Goal: Task Accomplishment & Management: Manage account settings

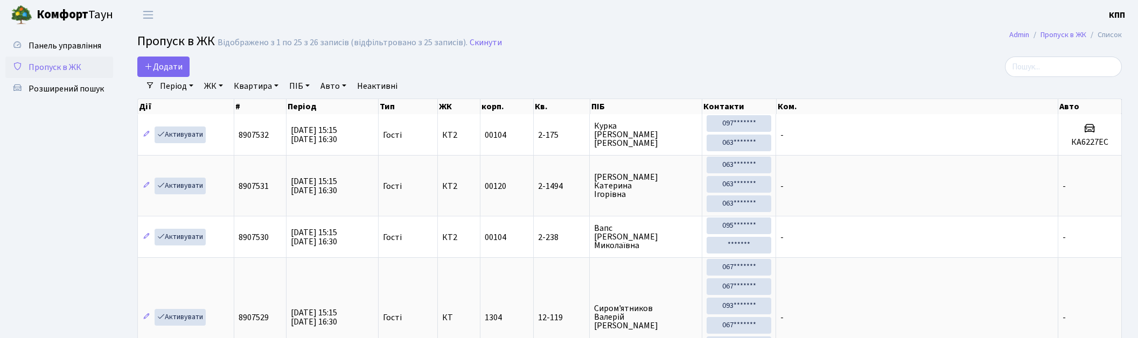
select select "25"
click at [1041, 62] on input "search" at bounding box center [1063, 67] width 117 height 20
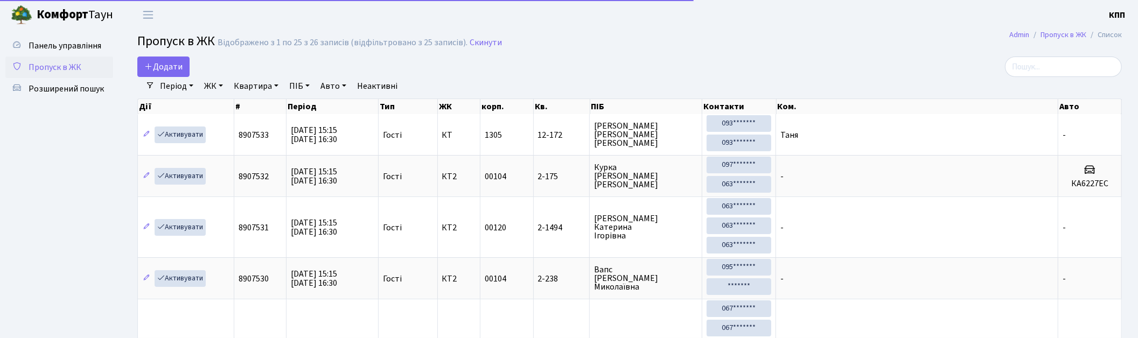
click at [1073, 64] on input "search" at bounding box center [1063, 67] width 117 height 20
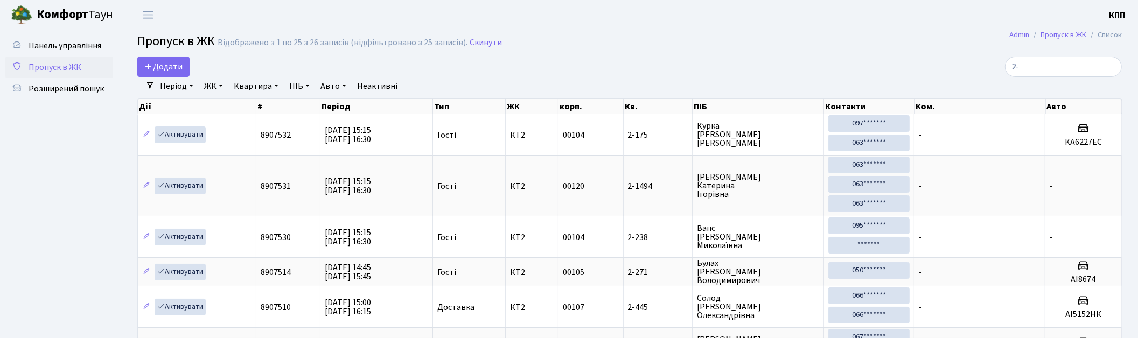
type input "2"
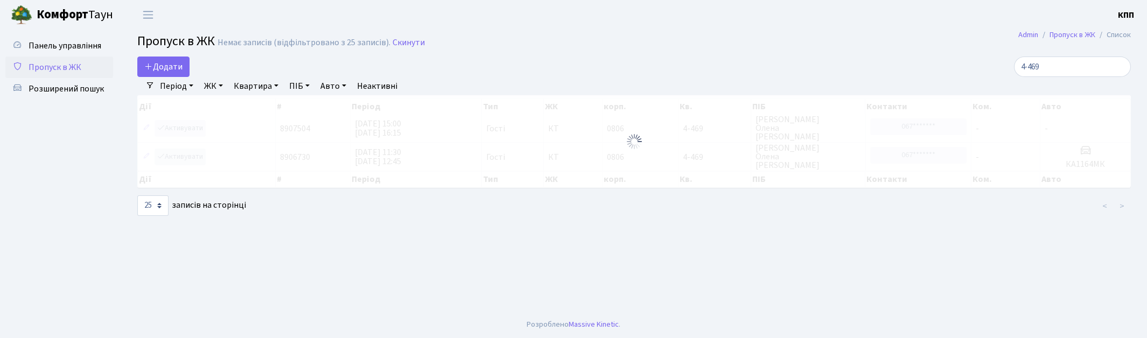
type input "4-469"
click at [179, 130] on div at bounding box center [634, 141] width 994 height 93
click at [182, 128] on div at bounding box center [634, 141] width 994 height 93
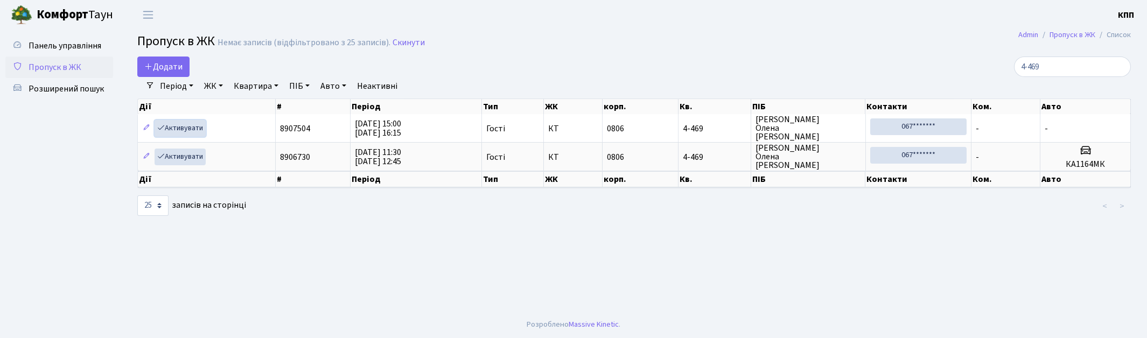
click at [182, 128] on link "Активувати" at bounding box center [180, 128] width 51 height 17
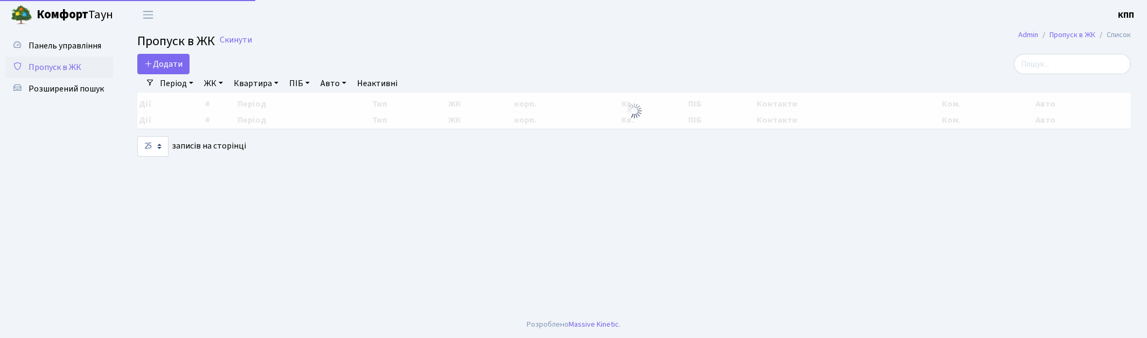
select select "25"
click at [1057, 65] on input "search" at bounding box center [1072, 64] width 117 height 20
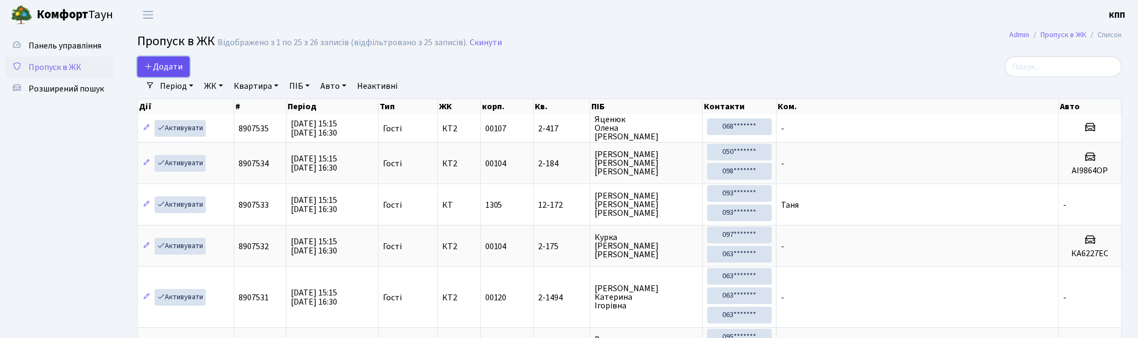
click at [172, 74] on link "Додати" at bounding box center [163, 67] width 52 height 20
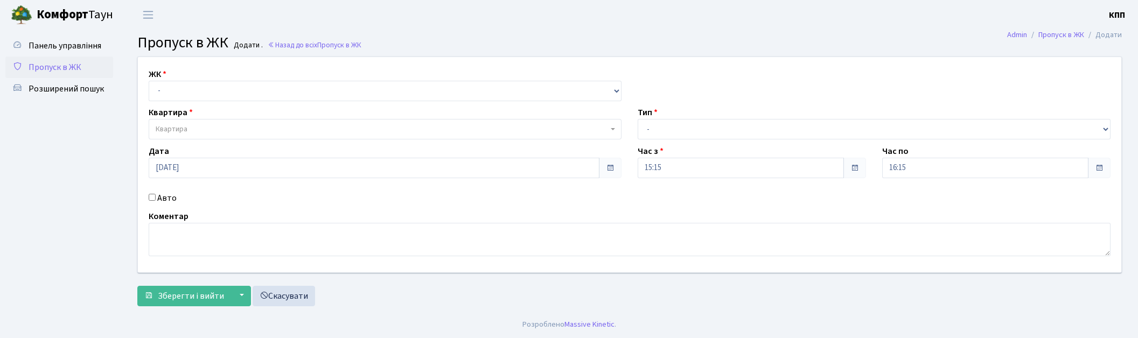
click at [189, 87] on select "- КТ, вул. Регенераторна, 4 КТ2, просп. Соборності, 17 КТ3, вул. Березнева, 16 …" at bounding box center [385, 91] width 473 height 20
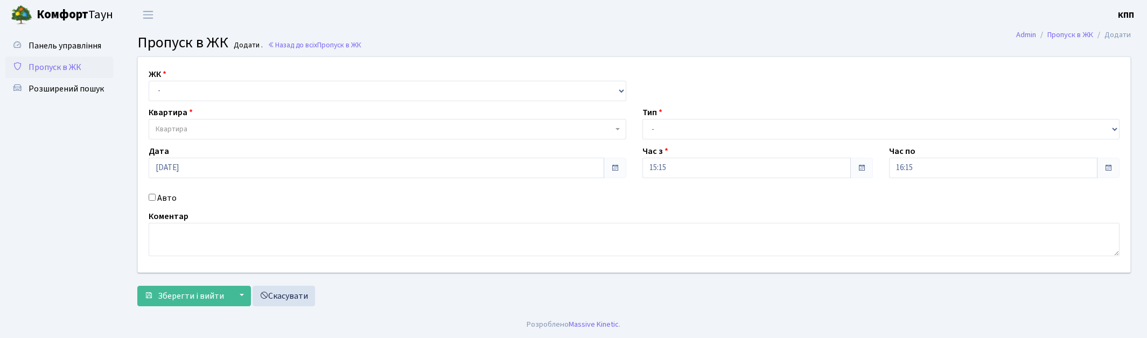
select select "271"
click at [149, 81] on select "- КТ, вул. Регенераторна, 4 КТ2, просп. Соборності, 17 КТ3, вул. Березнева, 16 …" at bounding box center [388, 91] width 478 height 20
select select
click at [192, 125] on span "Квартира" at bounding box center [384, 129] width 457 height 11
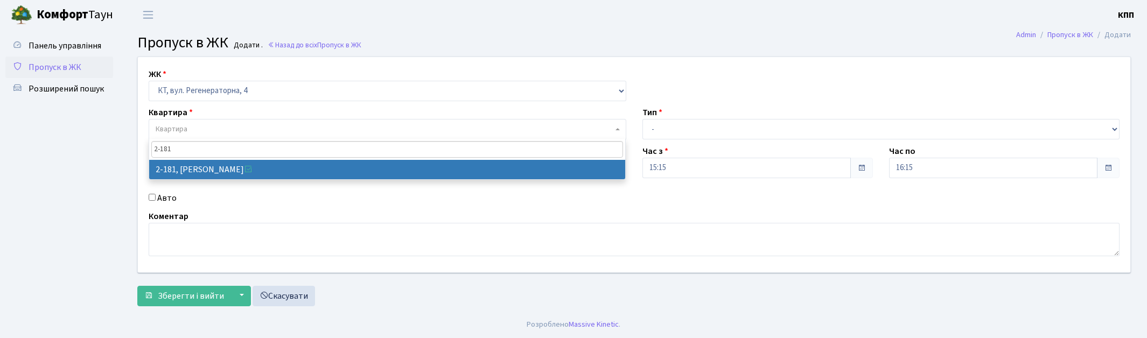
type input "2-181"
select select "524"
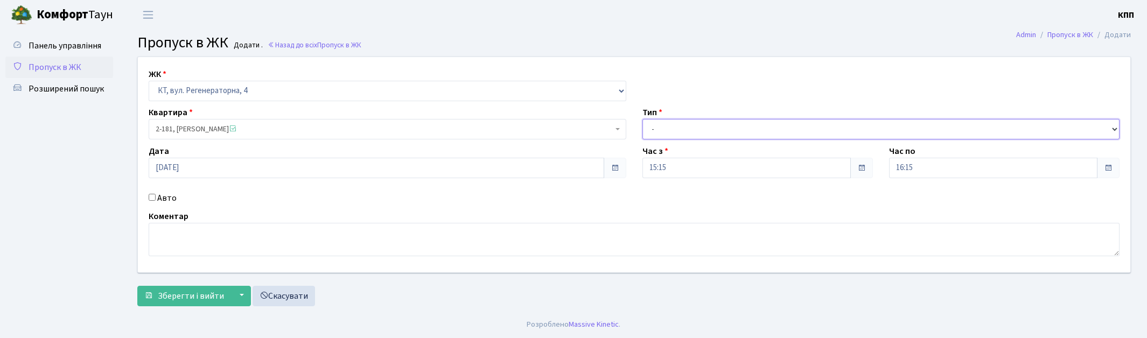
drag, startPoint x: 701, startPoint y: 126, endPoint x: 695, endPoint y: 126, distance: 5.9
click at [701, 126] on select "- Доставка Таксі Гості Сервіс" at bounding box center [882, 129] width 478 height 20
select select "3"
click at [643, 119] on select "- Доставка Таксі Гості Сервіс" at bounding box center [882, 129] width 478 height 20
click at [178, 298] on span "Зберегти і вийти" at bounding box center [191, 296] width 66 height 12
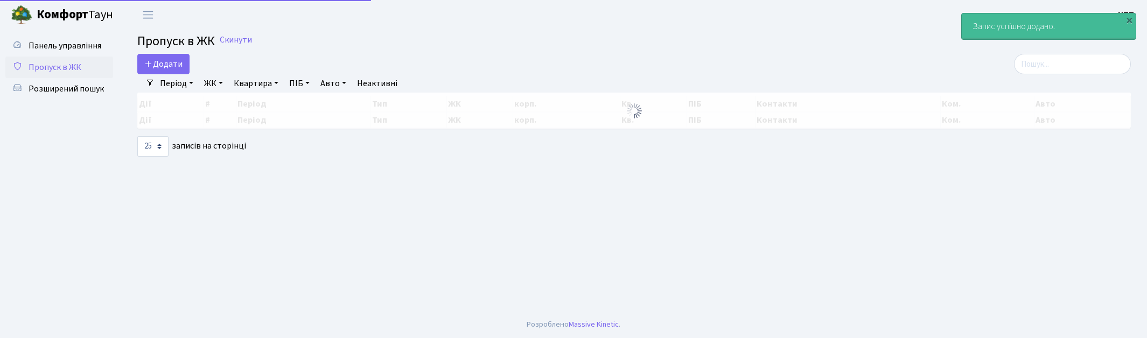
select select "25"
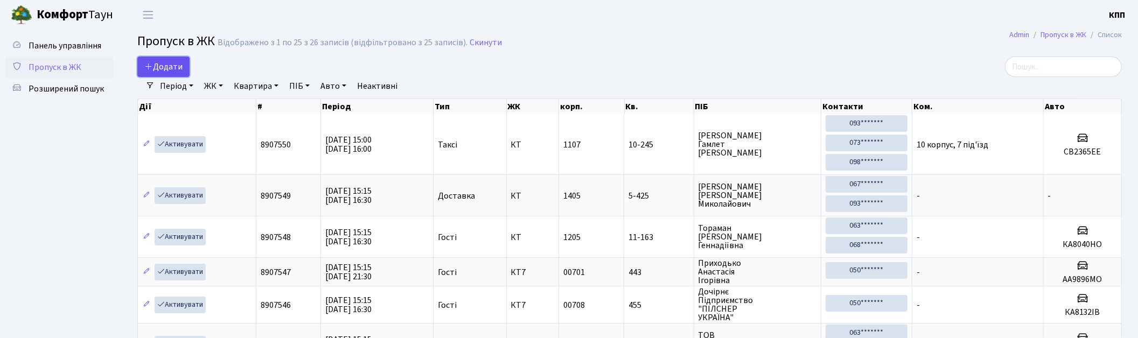
click at [168, 66] on span "Додати" at bounding box center [163, 67] width 38 height 12
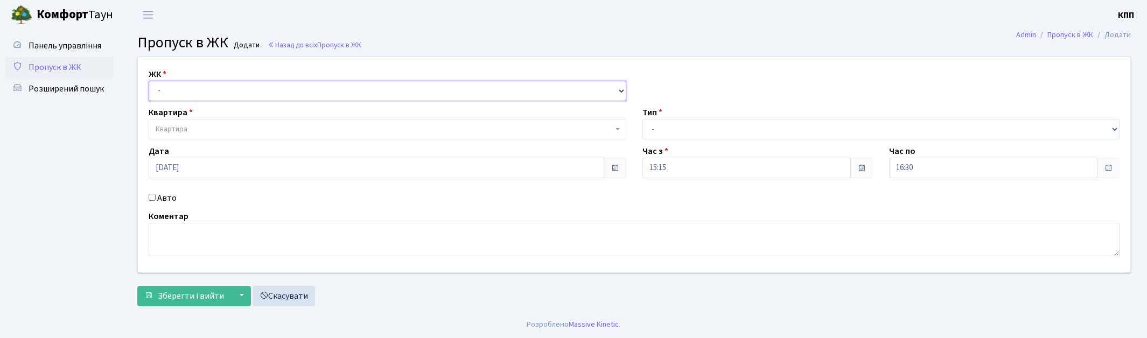
drag, startPoint x: 0, startPoint y: 0, endPoint x: 212, endPoint y: 90, distance: 230.7
click at [214, 87] on select "- КТ, вул. Регенераторна, 4 КТ2, просп. Соборності, 17 КТ3, вул. Березнева, 16 …" at bounding box center [388, 91] width 478 height 20
select select "271"
click at [149, 81] on select "- КТ, вул. Регенераторна, 4 КТ2, просп. Соборності, 17 КТ3, вул. Березнева, 16 …" at bounding box center [388, 91] width 478 height 20
select select
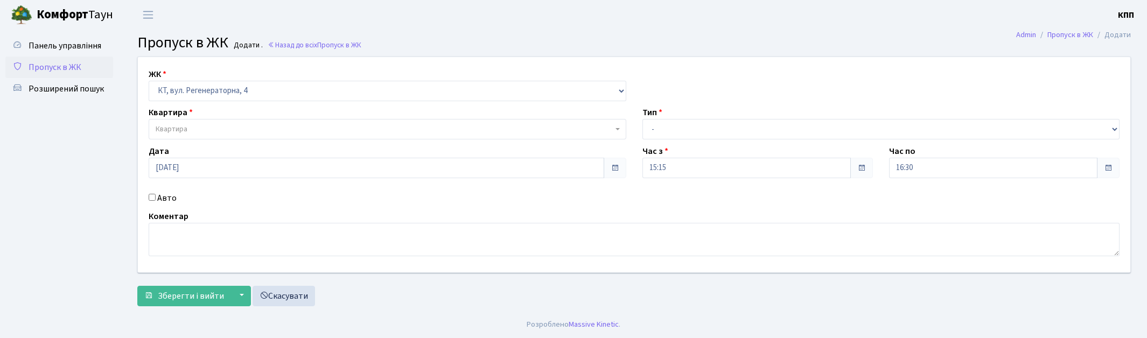
click at [211, 129] on span "Квартира" at bounding box center [384, 129] width 457 height 11
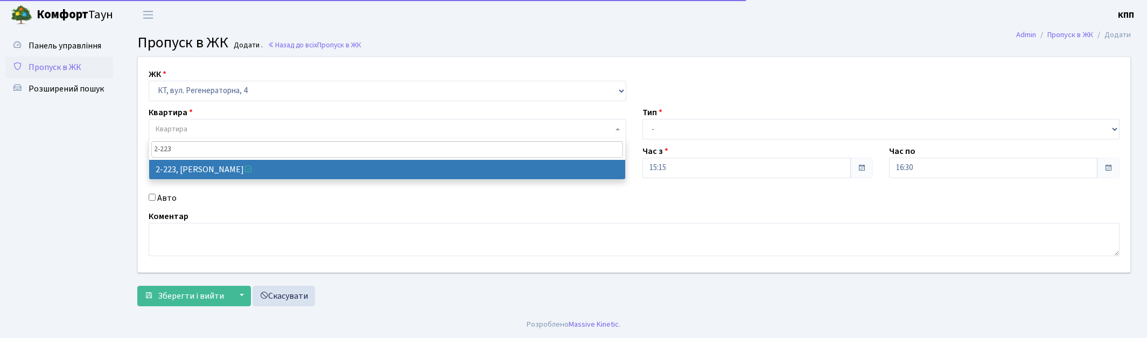
type input "2-223"
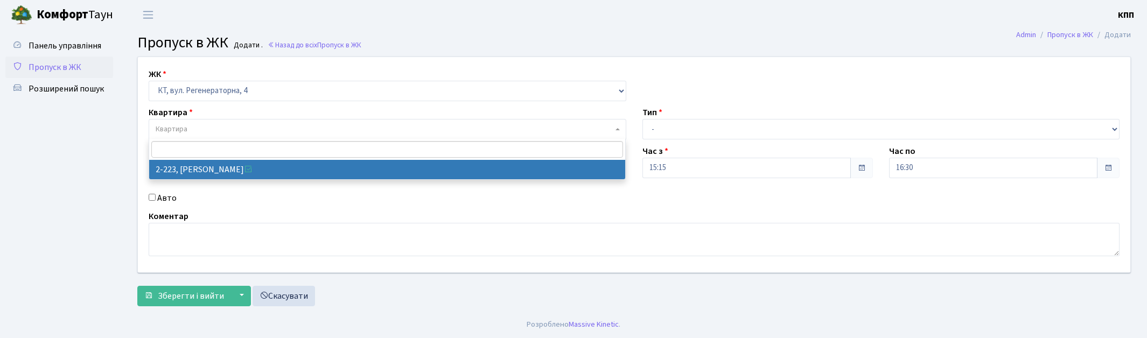
select select "488"
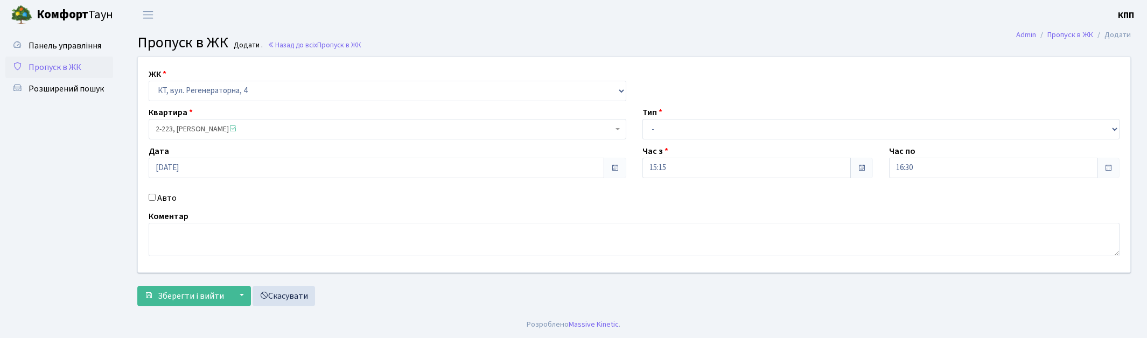
click at [666, 118] on div "Тип - Доставка Таксі Гості Сервіс" at bounding box center [881, 122] width 494 height 33
click at [677, 138] on select "- Доставка Таксі Гості Сервіс" at bounding box center [882, 129] width 478 height 20
select select "3"
click at [643, 119] on select "- Доставка Таксі Гості Сервіс" at bounding box center [882, 129] width 478 height 20
click at [169, 197] on label "Авто" at bounding box center [166, 198] width 19 height 13
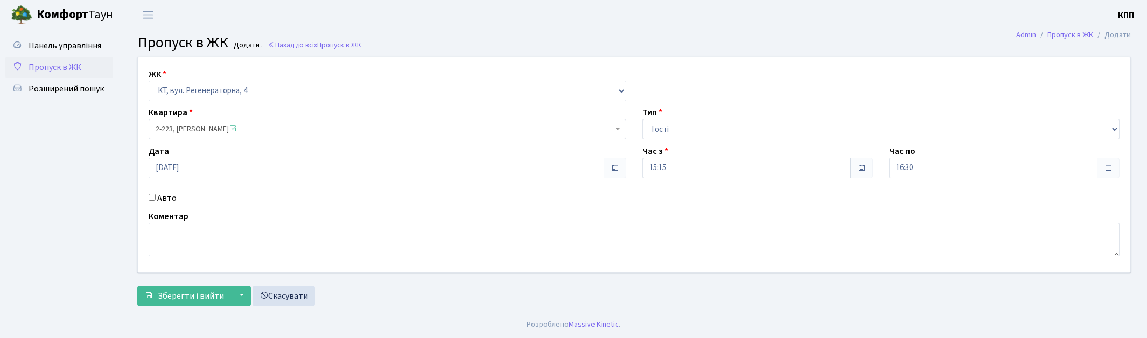
click at [156, 197] on input "Авто" at bounding box center [152, 197] width 7 height 7
checkbox input "true"
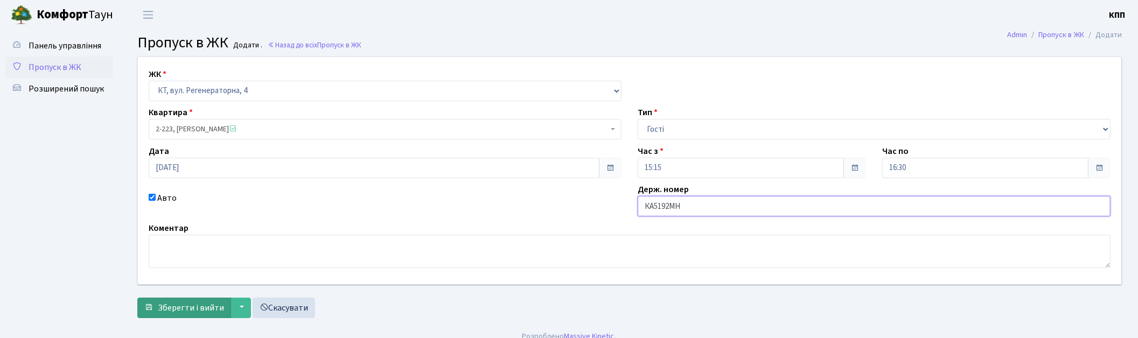
type input "КА5192МН"
click at [185, 310] on span "Зберегти і вийти" at bounding box center [191, 308] width 66 height 12
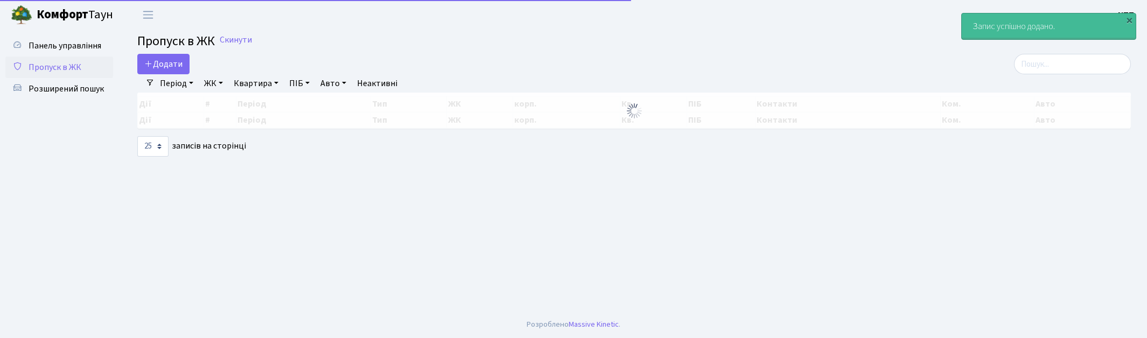
select select "25"
click at [1065, 66] on input "search" at bounding box center [1072, 64] width 117 height 20
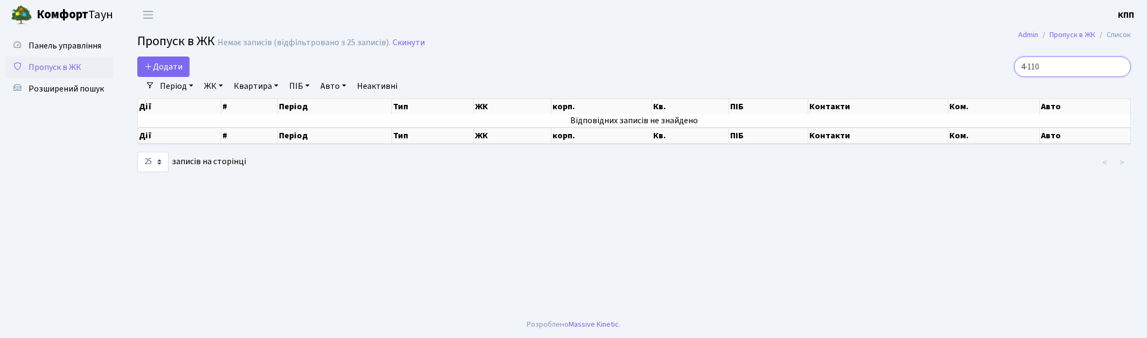
drag, startPoint x: 950, startPoint y: 62, endPoint x: 905, endPoint y: 62, distance: 44.7
click at [905, 62] on div "4-110" at bounding box center [971, 67] width 320 height 20
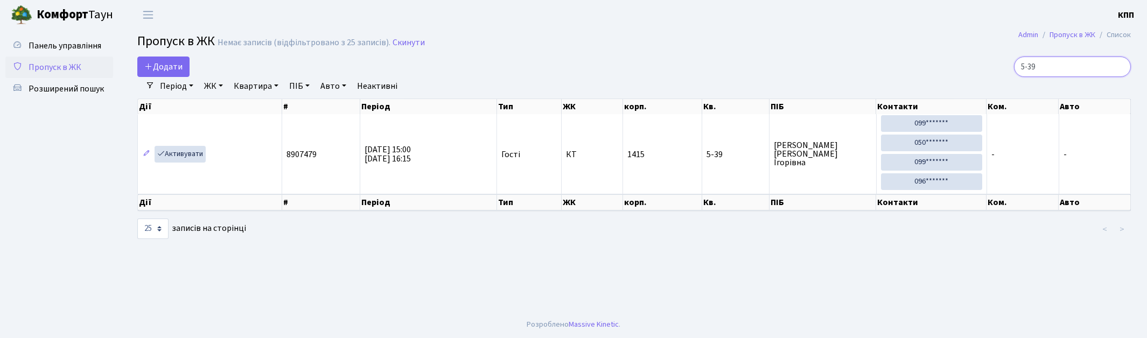
drag, startPoint x: 1073, startPoint y: 66, endPoint x: 957, endPoint y: 66, distance: 115.8
click at [957, 66] on div "5-39" at bounding box center [971, 67] width 320 height 20
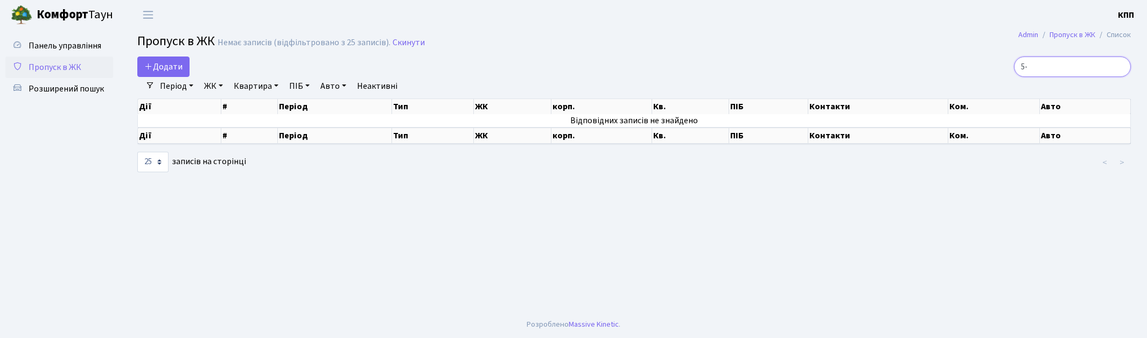
type input "5"
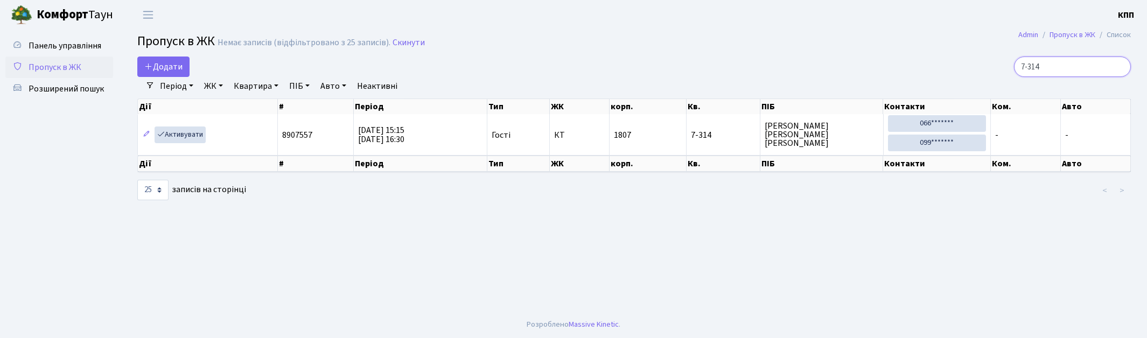
type input "7-314"
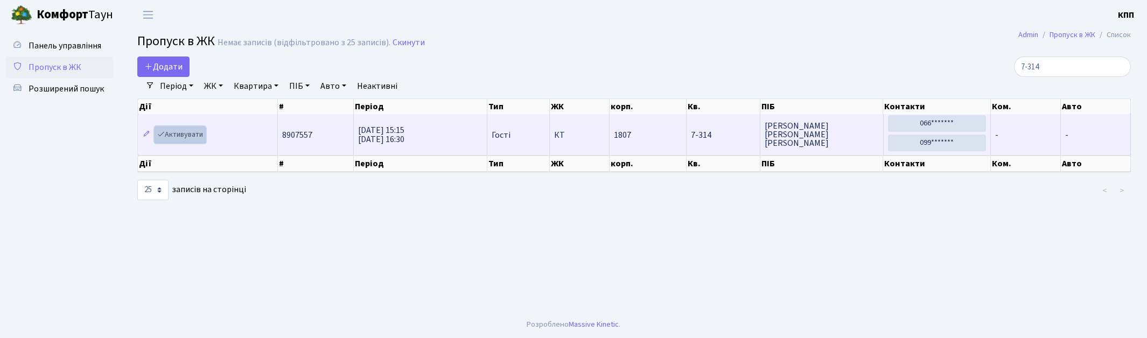
click at [186, 132] on link "Активувати" at bounding box center [180, 135] width 51 height 17
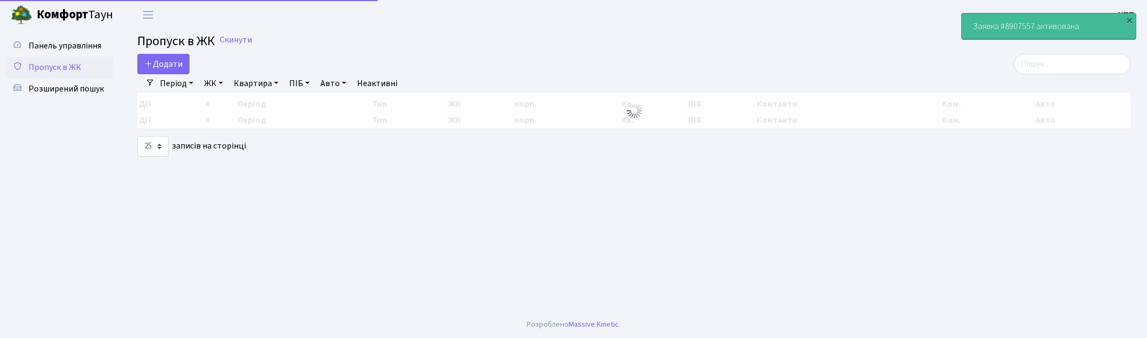
select select "25"
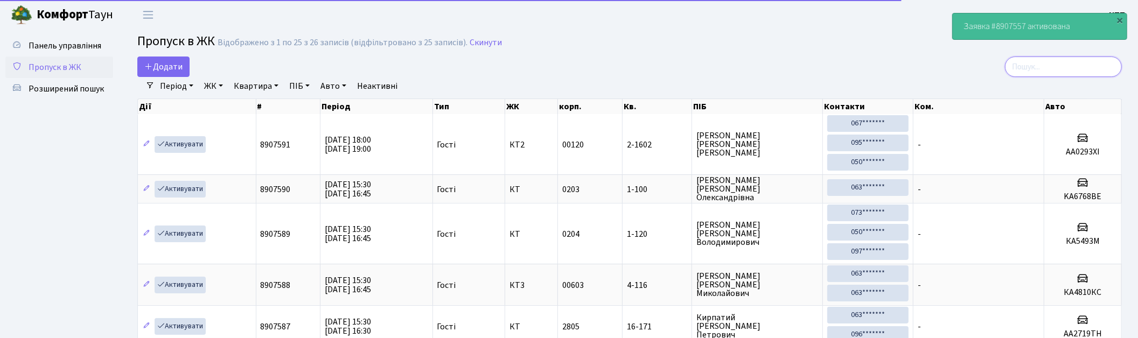
click at [1046, 65] on input "search" at bounding box center [1063, 67] width 117 height 20
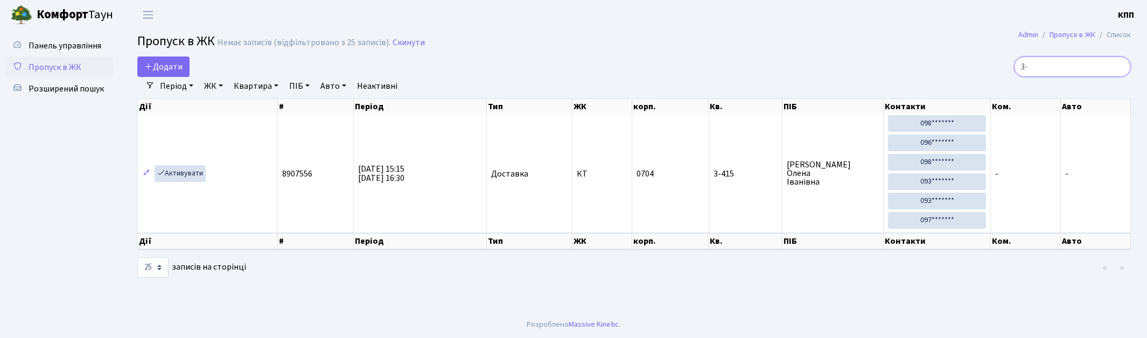
type input "3"
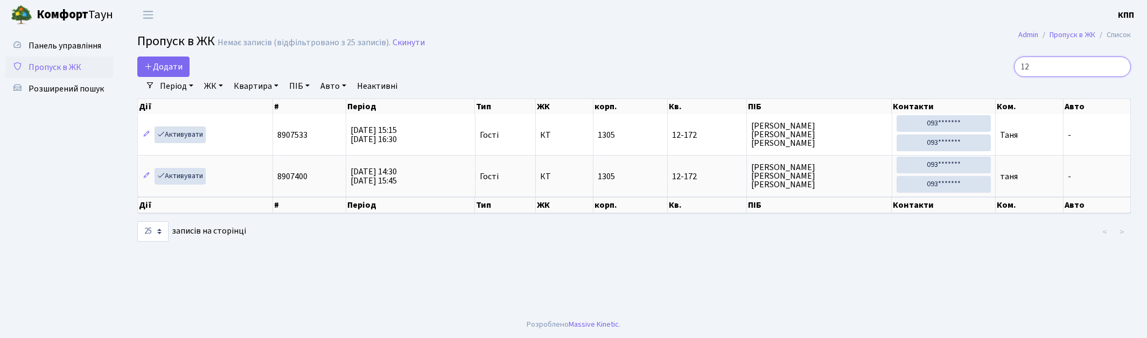
type input "1"
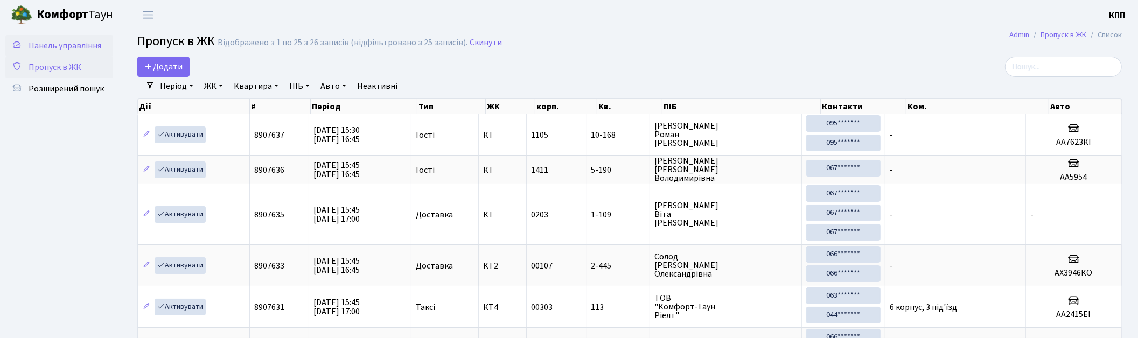
click at [73, 38] on link "Панель управління" at bounding box center [59, 46] width 108 height 22
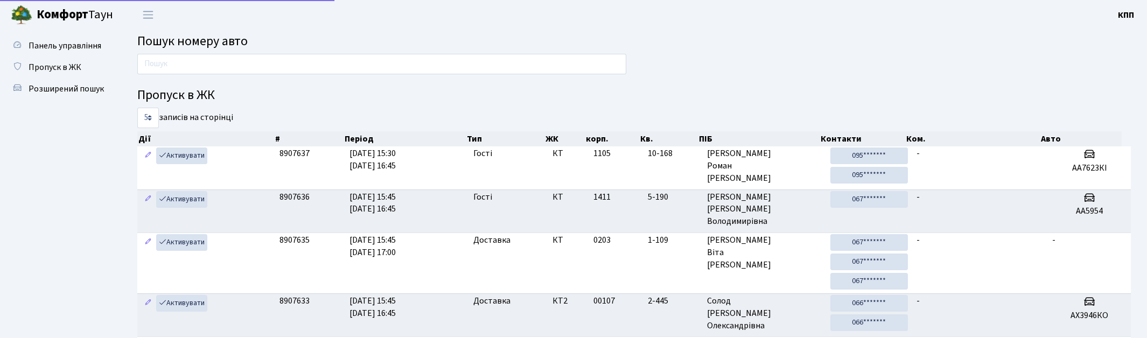
click at [171, 66] on input "text" at bounding box center [381, 64] width 489 height 20
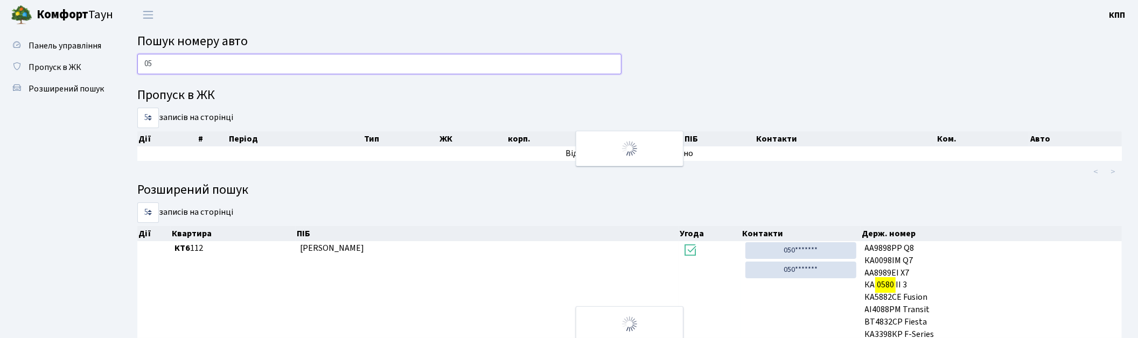
type input "0"
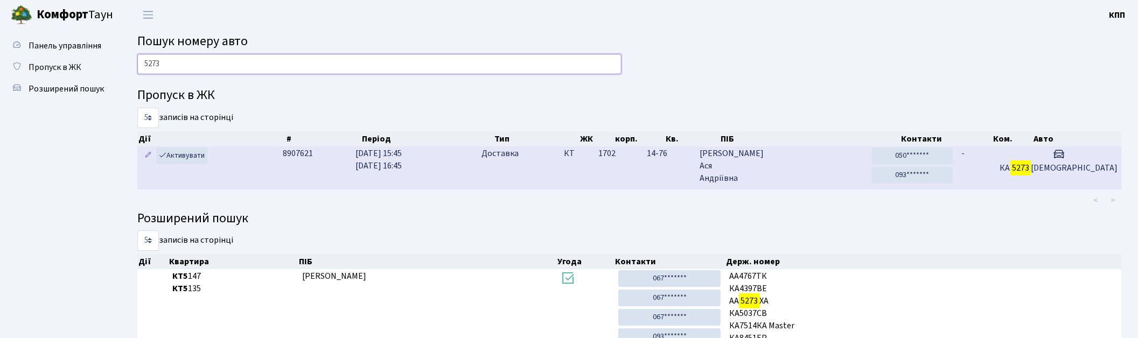
type input "5273"
click at [843, 178] on span "[PERSON_NAME]" at bounding box center [782, 166] width 164 height 37
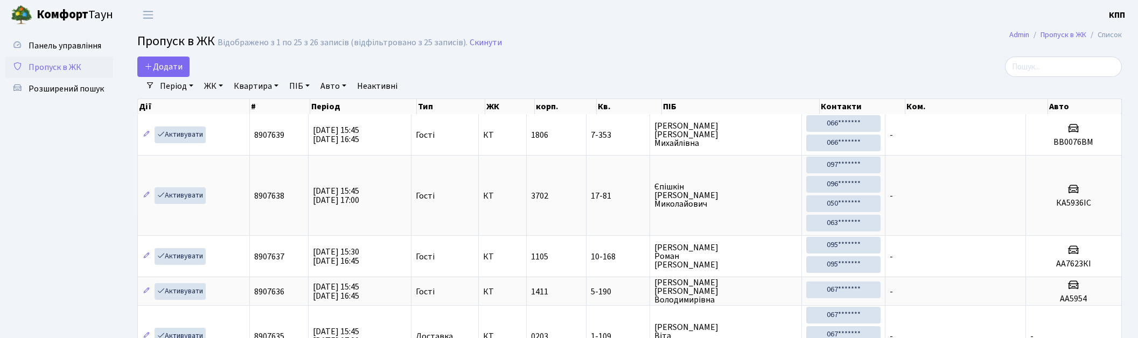
select select "25"
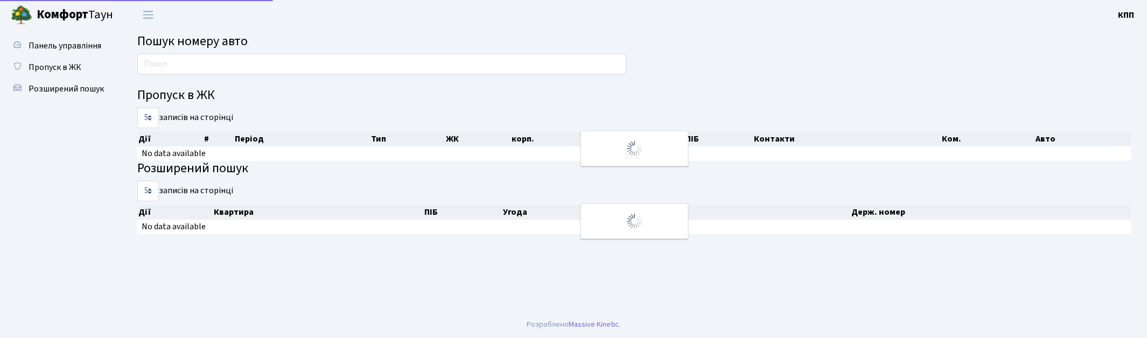
click at [259, 64] on input "text" at bounding box center [381, 64] width 489 height 20
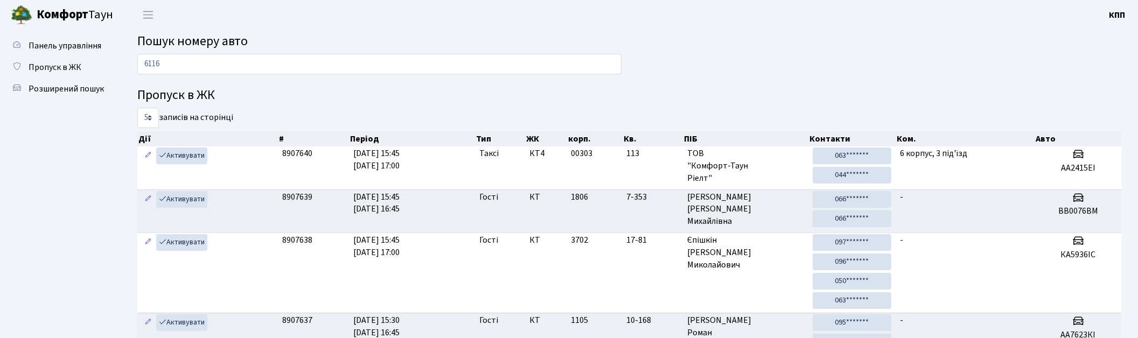
type input "6116"
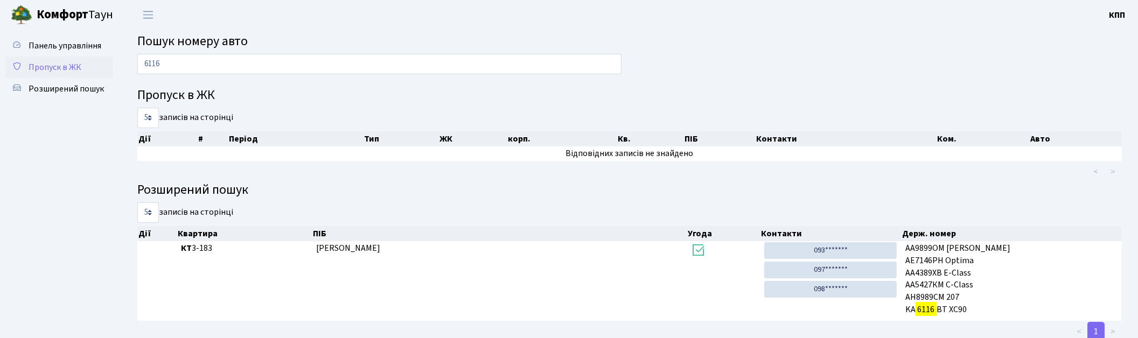
click at [57, 65] on span "Пропуск в ЖК" at bounding box center [55, 67] width 53 height 12
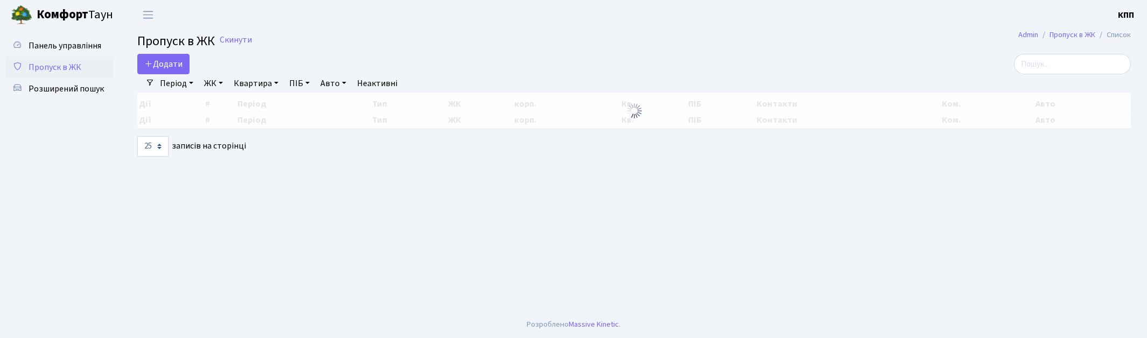
select select "25"
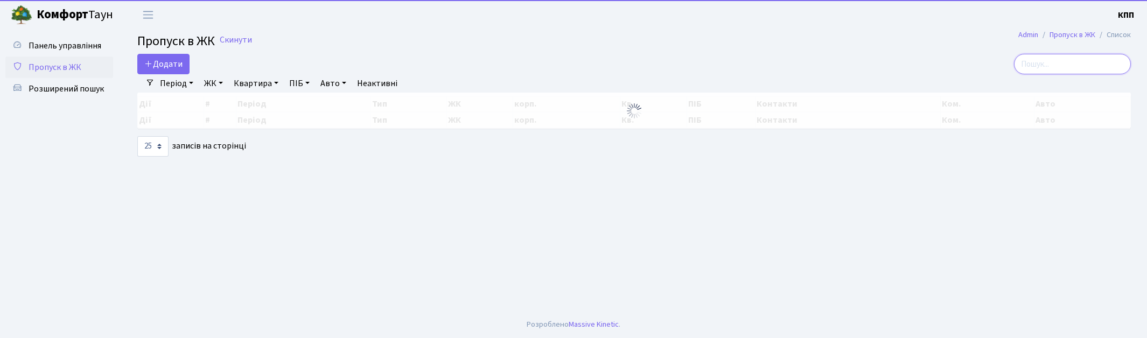
click at [1070, 68] on input "search" at bounding box center [1072, 64] width 117 height 20
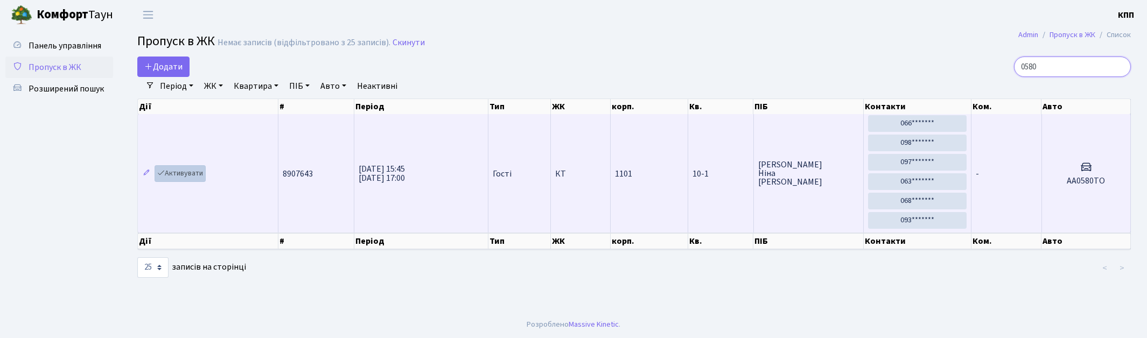
type input "0580"
click at [175, 173] on link "Активувати" at bounding box center [180, 173] width 51 height 17
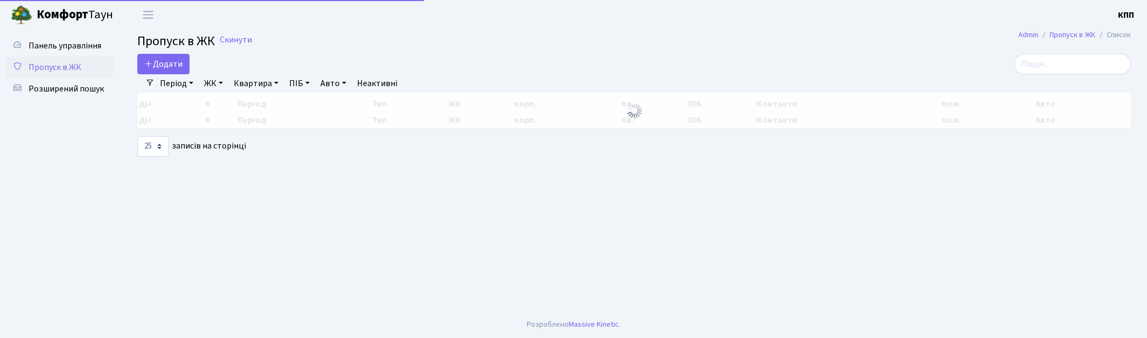
select select "25"
click at [1059, 57] on input "search" at bounding box center [1072, 64] width 117 height 20
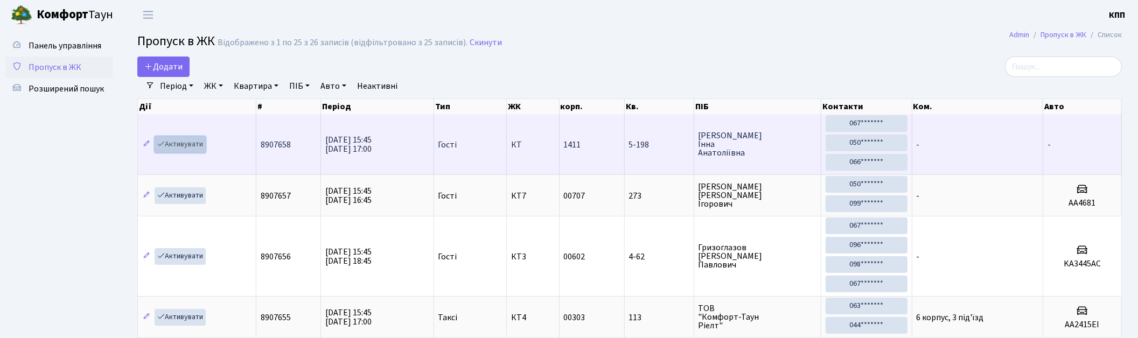
click at [169, 137] on link "Активувати" at bounding box center [180, 144] width 51 height 17
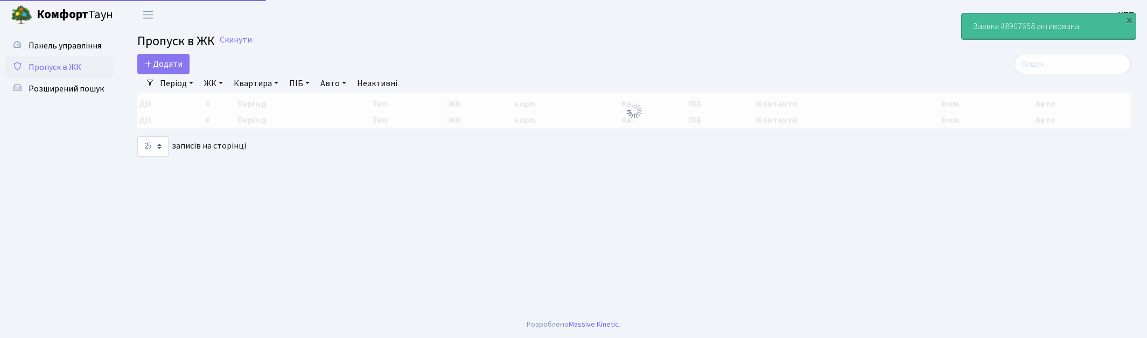
select select "25"
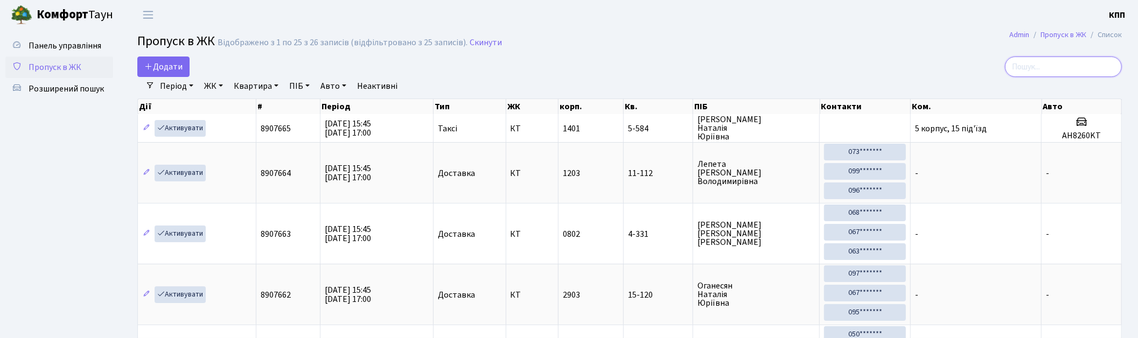
click at [1049, 67] on input "search" at bounding box center [1063, 67] width 117 height 20
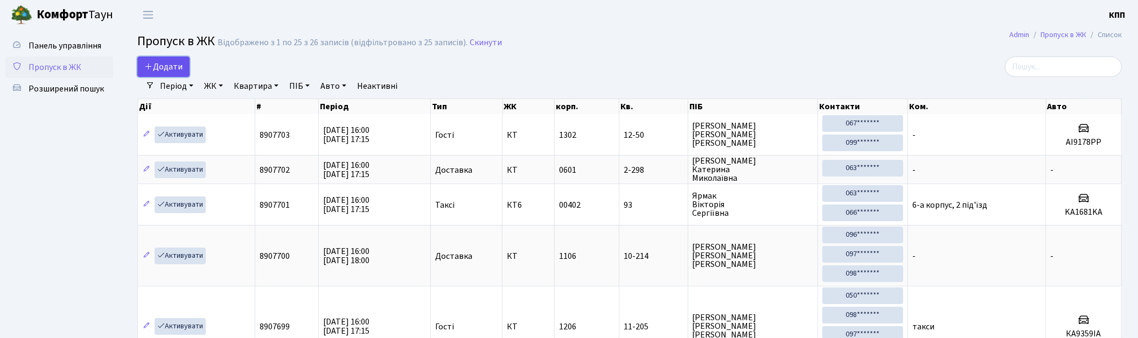
click at [142, 66] on link "Додати" at bounding box center [163, 67] width 52 height 20
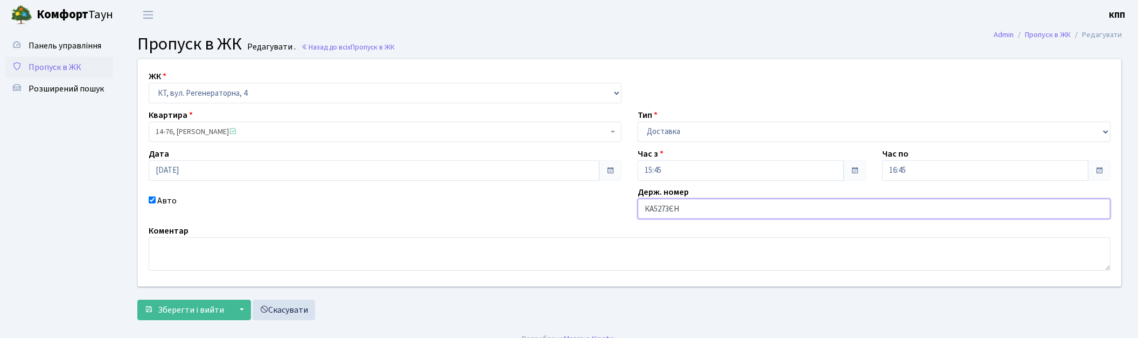
click at [674, 207] on input "КА5273ЄН" at bounding box center [874, 209] width 473 height 20
type input "КА5273ЕН"
click at [218, 308] on span "Зберегти і вийти" at bounding box center [191, 310] width 66 height 12
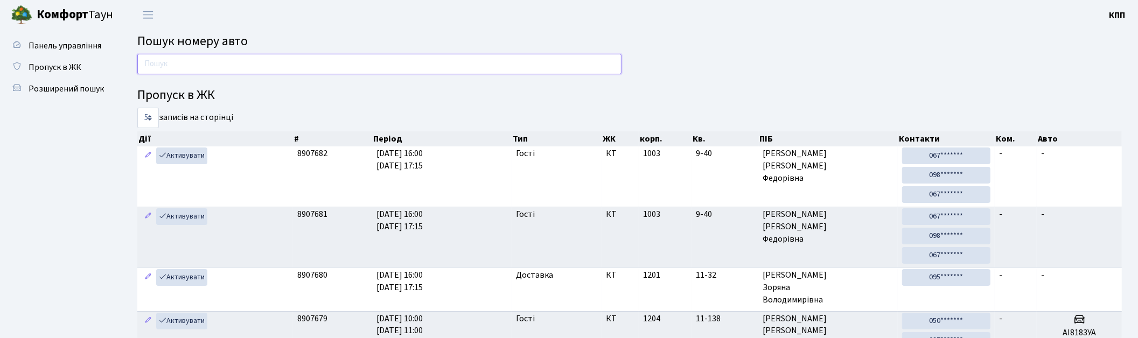
click at [480, 70] on input "text" at bounding box center [379, 64] width 484 height 20
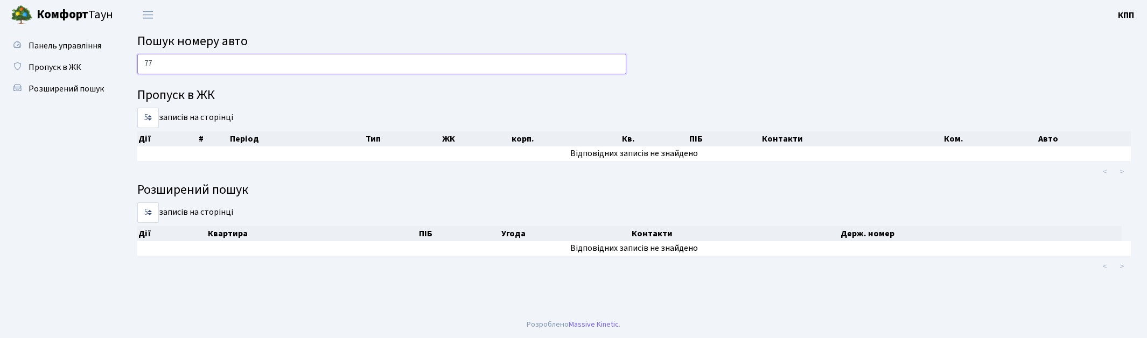
type input "7"
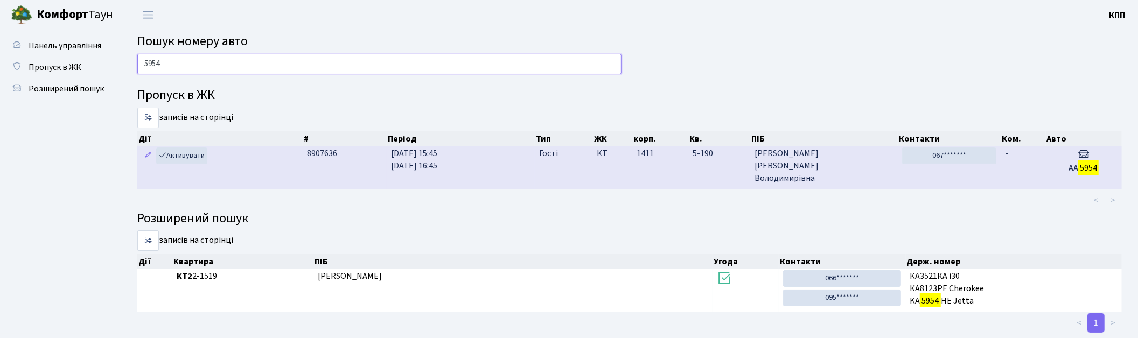
type input "5954"
click at [498, 169] on td "22.08.2025 15:45 22.08.2025 16:45" at bounding box center [461, 168] width 148 height 43
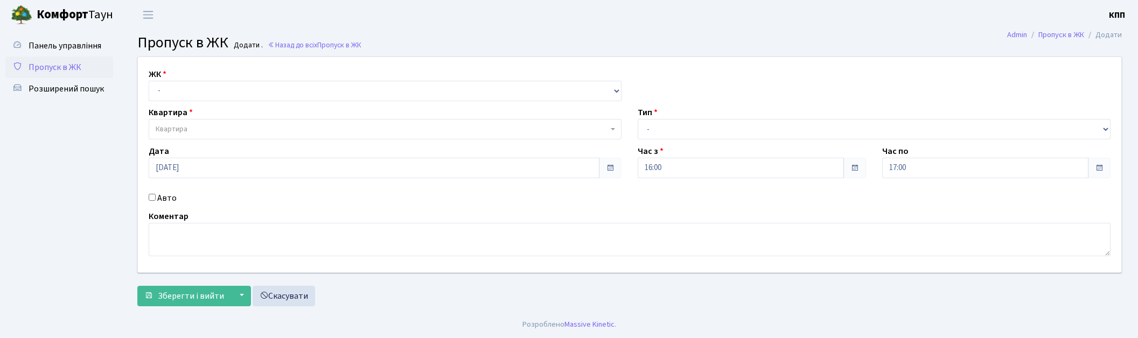
click at [186, 98] on select "- КТ, вул. Регенераторна, 4 КТ2, просп. Соборності, 17 КТ3, вул. Березнева, 16 …" at bounding box center [385, 91] width 473 height 20
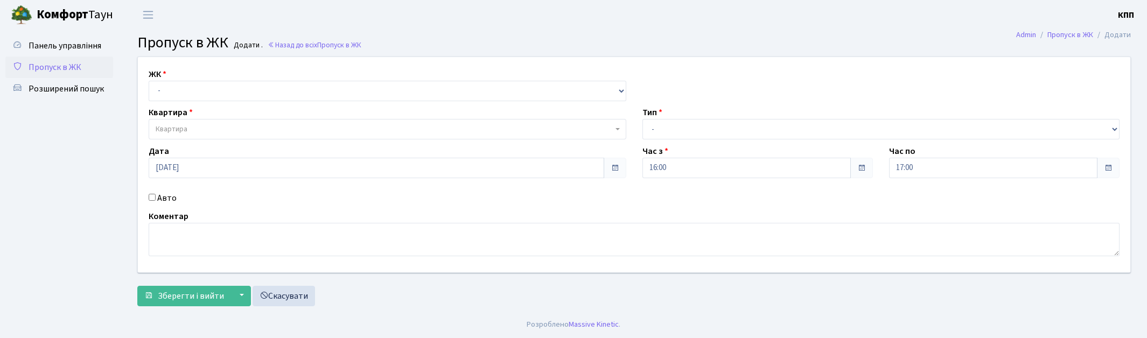
select select "271"
click at [149, 81] on select "- КТ, вул. Регенераторна, 4 КТ2, просп. Соборності, 17 КТ3, вул. Березнева, 16 …" at bounding box center [388, 91] width 478 height 20
select select
click at [198, 122] on span "Квартира" at bounding box center [388, 129] width 478 height 20
type input "2-477"
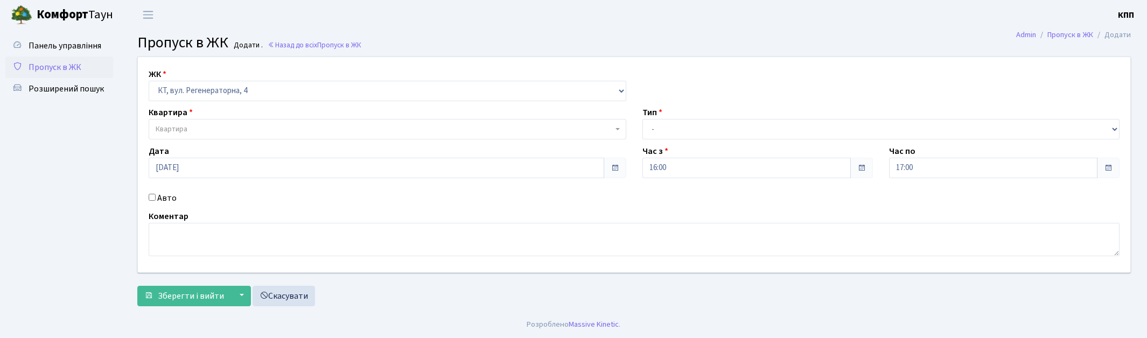
click at [166, 199] on label "Авто" at bounding box center [166, 198] width 19 height 13
click at [156, 199] on input "Авто" at bounding box center [152, 197] width 7 height 7
checkbox input "true"
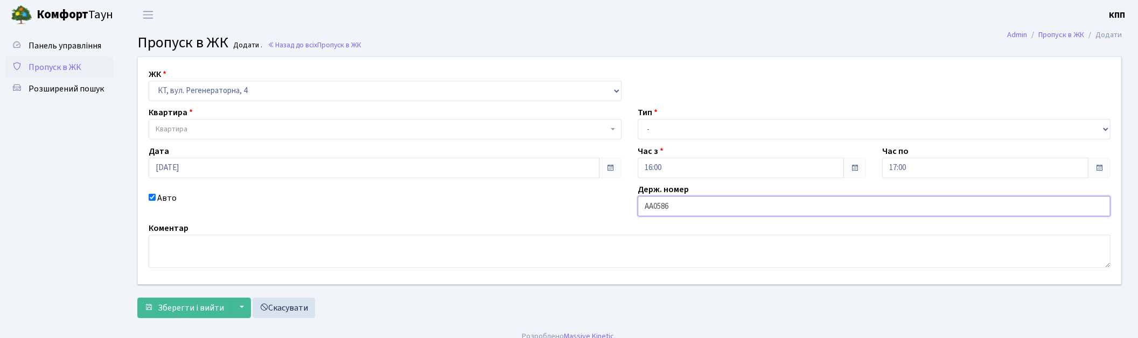
type input "АА0586НО"
click at [192, 130] on span "Квартира" at bounding box center [382, 129] width 452 height 11
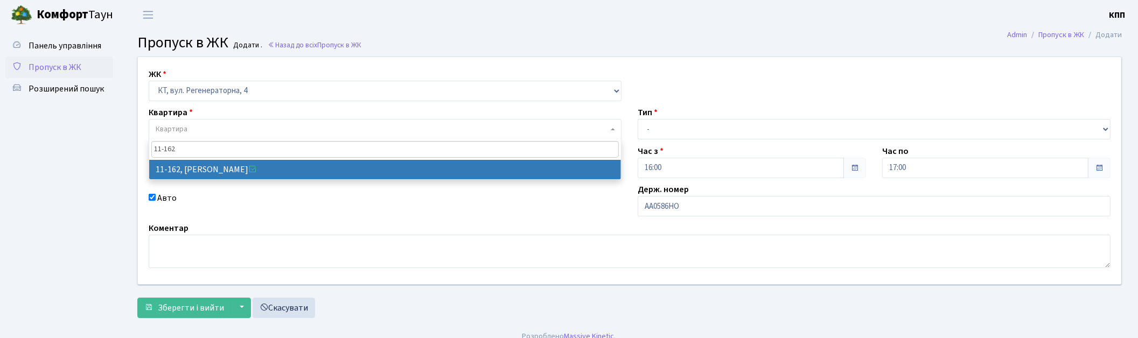
type input "11-162"
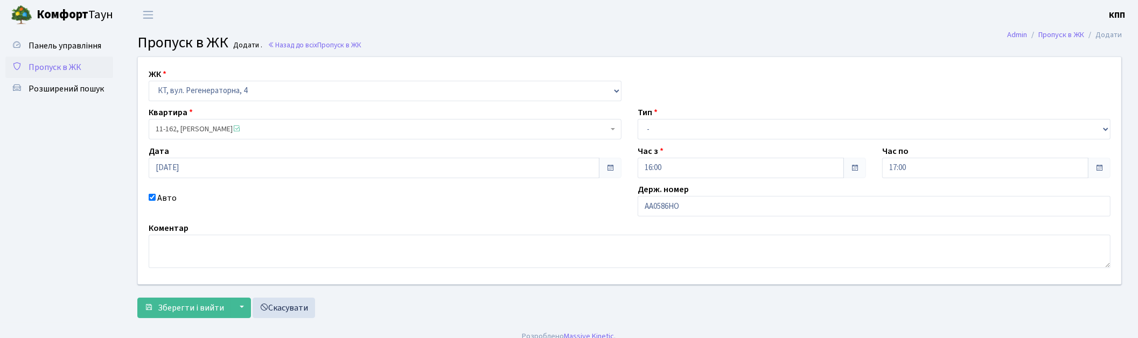
select select "7094"
click at [721, 129] on select "- Доставка Таксі Гості Сервіс" at bounding box center [874, 129] width 473 height 20
select select "3"
click at [638, 119] on select "- Доставка Таксі Гості Сервіс" at bounding box center [874, 129] width 473 height 20
click at [176, 308] on span "Зберегти і вийти" at bounding box center [191, 308] width 66 height 12
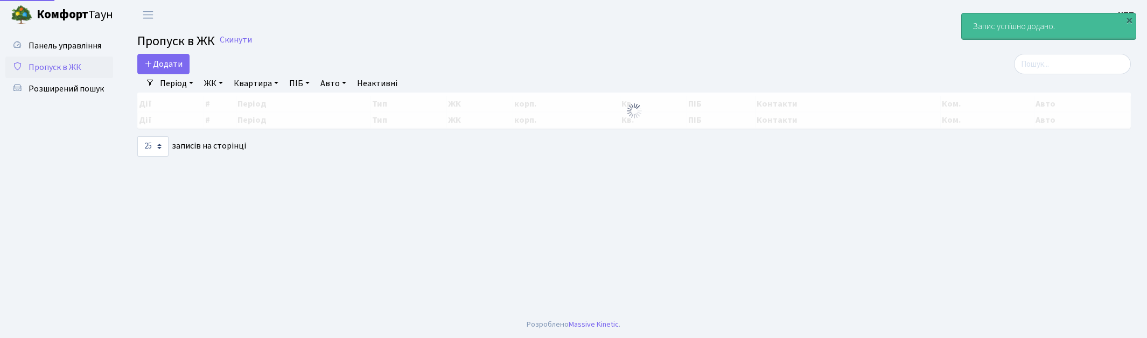
select select "25"
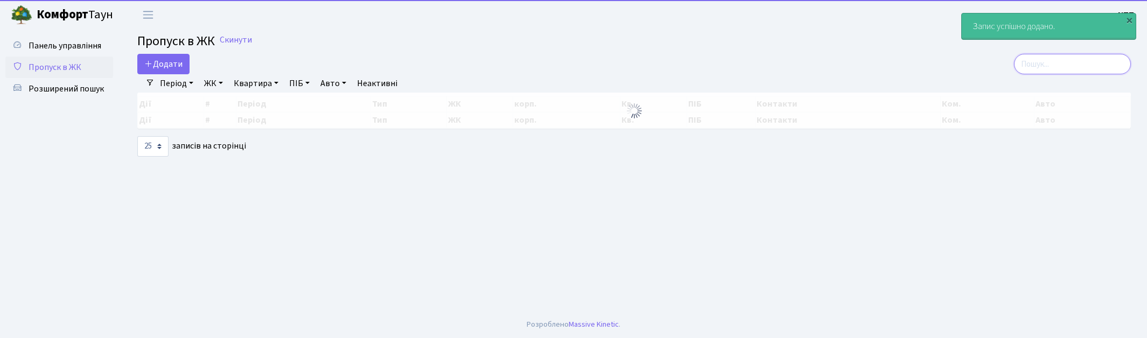
drag, startPoint x: 1041, startPoint y: 73, endPoint x: 1041, endPoint y: 81, distance: 7.5
click at [1041, 74] on div "Додати Фільтри Період [DATE] - [DATE] ЖК - КТ, вул. Регенераторна, 4 КТ2, просп…" at bounding box center [634, 105] width 1010 height 103
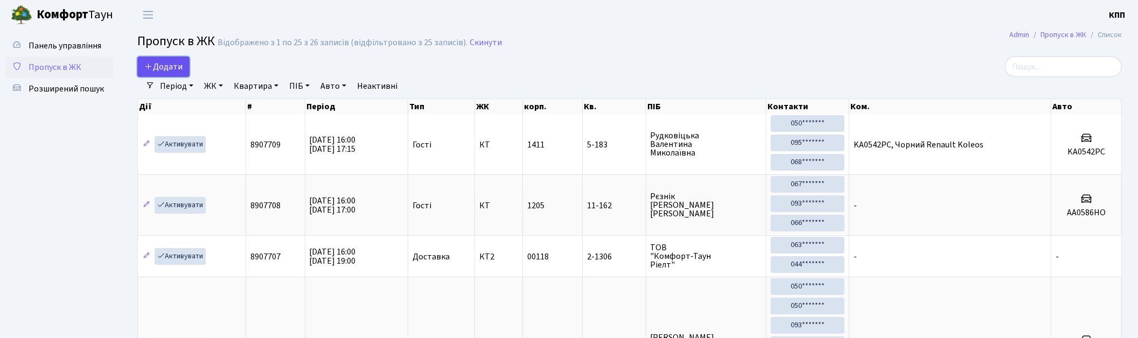
click at [152, 62] on icon at bounding box center [148, 66] width 9 height 9
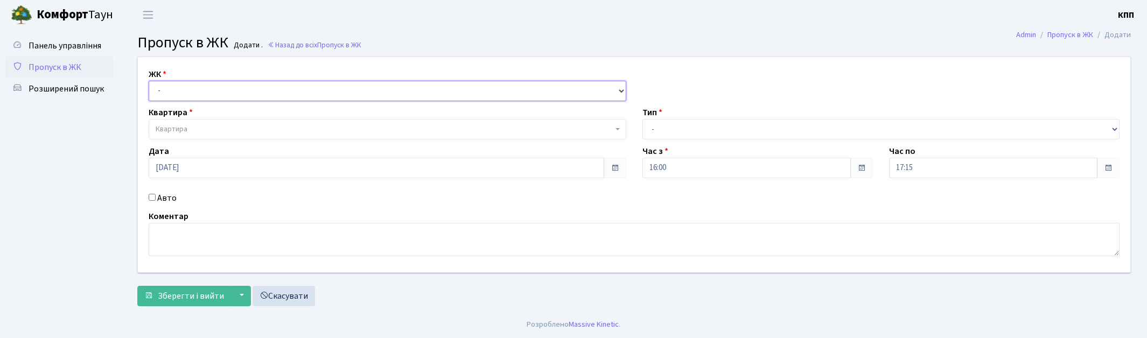
click at [255, 96] on select "- КТ, вул. Регенераторна, 4 КТ2, просп. Соборності, 17 КТ3, вул. Березнева, 16 …" at bounding box center [388, 91] width 478 height 20
select select "271"
click at [149, 81] on select "- КТ, вул. Регенераторна, 4 КТ2, просп. Соборності, 17 КТ3, вул. Березнева, 16 …" at bounding box center [388, 91] width 478 height 20
select select
click at [251, 127] on span "Квартира" at bounding box center [384, 129] width 457 height 11
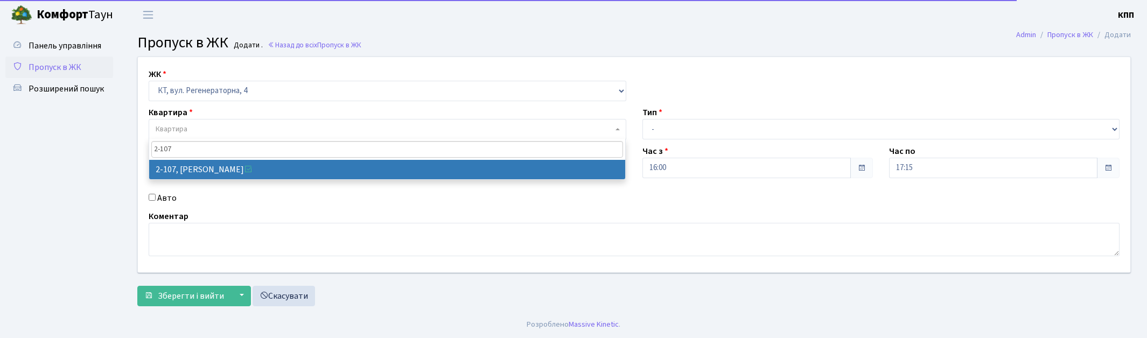
type input "2-107"
select select "597"
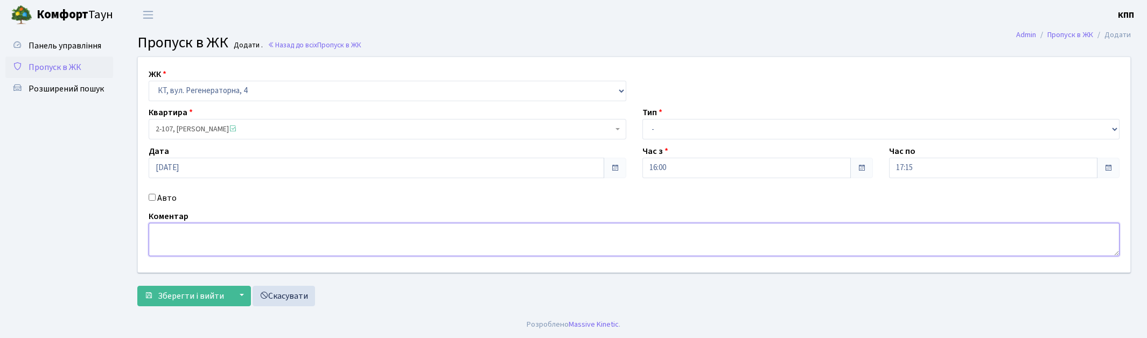
click at [211, 235] on textarea at bounding box center [634, 239] width 971 height 33
drag, startPoint x: 684, startPoint y: 124, endPoint x: 674, endPoint y: 128, distance: 11.1
click at [684, 124] on select "- Доставка Таксі Гості Сервіс" at bounding box center [882, 129] width 478 height 20
select select "3"
click at [643, 119] on select "- Доставка Таксі Гості Сервіс" at bounding box center [882, 129] width 478 height 20
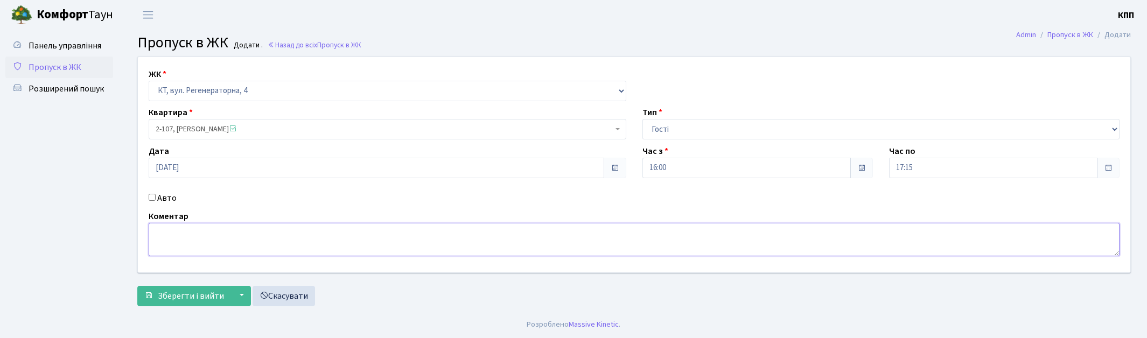
click at [235, 241] on textarea at bounding box center [634, 239] width 971 height 33
type textarea "ПОРНО АКТЬОР"
click at [186, 296] on span "Зберегти і вийти" at bounding box center [191, 296] width 66 height 12
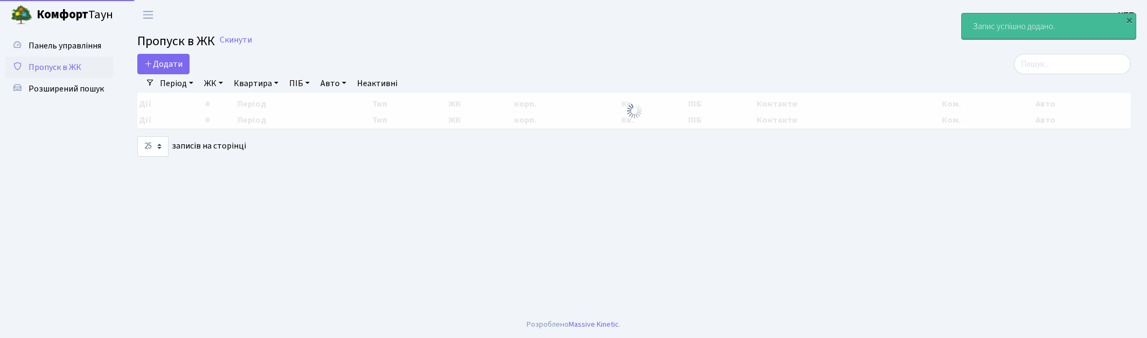
select select "25"
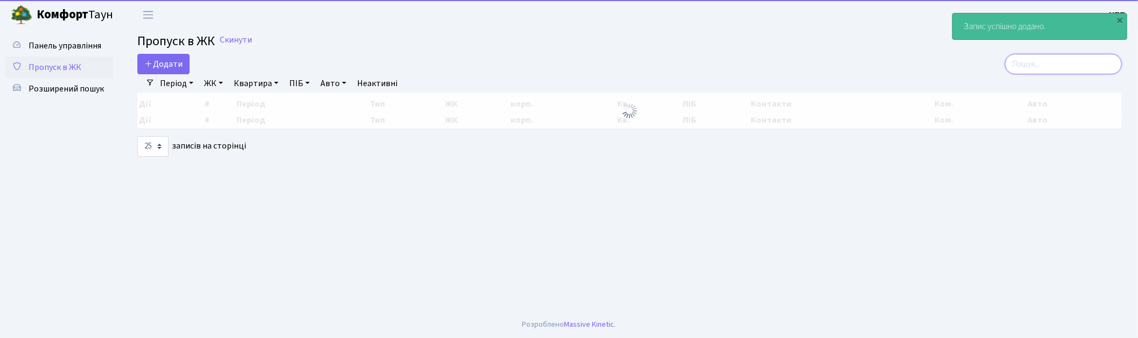
click at [1046, 71] on input "search" at bounding box center [1063, 64] width 117 height 20
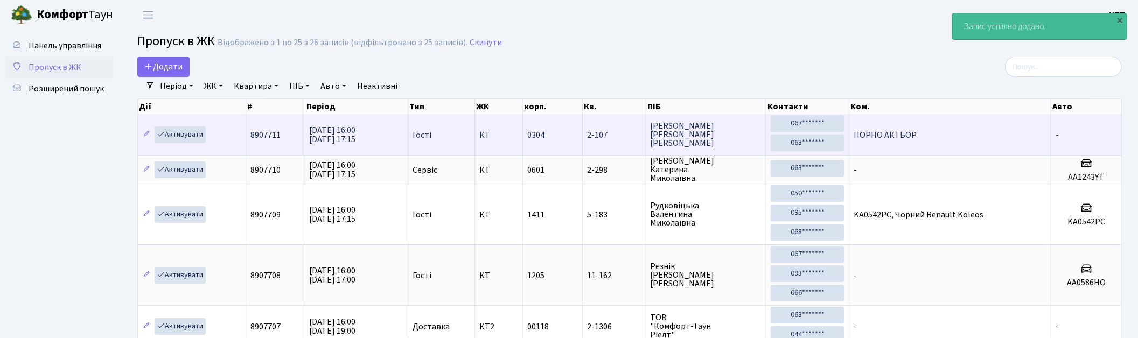
click at [948, 138] on td "ПОРНО АКТЬОР" at bounding box center [950, 134] width 202 height 41
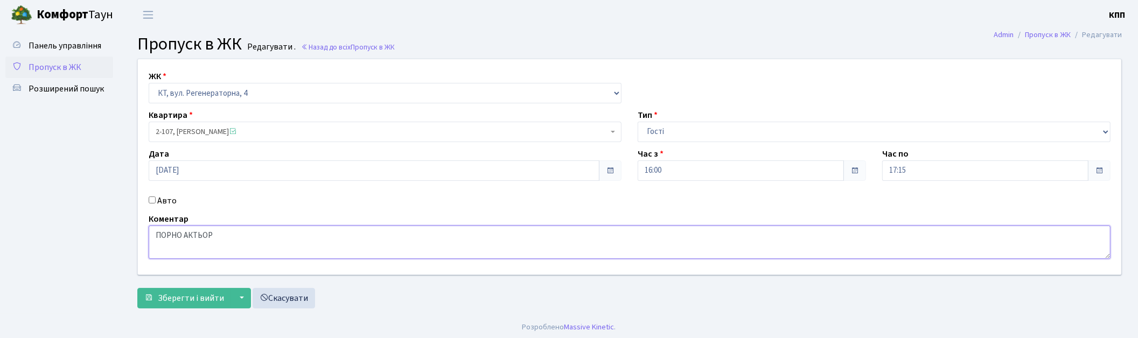
drag, startPoint x: 313, startPoint y: 233, endPoint x: 22, endPoint y: 228, distance: 290.9
click at [22, 228] on div "Панель управління Пропуск в ЖК Розширений пошук Admin Пропуск в ЖК Редагувати П…" at bounding box center [569, 172] width 1138 height 284
click at [201, 308] on button "Зберегти і вийти" at bounding box center [184, 298] width 94 height 20
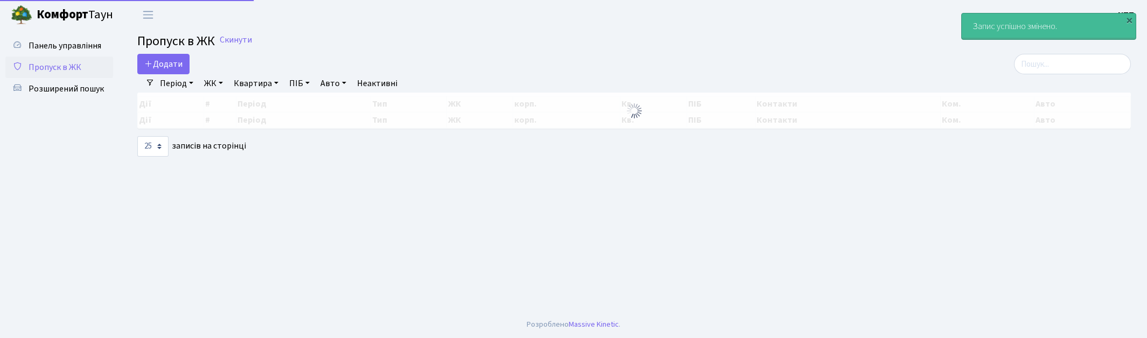
select select "25"
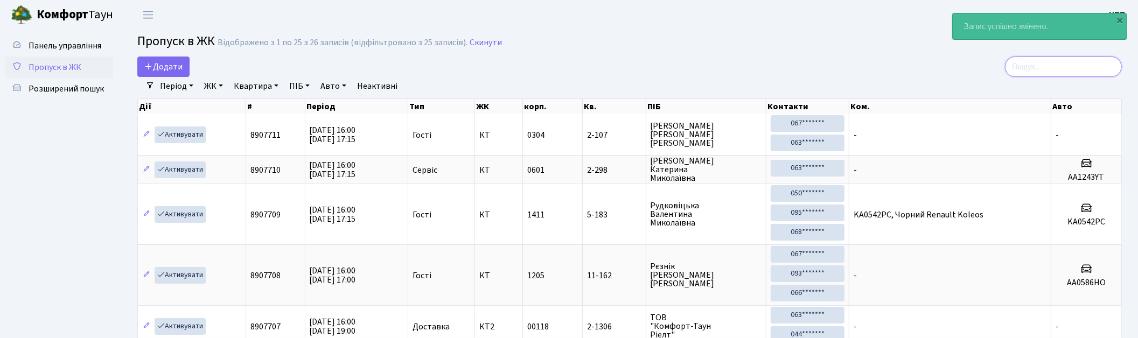
click at [1069, 68] on input "search" at bounding box center [1063, 67] width 117 height 20
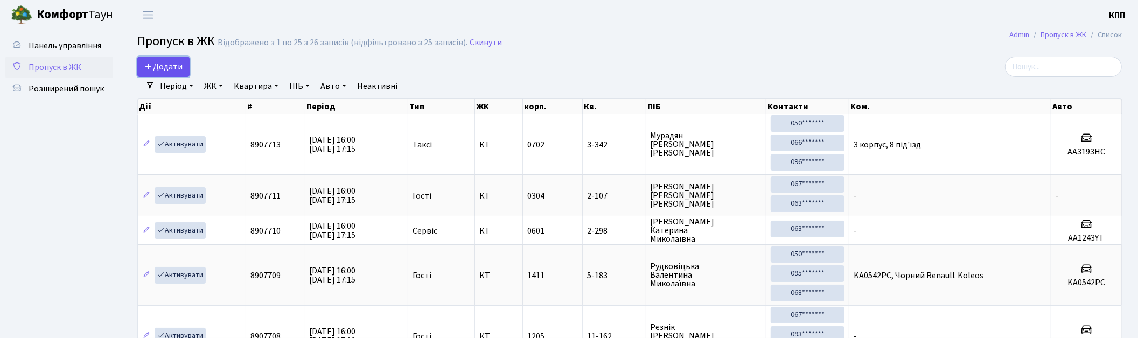
click at [143, 67] on link "Додати" at bounding box center [163, 67] width 52 height 20
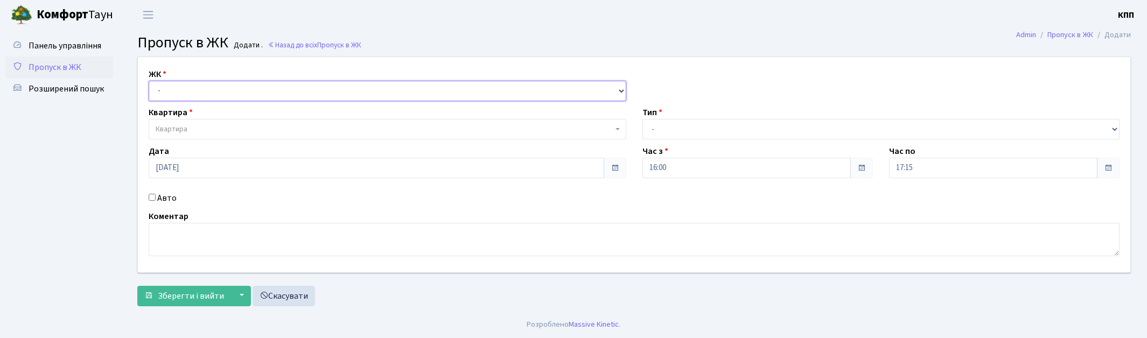
drag, startPoint x: 0, startPoint y: 0, endPoint x: 182, endPoint y: 89, distance: 202.8
click at [182, 89] on select "- КТ, вул. Регенераторна, 4 КТ2, просп. [STREET_ADDRESS] [STREET_ADDRESS] [PERS…" at bounding box center [388, 91] width 478 height 20
select select "271"
click at [149, 81] on select "- КТ, вул. Регенераторна, 4 КТ2, просп. Соборності, 17 КТ3, вул. Березнева, 16 …" at bounding box center [388, 91] width 478 height 20
select select
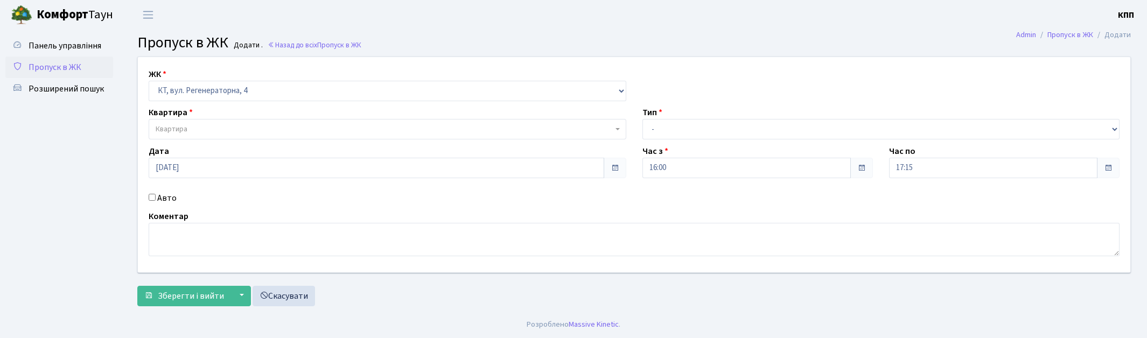
click at [203, 128] on span "Квартира" at bounding box center [384, 129] width 457 height 11
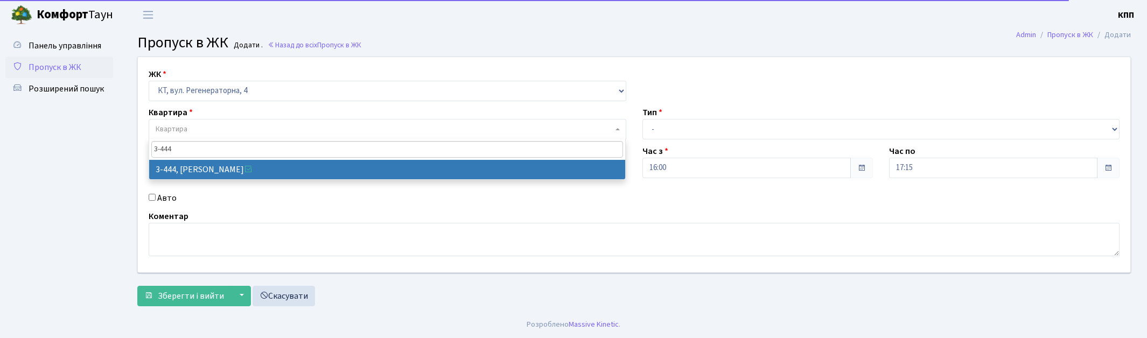
type input "3-444"
select select "1662"
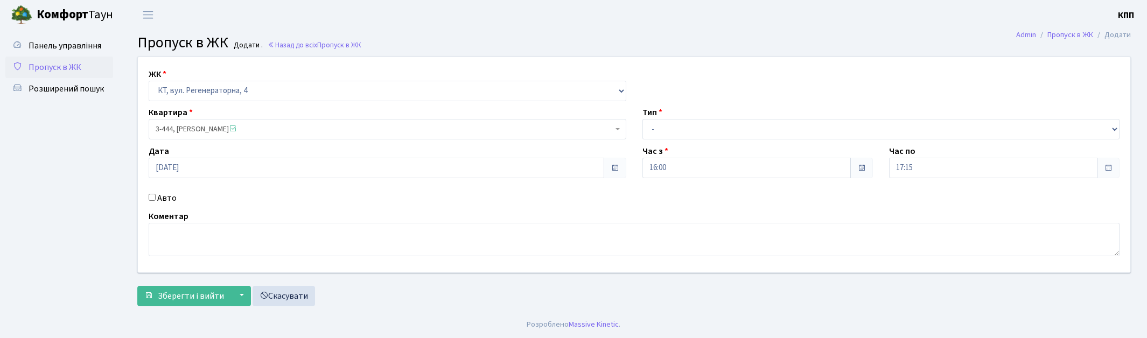
click at [171, 198] on label "Авто" at bounding box center [166, 198] width 19 height 13
click at [156, 198] on input "Авто" at bounding box center [152, 197] width 7 height 7
checkbox input "true"
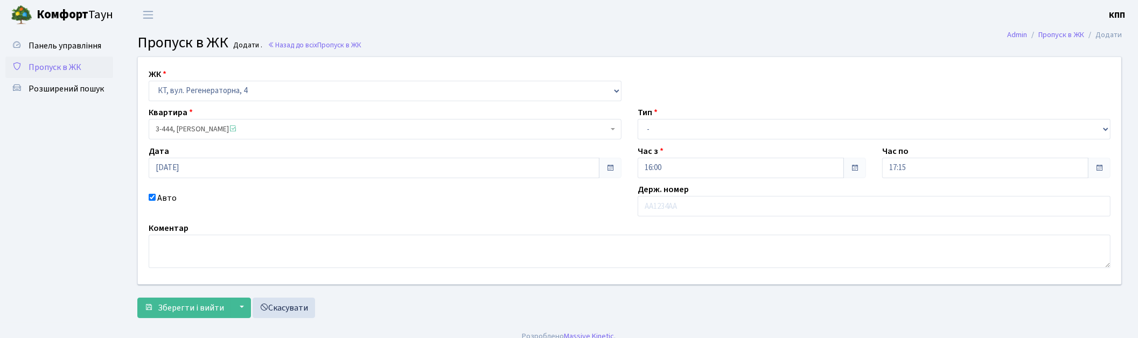
click at [49, 73] on span "Пропуск в ЖК" at bounding box center [55, 67] width 53 height 12
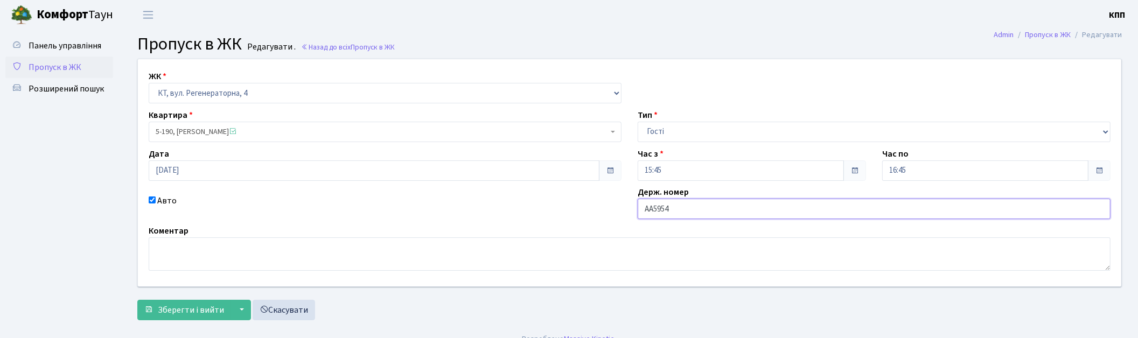
click at [705, 214] on input "АА5954" at bounding box center [874, 209] width 473 height 20
type input "АА5954НК"
click at [171, 306] on span "Зберегти і вийти" at bounding box center [191, 310] width 66 height 12
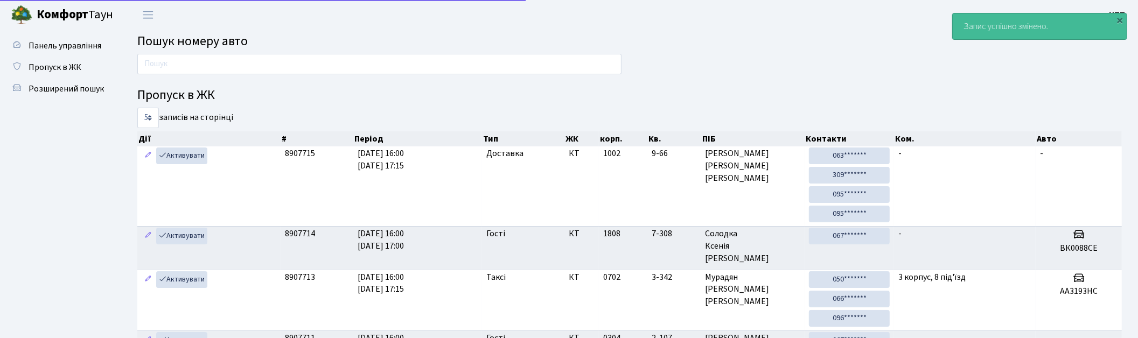
click at [443, 74] on div at bounding box center [379, 67] width 500 height 26
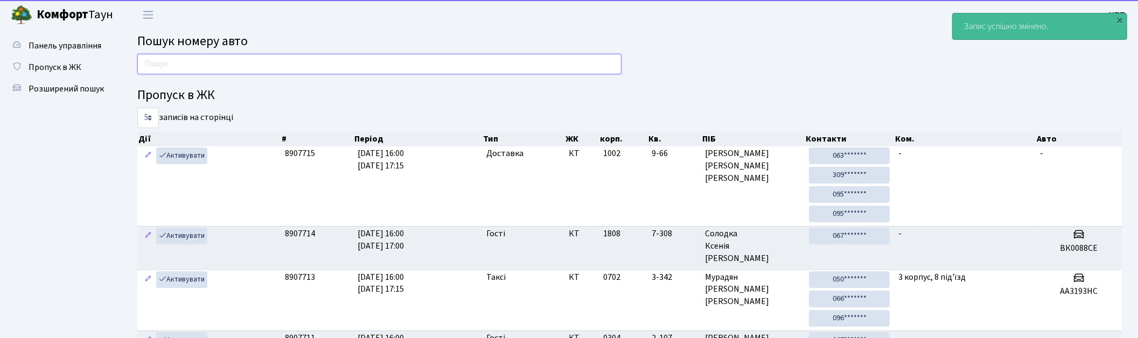
click at [443, 62] on input "text" at bounding box center [379, 64] width 484 height 20
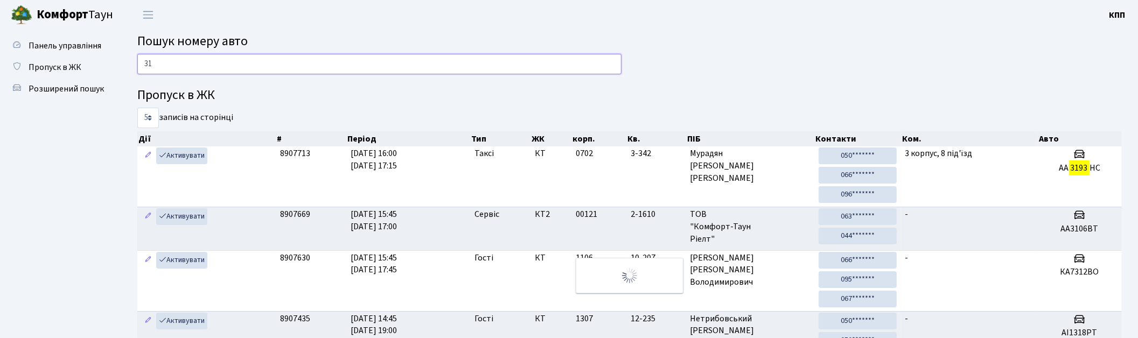
type input "3"
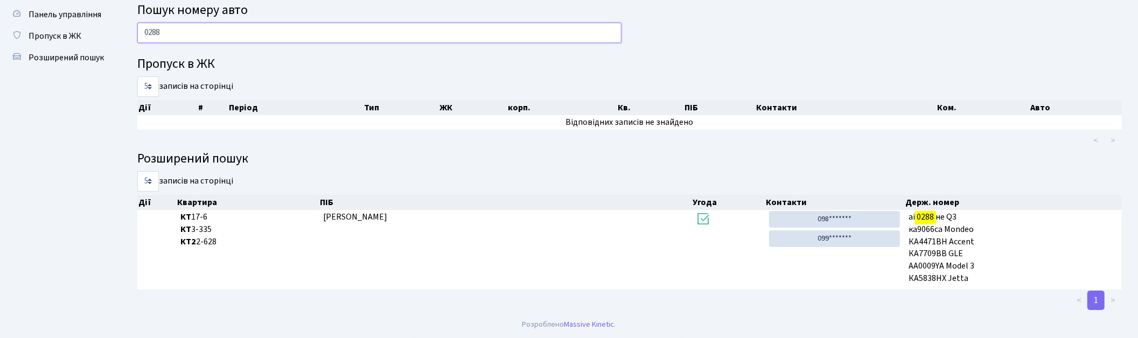
scroll to position [30, 0]
type input "0"
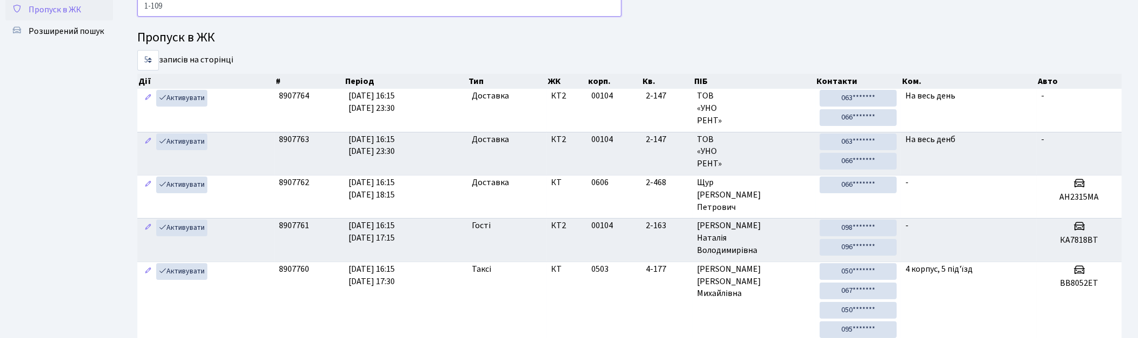
scroll to position [54, 0]
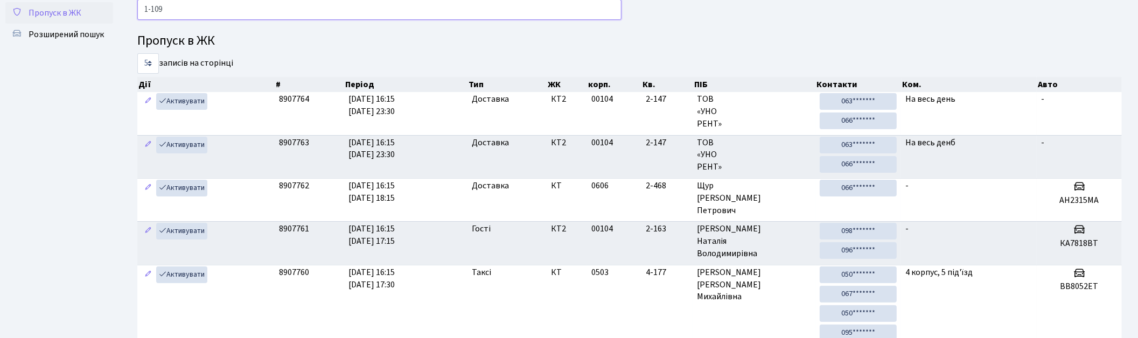
drag, startPoint x: 176, startPoint y: 8, endPoint x: 99, endPoint y: 18, distance: 77.6
type input "1-109"
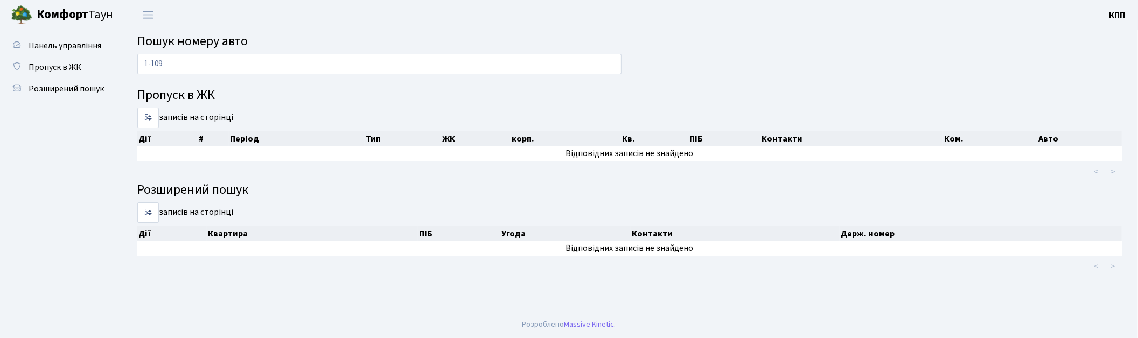
scroll to position [0, 0]
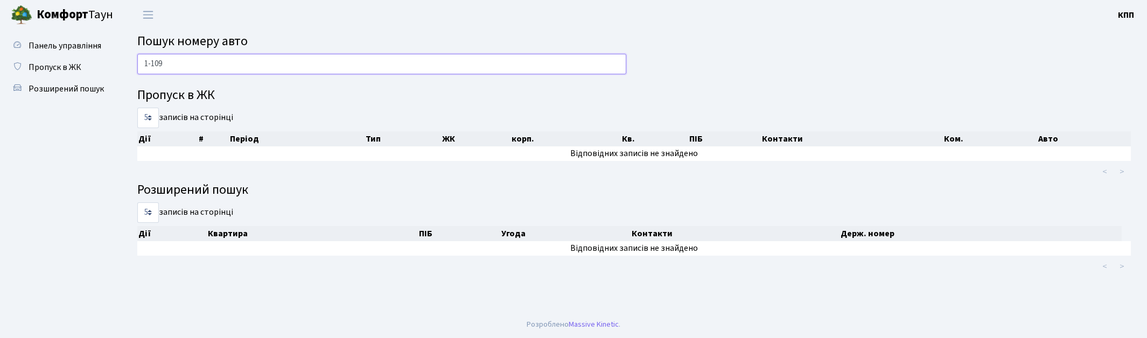
drag, startPoint x: 170, startPoint y: 65, endPoint x: 120, endPoint y: 79, distance: 52.5
click at [120, 79] on div "Панель управління Пропуск в ЖК Розширений пошук Пошук номеру авто 1-109 Пропуск…" at bounding box center [573, 171] width 1147 height 282
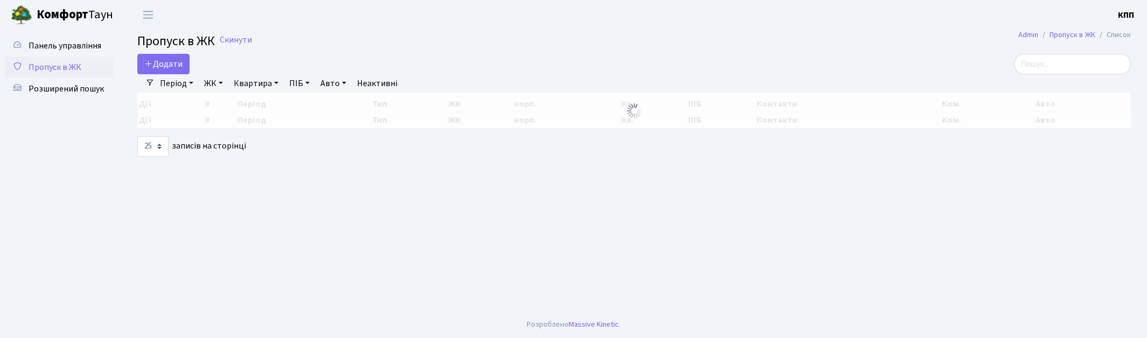
select select "25"
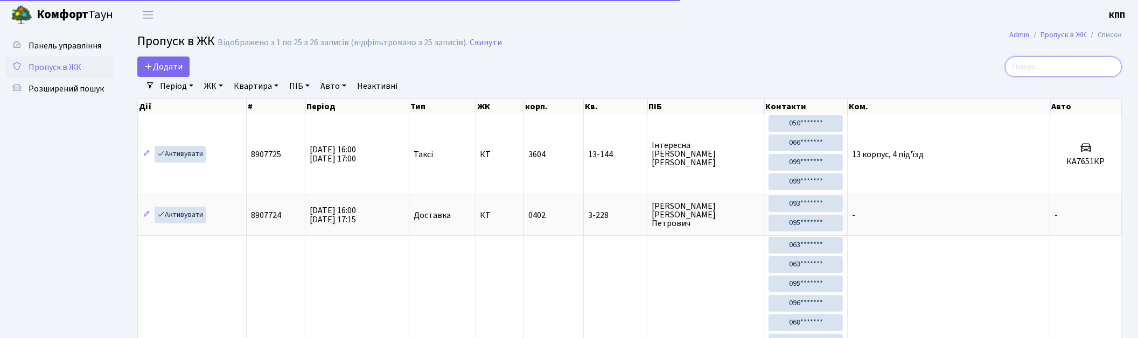
click at [1078, 72] on input "search" at bounding box center [1063, 67] width 117 height 20
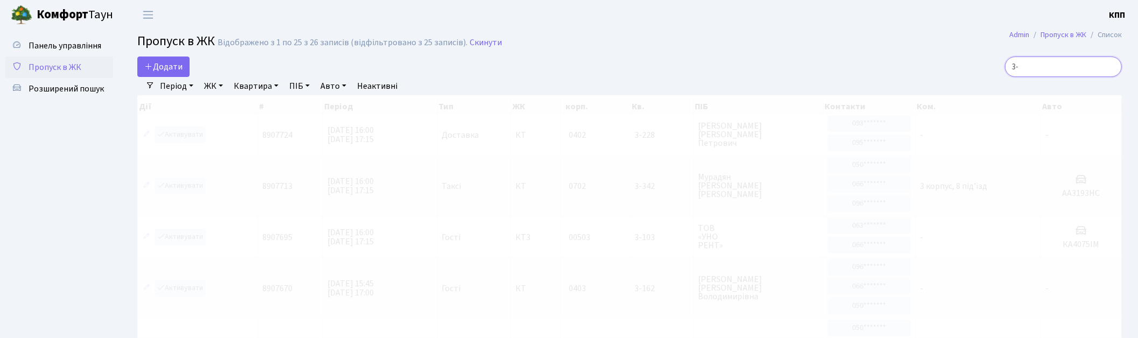
type input "3"
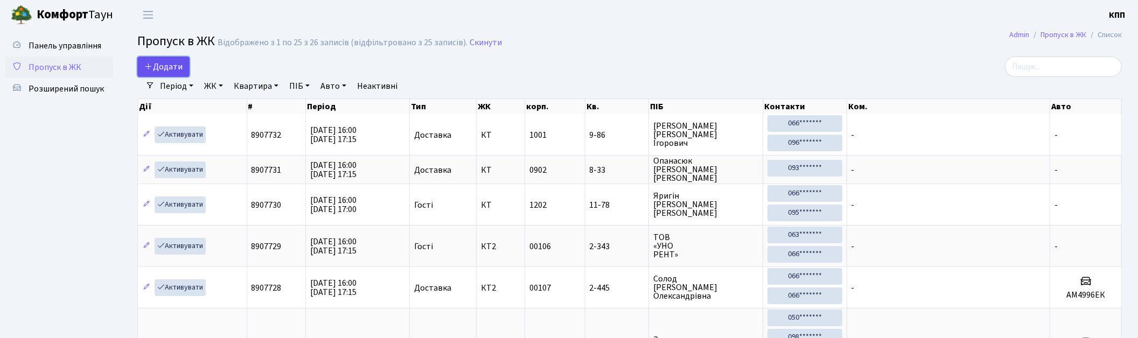
click at [148, 68] on icon at bounding box center [148, 66] width 9 height 9
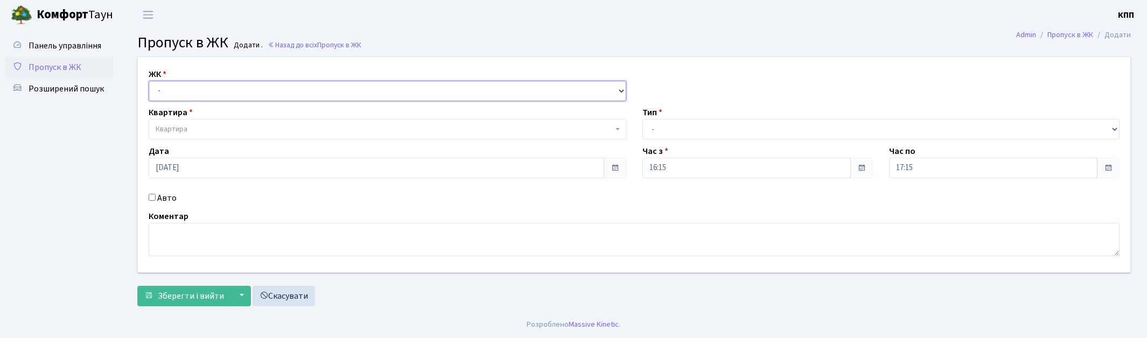
drag, startPoint x: 0, startPoint y: 0, endPoint x: 173, endPoint y: 89, distance: 194.6
click at [173, 89] on select "- КТ, вул. Регенераторна, 4 КТ2, просп. Соборності, 17 КТ3, вул. Березнева, 16 …" at bounding box center [388, 91] width 478 height 20
select select "271"
click at [149, 81] on select "- КТ, вул. Регенераторна, 4 КТ2, просп. Соборності, 17 КТ3, вул. Березнева, 16 …" at bounding box center [388, 91] width 478 height 20
select select
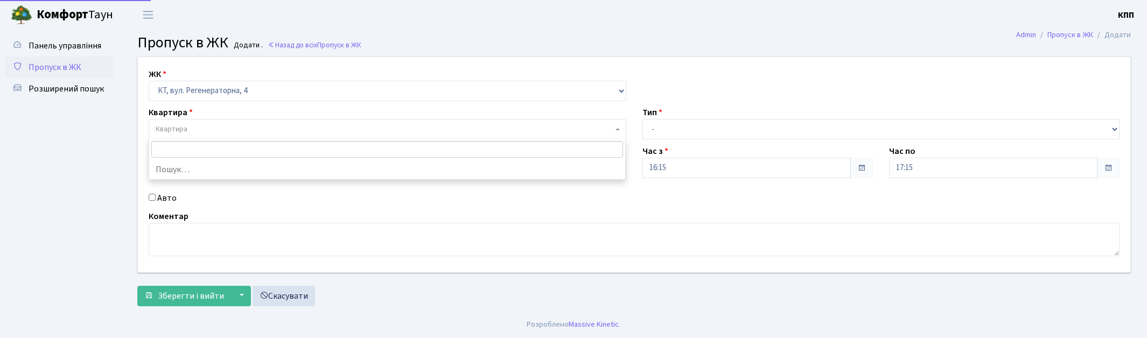
click at [184, 129] on span "Квартира" at bounding box center [172, 129] width 32 height 11
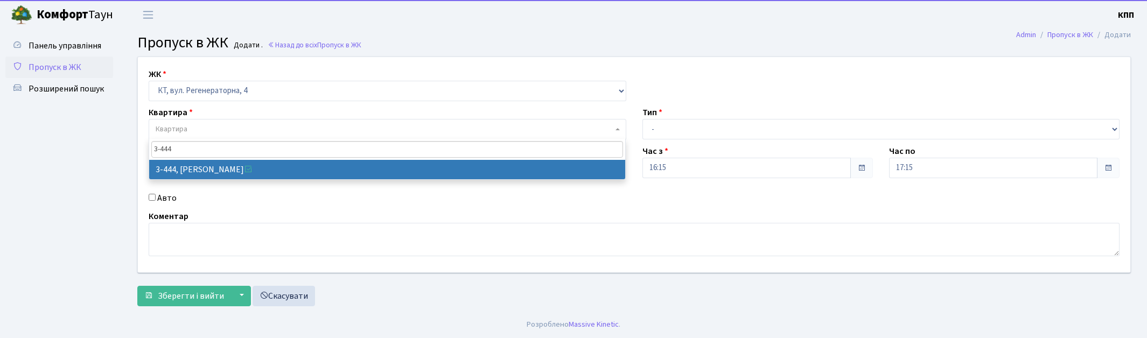
type input "3-444"
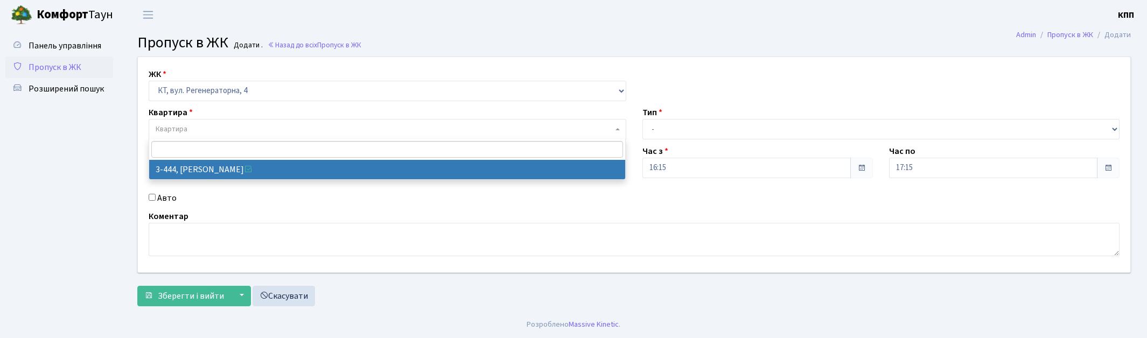
select select "1662"
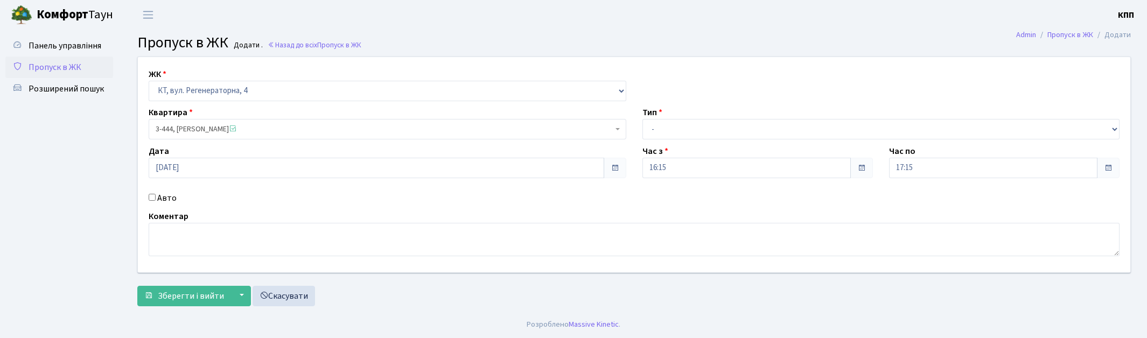
click at [170, 201] on label "Авто" at bounding box center [166, 198] width 19 height 13
click at [156, 201] on input "Авто" at bounding box center [152, 197] width 7 height 7
checkbox input "true"
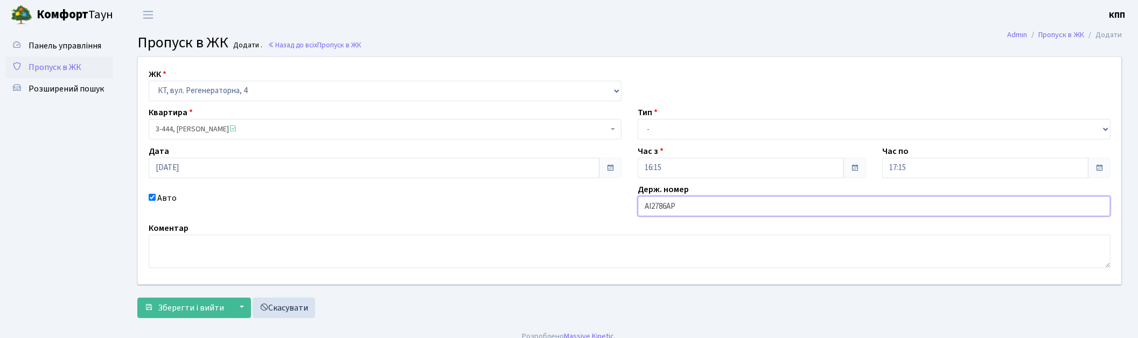
type input "АІ2786АР"
click at [696, 122] on select "- Доставка Таксі Гості Сервіс" at bounding box center [874, 129] width 473 height 20
select select "1"
click at [638, 119] on select "- Доставка Таксі Гості Сервіс" at bounding box center [874, 129] width 473 height 20
click at [211, 309] on span "Зберегти і вийти" at bounding box center [191, 308] width 66 height 12
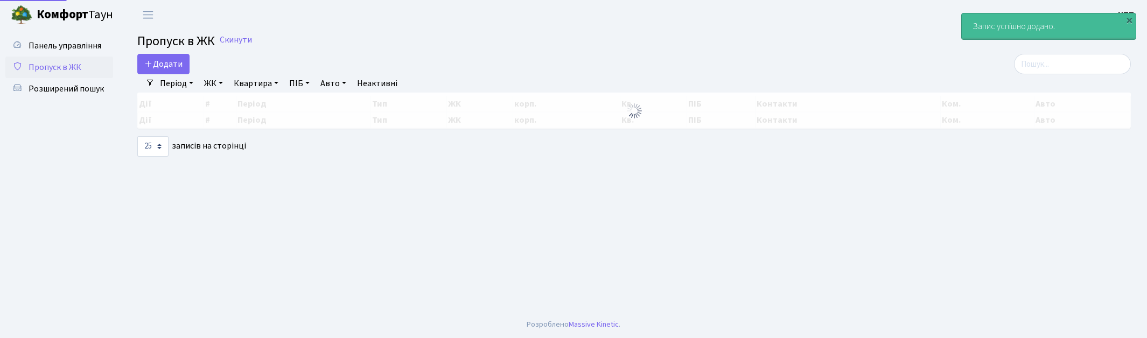
select select "25"
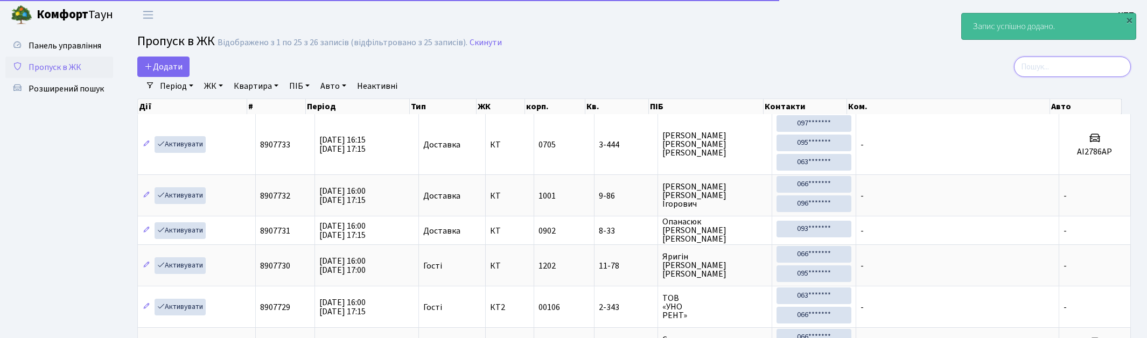
click at [1065, 61] on input "search" at bounding box center [1072, 67] width 117 height 20
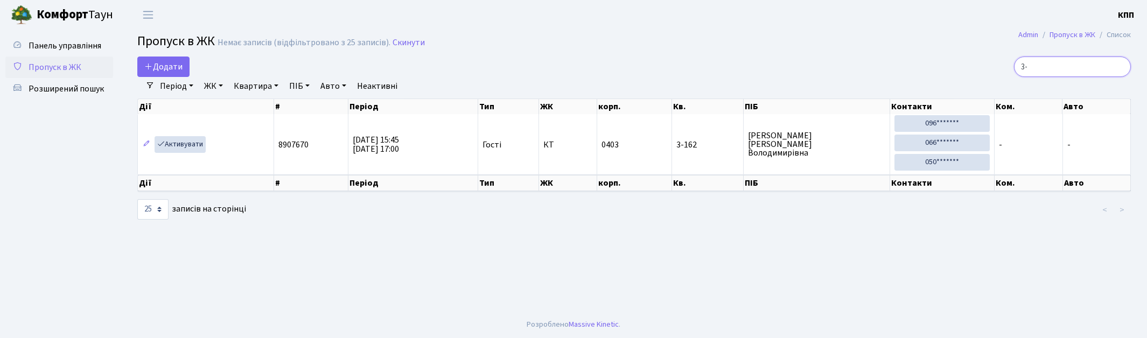
type input "3"
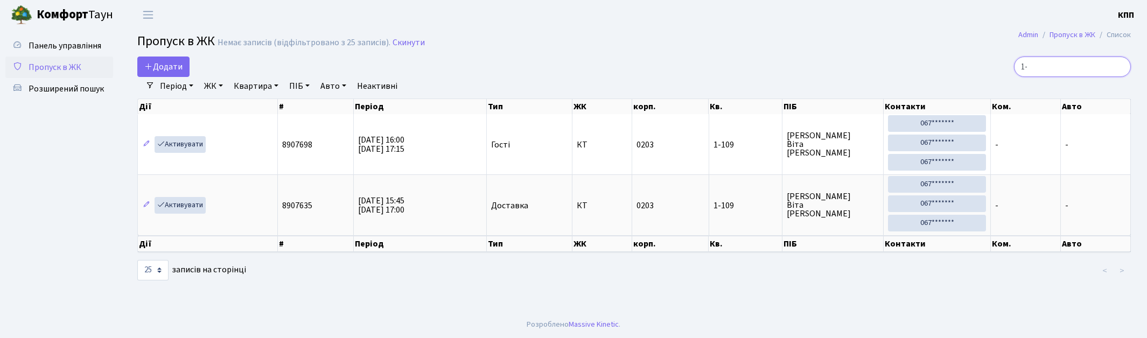
type input "1"
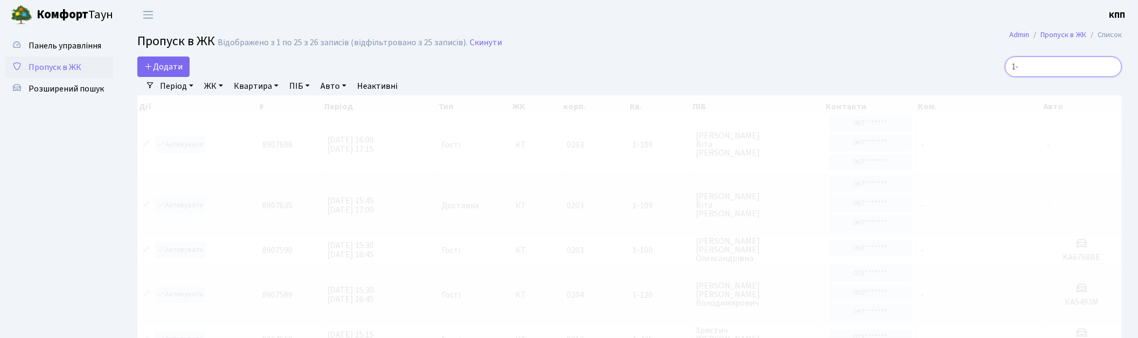
type input "1"
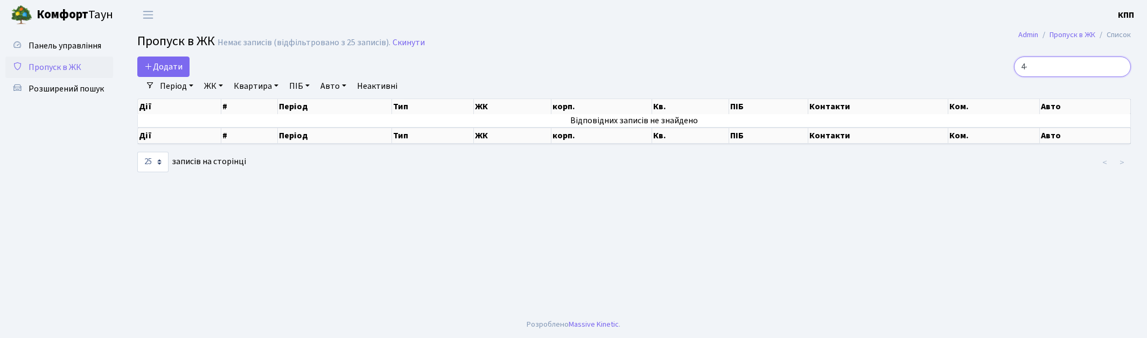
type input "4"
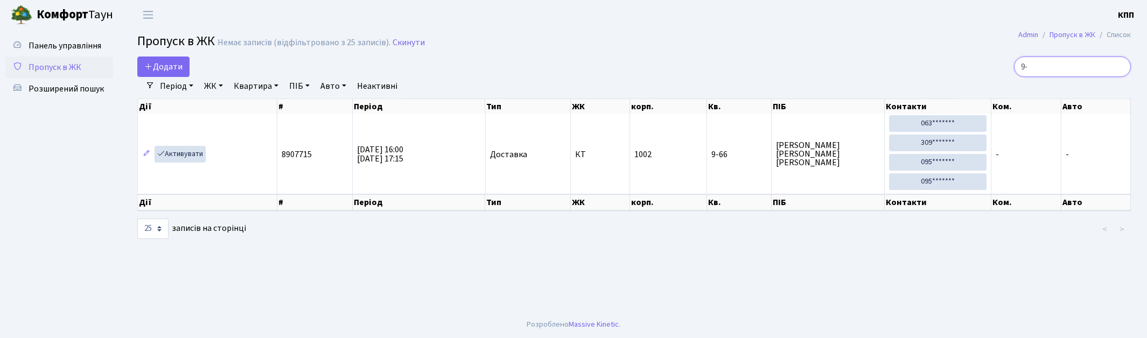
type input "9"
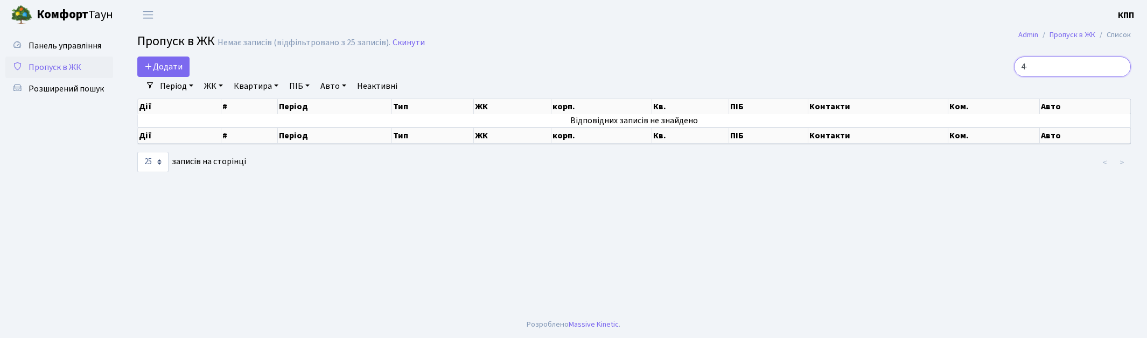
type input "4"
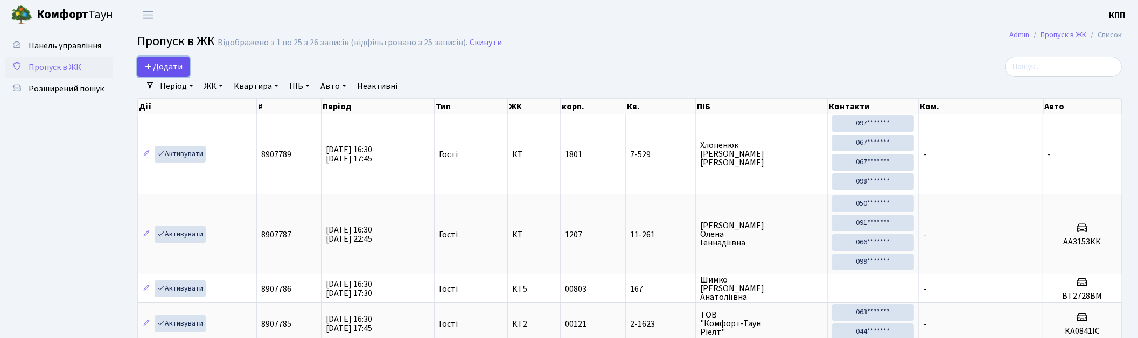
click at [152, 63] on icon at bounding box center [148, 66] width 9 height 9
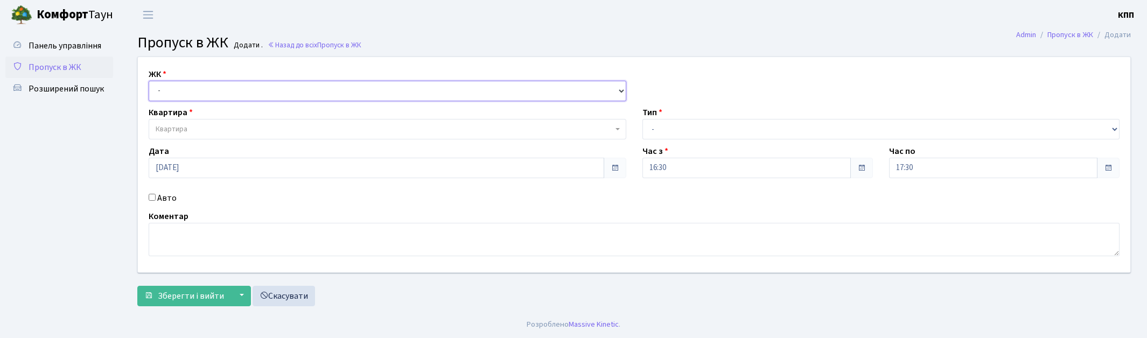
click at [190, 94] on select "- КТ, вул. Регенераторна, 4 КТ2, просп. [STREET_ADDRESS] [STREET_ADDRESS] [PERS…" at bounding box center [388, 91] width 478 height 20
select select "271"
click at [149, 81] on select "- КТ, вул. Регенераторна, 4 КТ2, просп. Соборності, 17 КТ3, вул. Березнева, 16 …" at bounding box center [388, 91] width 478 height 20
select select
click at [184, 124] on span "Квартира" at bounding box center [172, 129] width 32 height 11
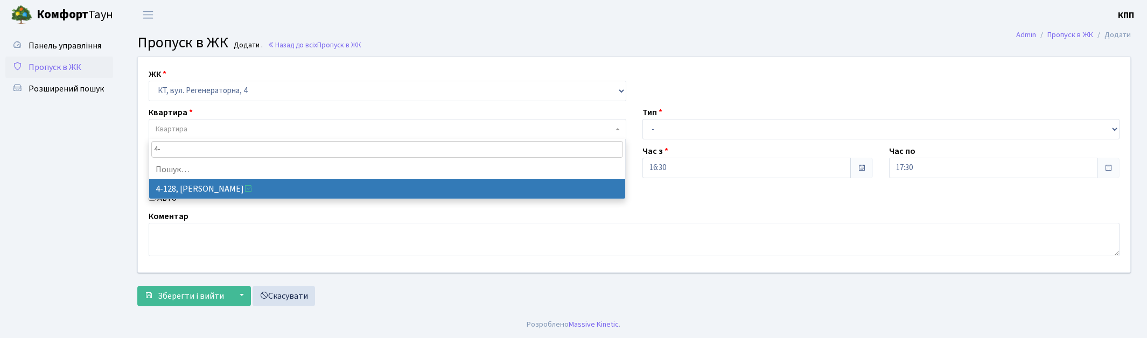
type input "4"
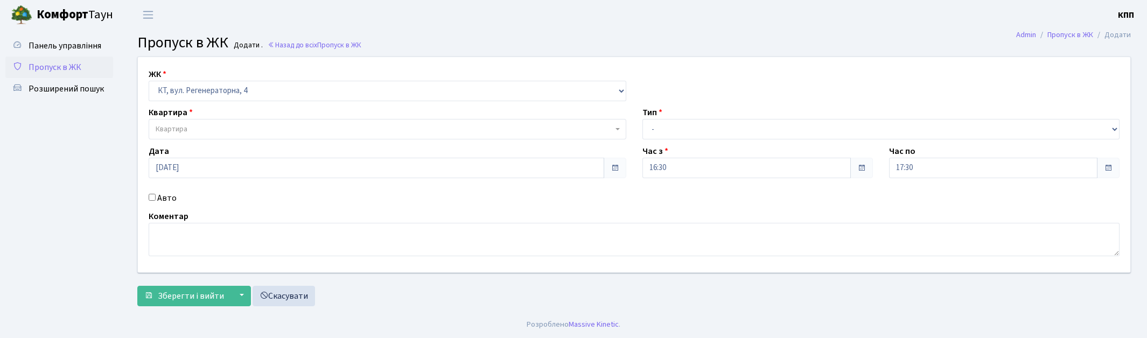
click at [49, 67] on span "Пропуск в ЖК" at bounding box center [55, 67] width 53 height 12
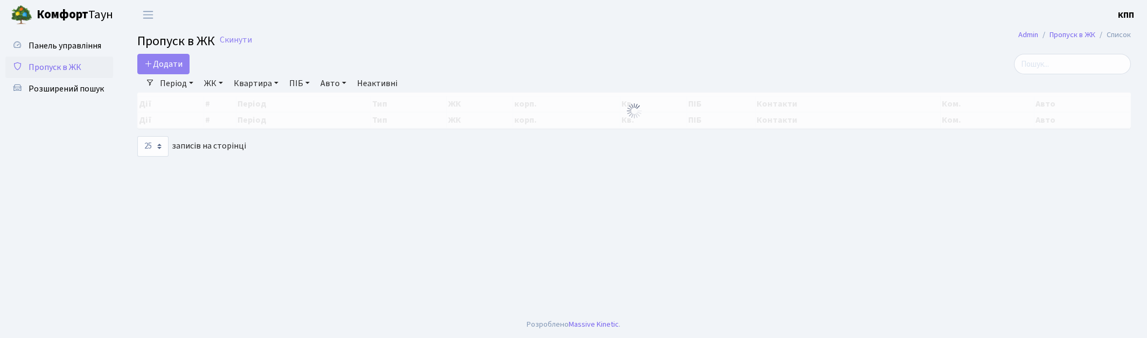
select select "25"
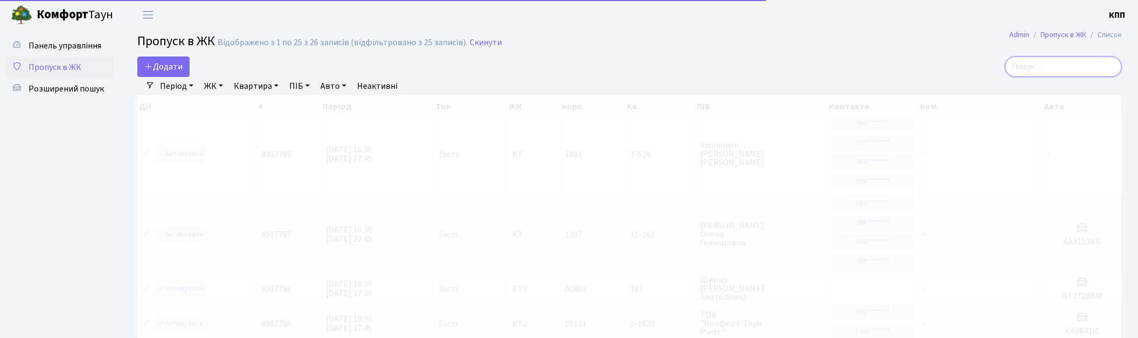
click at [1063, 66] on input "search" at bounding box center [1063, 67] width 117 height 20
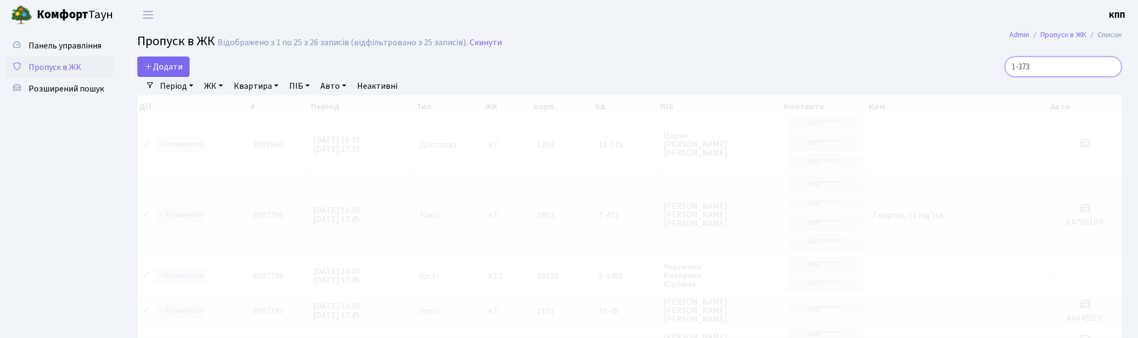
click at [1030, 64] on input "1-373" at bounding box center [1063, 67] width 117 height 20
click at [1084, 68] on input "2-373" at bounding box center [1063, 67] width 117 height 20
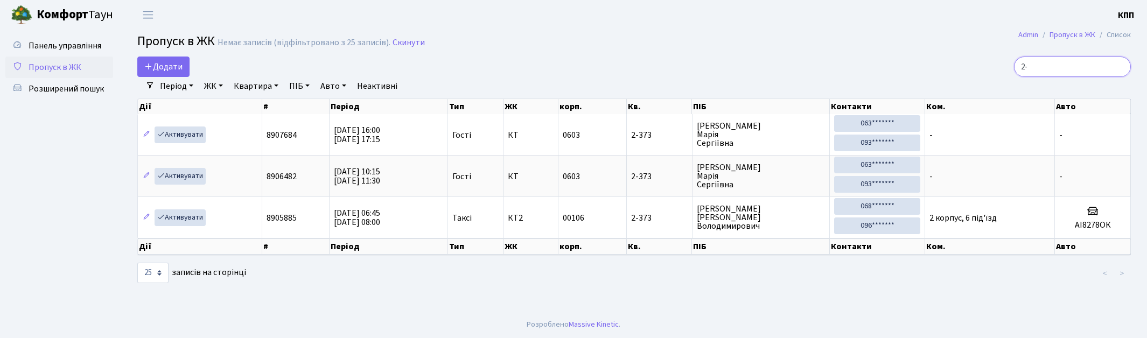
type input "2"
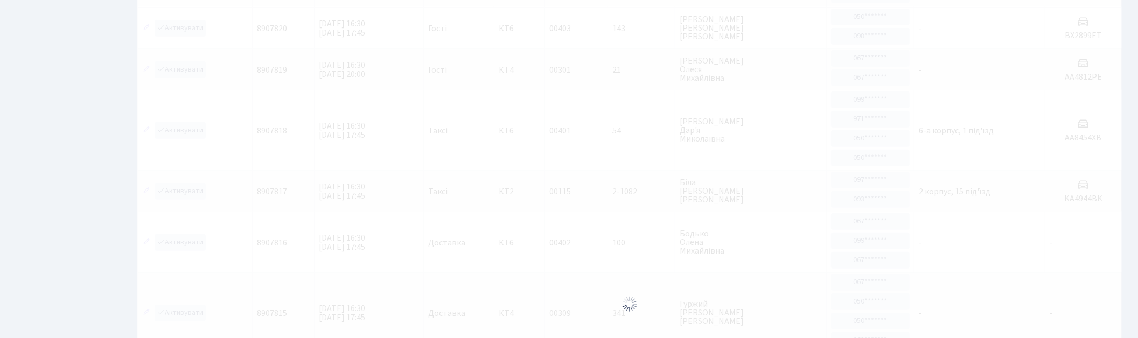
scroll to position [15, 0]
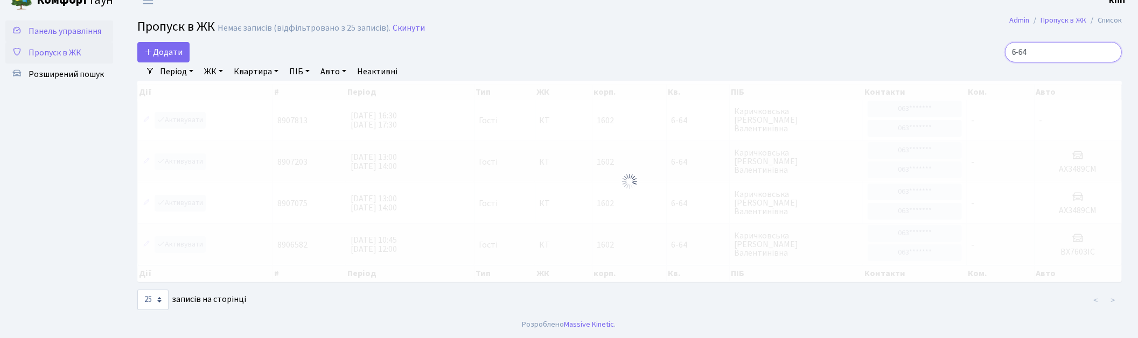
type input "6-64"
click at [47, 28] on span "Панель управління" at bounding box center [65, 31] width 73 height 12
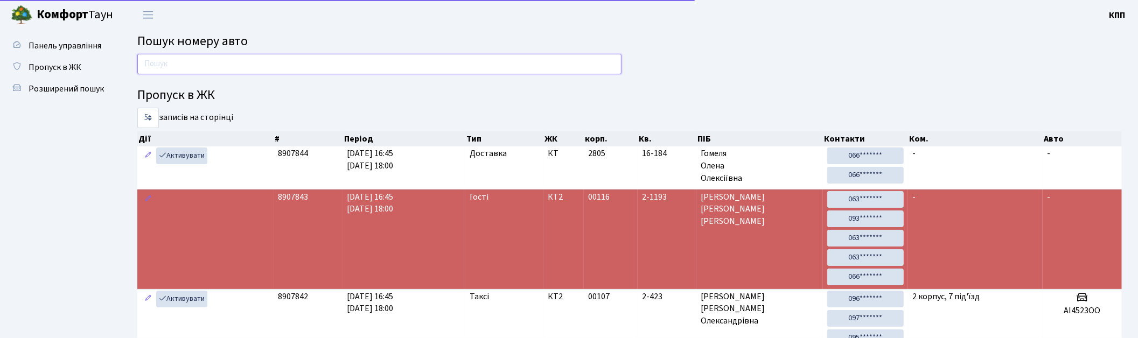
click at [271, 61] on input "text" at bounding box center [379, 64] width 484 height 20
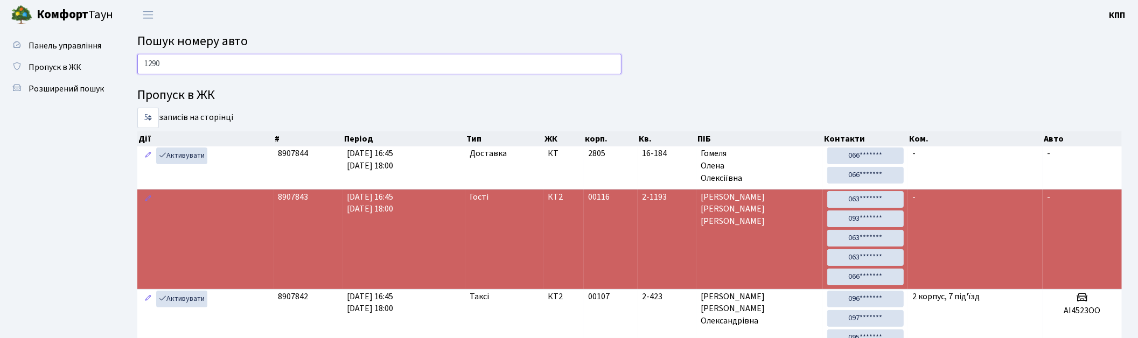
type input "1290"
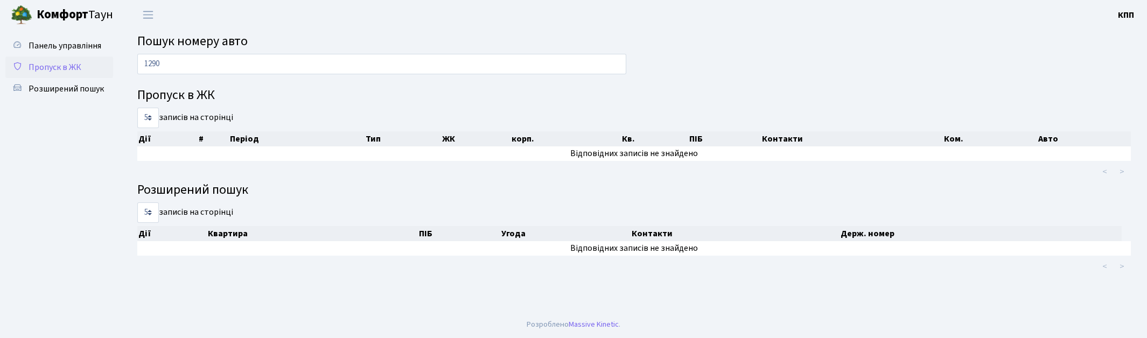
click at [51, 57] on link "Пропуск в ЖК" at bounding box center [59, 68] width 108 height 22
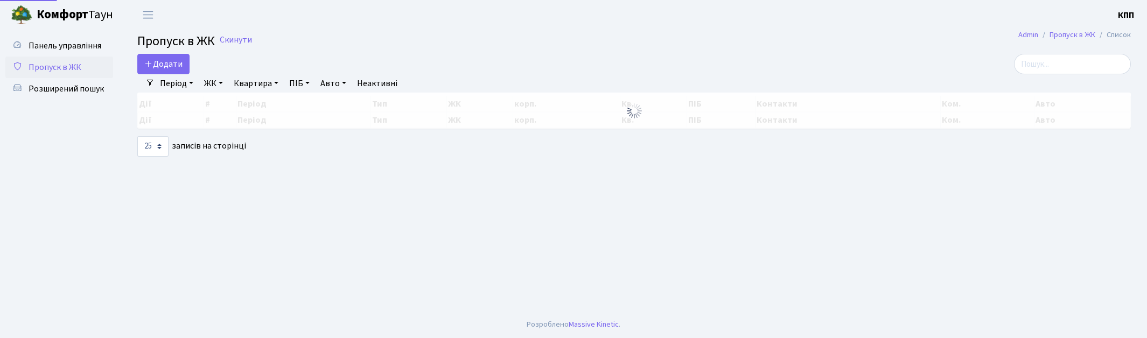
select select "25"
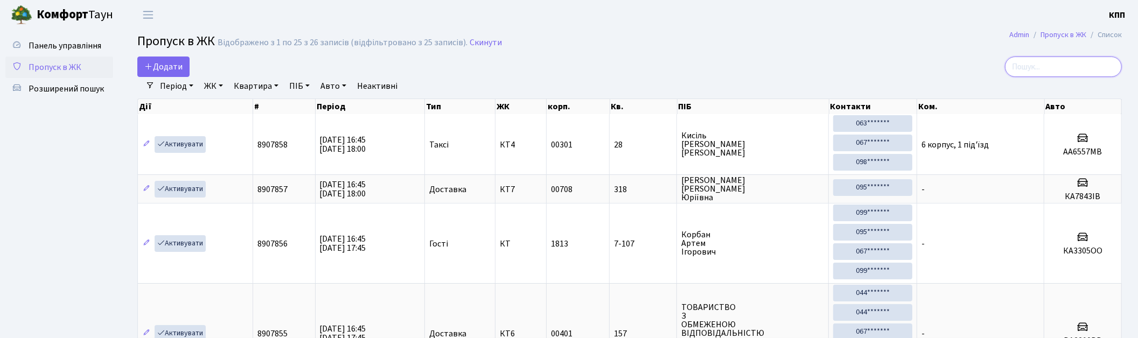
click at [1064, 65] on input "search" at bounding box center [1063, 67] width 117 height 20
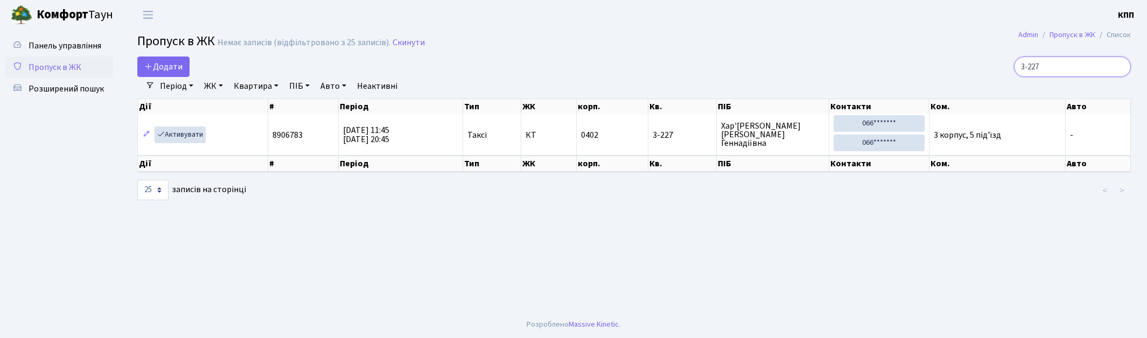
type input "3-227"
click at [57, 62] on span "Пропуск в ЖК" at bounding box center [55, 67] width 53 height 12
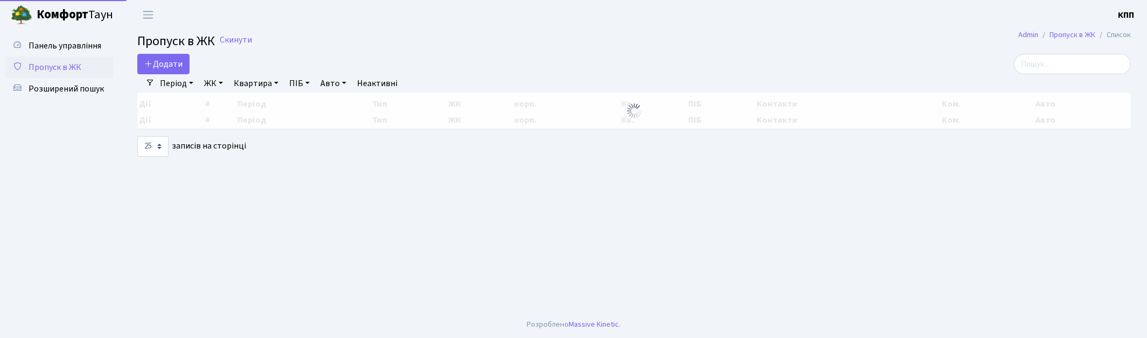
select select "25"
click at [1059, 61] on input "search" at bounding box center [1072, 64] width 117 height 20
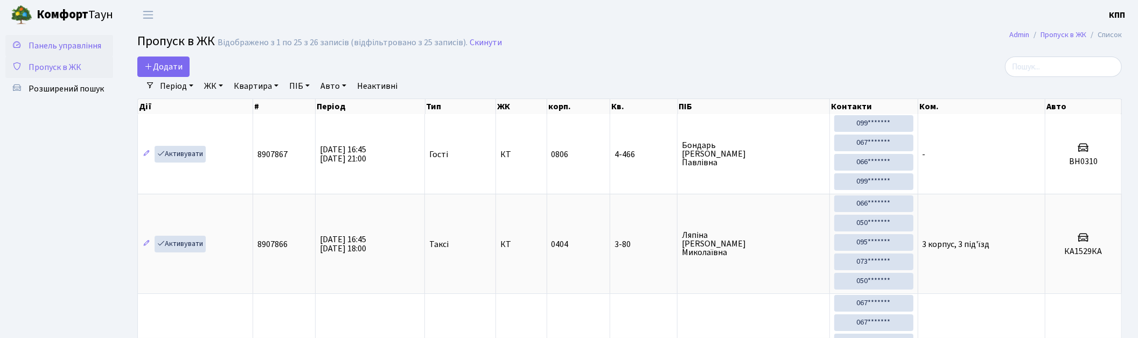
click at [53, 40] on span "Панель управління" at bounding box center [65, 46] width 73 height 12
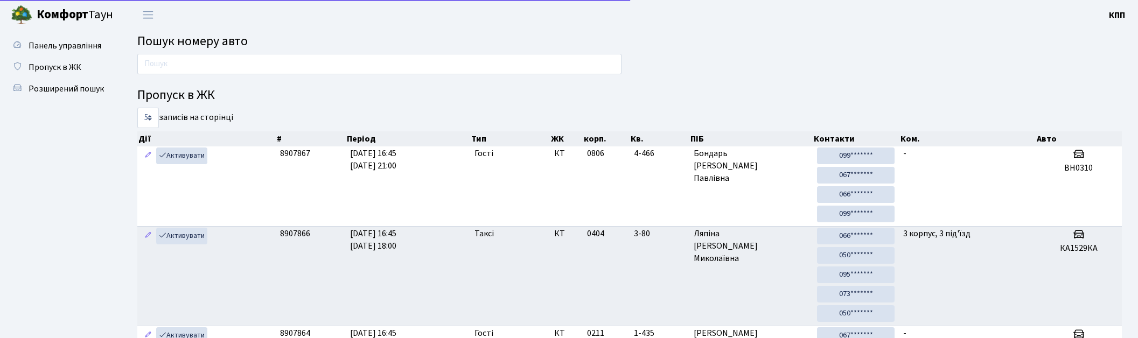
click at [249, 60] on input "text" at bounding box center [379, 64] width 484 height 20
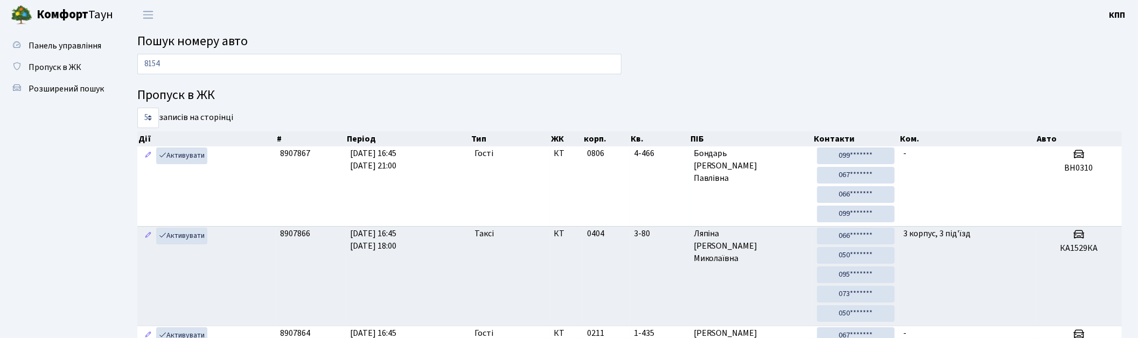
type input "8154"
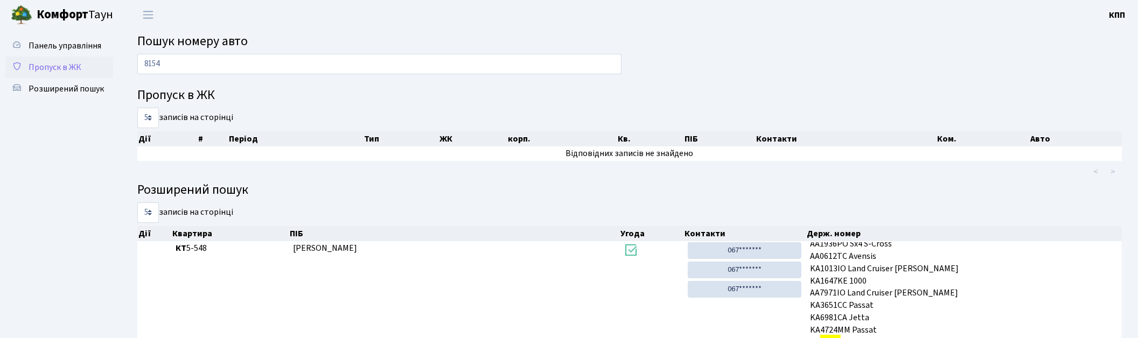
click at [50, 62] on span "Пропуск в ЖК" at bounding box center [55, 67] width 53 height 12
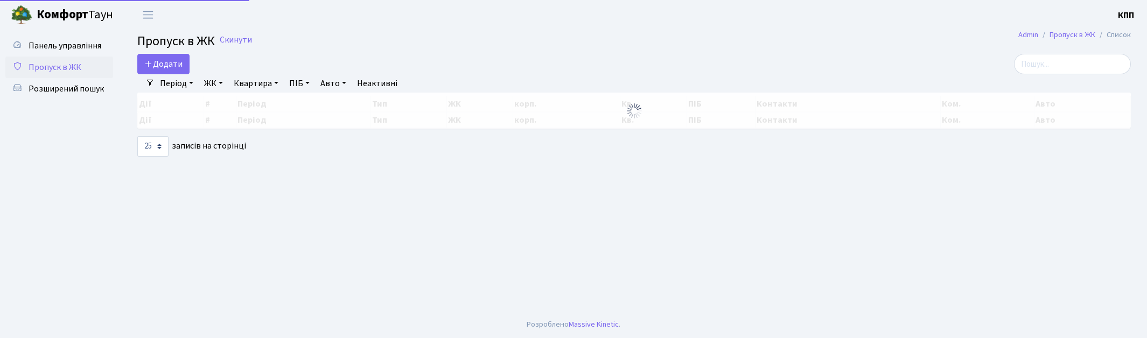
select select "25"
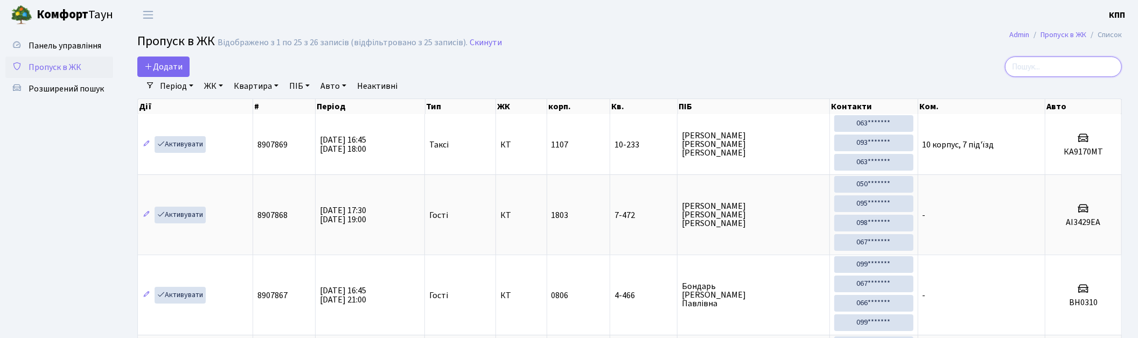
click at [1055, 60] on input "search" at bounding box center [1063, 67] width 117 height 20
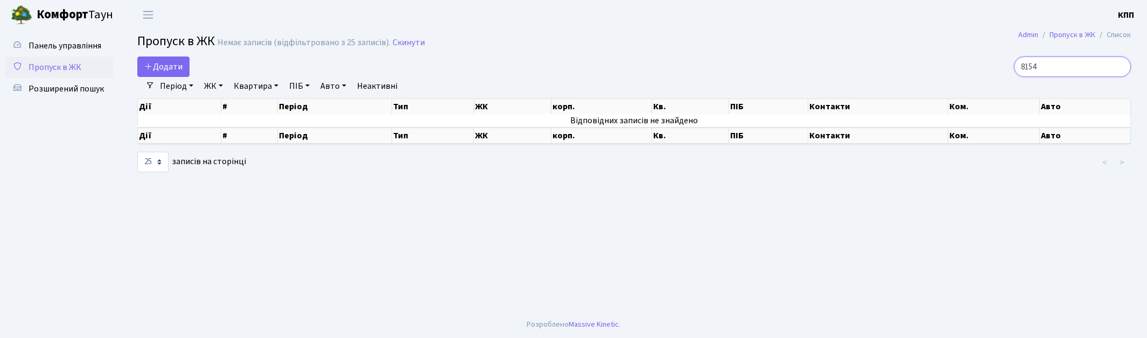
type input "8154"
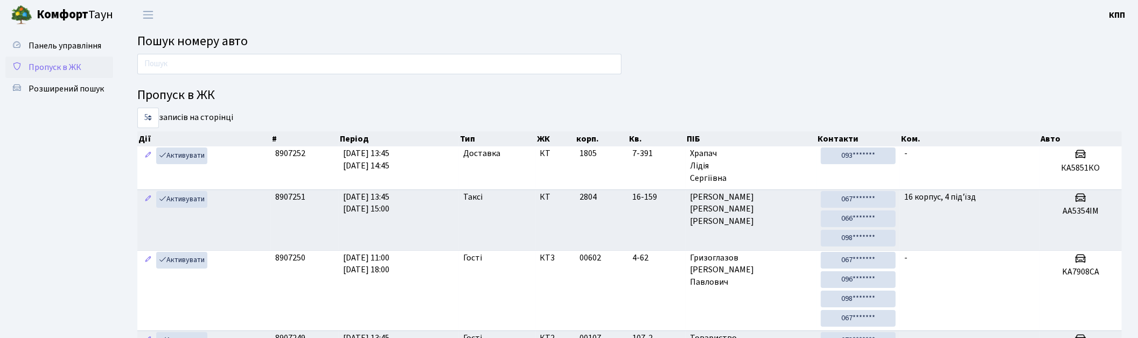
click at [55, 66] on span "Пропуск в ЖК" at bounding box center [55, 67] width 53 height 12
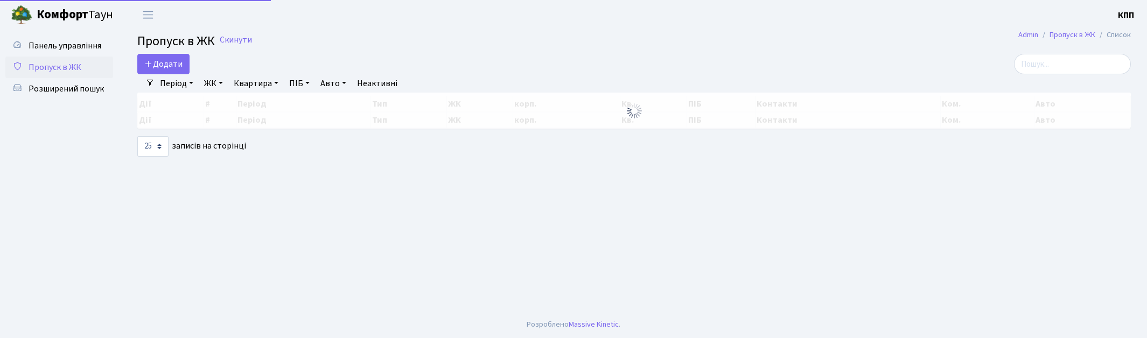
select select "25"
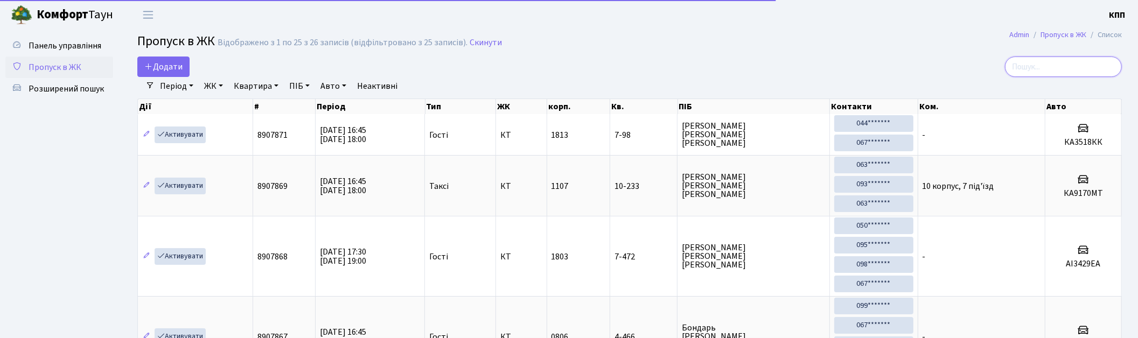
click at [1094, 62] on input "search" at bounding box center [1063, 67] width 117 height 20
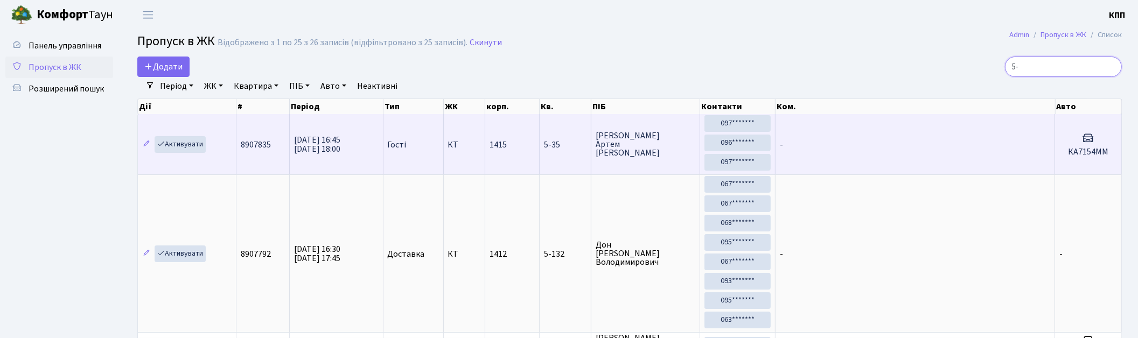
type input "5-"
click at [841, 153] on td "-" at bounding box center [916, 144] width 280 height 60
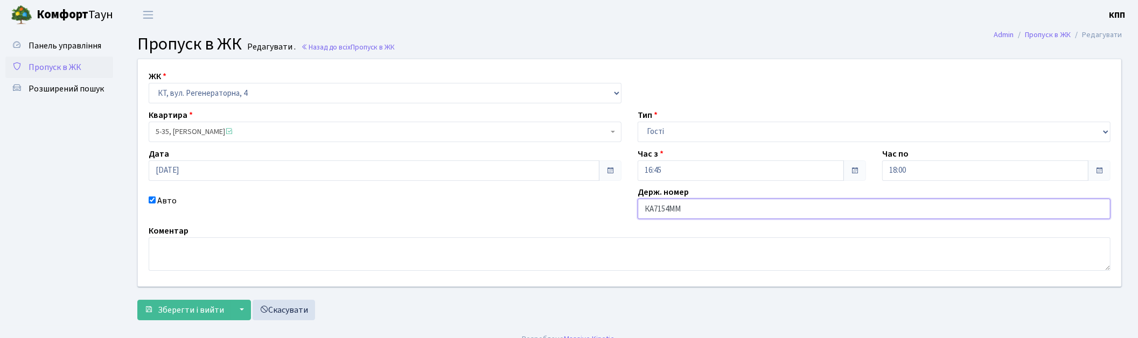
click at [657, 214] on input "КА7154ММ" at bounding box center [874, 209] width 473 height 20
type input "КА8154ММ"
click at [205, 311] on span "Зберегти і вийти" at bounding box center [191, 310] width 66 height 12
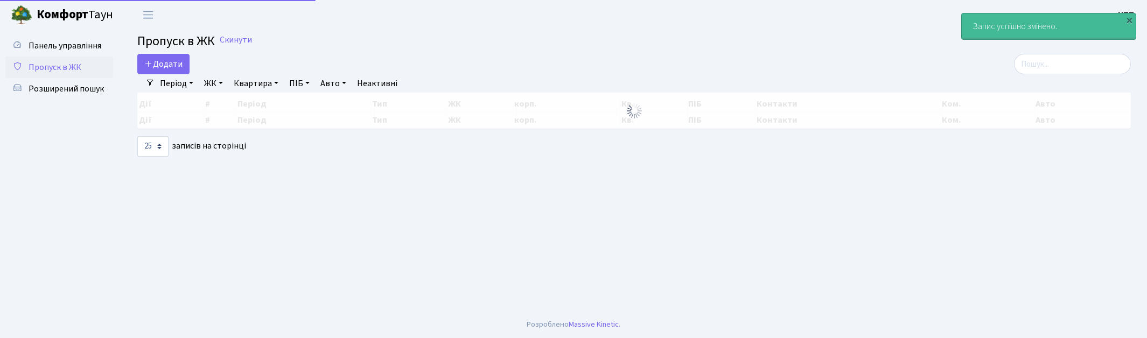
select select "25"
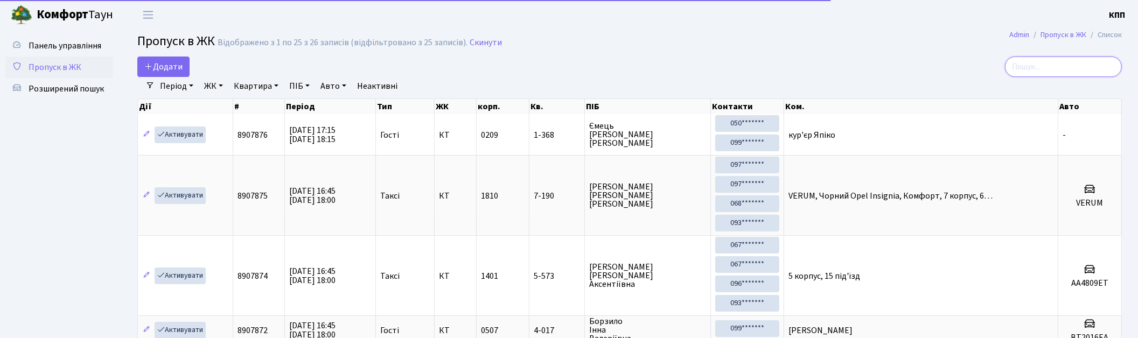
click at [1066, 72] on input "search" at bounding box center [1063, 67] width 117 height 20
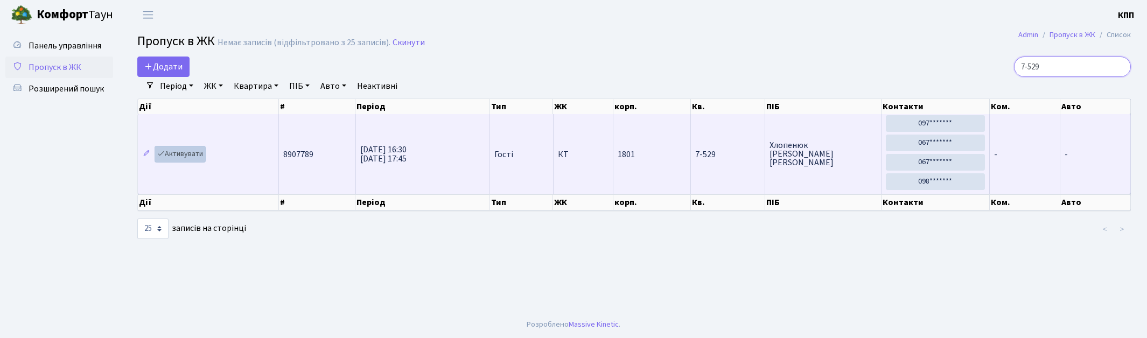
type input "7-529"
click at [177, 162] on link "Активувати" at bounding box center [180, 154] width 51 height 17
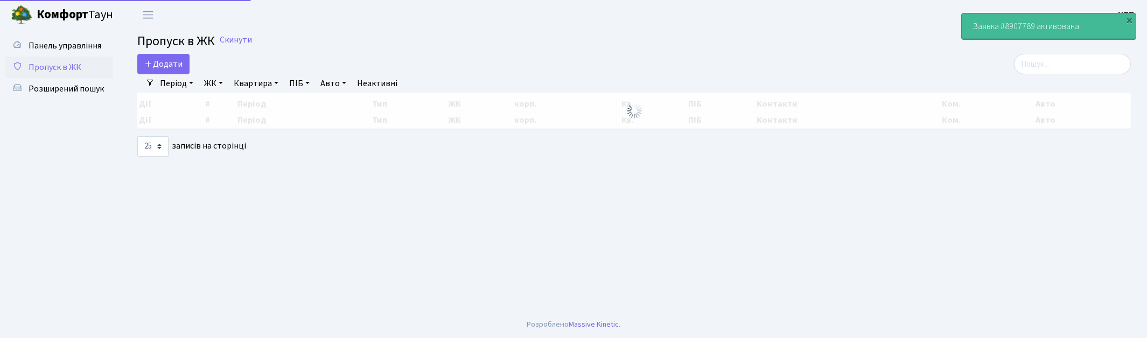
select select "25"
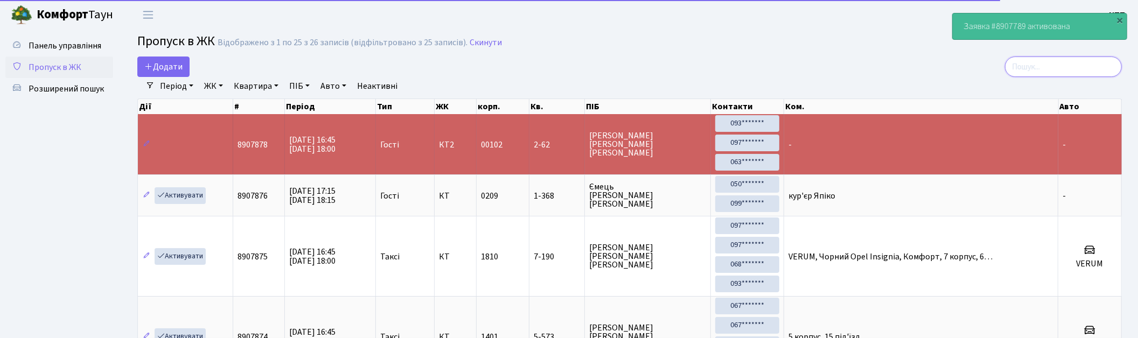
click at [1043, 67] on input "search" at bounding box center [1063, 67] width 117 height 20
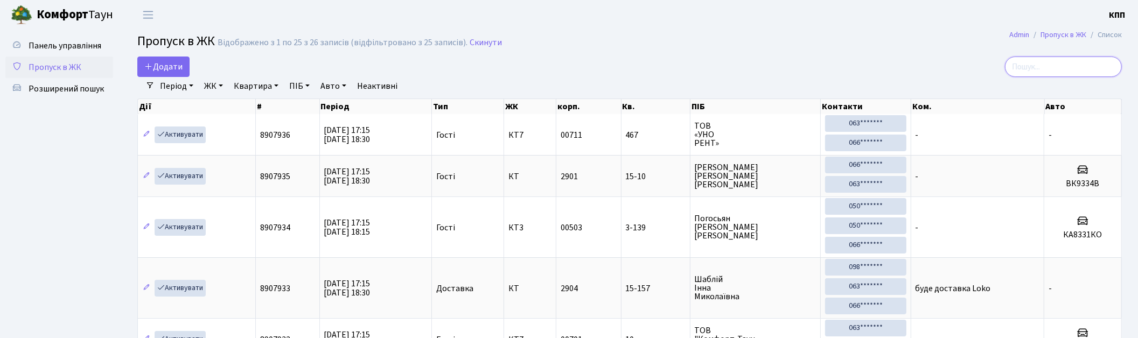
click at [1066, 66] on input "search" at bounding box center [1063, 67] width 117 height 20
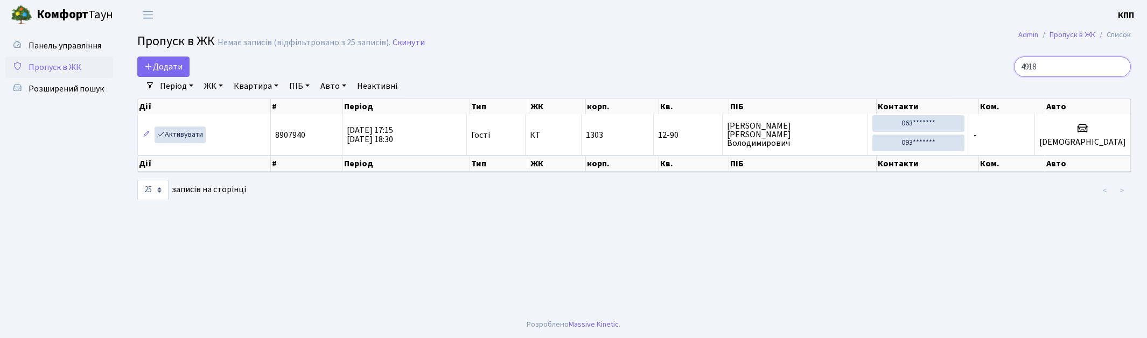
type input "4918"
click at [45, 59] on link "Пропуск в ЖК" at bounding box center [59, 68] width 108 height 22
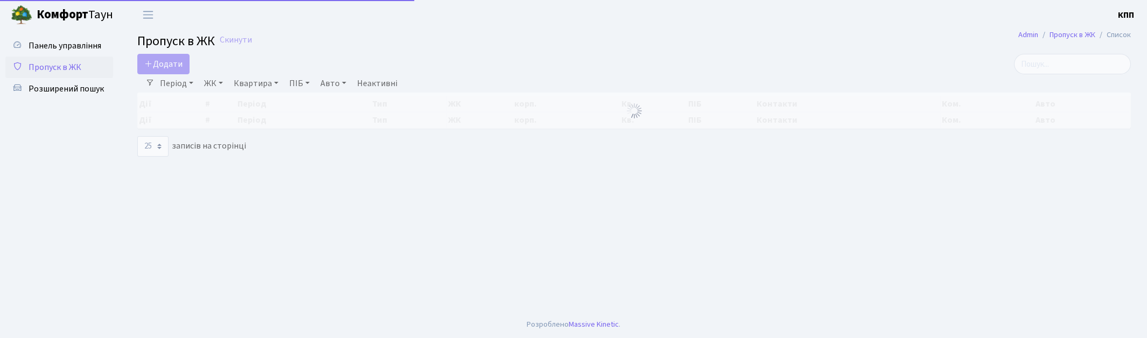
select select "25"
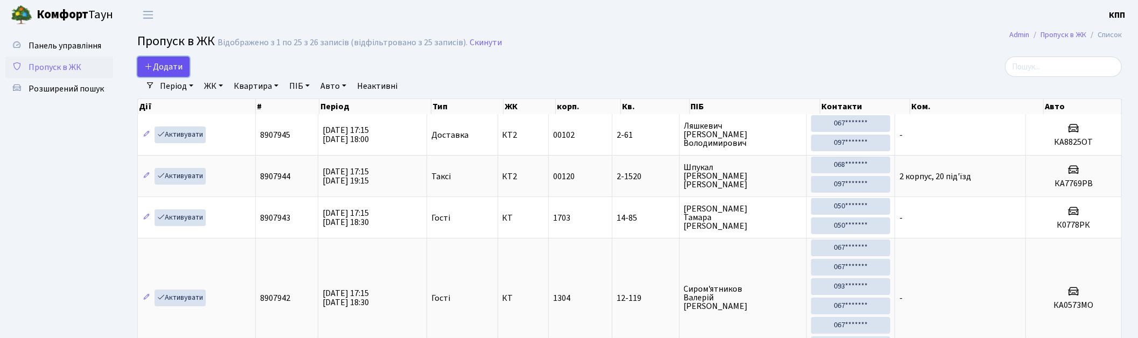
click at [158, 65] on span "Додати" at bounding box center [163, 67] width 38 height 12
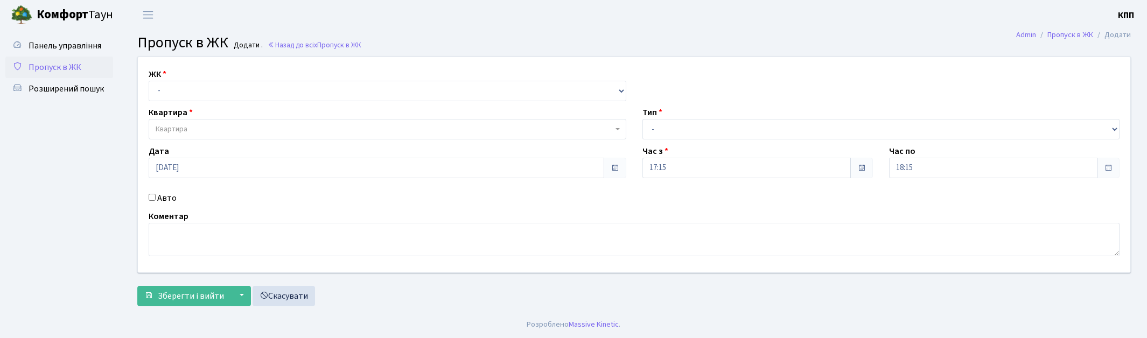
select select "271"
click at [149, 81] on select "- КТ, вул. Регенераторна, 4 КТ2, просп. Соборності, 17 КТ3, вул. Березнева, 16 …" at bounding box center [388, 91] width 478 height 20
select select
click at [179, 128] on span "Квартира" at bounding box center [172, 129] width 32 height 11
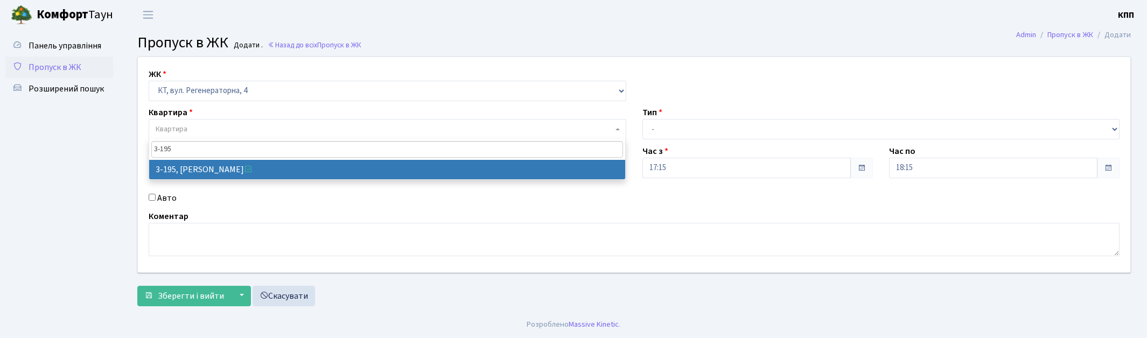
type input "3-195"
drag, startPoint x: 194, startPoint y: 166, endPoint x: 261, endPoint y: 167, distance: 67.3
select select "862"
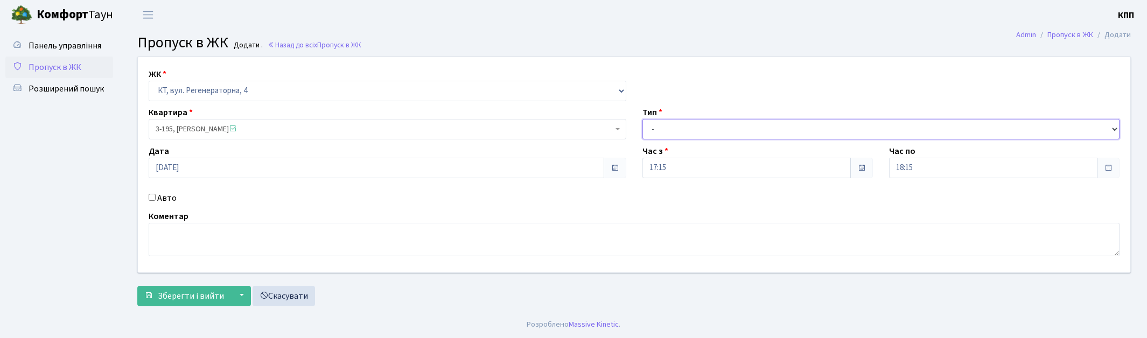
drag, startPoint x: 758, startPoint y: 125, endPoint x: 744, endPoint y: 137, distance: 19.1
click at [758, 125] on select "- Доставка Таксі Гості Сервіс" at bounding box center [882, 129] width 478 height 20
select select "2"
click at [643, 119] on select "- Доставка Таксі Гості Сервіс" at bounding box center [882, 129] width 478 height 20
drag, startPoint x: 184, startPoint y: 198, endPoint x: 161, endPoint y: 198, distance: 23.7
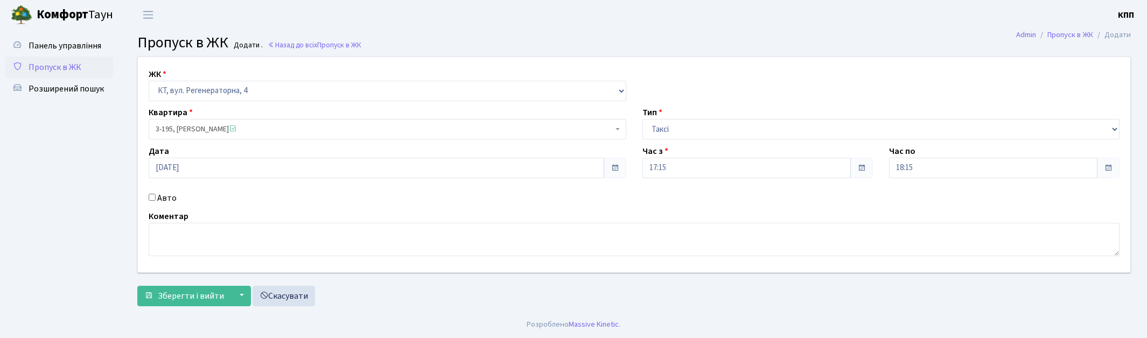
click at [184, 198] on div "Авто" at bounding box center [388, 198] width 494 height 13
click at [161, 198] on label "Авто" at bounding box center [166, 198] width 19 height 13
click at [156, 198] on input "Авто" at bounding box center [152, 197] width 7 height 7
checkbox input "true"
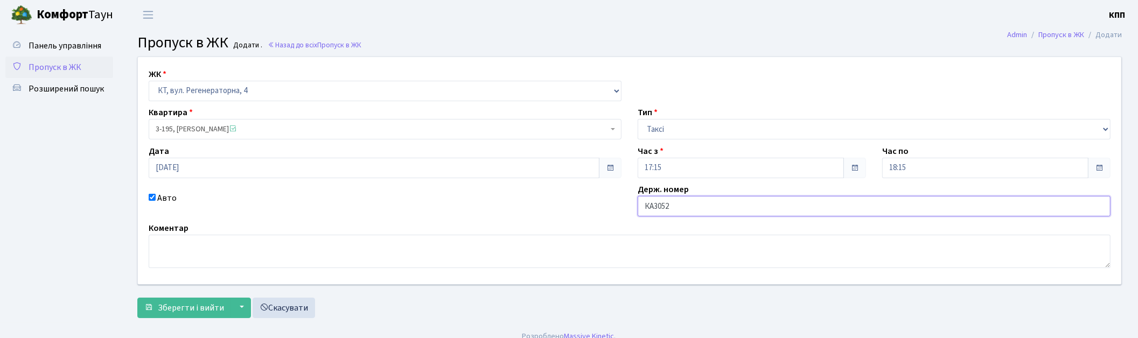
type input "КА3052СЕ"
click at [176, 307] on span "Зберегти і вийти" at bounding box center [191, 308] width 66 height 12
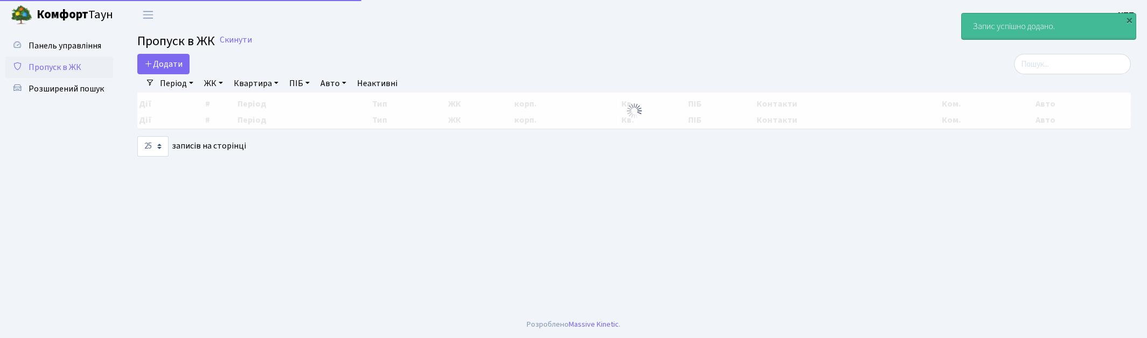
select select "25"
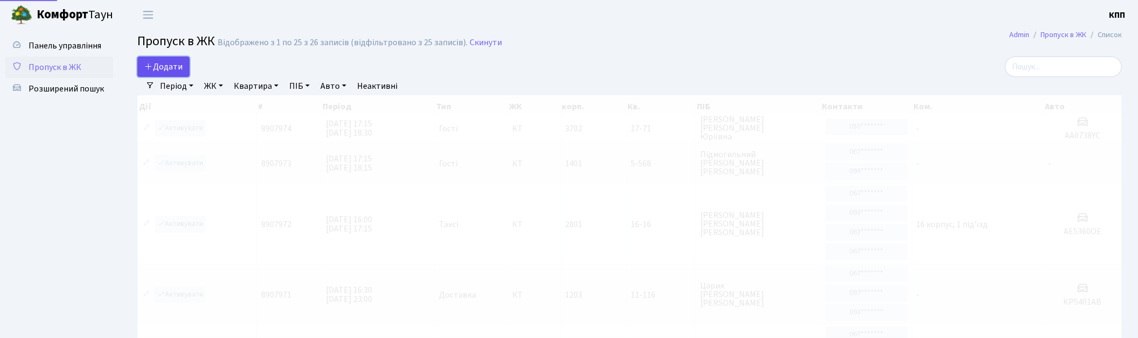
click at [174, 57] on link "Додати" at bounding box center [163, 67] width 52 height 20
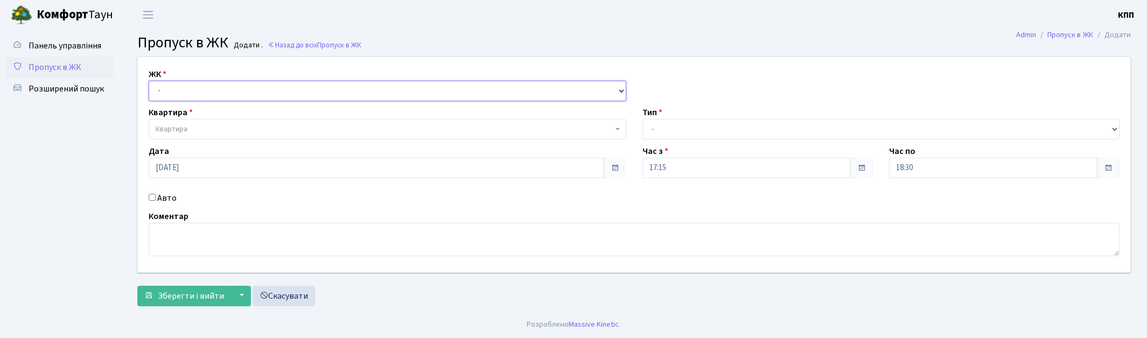
click at [212, 81] on select "- КТ, вул. Регенераторна, 4 КТ2, просп. Соборності, 17 КТ3, вул. Березнева, 16 …" at bounding box center [388, 91] width 478 height 20
select select "295"
click at [149, 81] on select "- КТ, вул. Регенераторна, 4 КТ2, просп. Соборності, 17 КТ3, вул. Березнева, 16 …" at bounding box center [388, 91] width 478 height 20
select select
click at [197, 95] on select "- КТ, вул. Регенераторна, 4 КТ2, просп. Соборності, 17 КТ3, вул. Березнева, 16 …" at bounding box center [388, 91] width 478 height 20
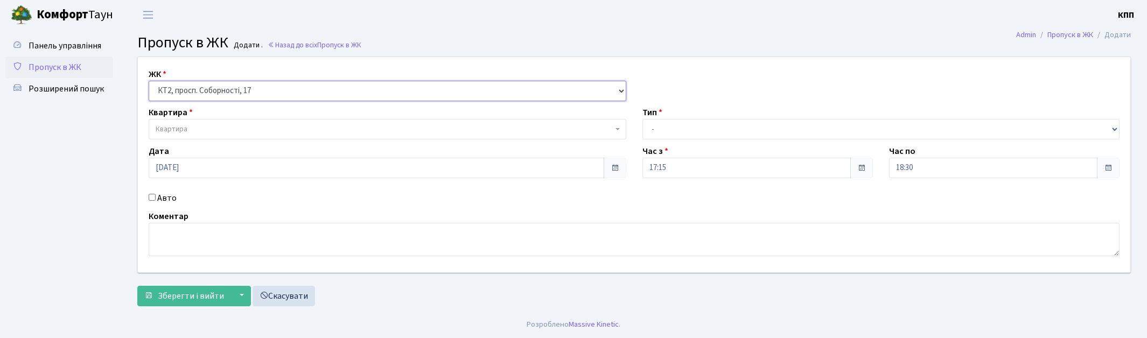
click at [149, 81] on select "- КТ, вул. Регенераторна, 4 КТ2, просп. Соборності, 17 КТ3, вул. Березнева, 16 …" at bounding box center [388, 91] width 478 height 20
click at [196, 98] on select "- КТ, вул. Регенераторна, 4 КТ2, просп. Соборності, 17 КТ3, вул. Березнева, 16 …" at bounding box center [388, 91] width 478 height 20
select select "271"
click at [149, 81] on select "- КТ, вул. Регенераторна, 4 КТ2, просп. Соборності, 17 КТ3, вул. Березнева, 16 …" at bounding box center [388, 91] width 478 height 20
select select
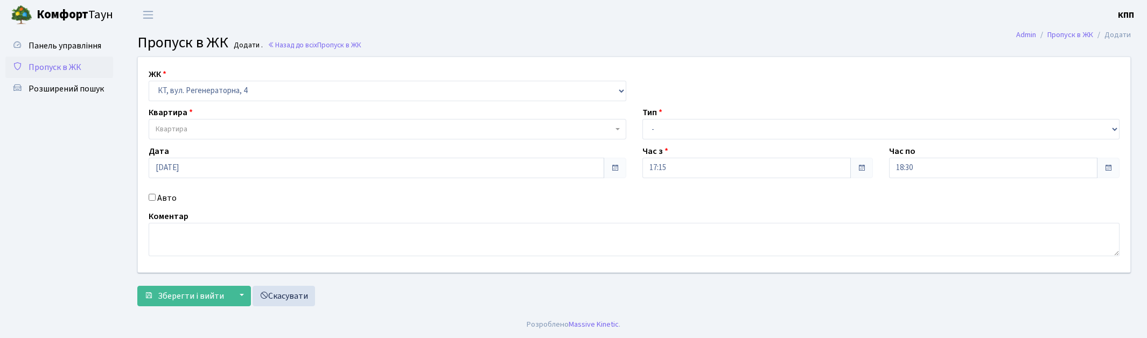
click at [207, 130] on span "Квартира" at bounding box center [384, 129] width 457 height 11
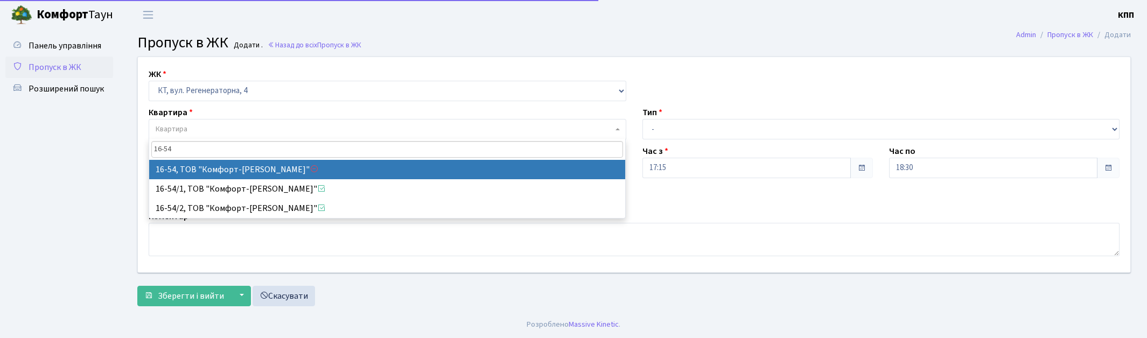
type input "16-54"
select select "8615"
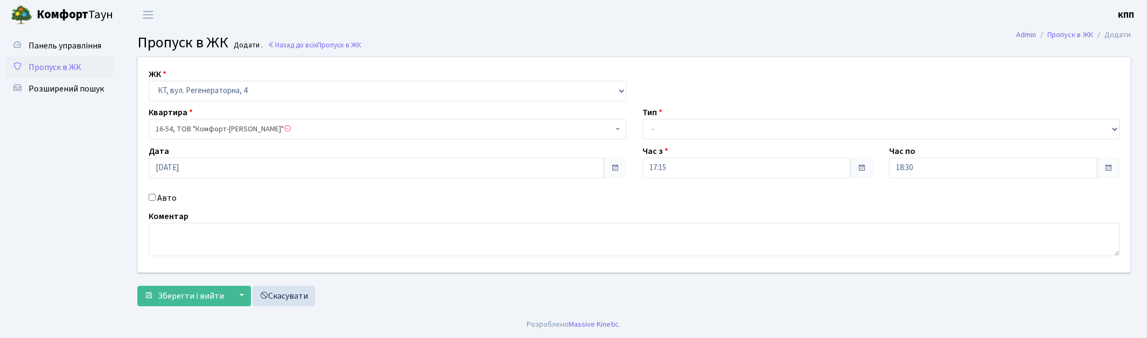
click at [181, 130] on span "16-54, ТОВ "Комфорт-Таун Ріелт"" at bounding box center [384, 129] width 457 height 11
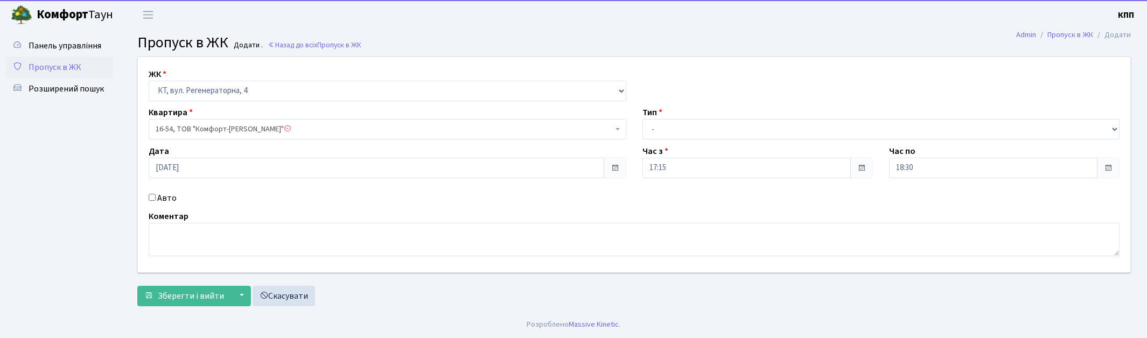
click at [202, 132] on span "16-54, ТОВ "Комфорт-Таун Ріелт"" at bounding box center [384, 129] width 457 height 11
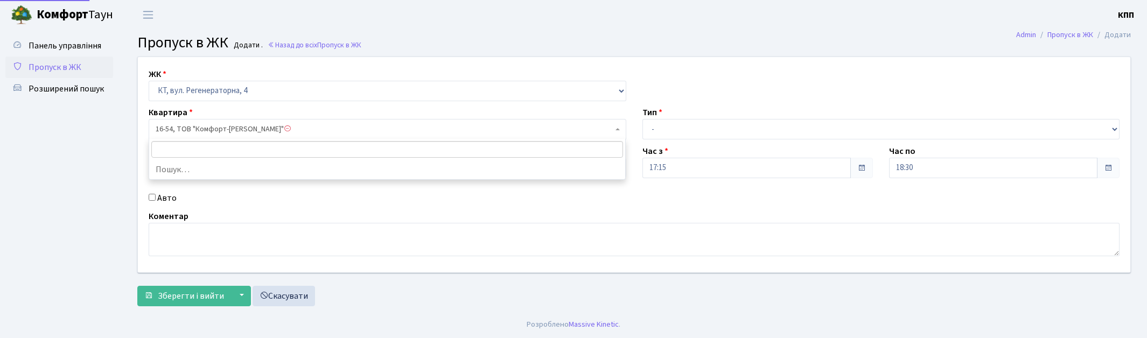
click at [190, 130] on span "16-54, ТОВ "Комфорт-Таун Ріелт"" at bounding box center [384, 129] width 457 height 11
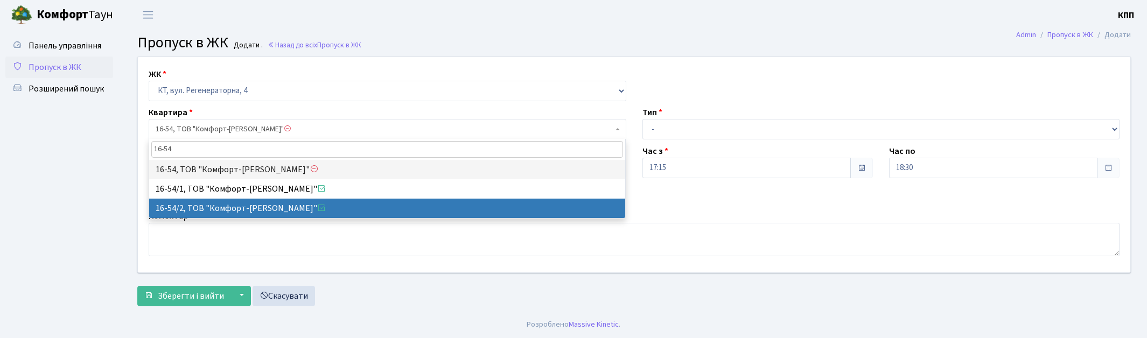
type input "16-54"
select select "15032"
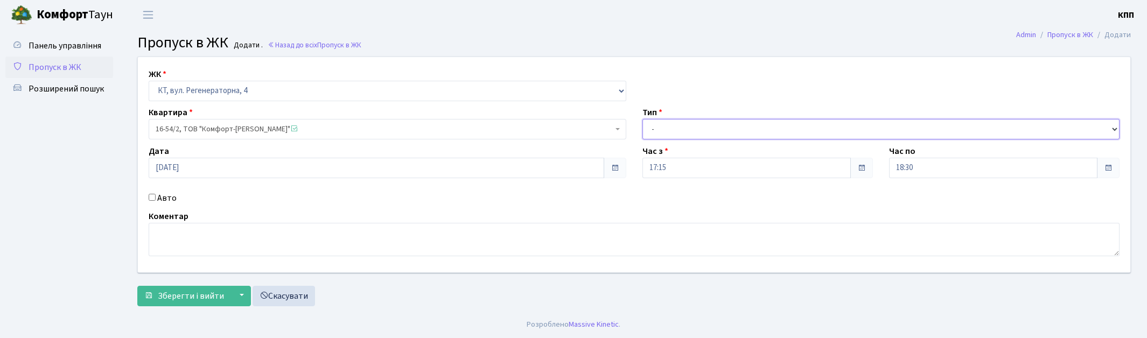
click at [752, 131] on select "- Доставка Таксі Гості Сервіс" at bounding box center [882, 129] width 478 height 20
click at [643, 119] on select "- Доставка Таксі Гості Сервіс" at bounding box center [882, 129] width 478 height 20
click at [703, 131] on select "- Доставка Таксі Гості Сервіс" at bounding box center [882, 129] width 478 height 20
select select "2"
click at [643, 119] on select "- Доставка Таксі Гості Сервіс" at bounding box center [882, 129] width 478 height 20
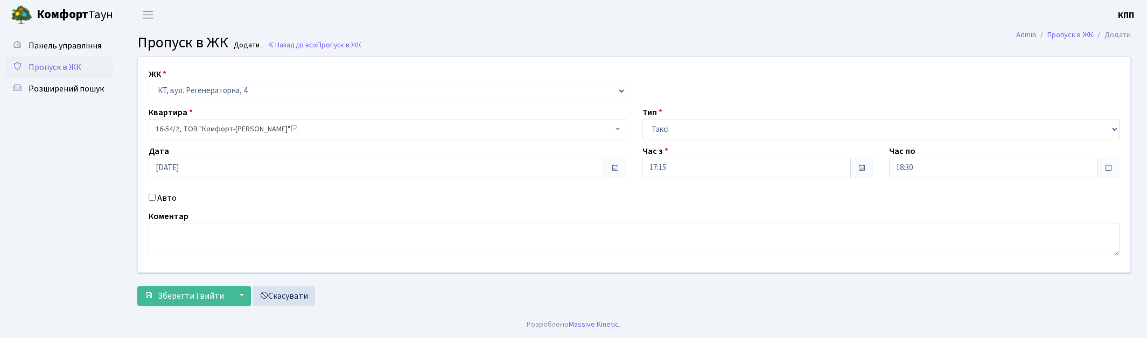
click at [165, 200] on label "Авто" at bounding box center [166, 198] width 19 height 13
click at [156, 200] on input "Авто" at bounding box center [152, 197] width 7 height 7
checkbox input "true"
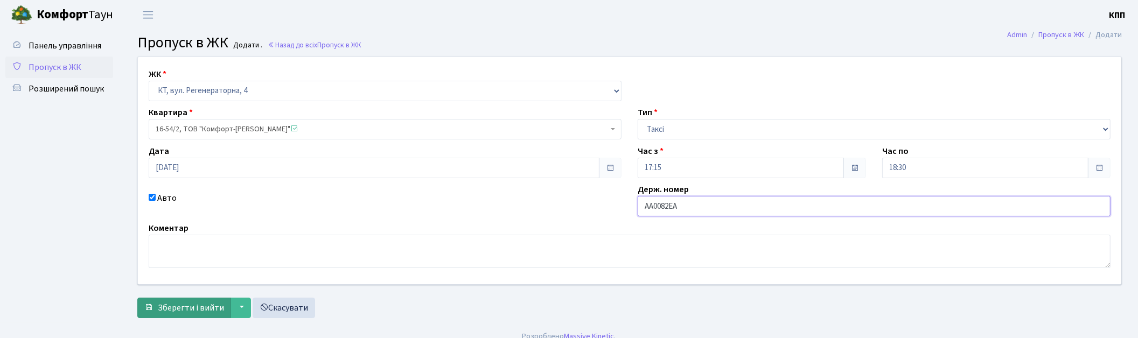
type input "АА0082ЕА"
click at [196, 303] on span "Зберегти і вийти" at bounding box center [191, 308] width 66 height 12
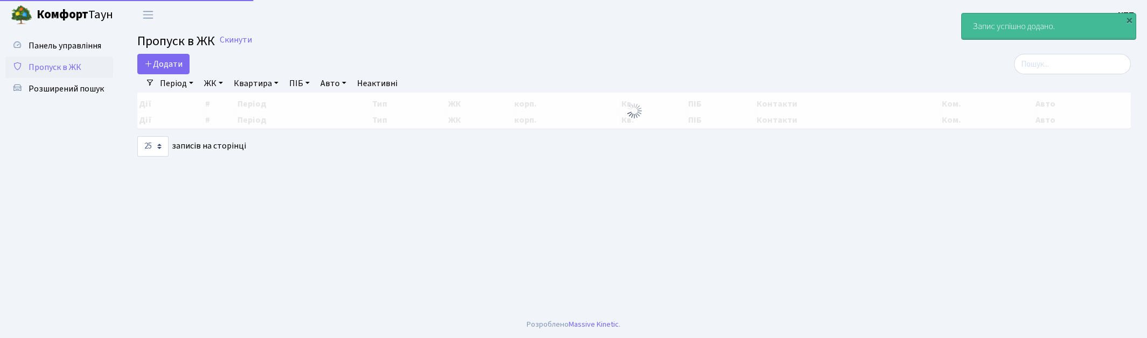
select select "25"
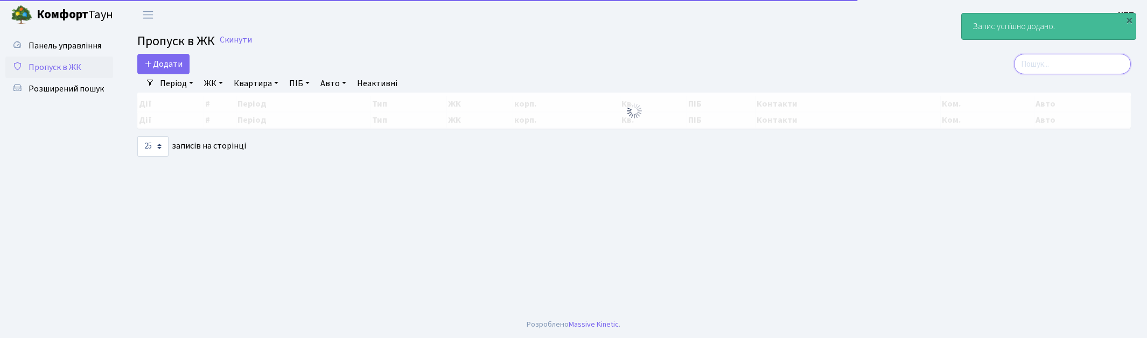
click at [1044, 54] on input "search" at bounding box center [1072, 64] width 117 height 20
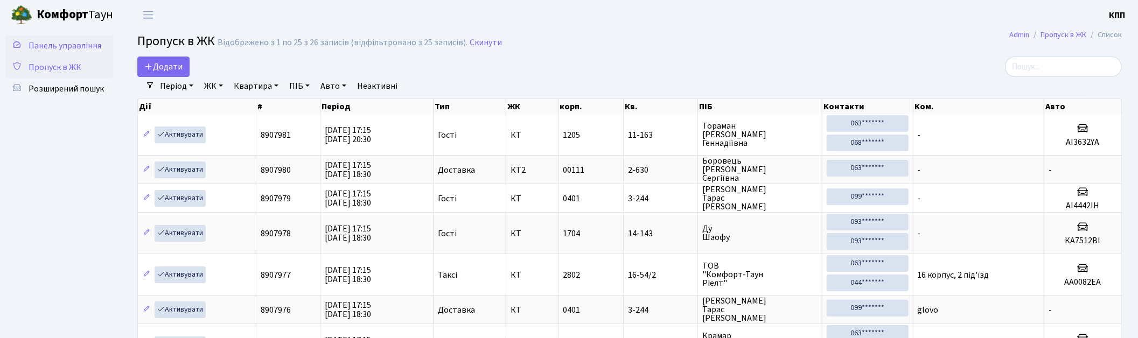
click at [56, 40] on span "Панель управління" at bounding box center [65, 46] width 73 height 12
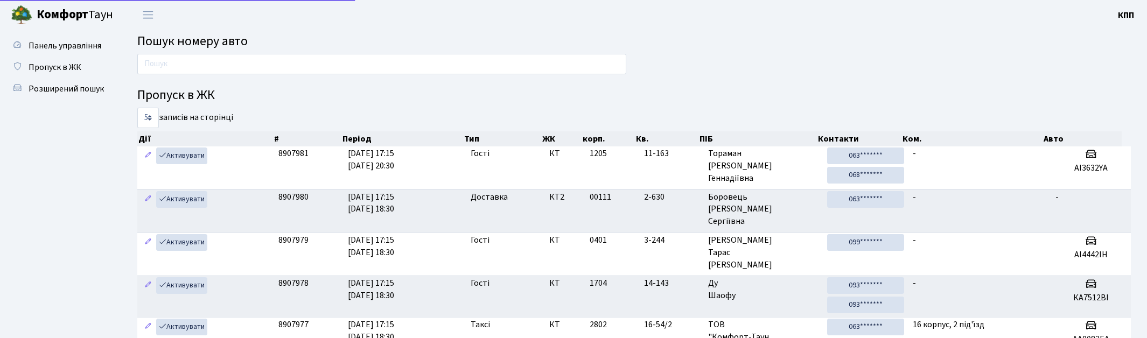
click at [203, 66] on input "text" at bounding box center [381, 64] width 489 height 20
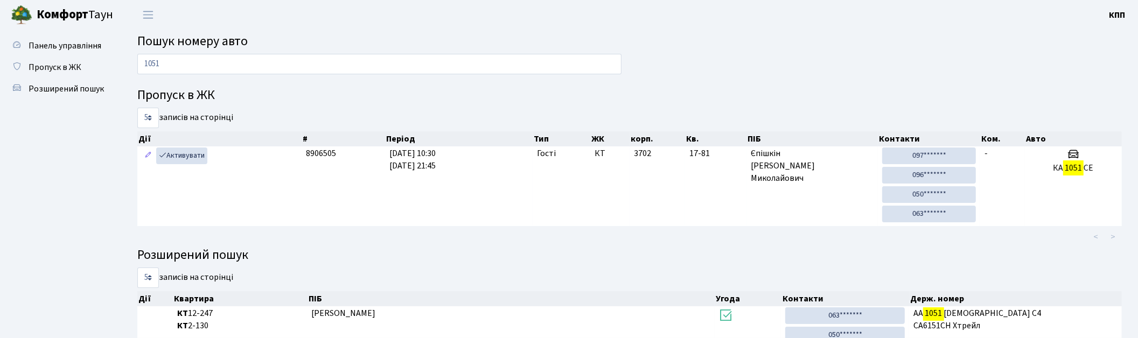
type input "1051"
click at [69, 68] on span "Пропуск в ЖК" at bounding box center [55, 67] width 53 height 12
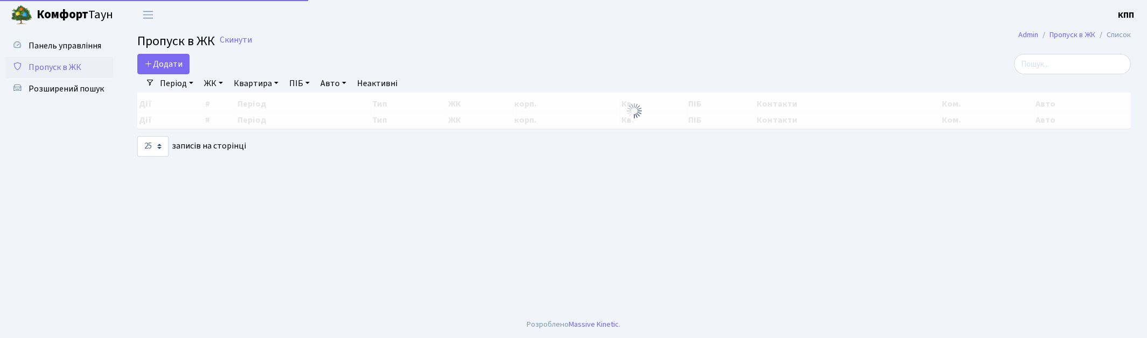
select select "25"
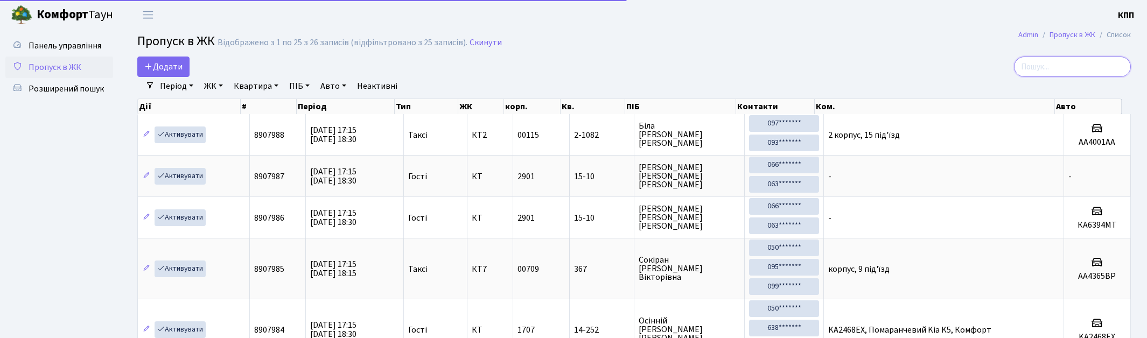
click at [1090, 60] on input "search" at bounding box center [1072, 67] width 117 height 20
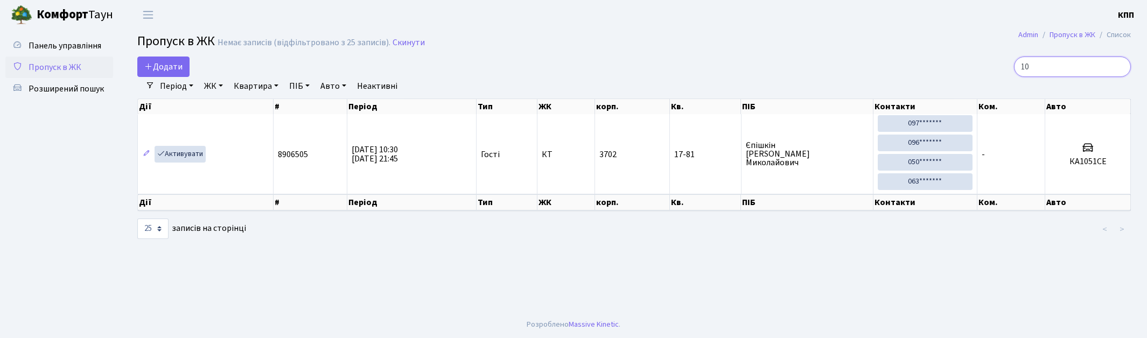
type input "1"
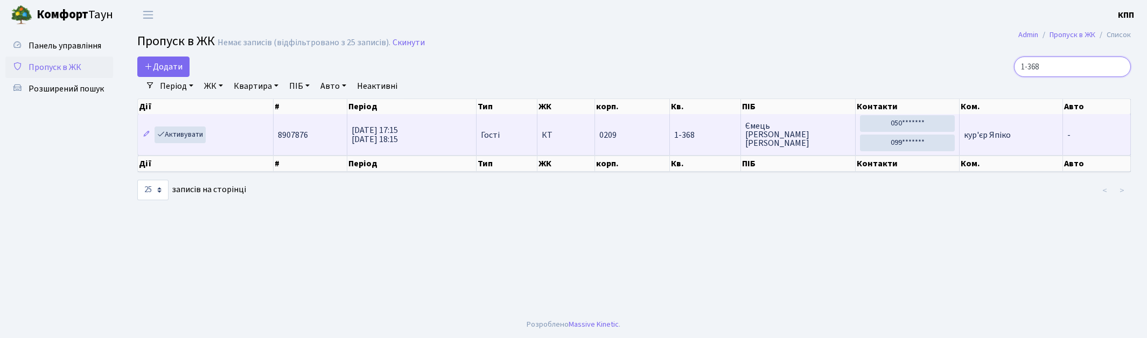
type input "1-368"
click at [190, 144] on td "Активувати" at bounding box center [206, 134] width 136 height 41
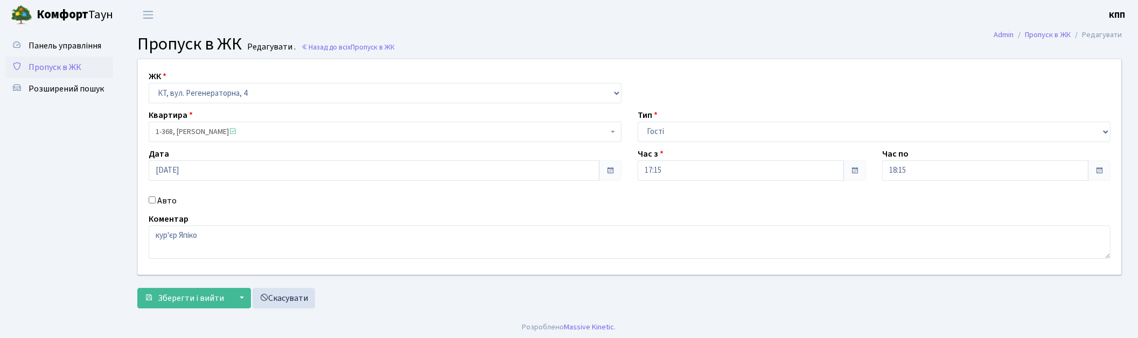
click at [51, 64] on span "Пропуск в ЖК" at bounding box center [55, 67] width 53 height 12
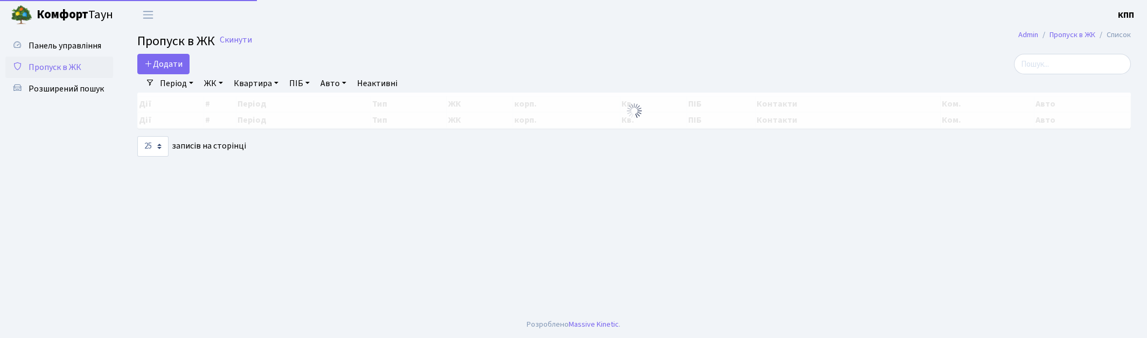
select select "25"
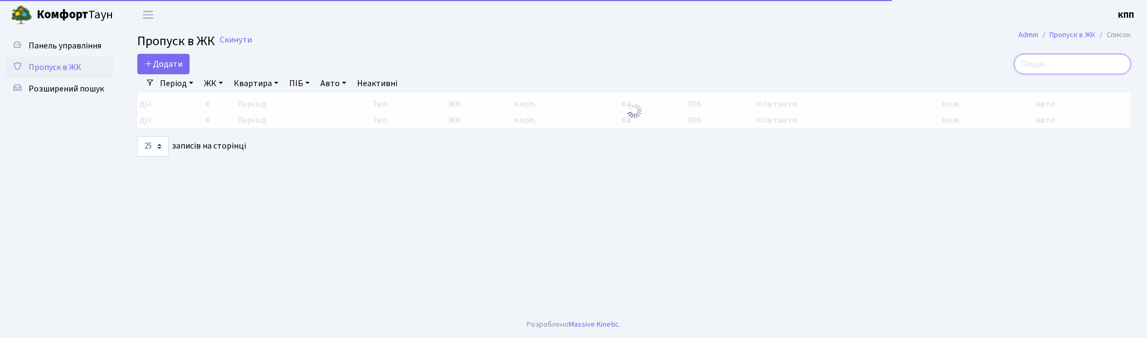
click at [1069, 60] on input "search" at bounding box center [1072, 64] width 117 height 20
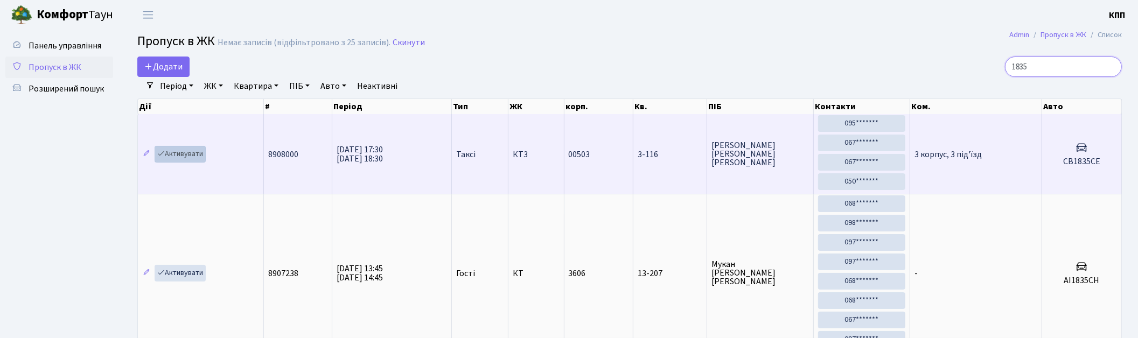
type input "1835"
click at [185, 154] on link "Активувати" at bounding box center [180, 154] width 51 height 17
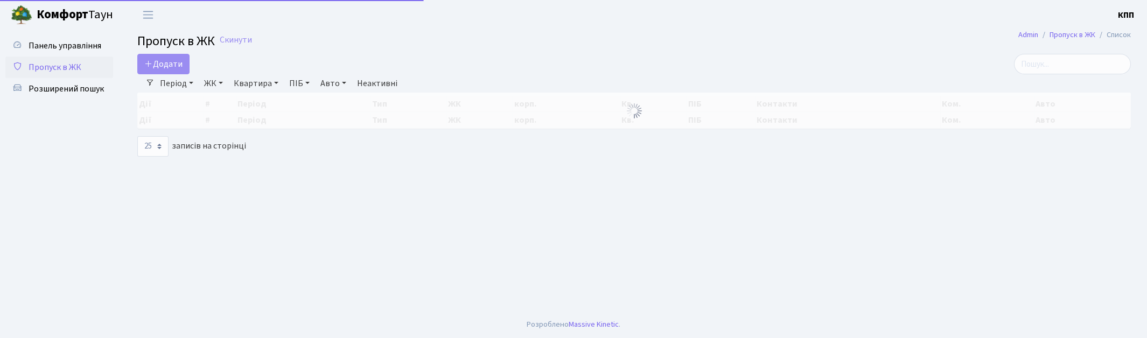
select select "25"
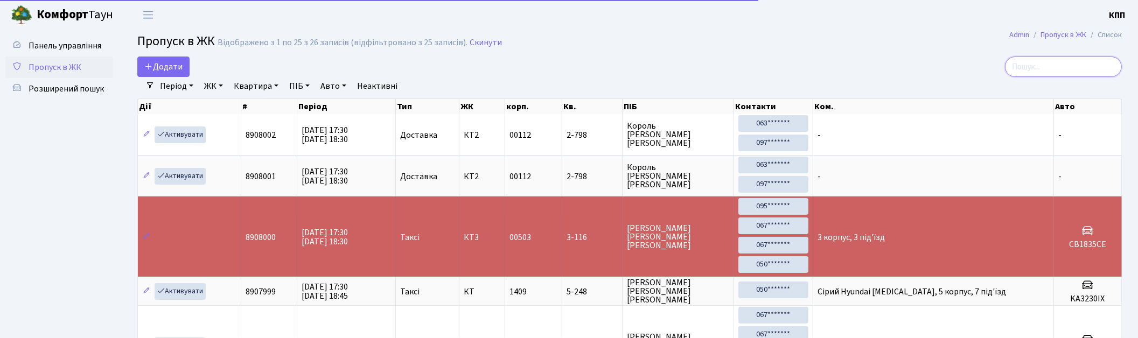
click at [1049, 64] on input "search" at bounding box center [1063, 67] width 117 height 20
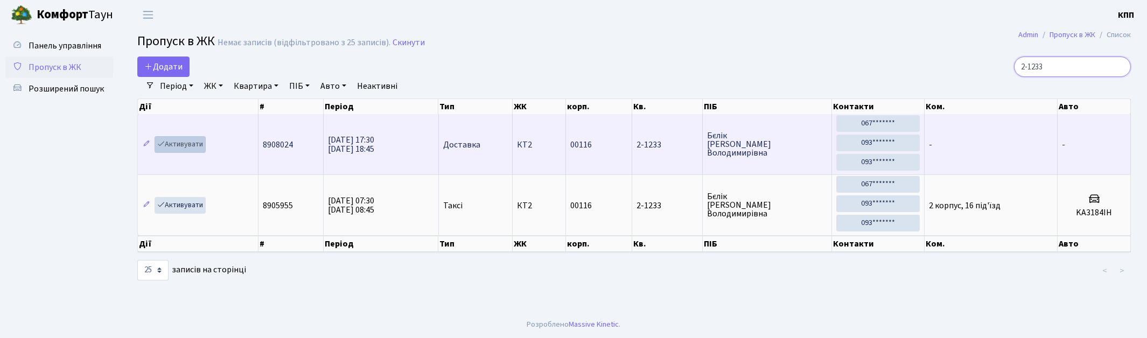
type input "2-1233"
click at [186, 145] on link "Активувати" at bounding box center [180, 144] width 51 height 17
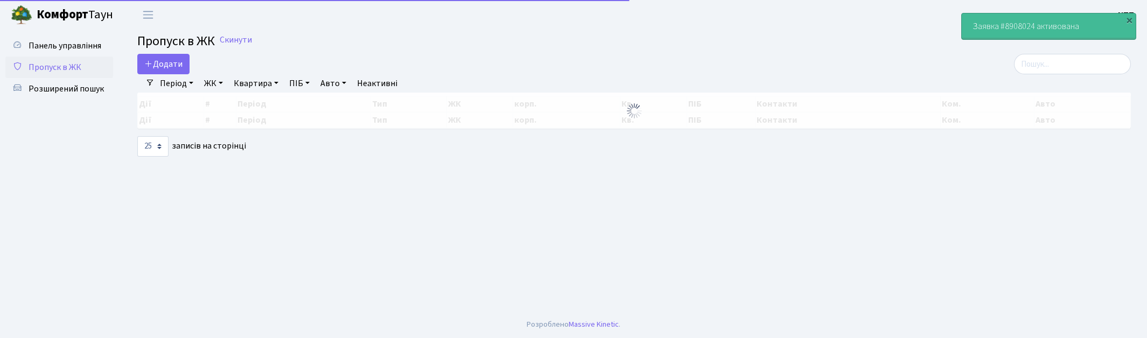
select select "25"
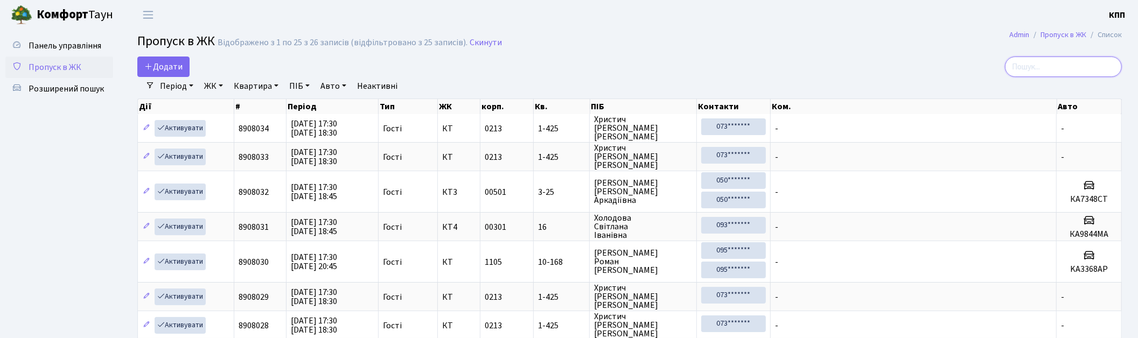
click at [1081, 70] on input "search" at bounding box center [1063, 67] width 117 height 20
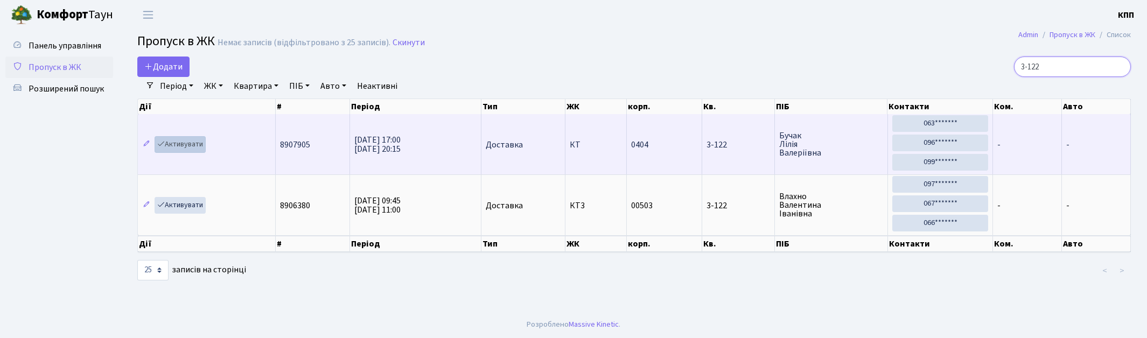
type input "3-122"
click at [192, 151] on link "Активувати" at bounding box center [180, 144] width 51 height 17
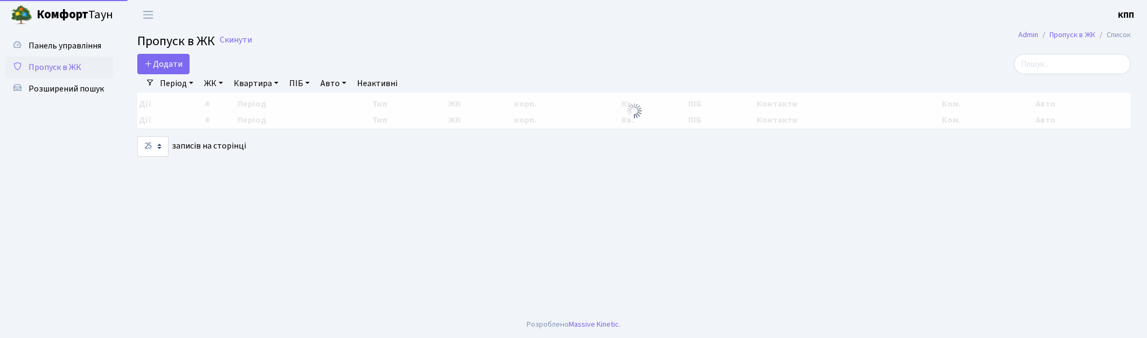
select select "25"
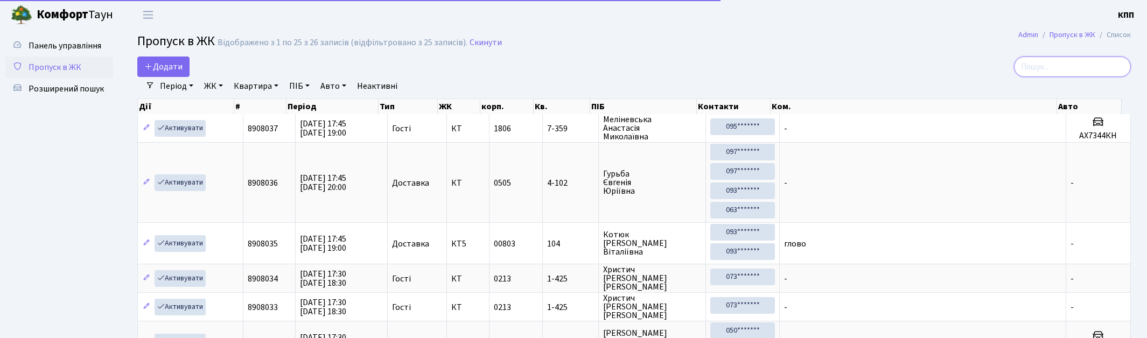
click at [1065, 68] on input "search" at bounding box center [1072, 67] width 117 height 20
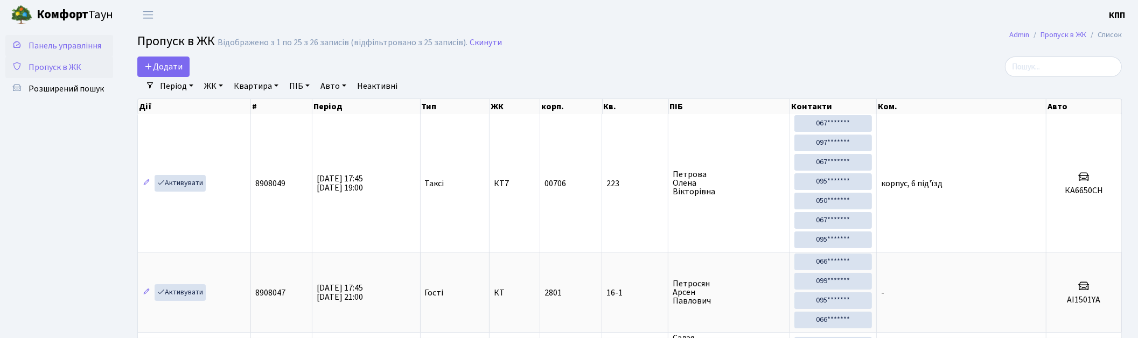
click at [99, 40] on span "Панель управління" at bounding box center [65, 46] width 73 height 12
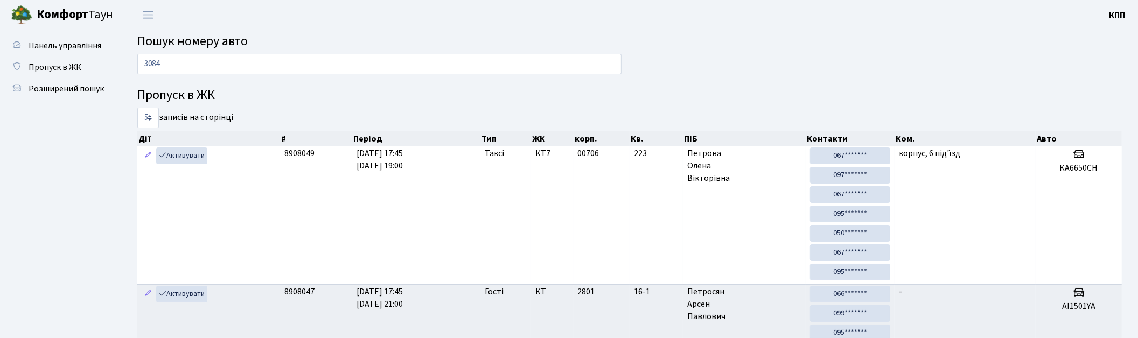
type input "3084"
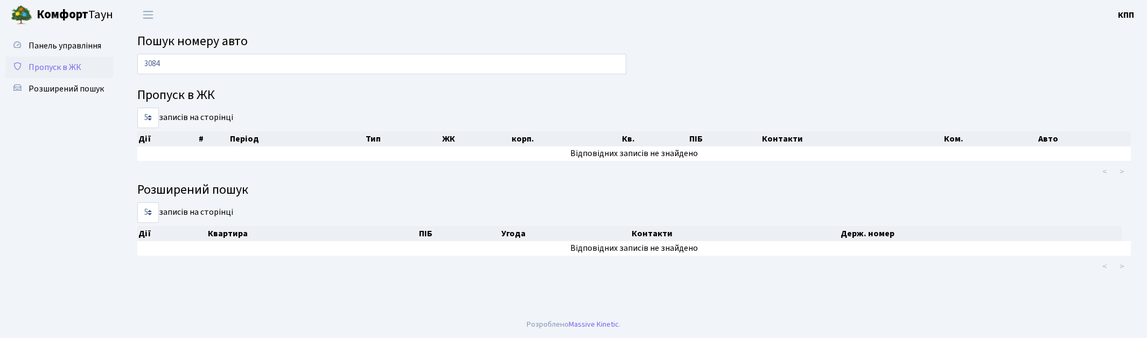
click at [78, 65] on span "Пропуск в ЖК" at bounding box center [55, 67] width 53 height 12
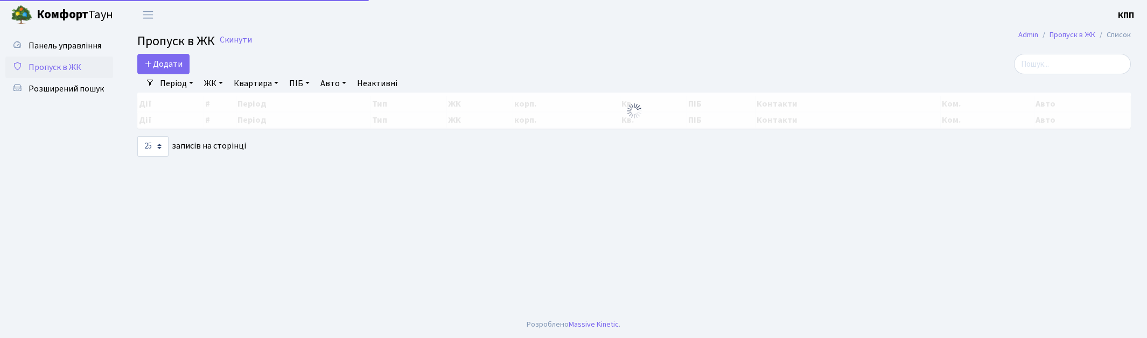
select select "25"
click at [1052, 60] on input "search" at bounding box center [1072, 64] width 117 height 20
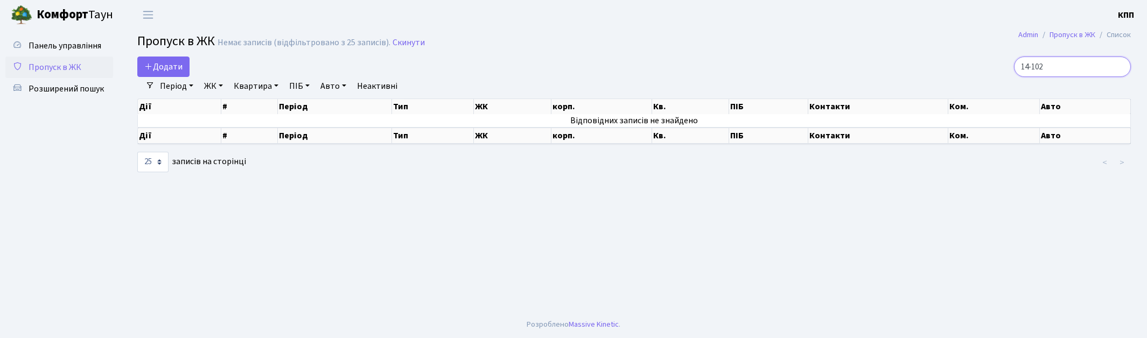
click at [1043, 72] on input "14-102" at bounding box center [1072, 67] width 117 height 20
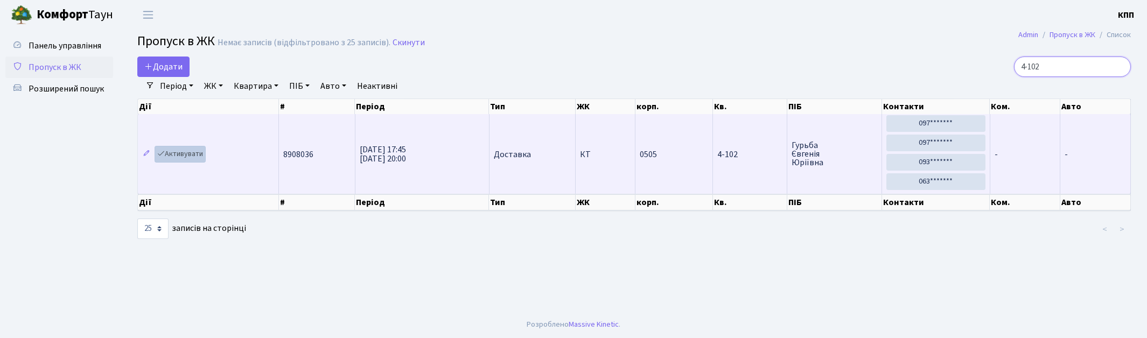
type input "4-102"
click at [181, 152] on link "Активувати" at bounding box center [180, 154] width 51 height 17
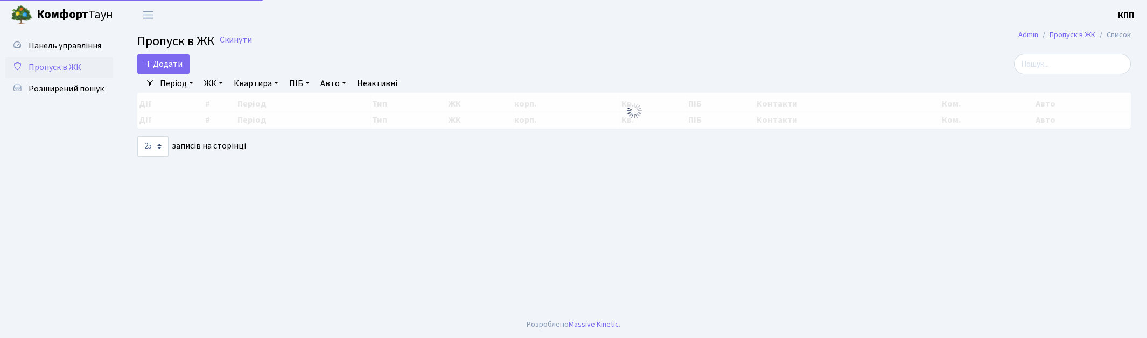
select select "25"
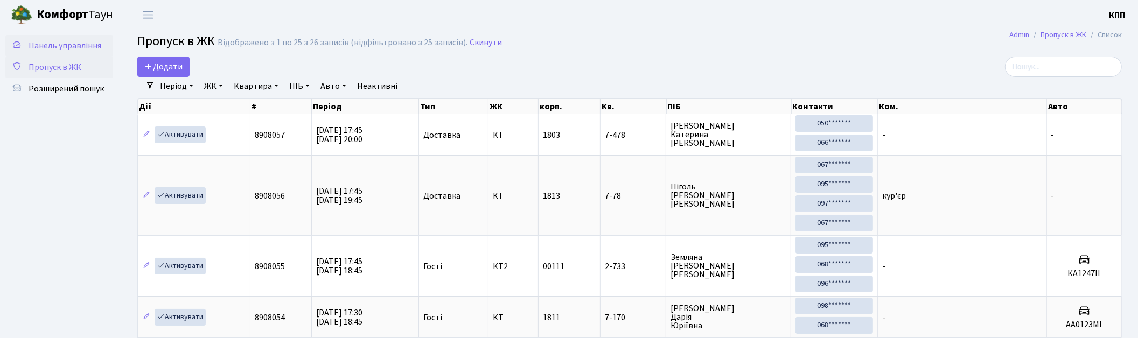
click at [40, 41] on span "Панель управління" at bounding box center [65, 46] width 73 height 12
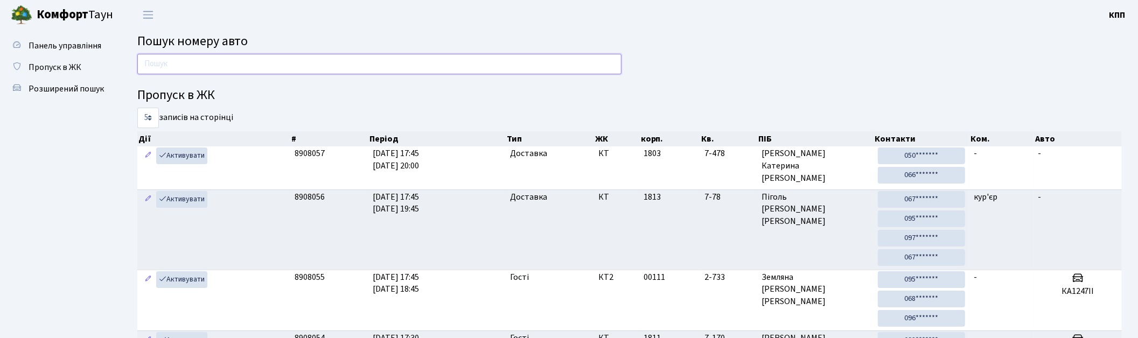
click at [303, 62] on input "text" at bounding box center [379, 64] width 484 height 20
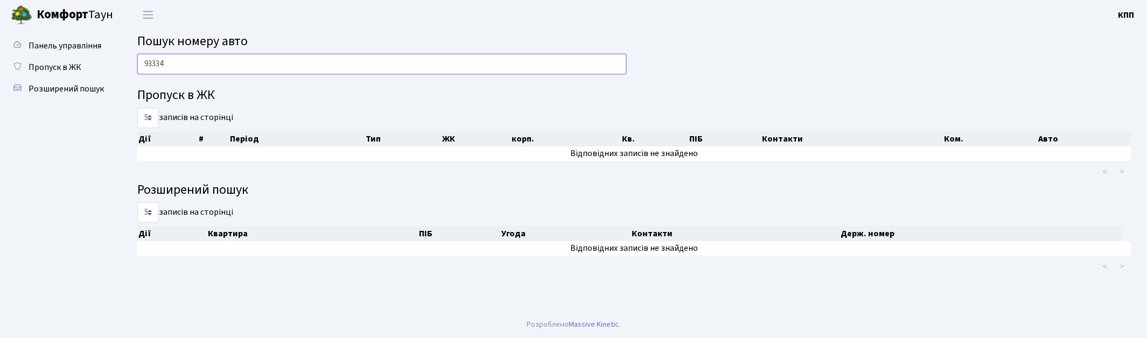
click at [152, 65] on input "93334" at bounding box center [381, 64] width 489 height 20
type input "9334"
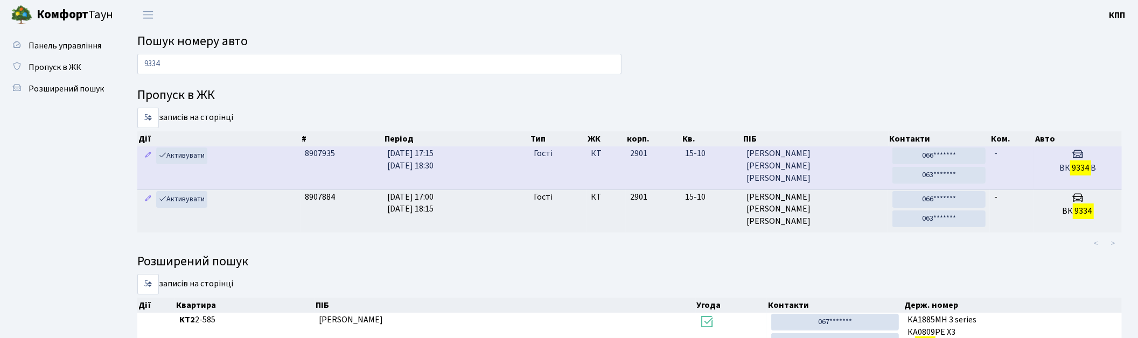
click at [849, 165] on span "Пономарчук Максим Олександрович" at bounding box center [815, 166] width 137 height 37
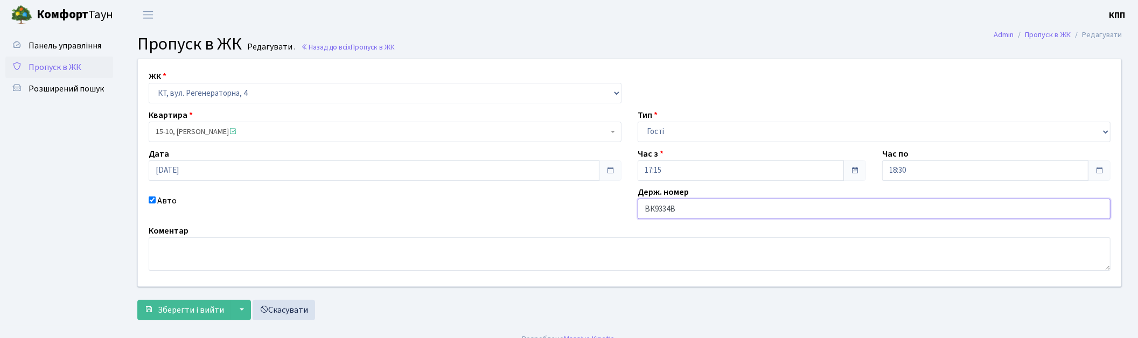
click at [708, 214] on input "ВК9334В" at bounding box center [874, 209] width 473 height 20
type input "ВК9334ВН"
click at [187, 309] on span "Зберегти і вийти" at bounding box center [191, 310] width 66 height 12
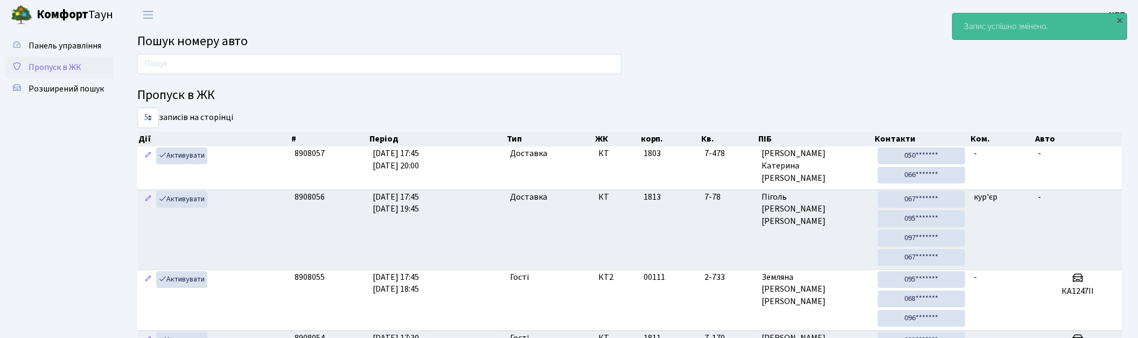
click at [72, 65] on span "Пропуск в ЖК" at bounding box center [55, 67] width 53 height 12
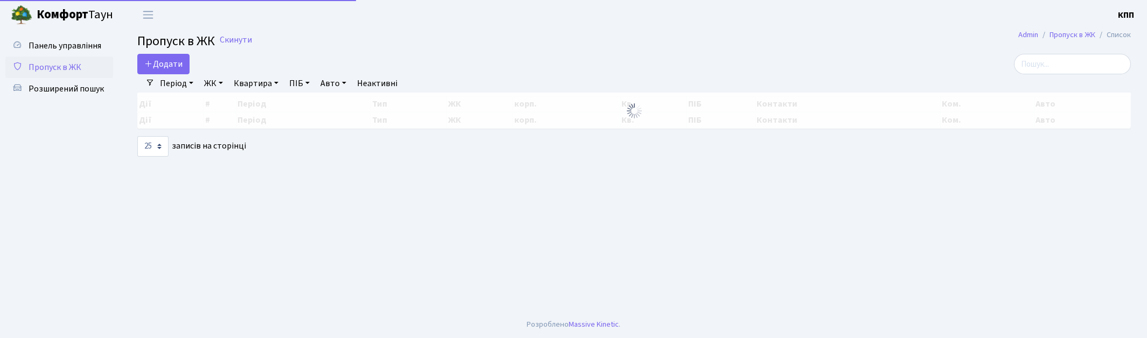
select select "25"
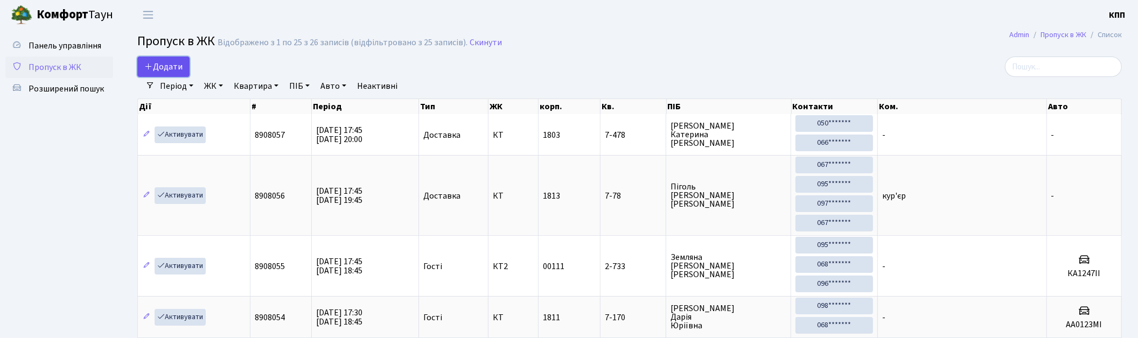
click at [162, 62] on span "Додати" at bounding box center [163, 67] width 38 height 12
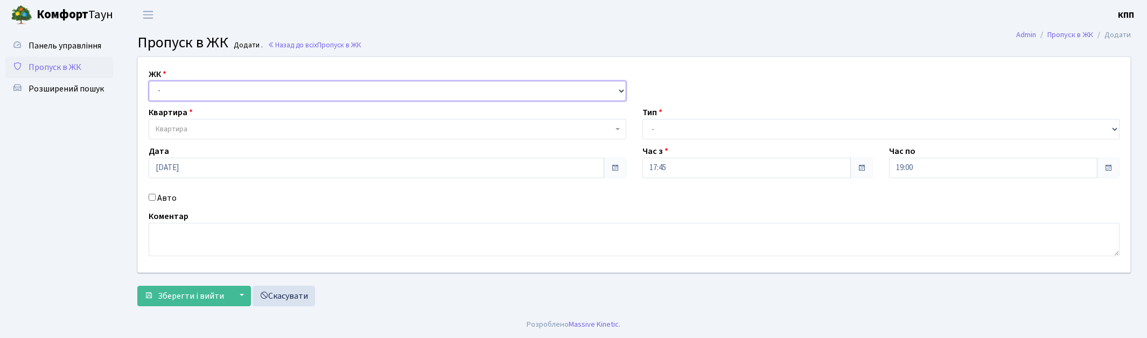
click at [224, 89] on select "- КТ, вул. Регенераторна, 4 КТ2, просп. Соборності, 17 КТ3, вул. Березнева, 16 …" at bounding box center [388, 91] width 478 height 20
select select "271"
click at [149, 81] on select "- КТ, вул. Регенераторна, 4 КТ2, просп. Соборності, 17 КТ3, вул. Березнева, 16 …" at bounding box center [388, 91] width 478 height 20
select select
click at [763, 124] on select "- Доставка Таксі Гості Сервіс" at bounding box center [882, 129] width 478 height 20
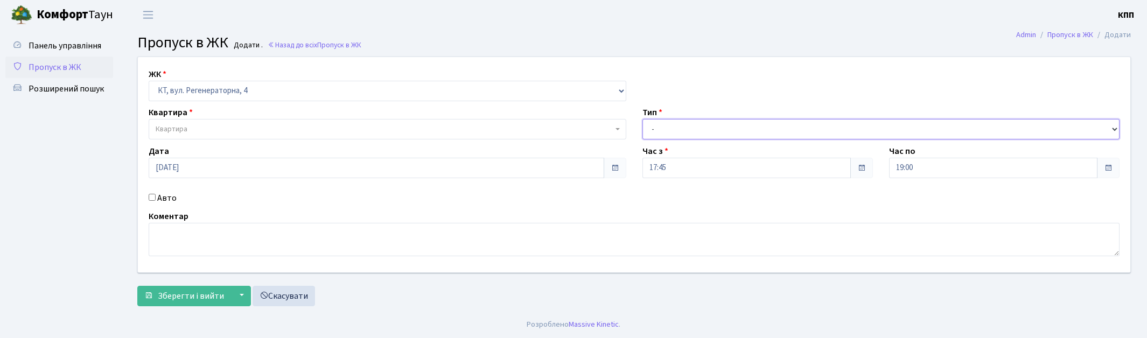
select select "1"
click at [643, 119] on select "- Доставка Таксі Гості Сервіс" at bounding box center [882, 129] width 478 height 20
click at [201, 130] on span "Квартира" at bounding box center [384, 129] width 457 height 11
click at [315, 152] on input "search" at bounding box center [387, 149] width 472 height 17
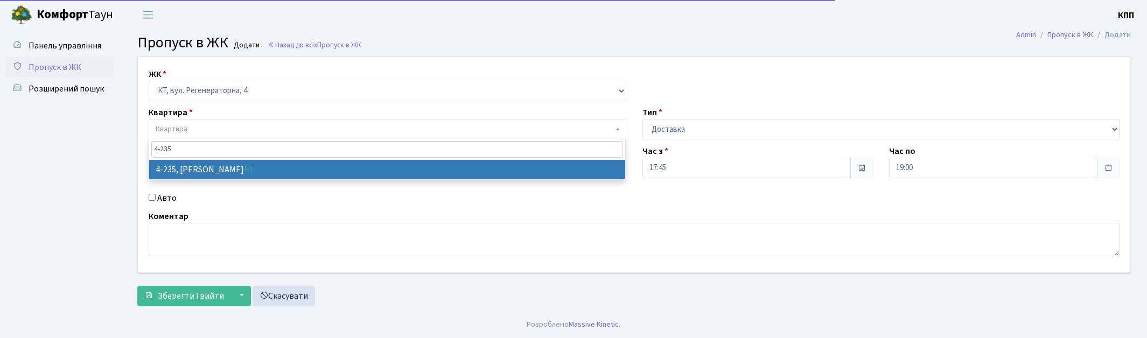
type input "4-235"
select select "1053"
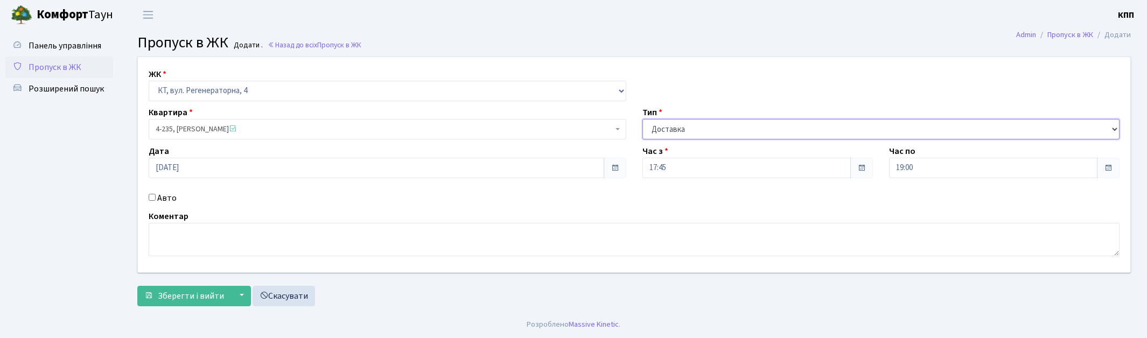
click at [723, 123] on select "- Доставка Таксі Гості Сервіс" at bounding box center [882, 129] width 478 height 20
click at [643, 119] on select "- Доставка Таксі Гості Сервіс" at bounding box center [882, 129] width 478 height 20
click at [680, 130] on select "- Доставка Таксі Гості Сервіс" at bounding box center [882, 129] width 478 height 20
select select "3"
click at [643, 119] on select "- Доставка Таксі Гості Сервіс" at bounding box center [882, 129] width 478 height 20
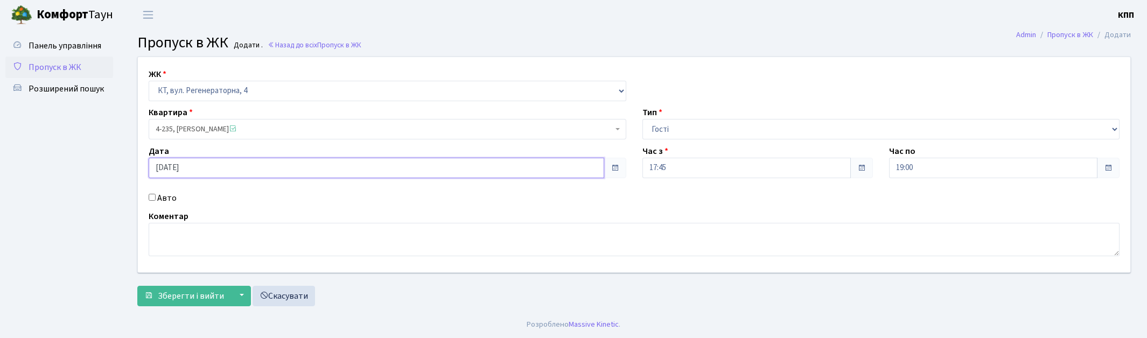
click at [197, 167] on input "22.08.2025" at bounding box center [377, 168] width 456 height 20
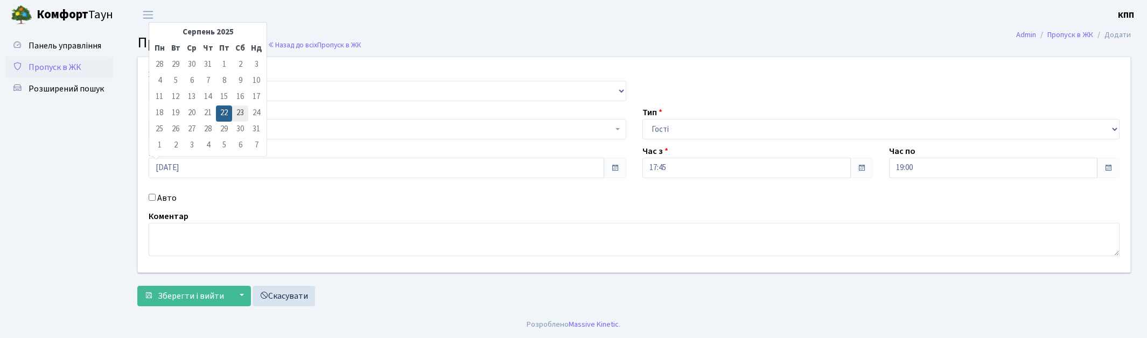
click at [235, 109] on td "23" at bounding box center [240, 114] width 16 height 16
type input "23.08.2025"
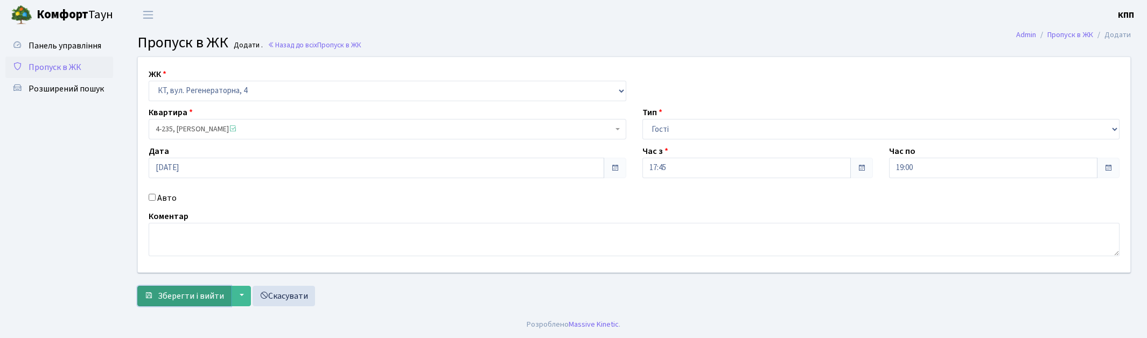
click at [175, 295] on span "Зберегти і вийти" at bounding box center [191, 296] width 66 height 12
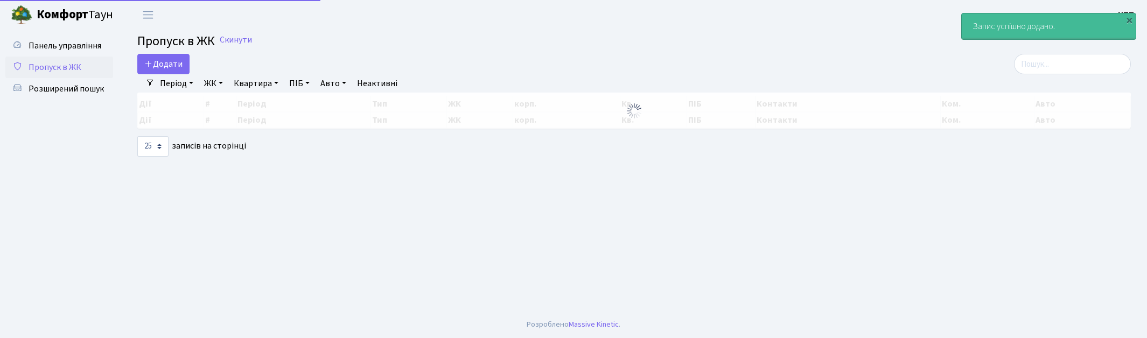
select select "25"
click at [1062, 61] on input "search" at bounding box center [1072, 64] width 117 height 20
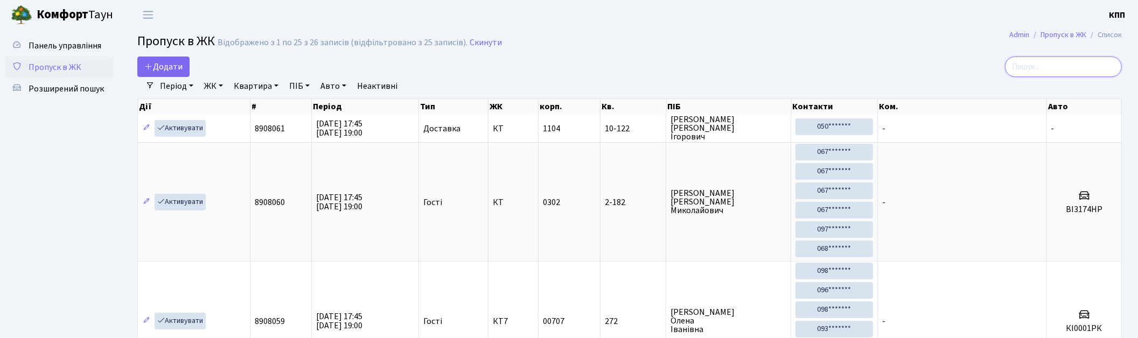
click at [1051, 67] on input "search" at bounding box center [1063, 67] width 117 height 20
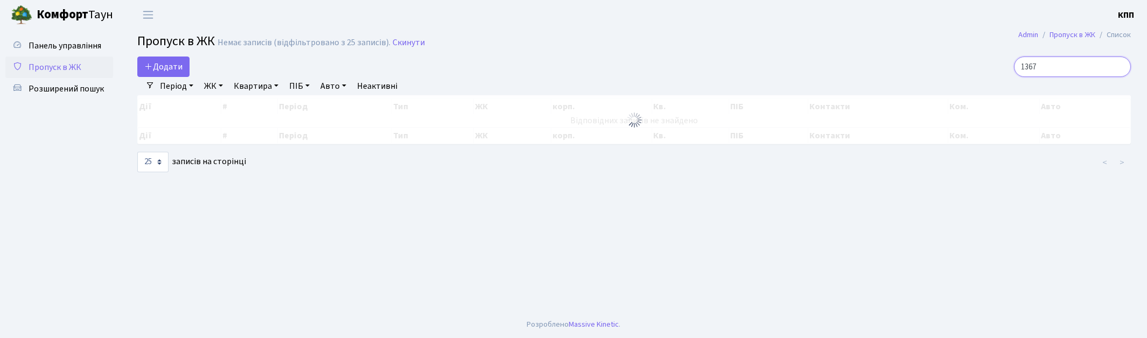
drag, startPoint x: 1079, startPoint y: 61, endPoint x: 939, endPoint y: 66, distance: 140.7
click at [939, 66] on div "1367" at bounding box center [971, 67] width 320 height 20
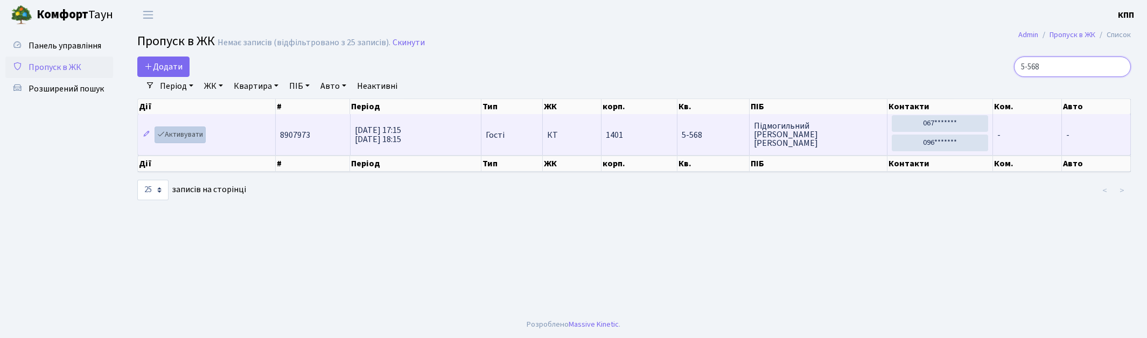
type input "5-568"
click at [192, 134] on link "Активувати" at bounding box center [180, 135] width 51 height 17
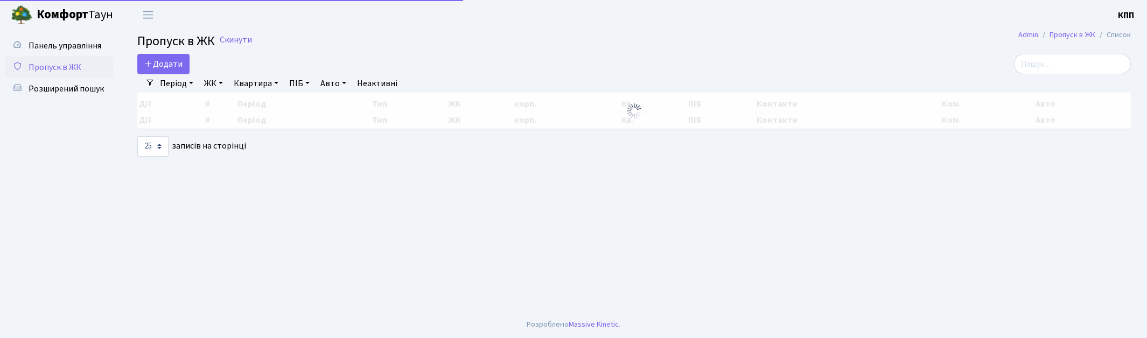
select select "25"
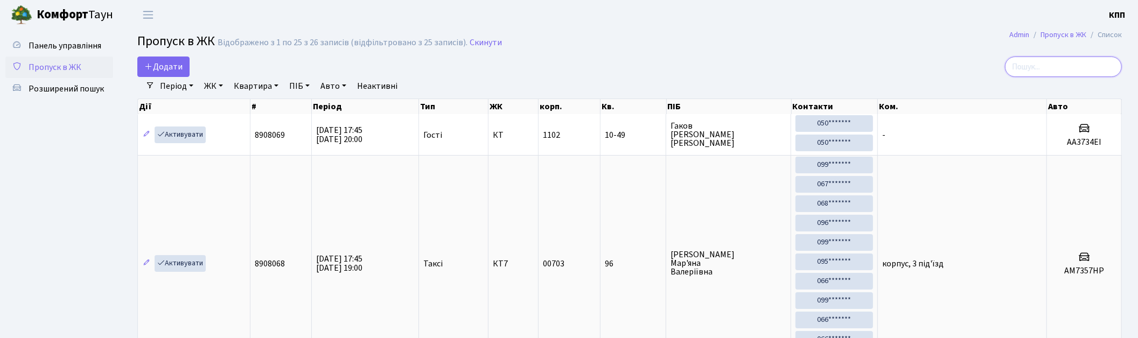
click at [1040, 64] on input "search" at bounding box center [1063, 67] width 117 height 20
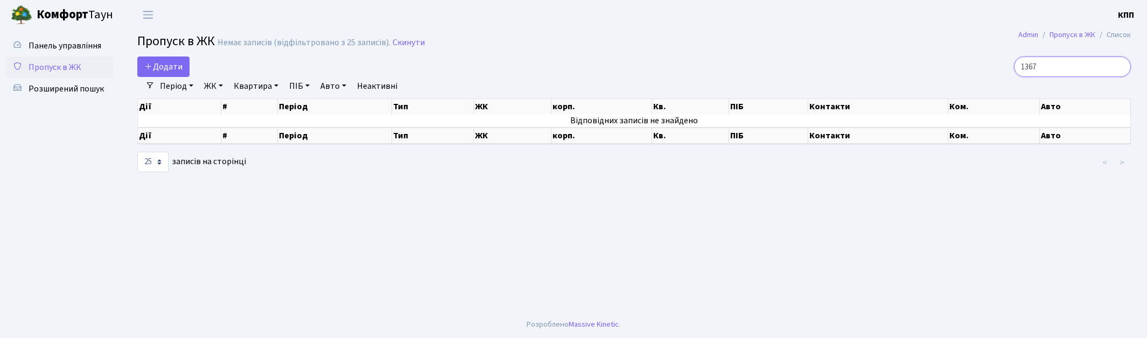
type input "1367"
click at [48, 58] on link "Пропуск в ЖК" at bounding box center [59, 68] width 108 height 22
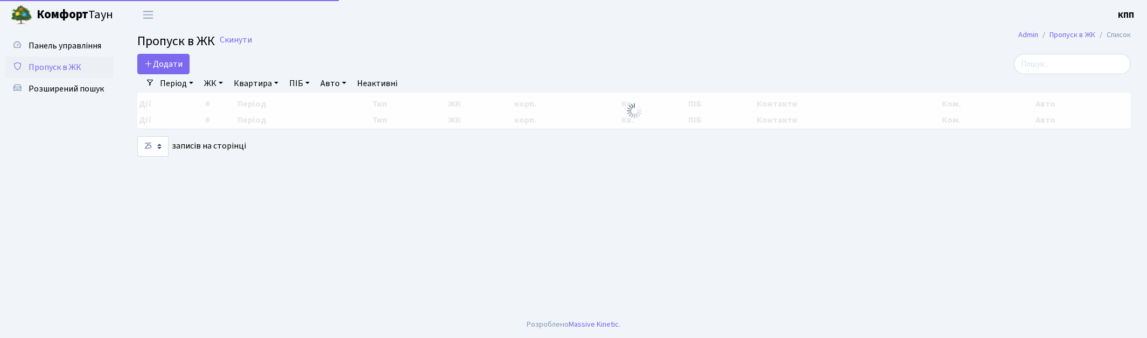
select select "25"
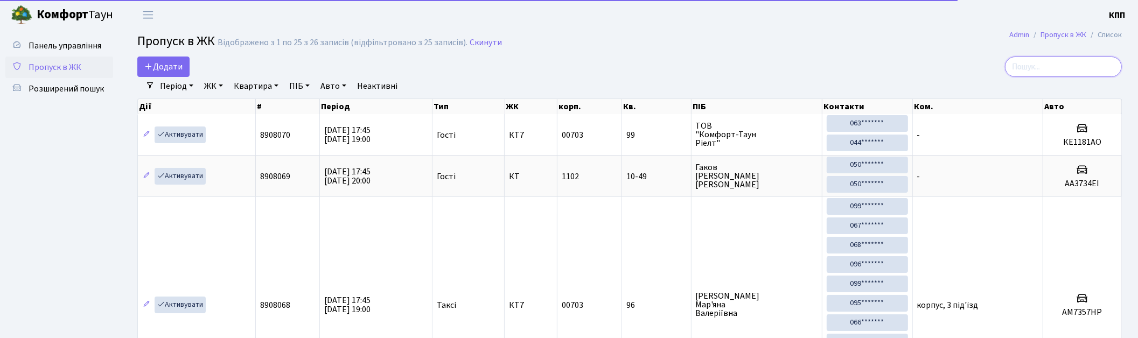
click at [1053, 67] on input "search" at bounding box center [1063, 67] width 117 height 20
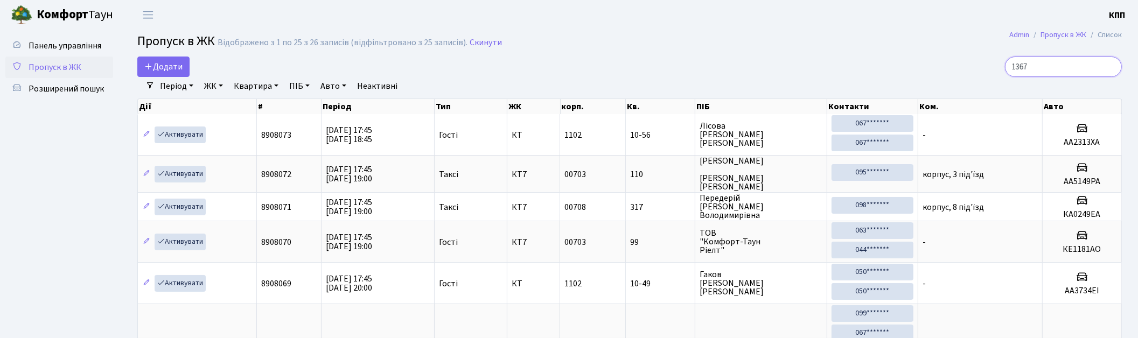
type input "1367"
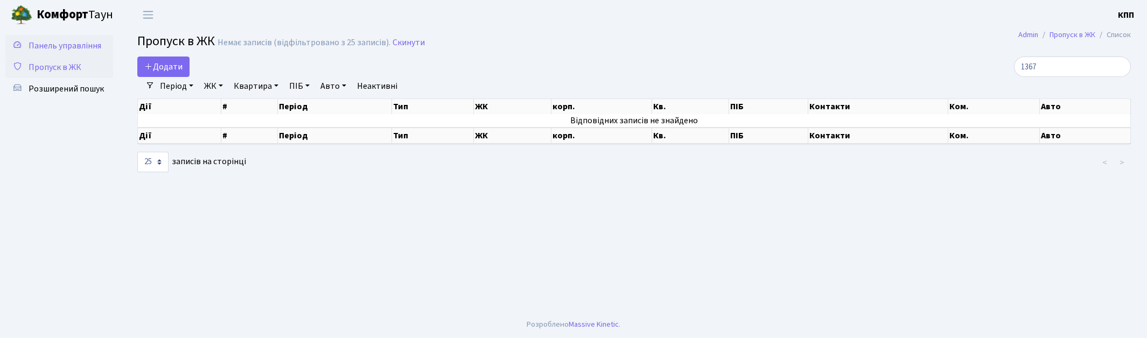
click at [95, 40] on span "Панель управління" at bounding box center [65, 46] width 73 height 12
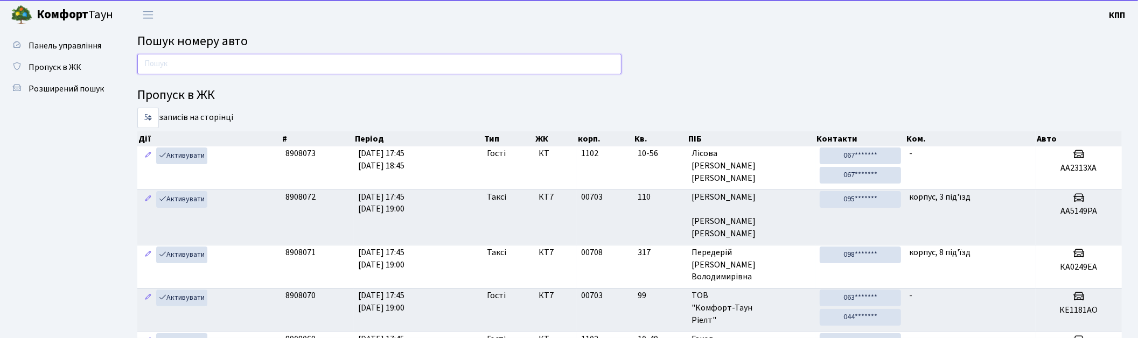
drag, startPoint x: 0, startPoint y: 0, endPoint x: 270, endPoint y: 59, distance: 276.8
click at [270, 59] on input "text" at bounding box center [379, 64] width 484 height 20
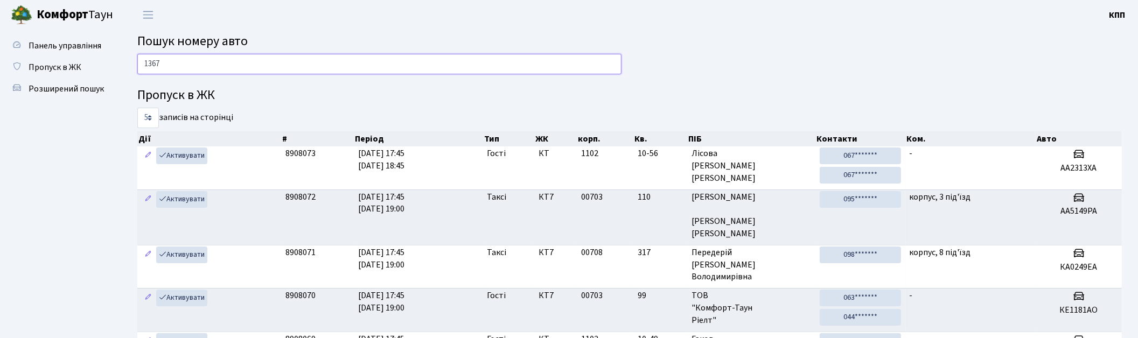
type input "1367"
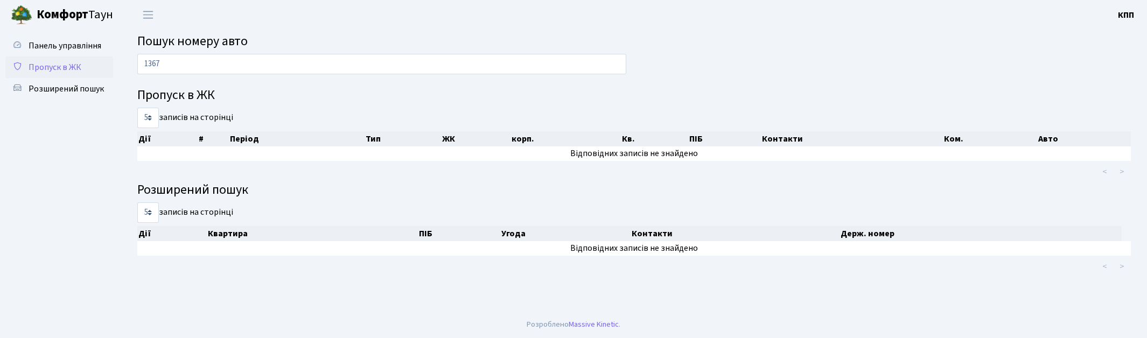
click at [73, 58] on link "Пропуск в ЖК" at bounding box center [59, 68] width 108 height 22
click at [64, 65] on span "Пропуск в ЖК" at bounding box center [55, 67] width 53 height 12
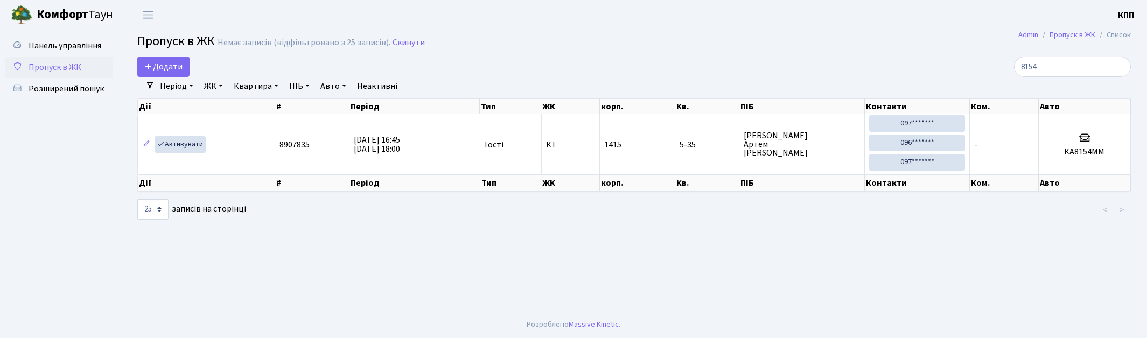
select select "25"
click at [1070, 74] on input "8154" at bounding box center [1072, 67] width 117 height 20
click at [1070, 73] on input "8154" at bounding box center [1072, 67] width 117 height 20
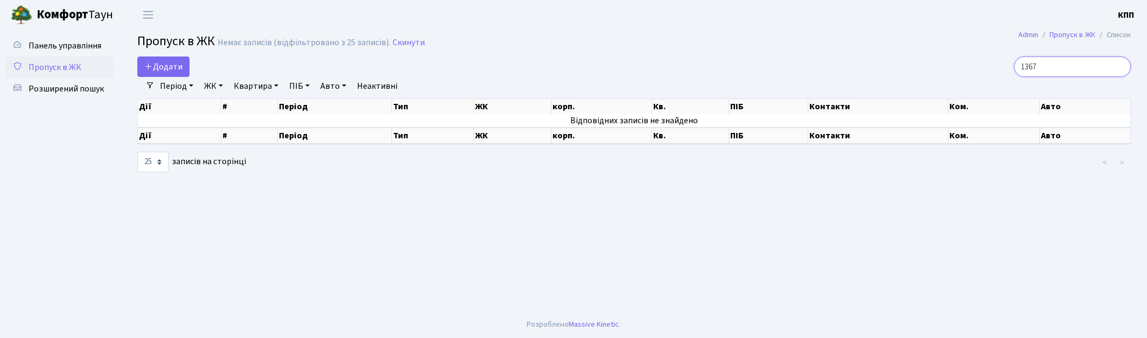
type input "1367"
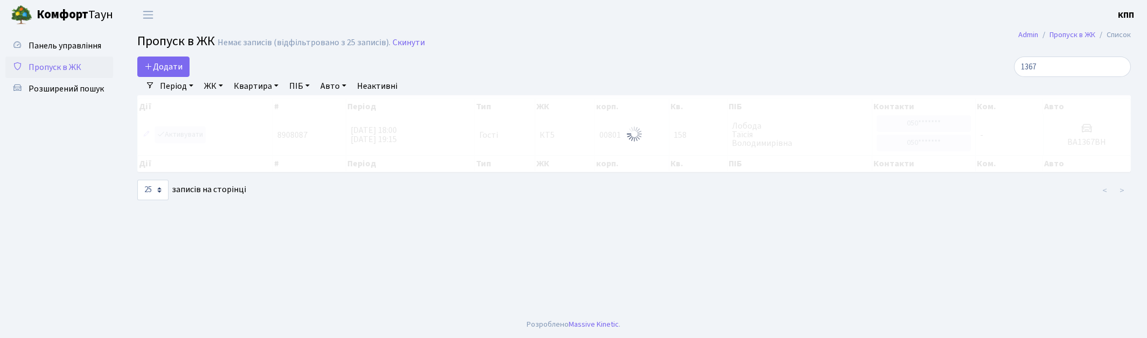
click at [189, 138] on div at bounding box center [634, 133] width 994 height 77
click at [189, 138] on div "Дії # Період Тип ЖК корп. Кв. ПІБ Контакти Ком. Авто Дії # Період Тип ЖК корп. …" at bounding box center [634, 135] width 1010 height 80
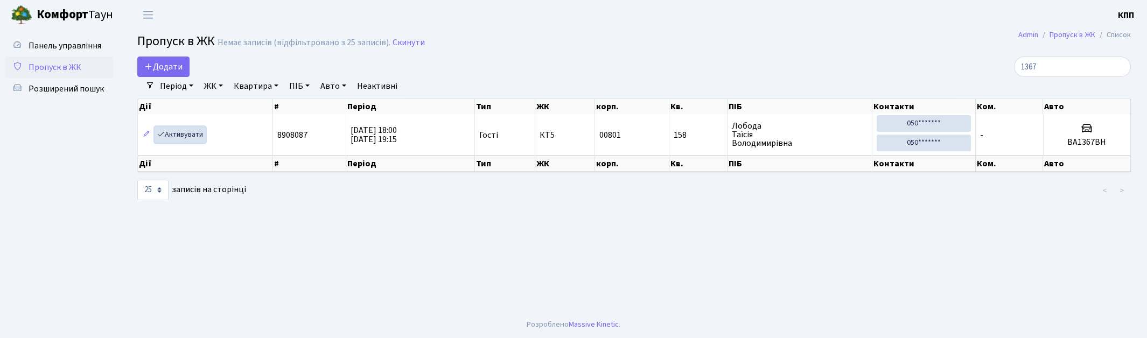
click at [189, 138] on link "Активувати" at bounding box center [180, 135] width 51 height 17
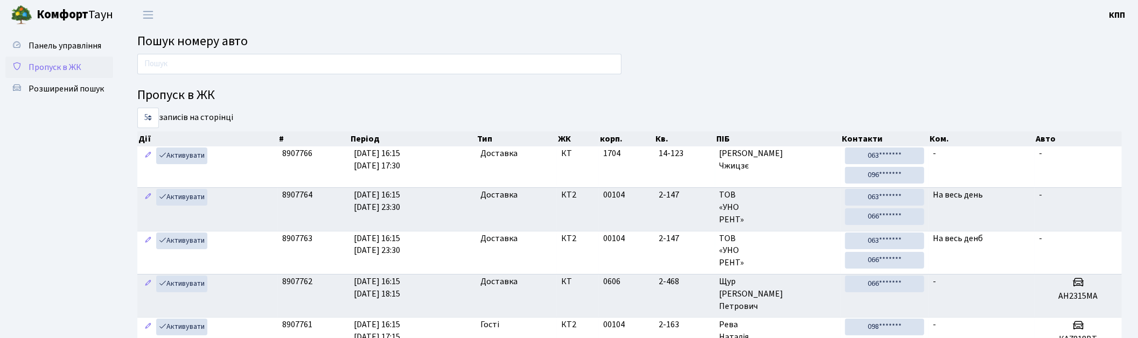
click at [68, 66] on span "Пропуск в ЖК" at bounding box center [55, 67] width 53 height 12
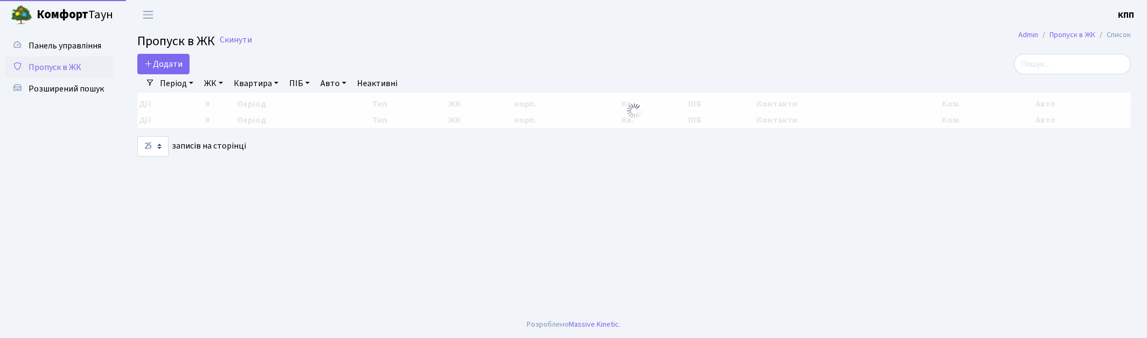
select select "25"
click at [94, 43] on span "Панель управління" at bounding box center [65, 46] width 73 height 12
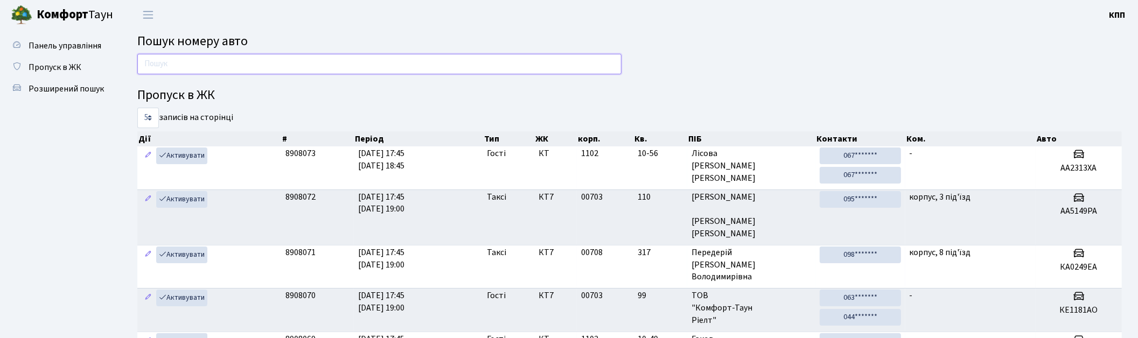
click at [175, 65] on input "text" at bounding box center [379, 64] width 484 height 20
type input "1367"
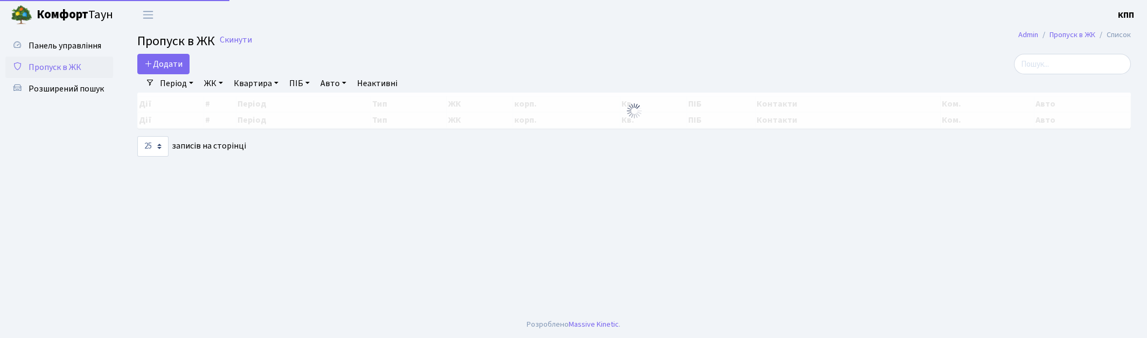
select select "25"
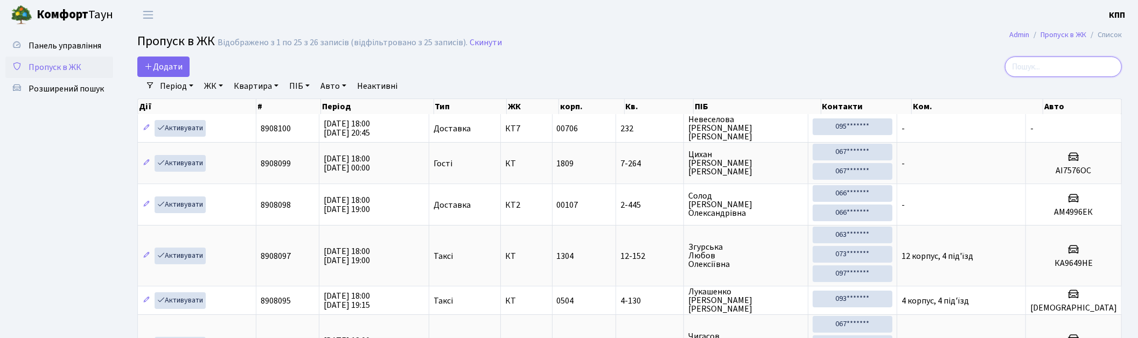
click at [1042, 73] on input "search" at bounding box center [1063, 67] width 117 height 20
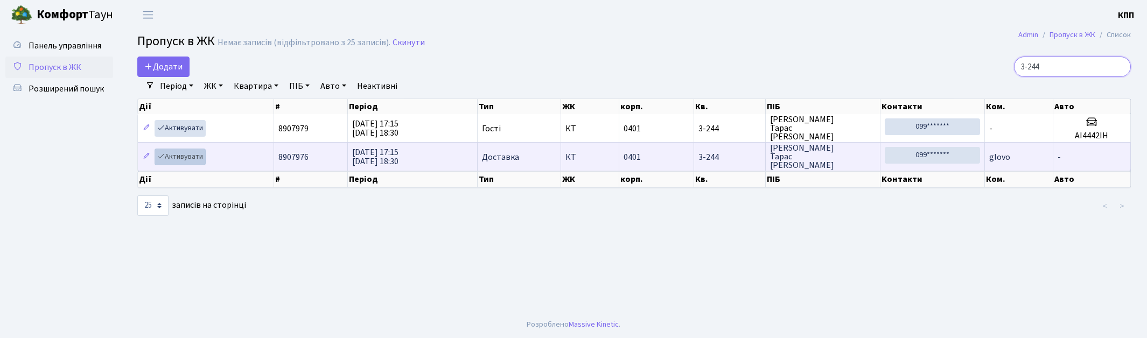
type input "3-244"
click at [197, 160] on link "Активувати" at bounding box center [180, 157] width 51 height 17
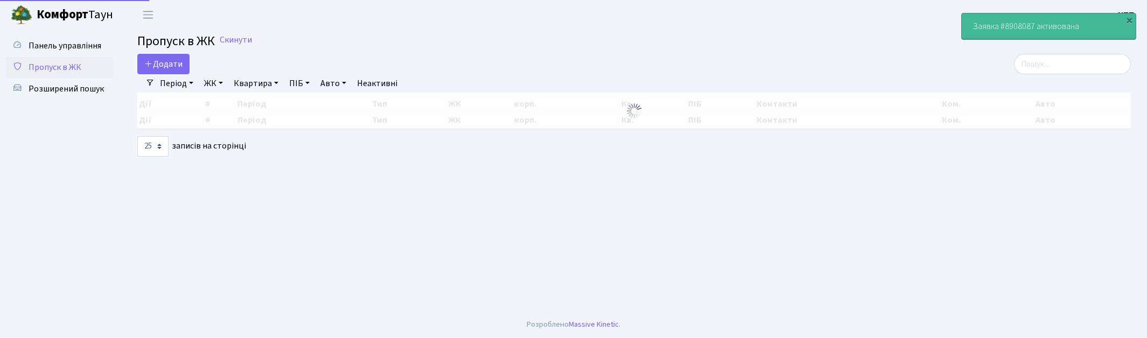
select select "25"
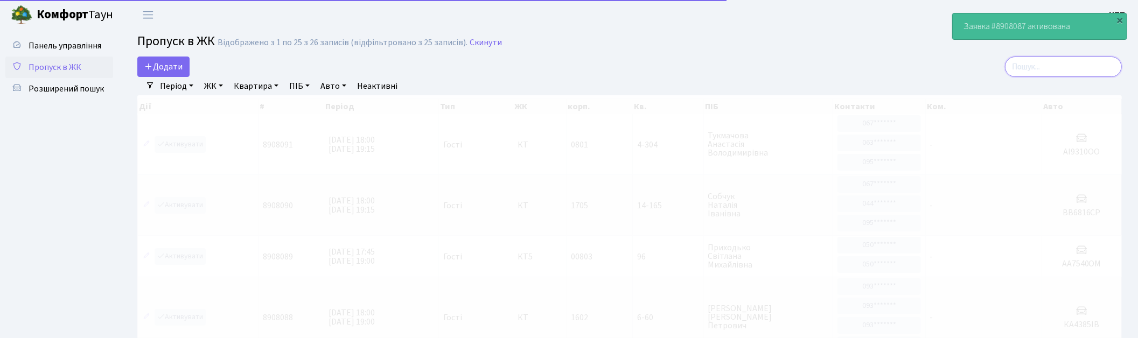
click at [1075, 70] on input "search" at bounding box center [1063, 67] width 117 height 20
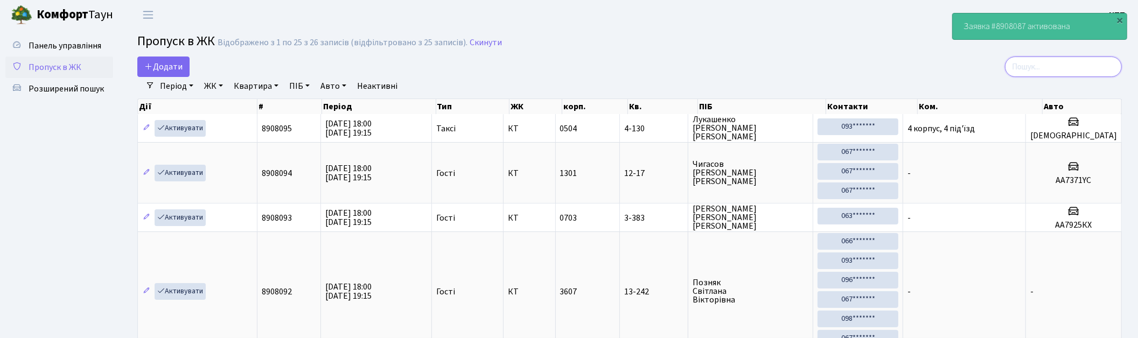
click at [1056, 70] on input "search" at bounding box center [1063, 67] width 117 height 20
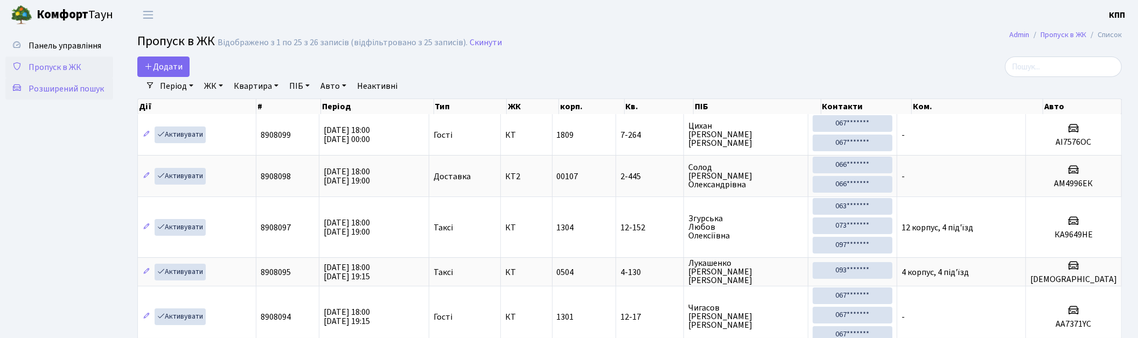
click at [48, 87] on span "Розширений пошук" at bounding box center [66, 89] width 75 height 12
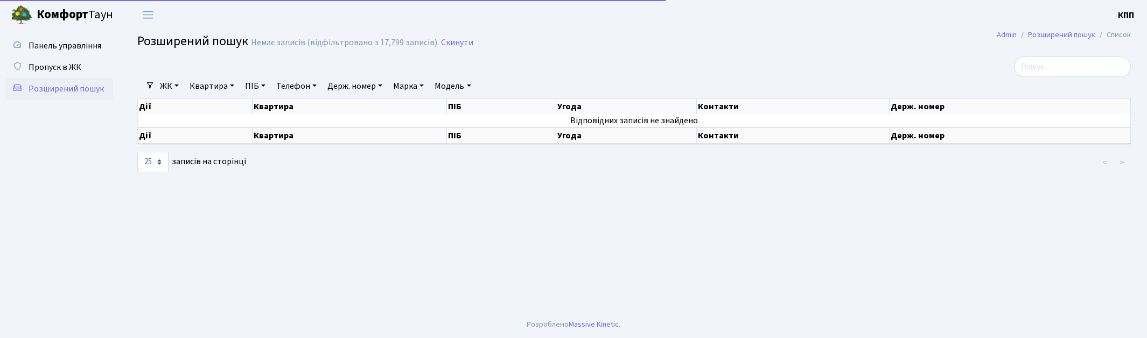
select select "25"
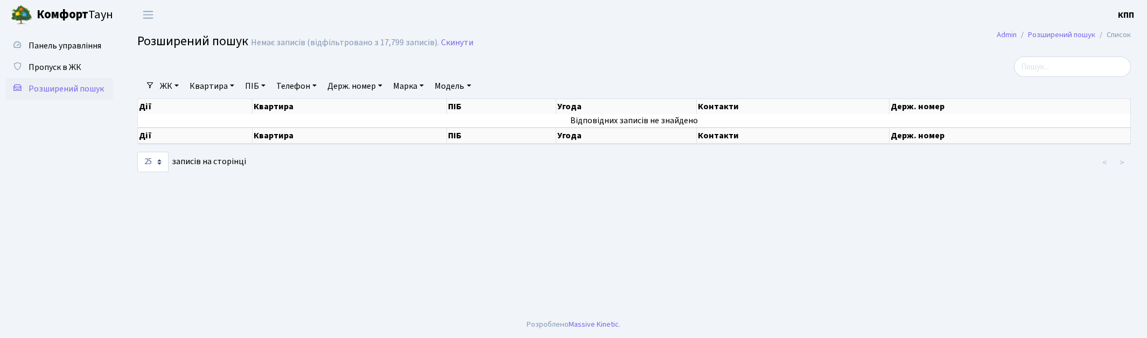
click at [260, 85] on link "ПІБ" at bounding box center [255, 86] width 29 height 18
type input "ПІЦЕ"
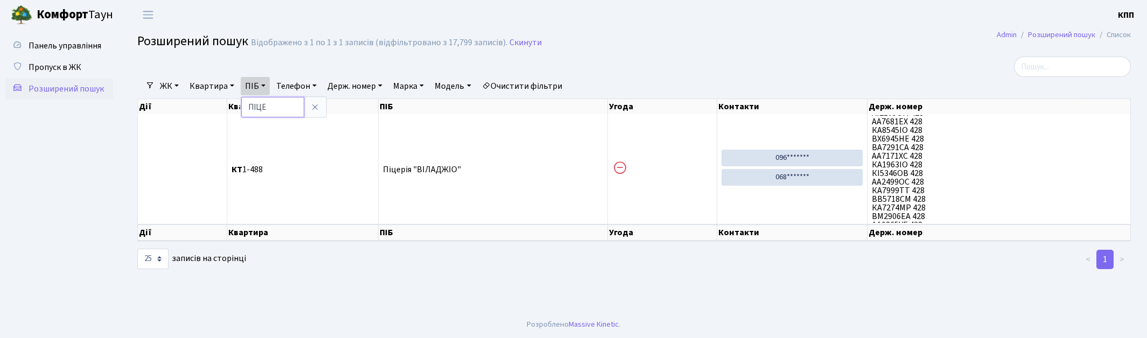
scroll to position [478, 0]
click at [66, 87] on span "Розширений пошук" at bounding box center [66, 89] width 75 height 12
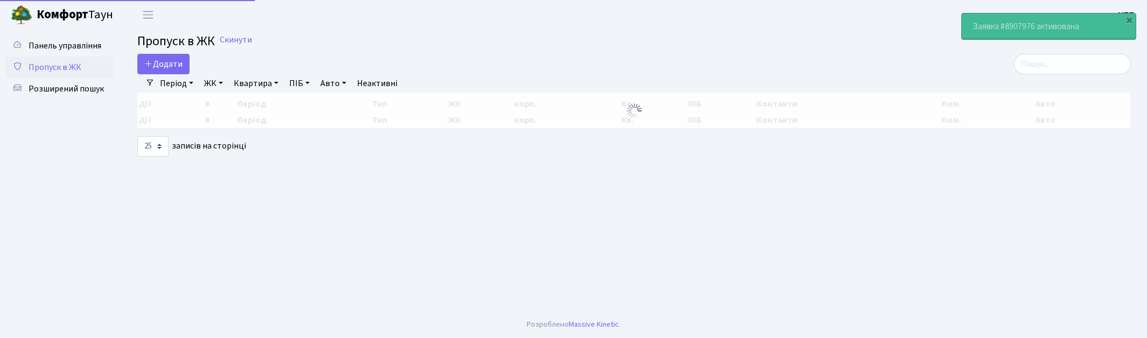
select select "25"
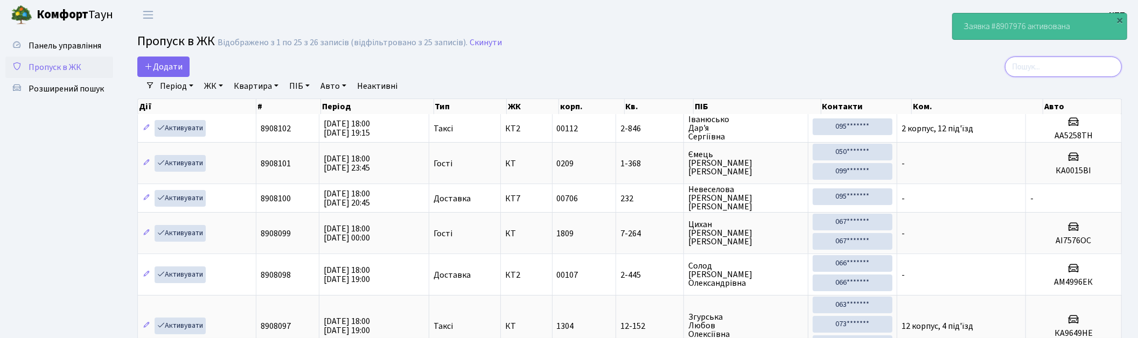
click at [1035, 65] on input "search" at bounding box center [1063, 67] width 117 height 20
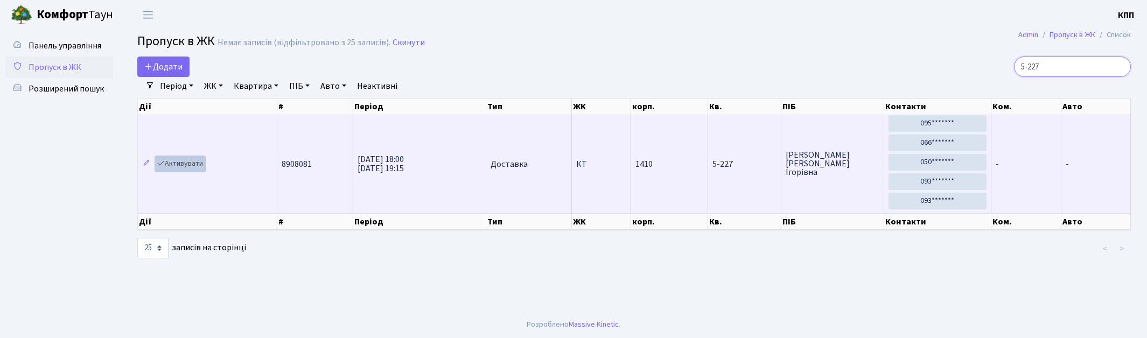
type input "5-227"
click at [203, 170] on link "Активувати" at bounding box center [180, 164] width 51 height 17
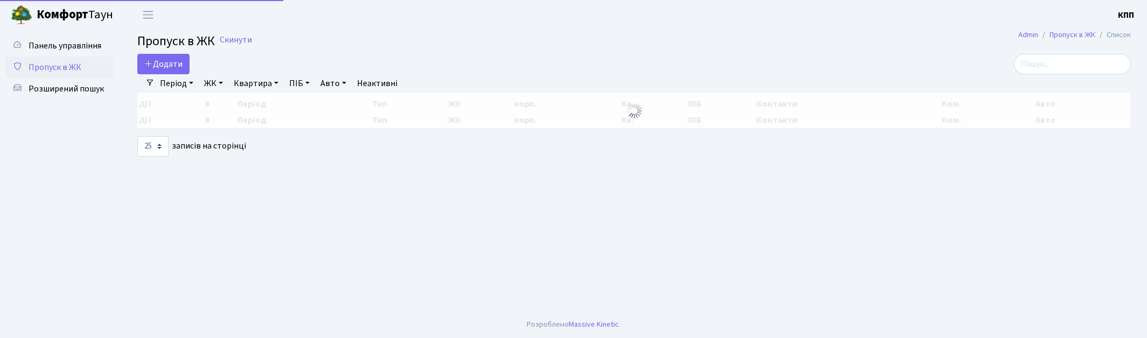
select select "25"
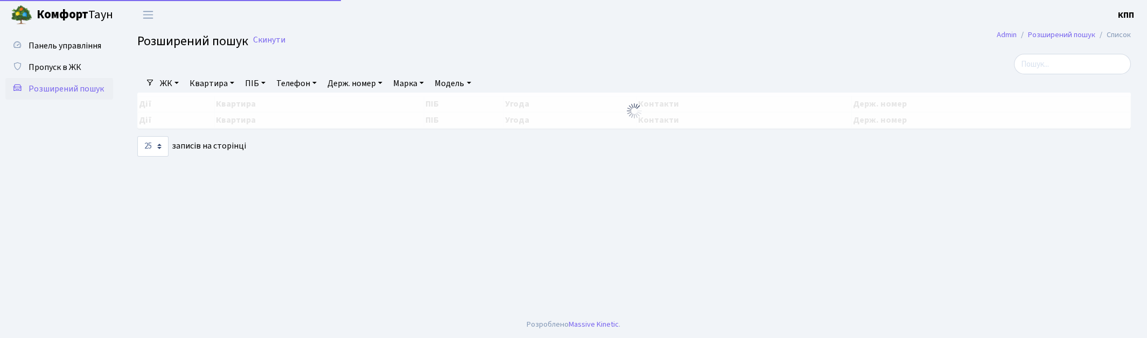
select select "25"
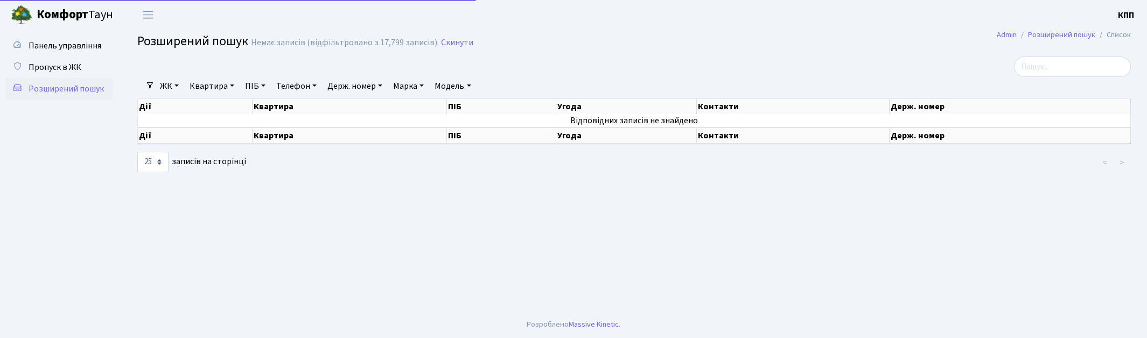
click at [206, 89] on link "Квартира" at bounding box center [211, 86] width 53 height 18
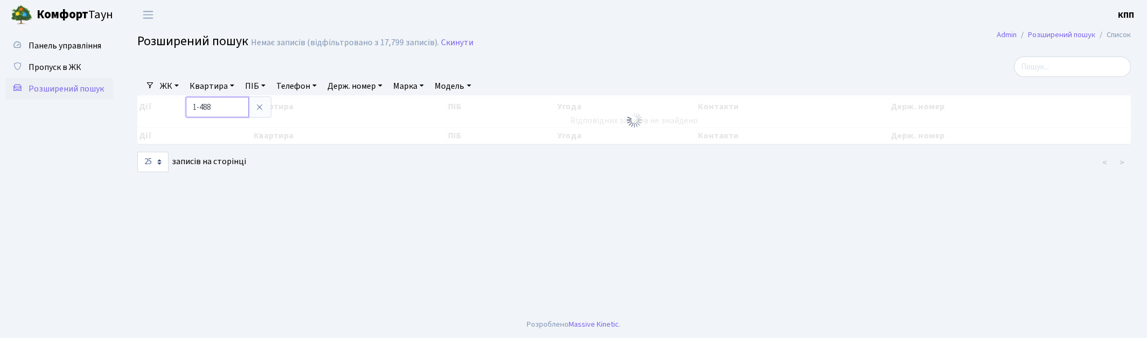
type input "1-488"
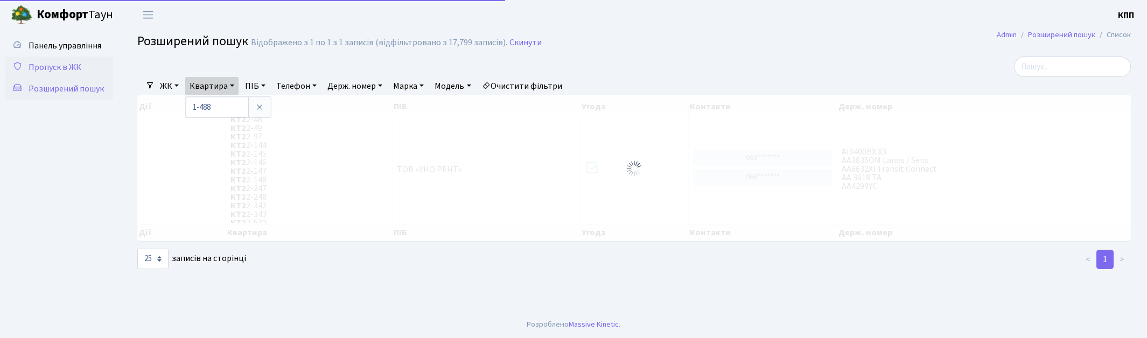
click at [50, 60] on link "Пропуск в ЖК" at bounding box center [59, 68] width 108 height 22
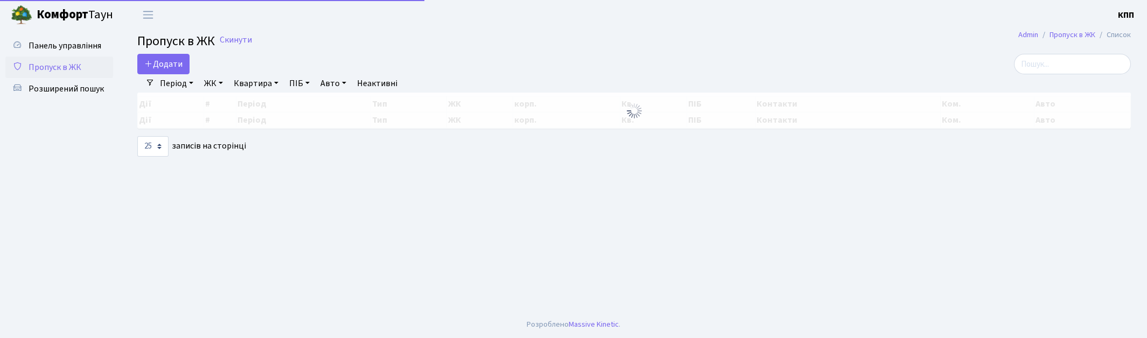
select select "25"
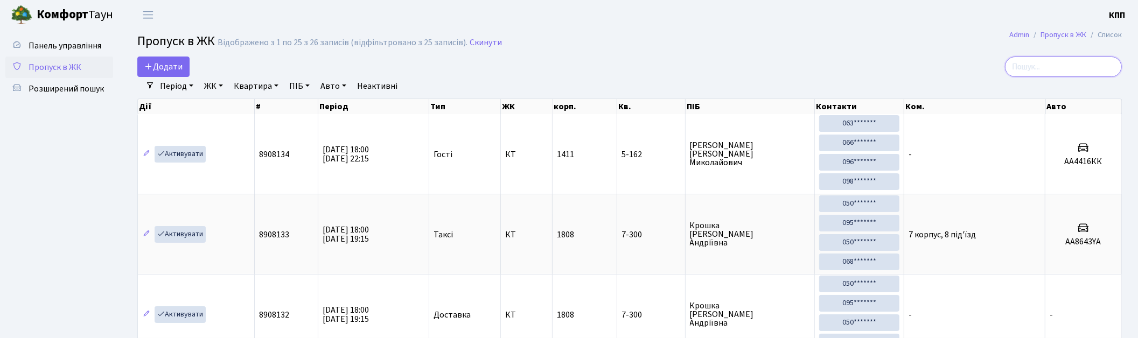
click at [1033, 72] on input "search" at bounding box center [1063, 67] width 117 height 20
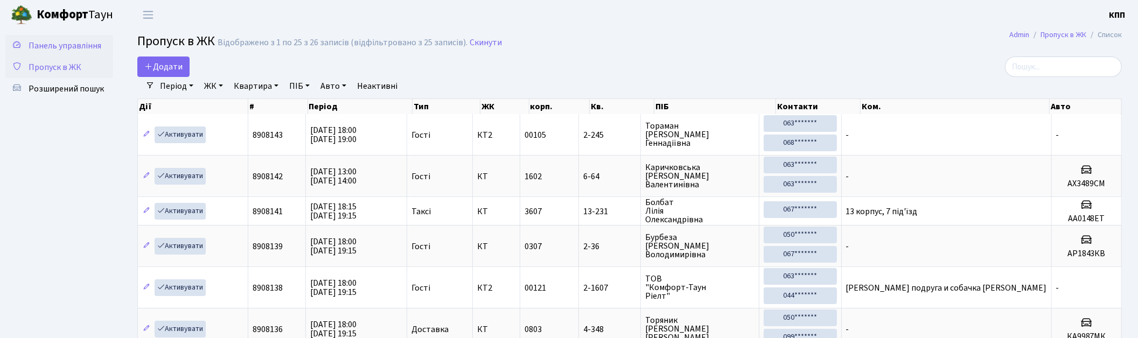
click at [60, 50] on span "Панель управління" at bounding box center [65, 46] width 73 height 12
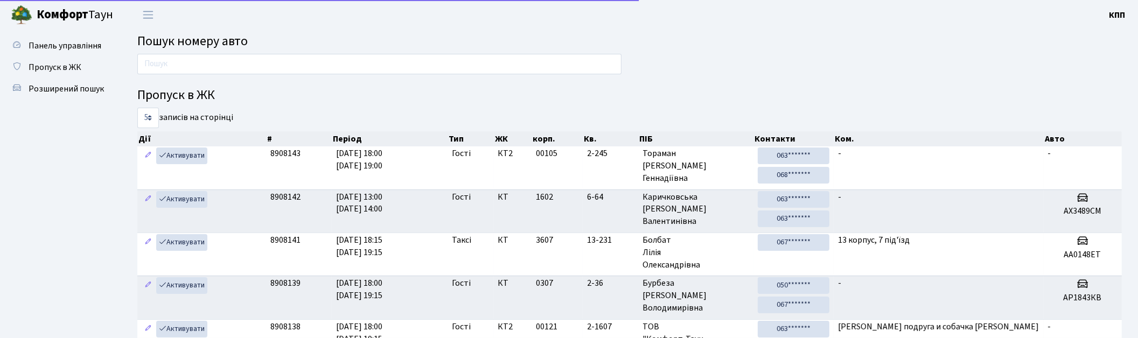
click at [170, 69] on input "text" at bounding box center [379, 64] width 484 height 20
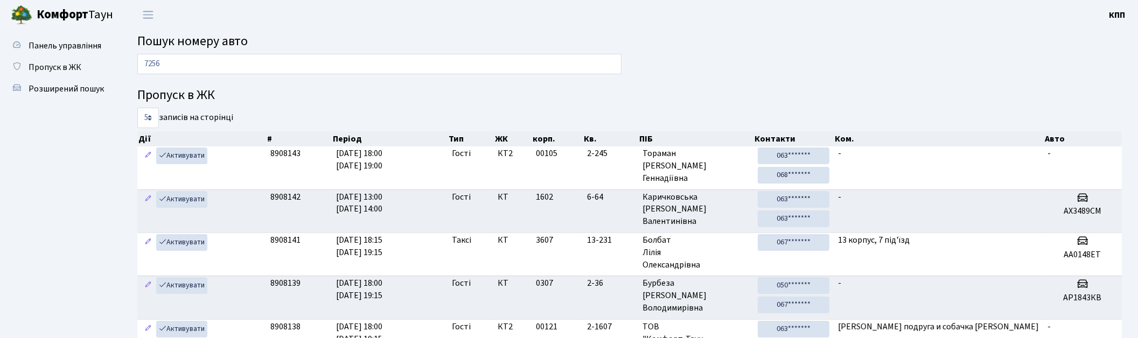
type input "7256"
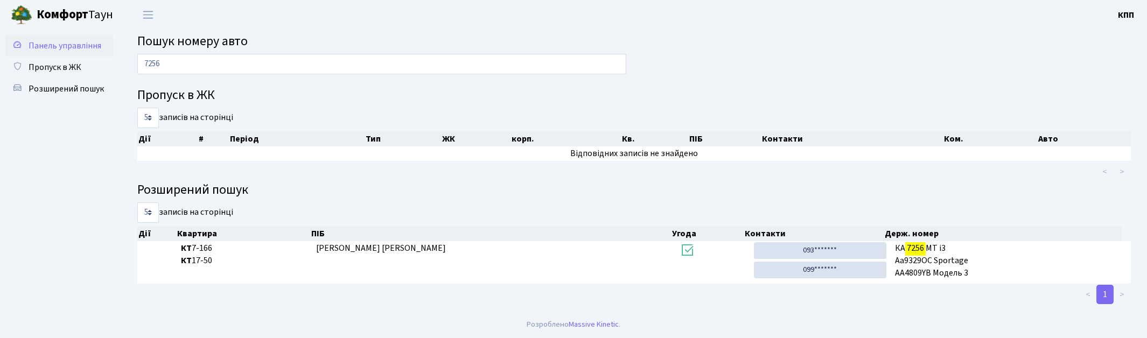
click at [71, 47] on span "Панель управління" at bounding box center [65, 46] width 73 height 12
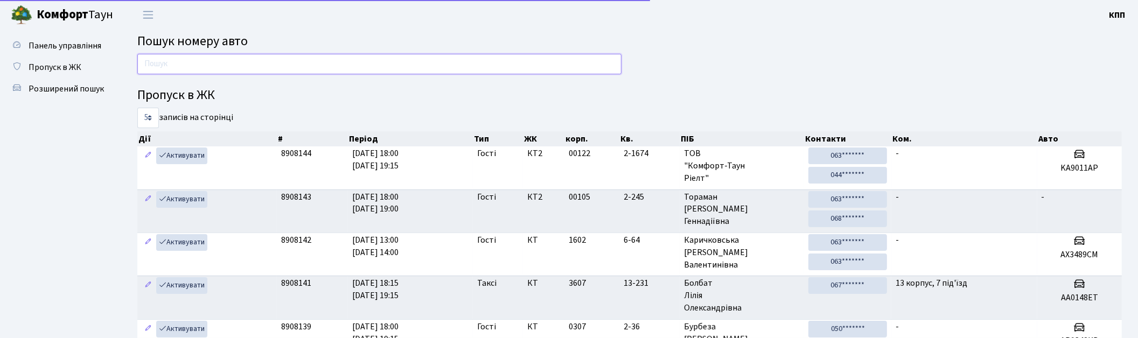
drag, startPoint x: 0, startPoint y: 0, endPoint x: 222, endPoint y: 62, distance: 231.1
click at [222, 62] on input "text" at bounding box center [379, 64] width 484 height 20
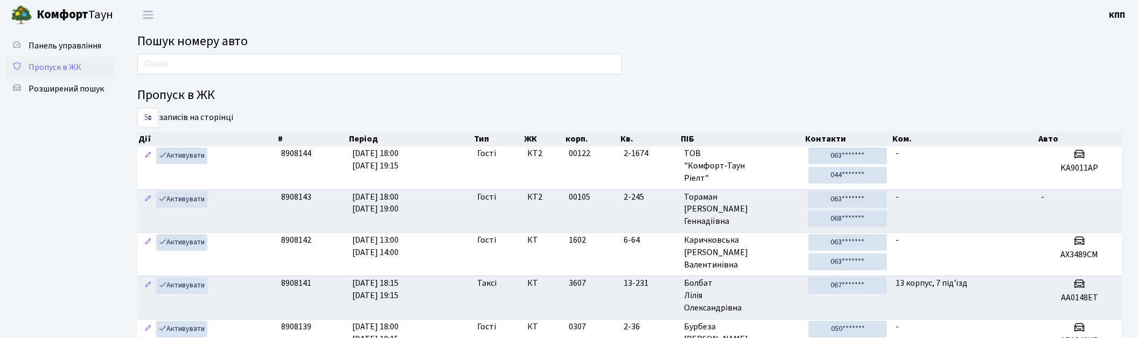
click at [55, 71] on span "Пропуск в ЖК" at bounding box center [55, 67] width 53 height 12
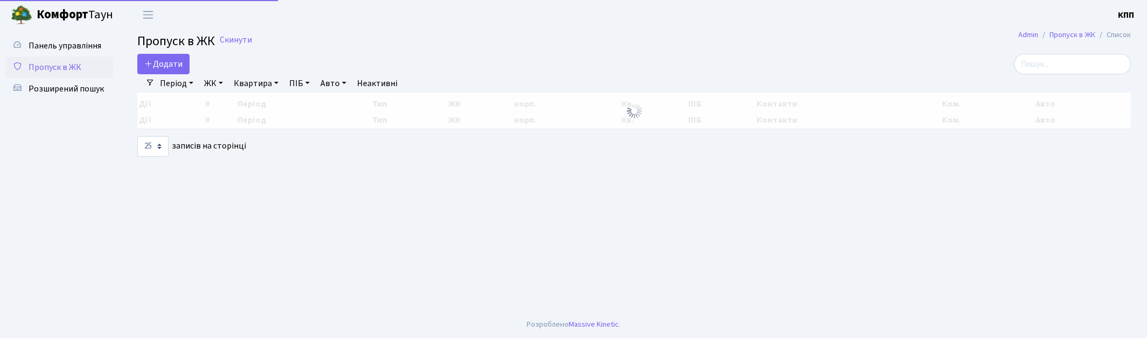
select select "25"
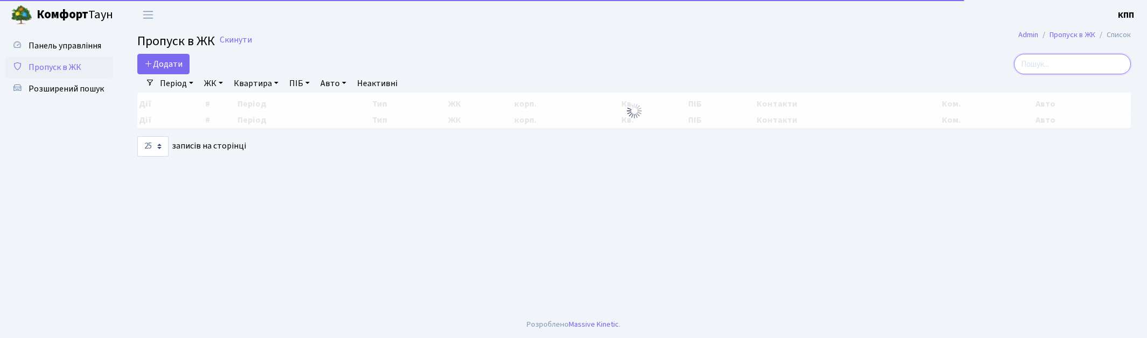
click at [1058, 67] on input "search" at bounding box center [1072, 64] width 117 height 20
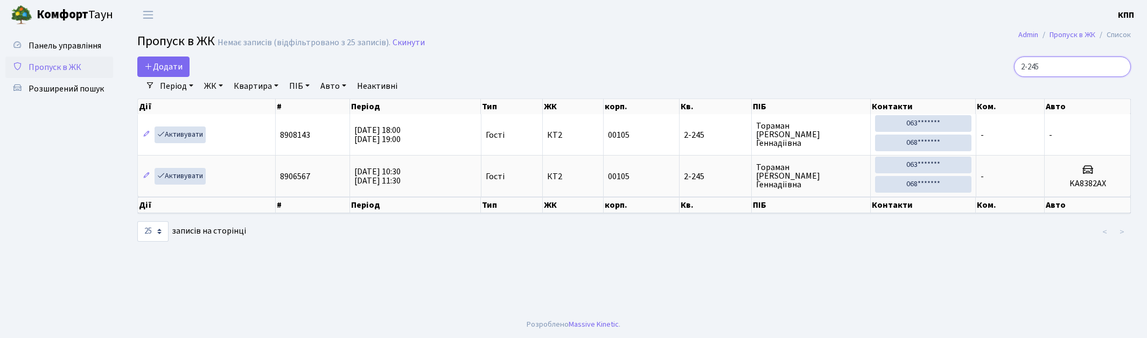
type input "2-245"
click at [66, 66] on span "Пропуск в ЖК" at bounding box center [55, 67] width 53 height 12
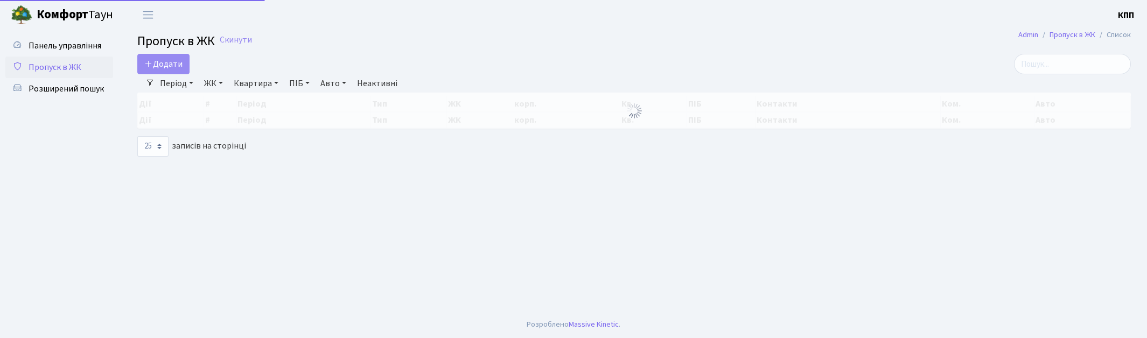
select select "25"
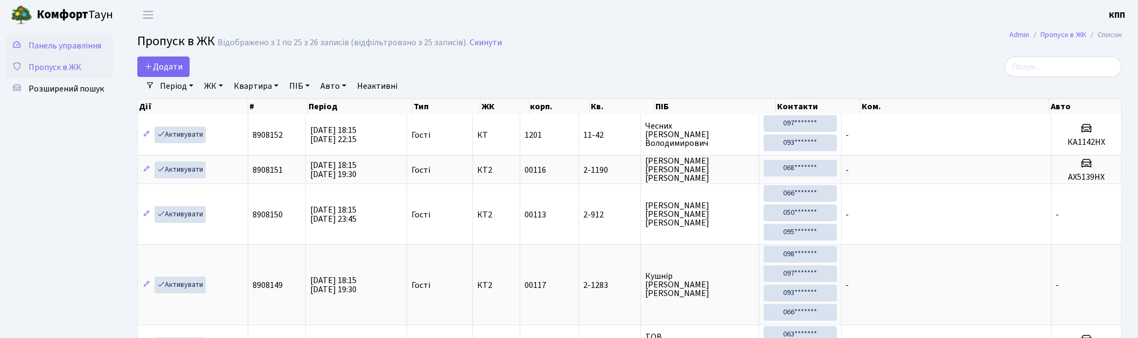
click at [66, 44] on span "Панель управління" at bounding box center [65, 46] width 73 height 12
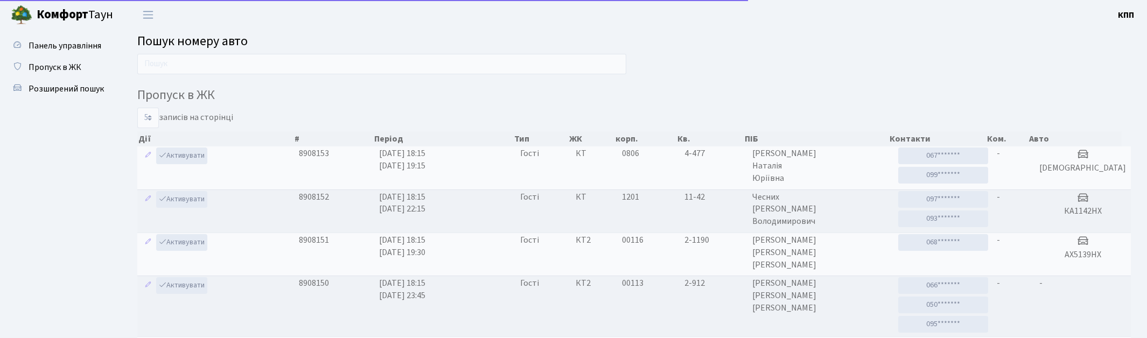
click at [209, 72] on input "text" at bounding box center [381, 64] width 489 height 20
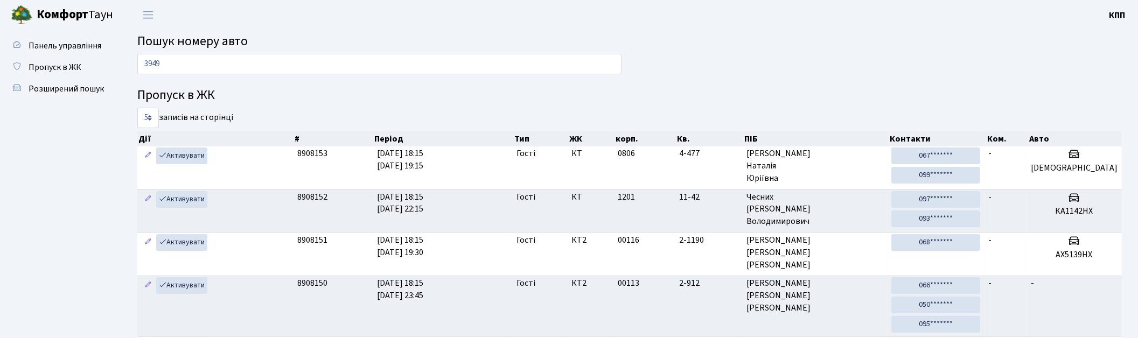
type input "3949"
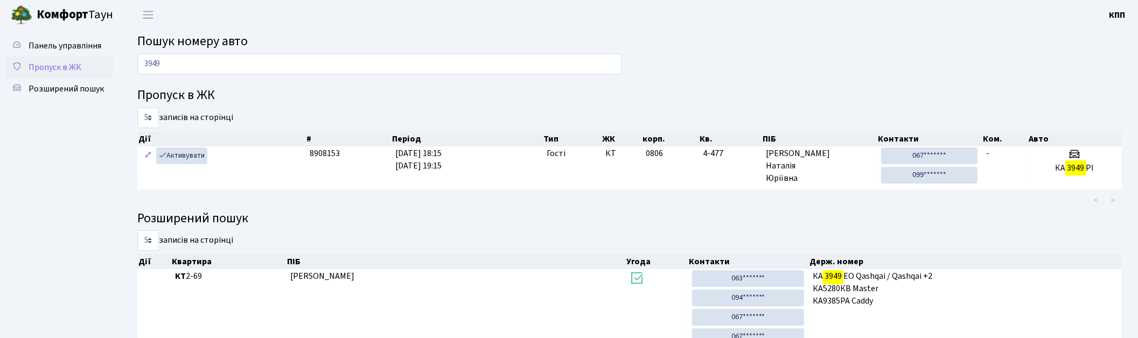
click at [63, 62] on span "Пропуск в ЖК" at bounding box center [55, 67] width 53 height 12
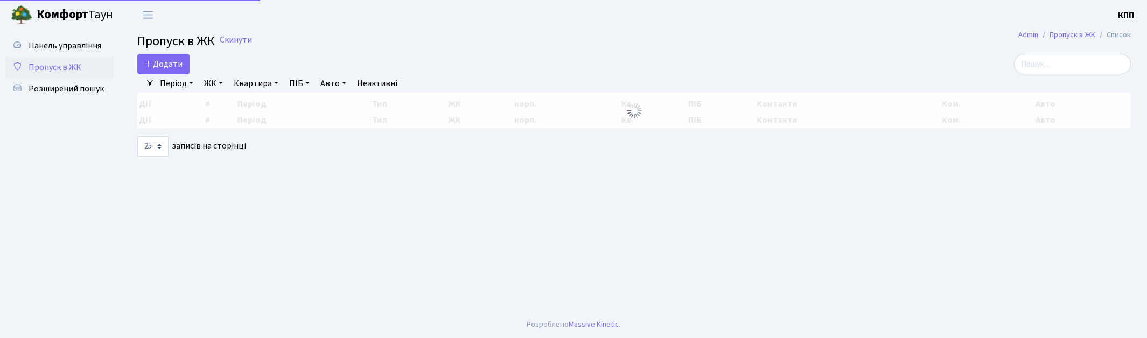
select select "25"
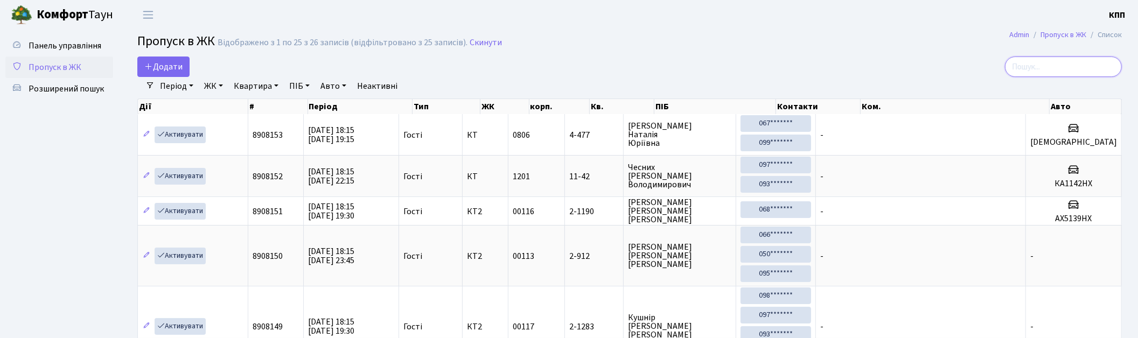
click at [1070, 61] on input "search" at bounding box center [1063, 67] width 117 height 20
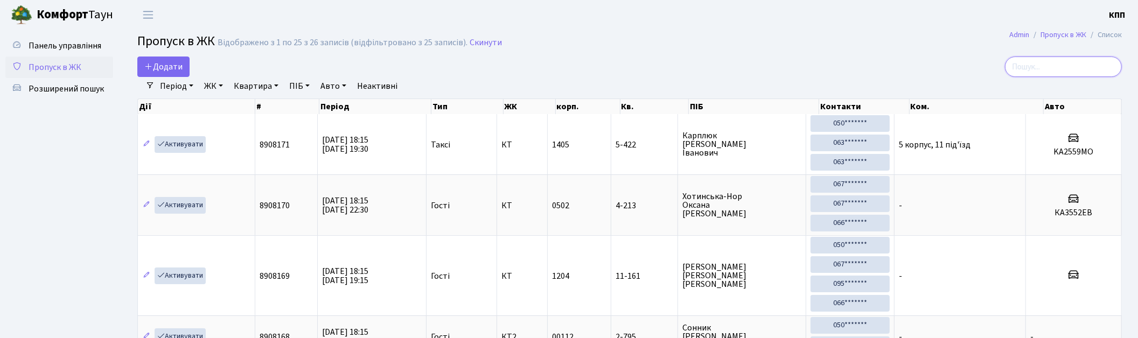
click at [1070, 62] on input "search" at bounding box center [1063, 67] width 117 height 20
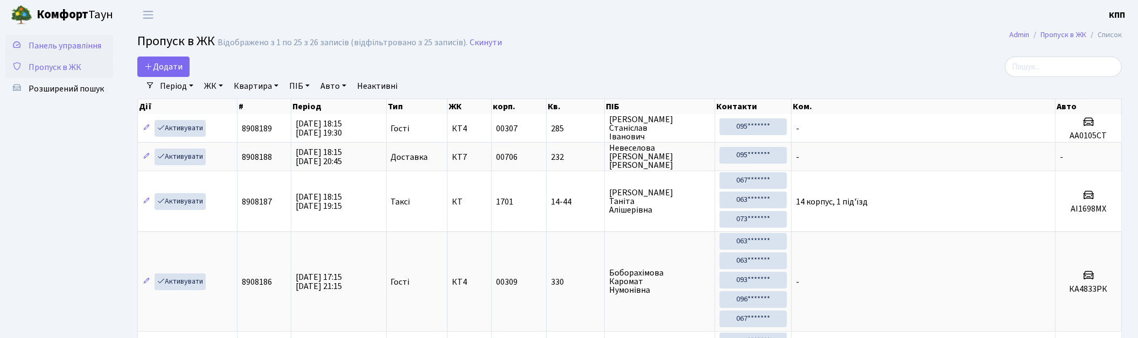
click at [77, 52] on link "Панель управління" at bounding box center [59, 46] width 108 height 22
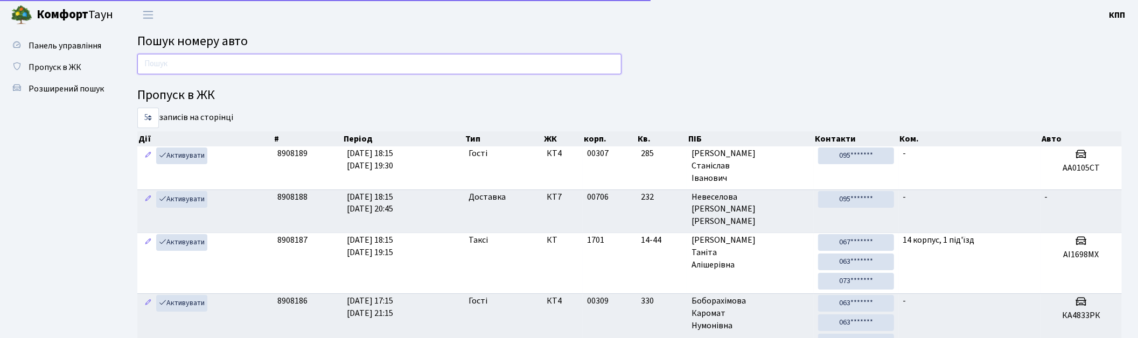
click at [198, 71] on input "text" at bounding box center [379, 64] width 484 height 20
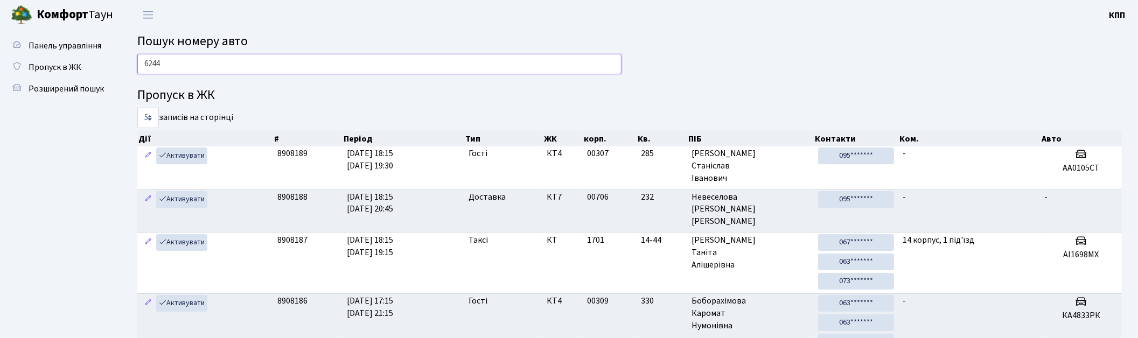
type input "6244"
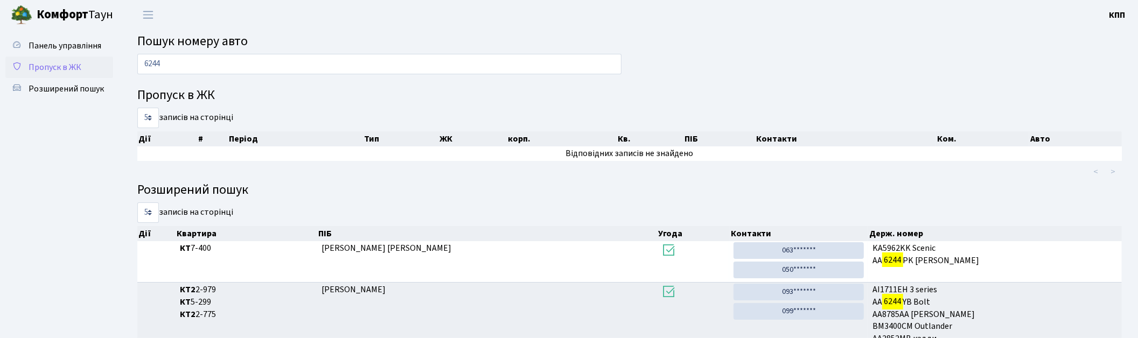
click at [78, 64] on span "Пропуск в ЖК" at bounding box center [55, 67] width 53 height 12
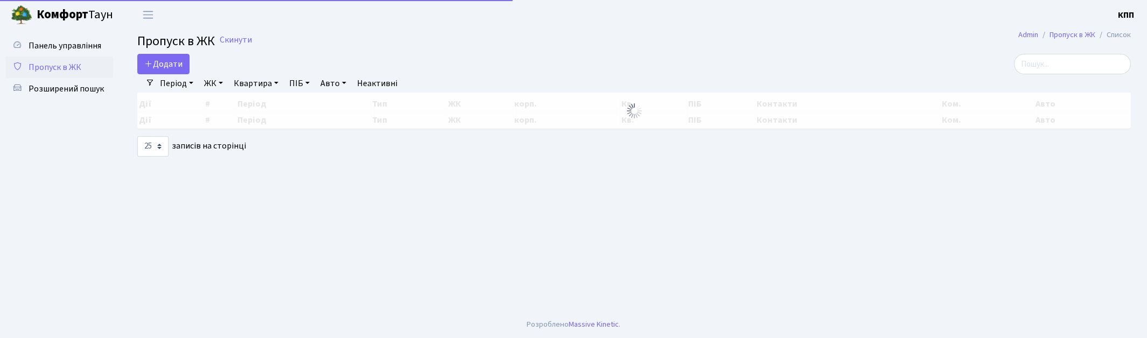
select select "25"
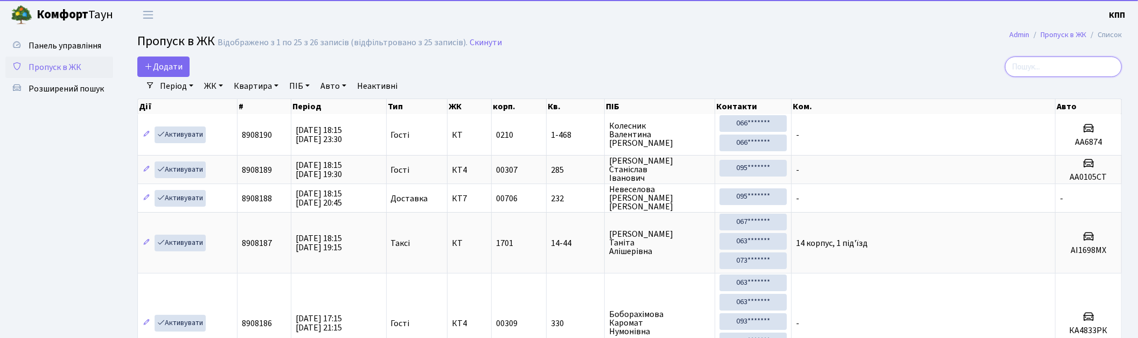
click at [1050, 59] on input "search" at bounding box center [1063, 67] width 117 height 20
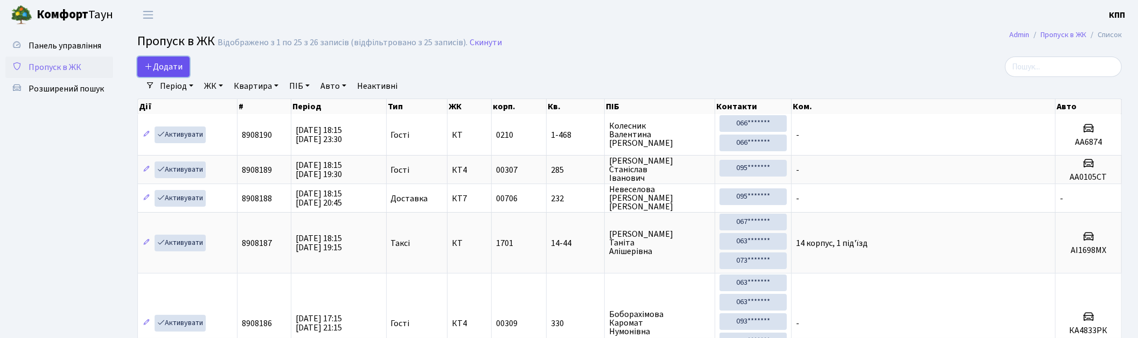
click at [149, 72] on span "Додати" at bounding box center [163, 67] width 38 height 12
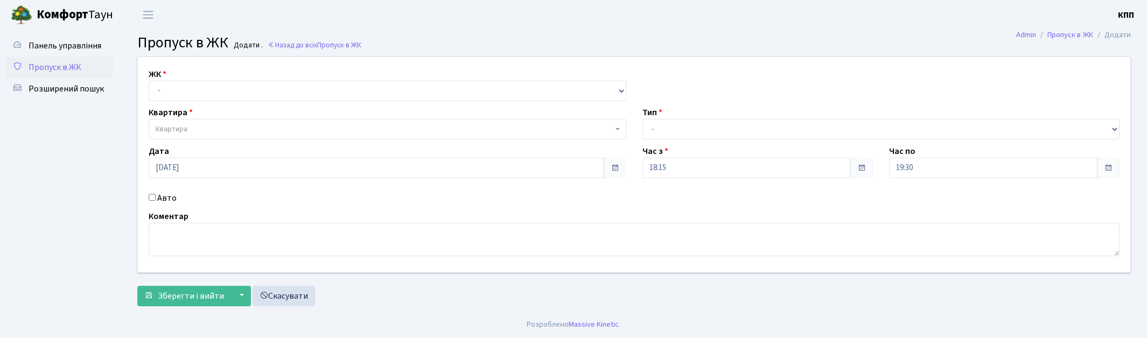
select select "271"
click at [149, 81] on select "- КТ, вул. Регенераторна, 4 КТ2, просп. [STREET_ADDRESS] [STREET_ADDRESS] [PERS…" at bounding box center [388, 91] width 478 height 20
select select
click at [211, 127] on span "Квартира" at bounding box center [384, 129] width 457 height 11
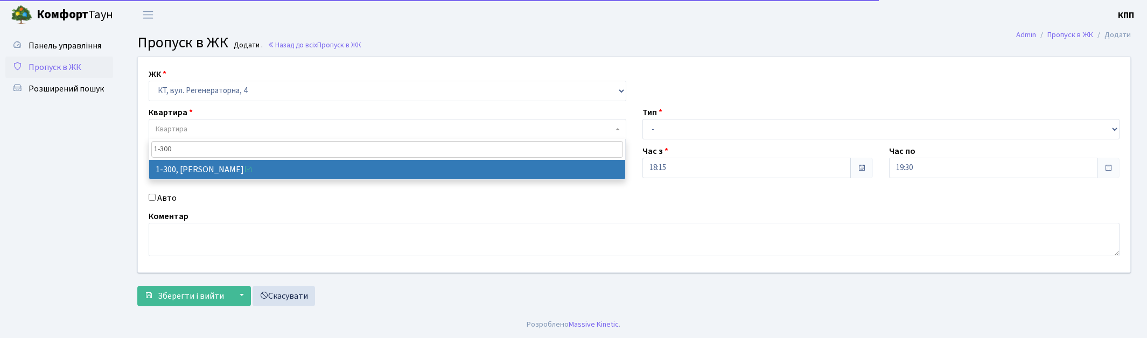
type input "1-300"
select select "300"
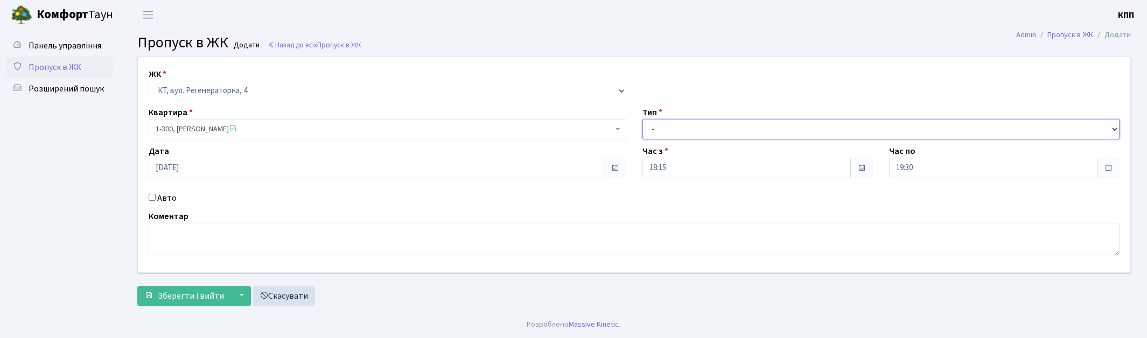
click at [661, 133] on select "- Доставка Таксі Гості Сервіс" at bounding box center [882, 129] width 478 height 20
select select "3"
click at [643, 119] on select "- Доставка Таксі Гості Сервіс" at bounding box center [882, 129] width 478 height 20
click at [181, 298] on span "Зберегти і вийти" at bounding box center [191, 296] width 66 height 12
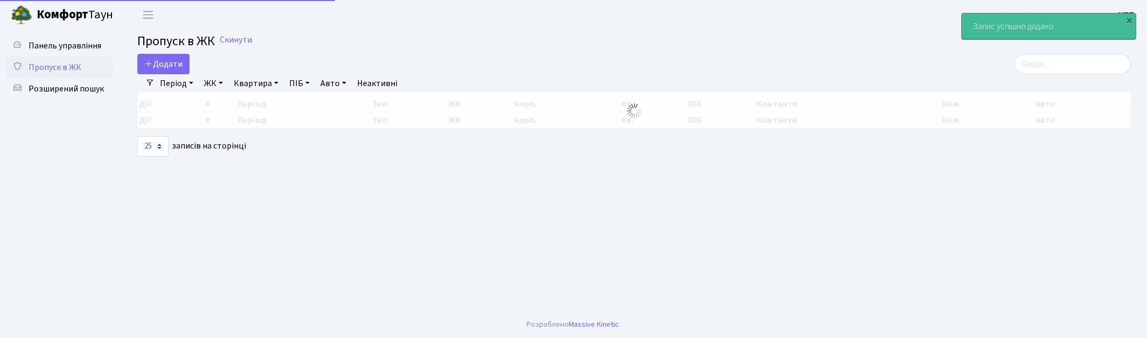
select select "25"
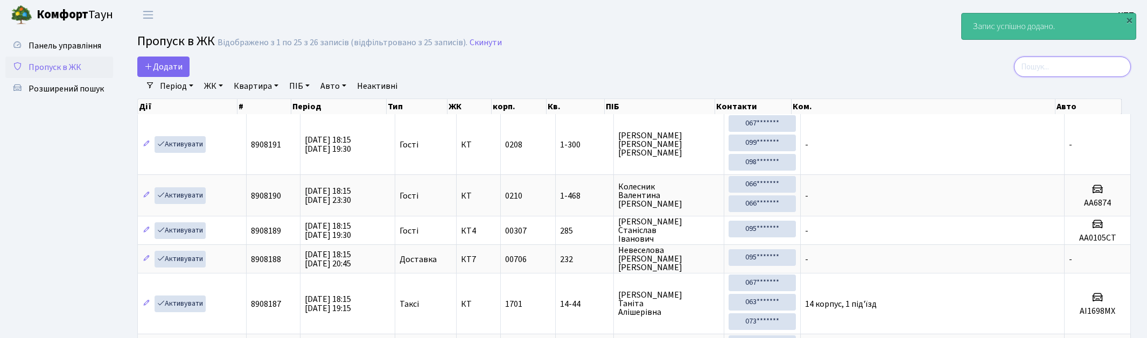
click at [1049, 68] on input "search" at bounding box center [1072, 67] width 117 height 20
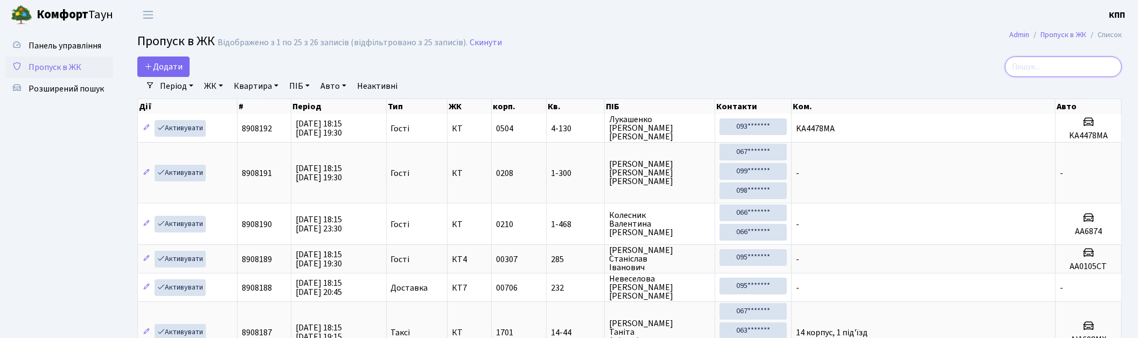
click at [1059, 59] on input "search" at bounding box center [1063, 67] width 117 height 20
click at [1043, 63] on input "search" at bounding box center [1063, 67] width 117 height 20
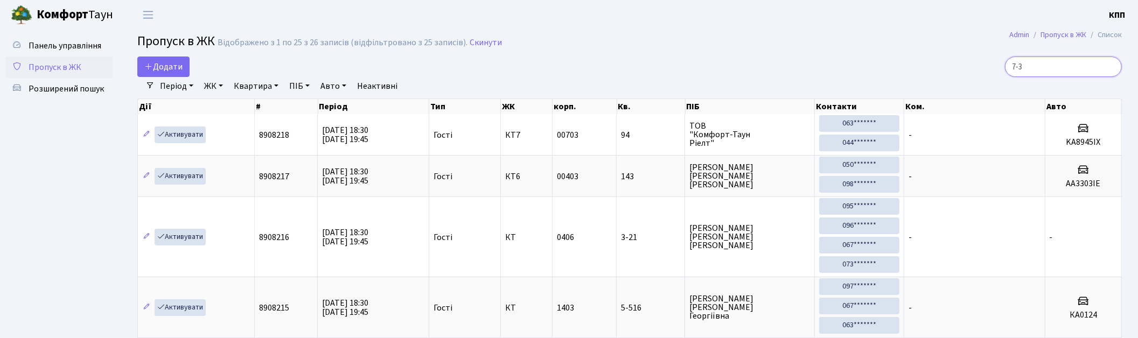
type input "7-36"
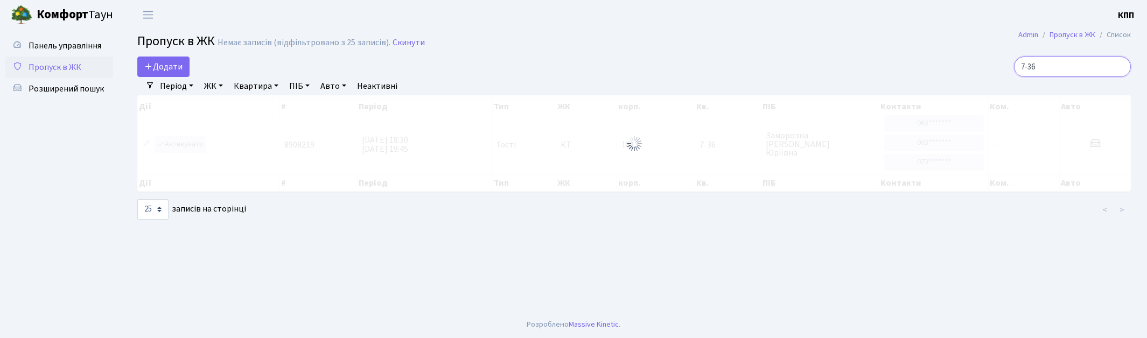
click at [1119, 63] on input "7-36" at bounding box center [1072, 67] width 117 height 20
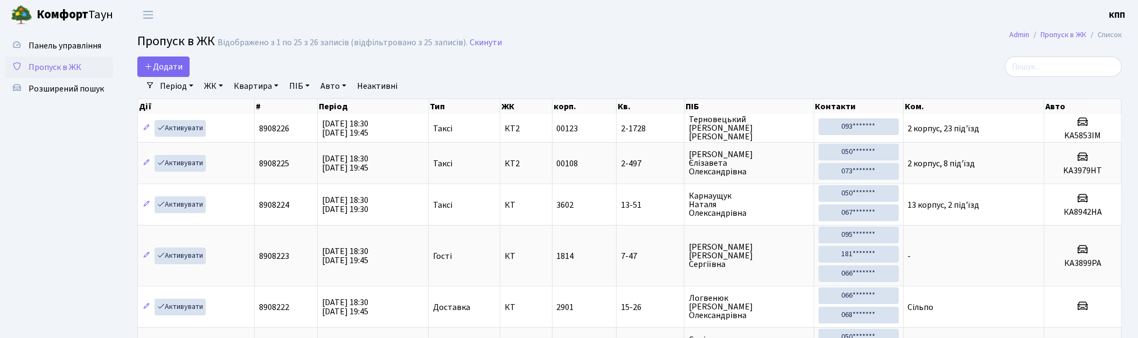
click at [45, 64] on span "Пропуск в ЖК" at bounding box center [55, 67] width 53 height 12
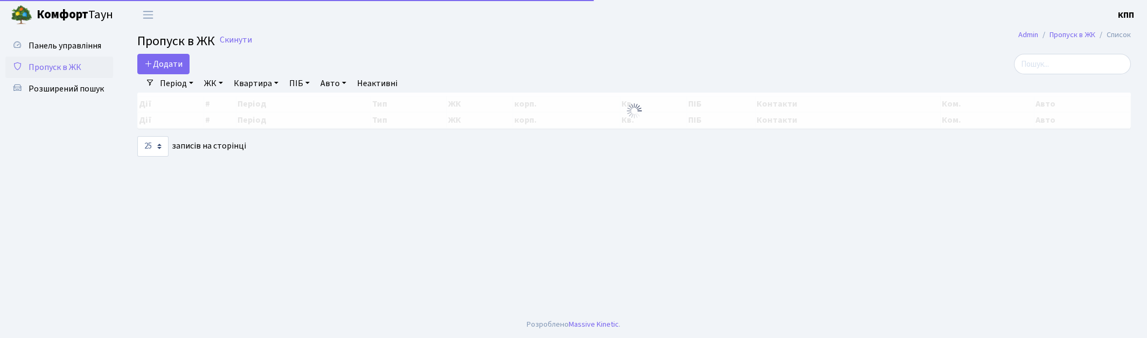
select select "25"
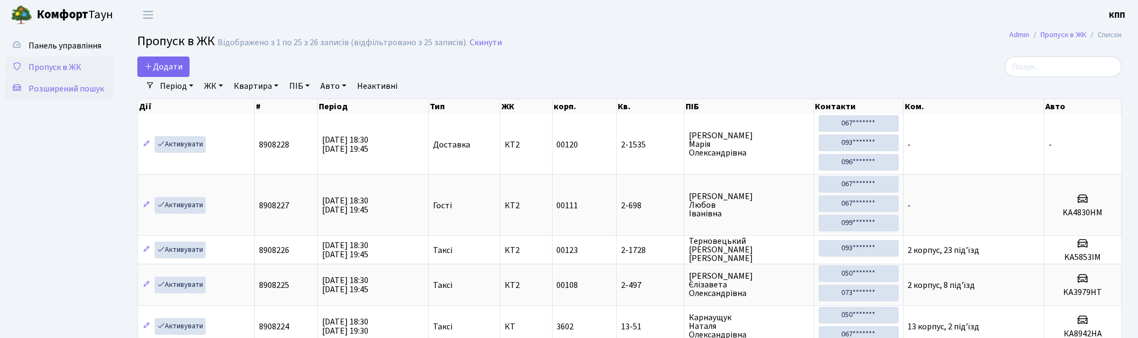
click at [53, 85] on span "Розширений пошук" at bounding box center [66, 89] width 75 height 12
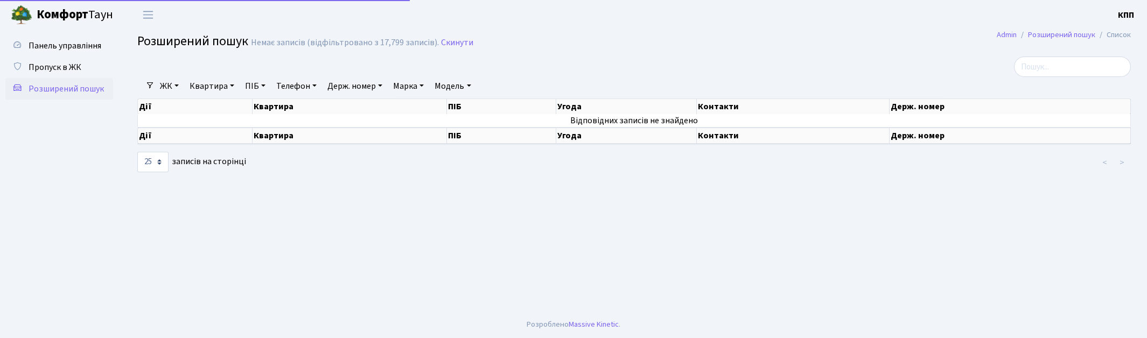
select select "25"
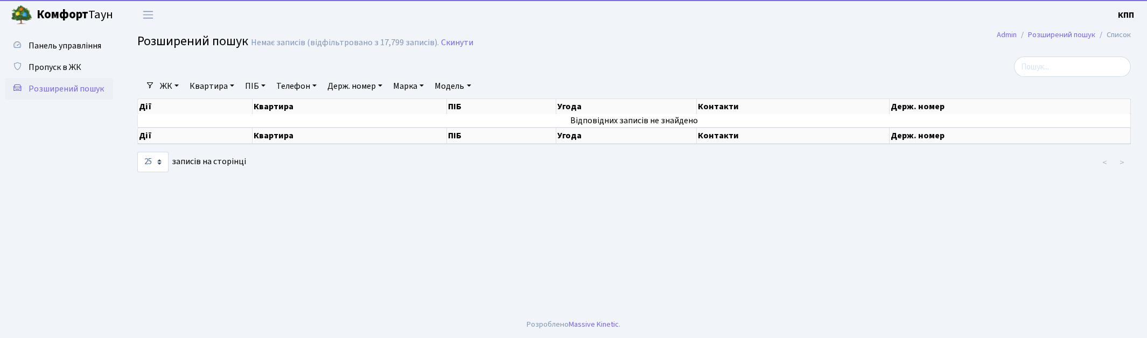
click at [201, 95] on div "Дії Квартира ПІБ Угода Контакти Держ. номер" at bounding box center [634, 104] width 994 height 19
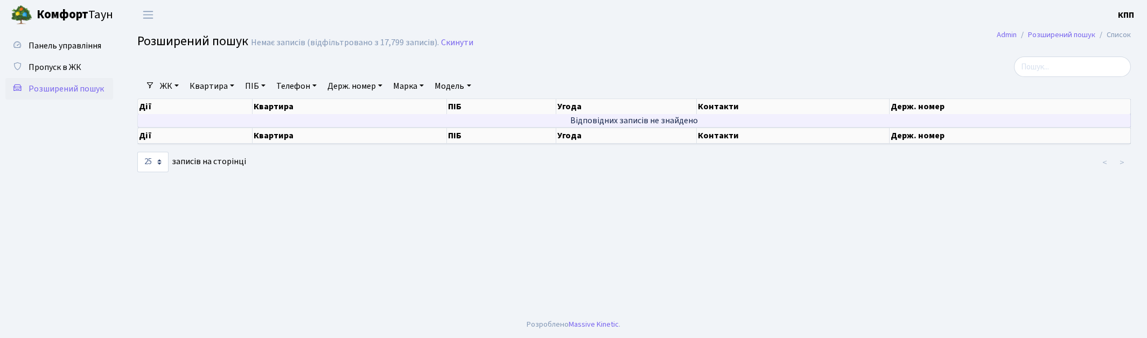
click at [216, 118] on td "Відповідних записів не знайдено" at bounding box center [634, 120] width 993 height 13
click at [204, 82] on link "Квартира" at bounding box center [211, 86] width 53 height 18
click at [214, 107] on input "text" at bounding box center [217, 107] width 63 height 20
type input "16-6"
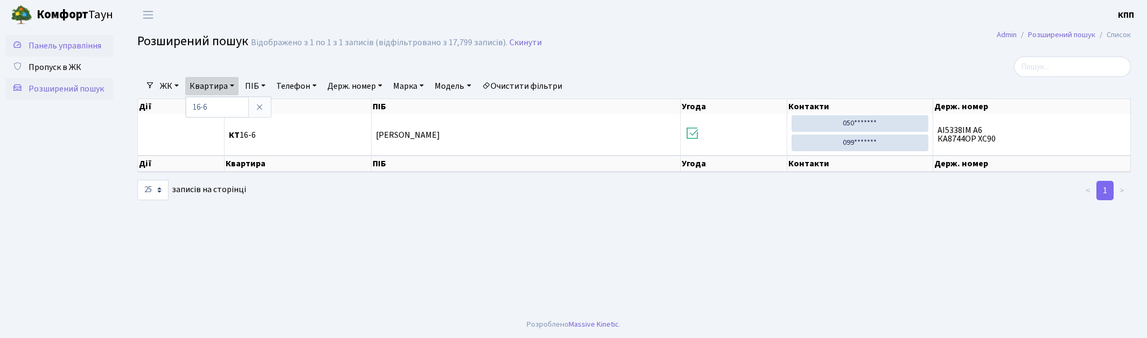
click at [68, 40] on span "Панель управління" at bounding box center [65, 46] width 73 height 12
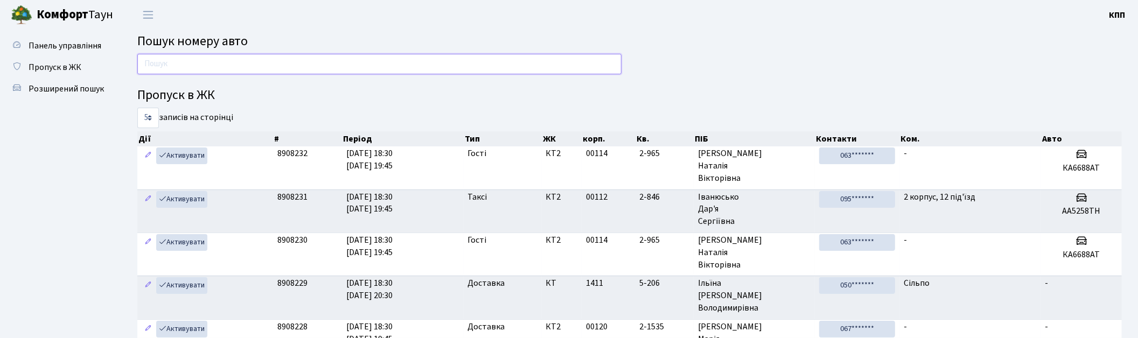
click at [148, 63] on input "text" at bounding box center [379, 64] width 484 height 20
click at [48, 62] on span "Пропуск в ЖК" at bounding box center [55, 67] width 53 height 12
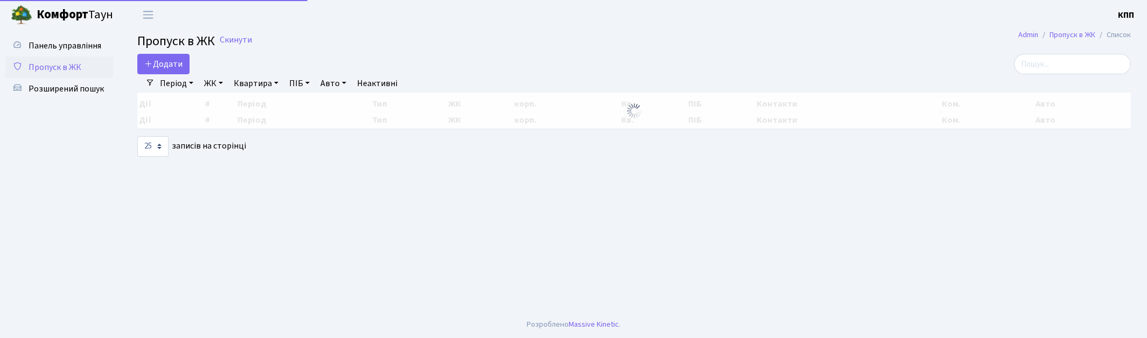
select select "25"
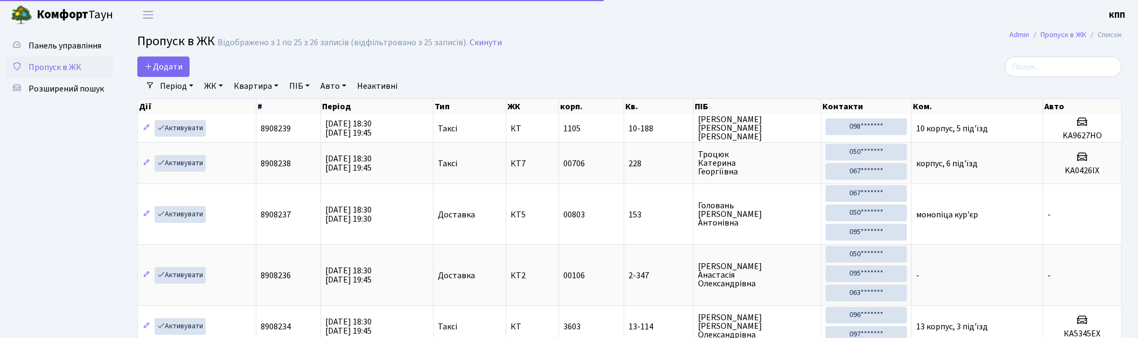
click at [208, 79] on link "ЖК" at bounding box center [213, 86] width 27 height 18
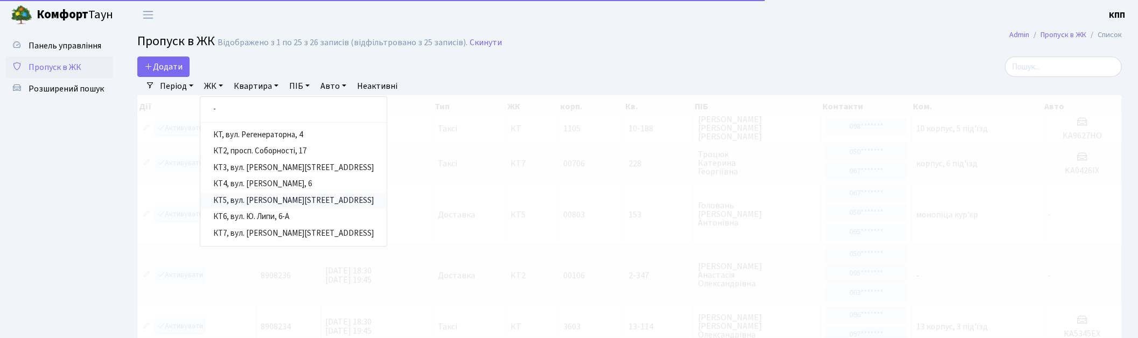
click at [256, 196] on link "КТ5, вул. [PERSON_NAME][STREET_ADDRESS]" at bounding box center [293, 201] width 186 height 17
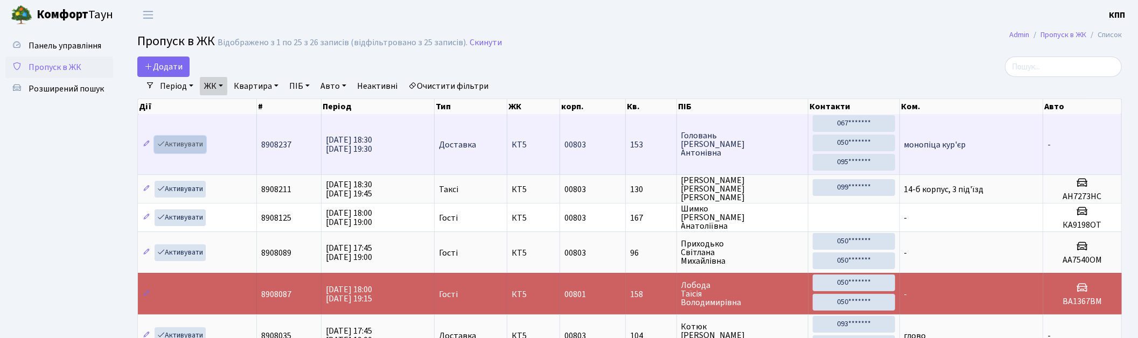
click at [179, 137] on link "Активувати" at bounding box center [180, 144] width 51 height 17
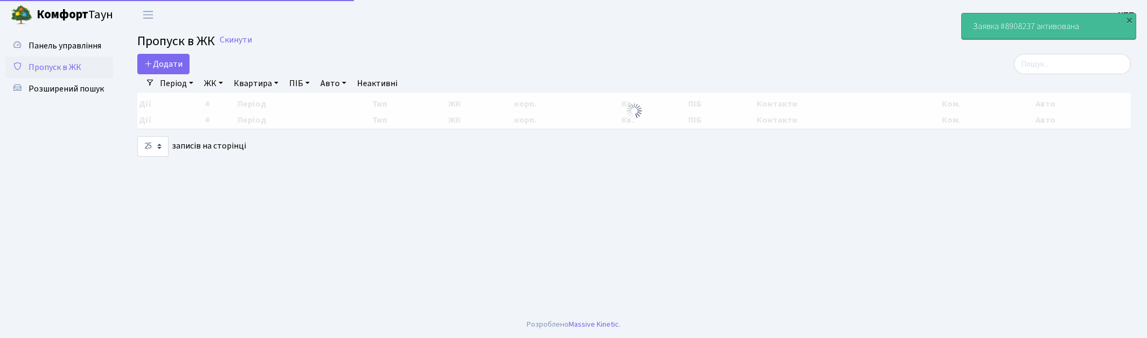
select select "25"
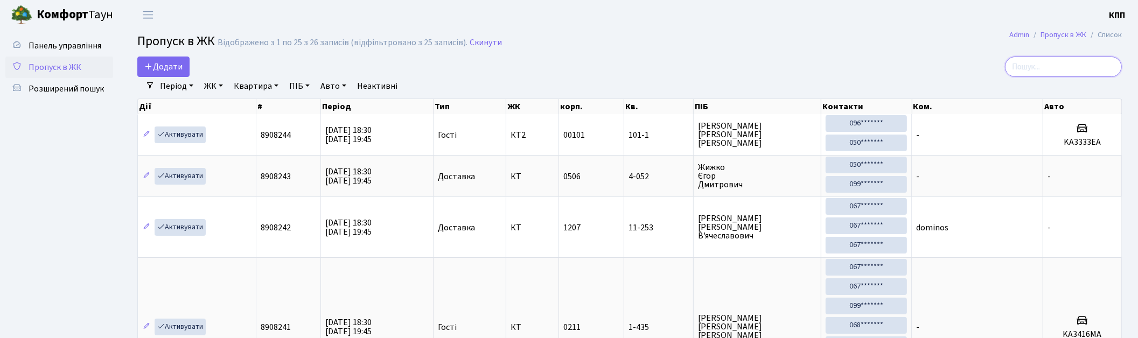
click at [1026, 72] on input "search" at bounding box center [1063, 67] width 117 height 20
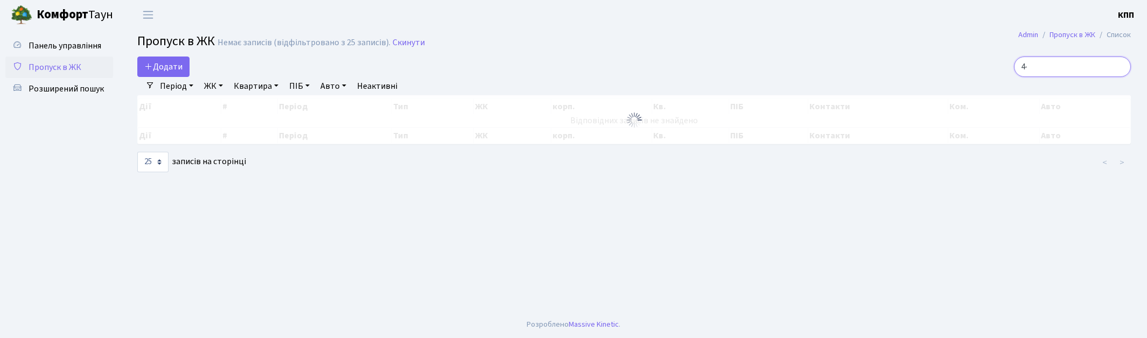
type input "4"
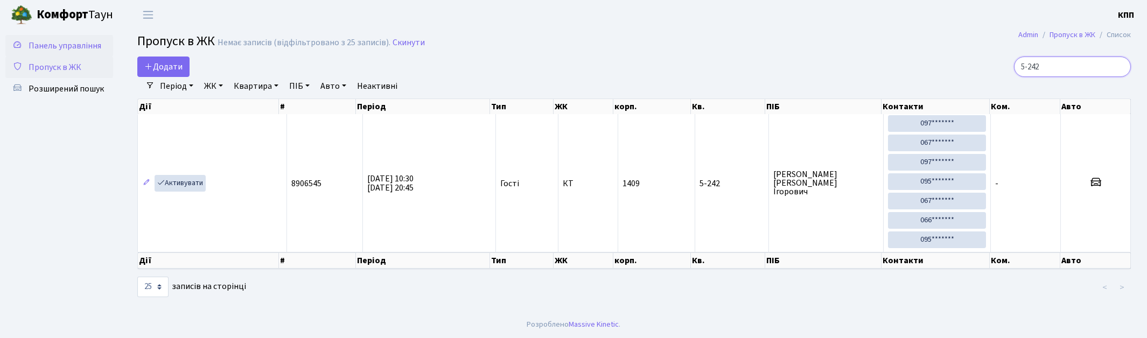
type input "5-242"
click at [99, 46] on span "Панель управління" at bounding box center [65, 46] width 73 height 12
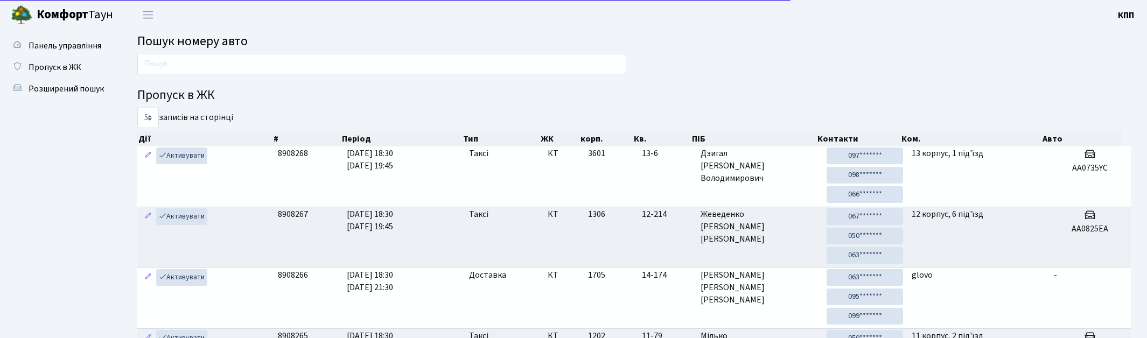
click at [196, 65] on input "text" at bounding box center [381, 64] width 489 height 20
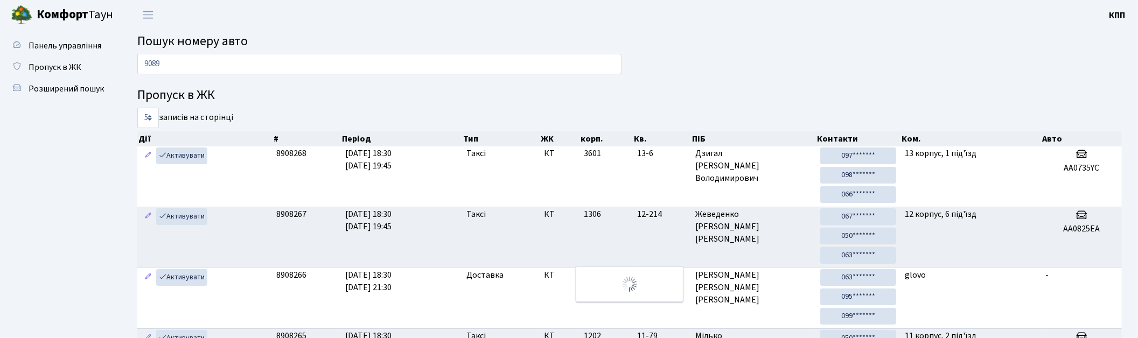
type input "9089"
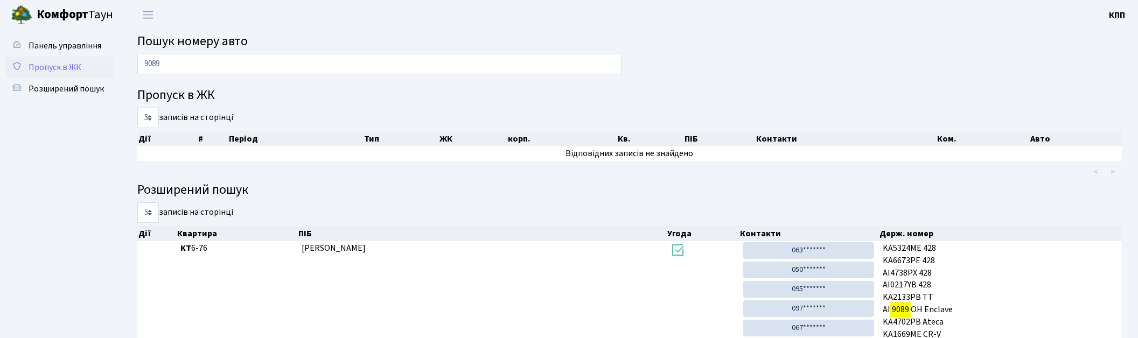
click at [44, 65] on span "Пропуск в ЖК" at bounding box center [55, 67] width 53 height 12
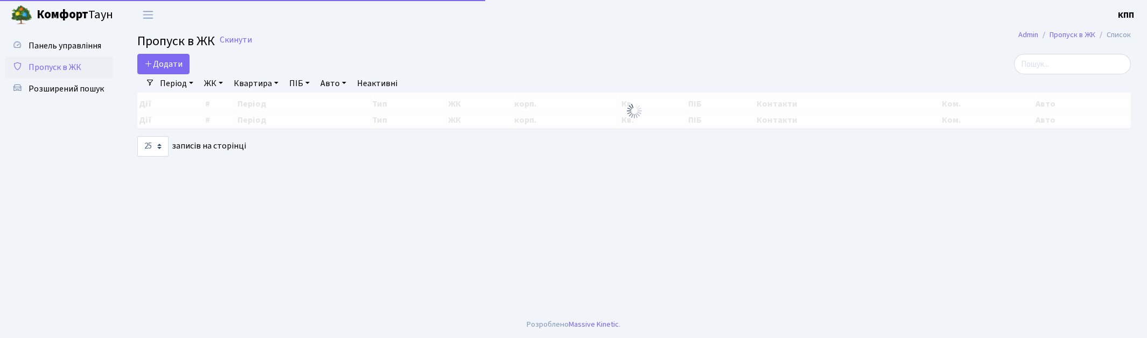
select select "25"
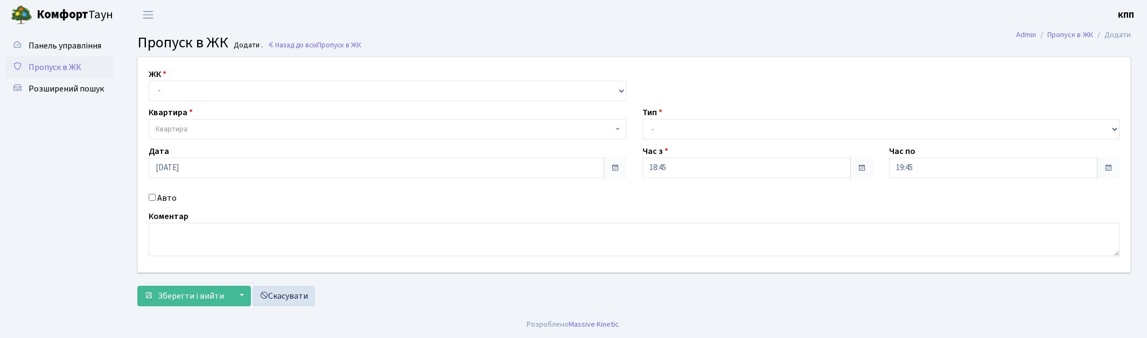
select select "271"
click at [149, 81] on select "- КТ, вул. Регенераторна, 4 КТ2, просп. Соборності, 17 КТ3, вул. Березнева, 16 …" at bounding box center [388, 91] width 478 height 20
select select
click at [206, 130] on span "Квартира" at bounding box center [384, 129] width 457 height 11
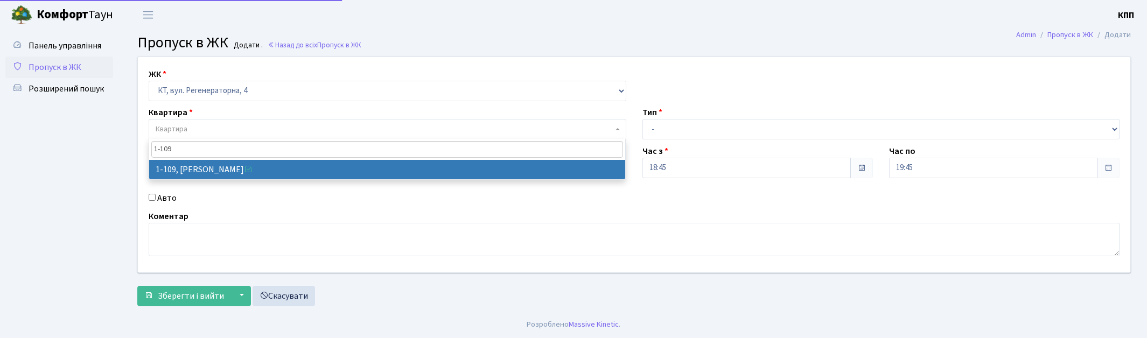
type input "1-109"
select select "109"
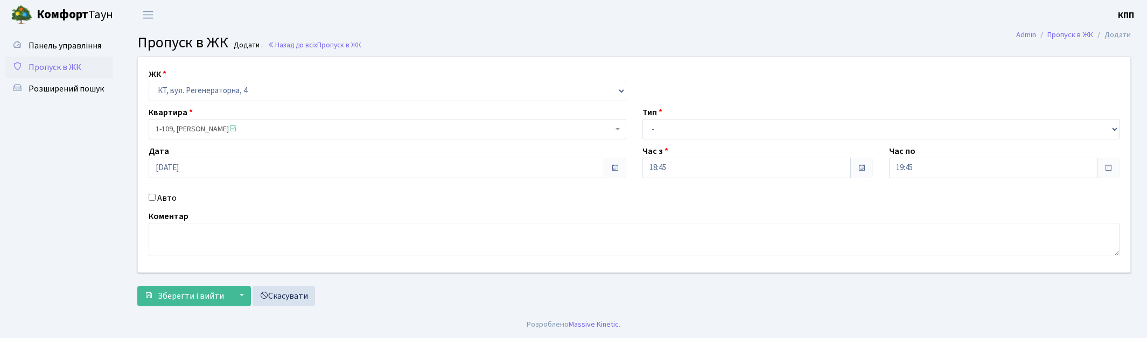
click at [166, 199] on label "Авто" at bounding box center [166, 198] width 19 height 13
click at [156, 199] on input "Авто" at bounding box center [152, 197] width 7 height 7
checkbox input "true"
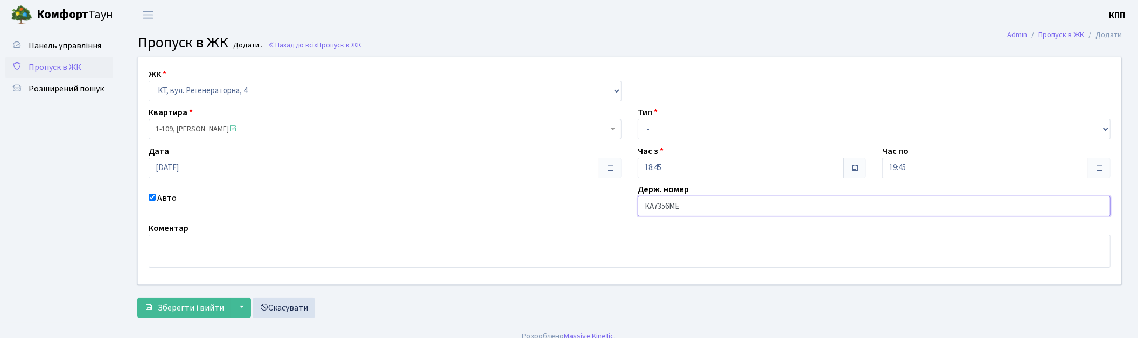
type input "КА7356МЕ"
click at [679, 131] on select "- Доставка Таксі Гості Сервіс" at bounding box center [874, 129] width 473 height 20
click at [680, 130] on select "- Доставка Таксі Гості Сервіс" at bounding box center [874, 129] width 473 height 20
click at [703, 211] on input "КА7356МЕ" at bounding box center [874, 206] width 473 height 20
click at [687, 133] on select "- Доставка Таксі Гості Сервіс" at bounding box center [874, 129] width 473 height 20
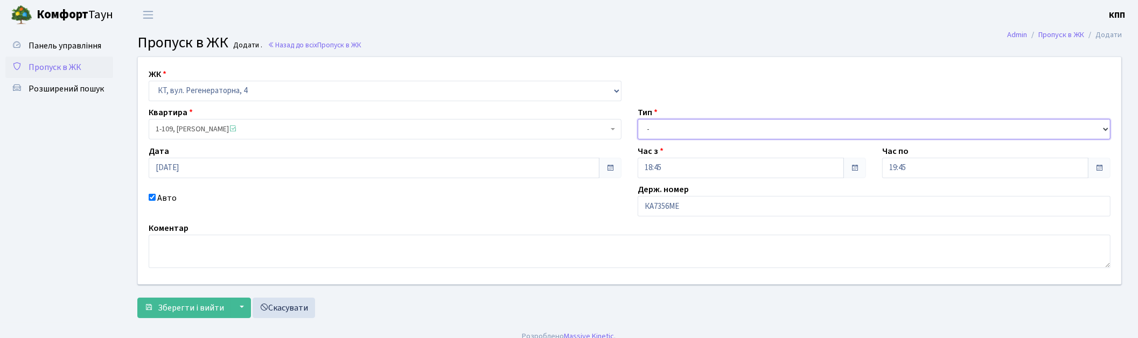
select select "3"
click at [638, 119] on select "- Доставка Таксі Гості Сервіс" at bounding box center [874, 129] width 473 height 20
click at [193, 309] on span "Зберегти і вийти" at bounding box center [191, 308] width 66 height 12
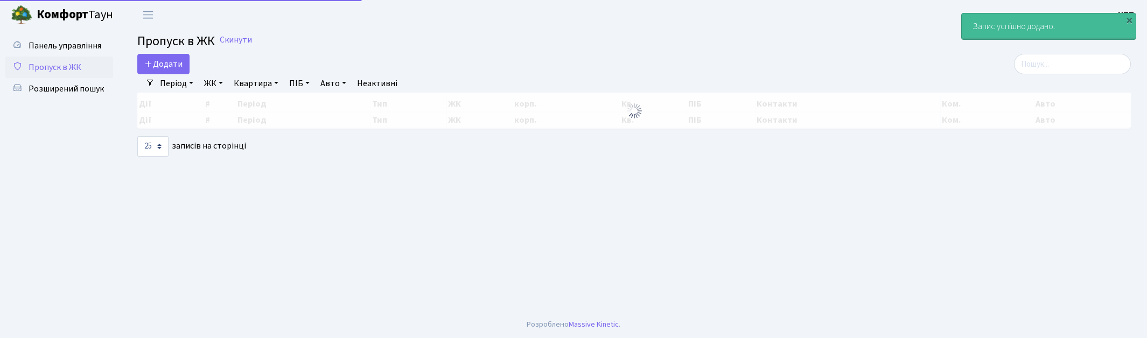
select select "25"
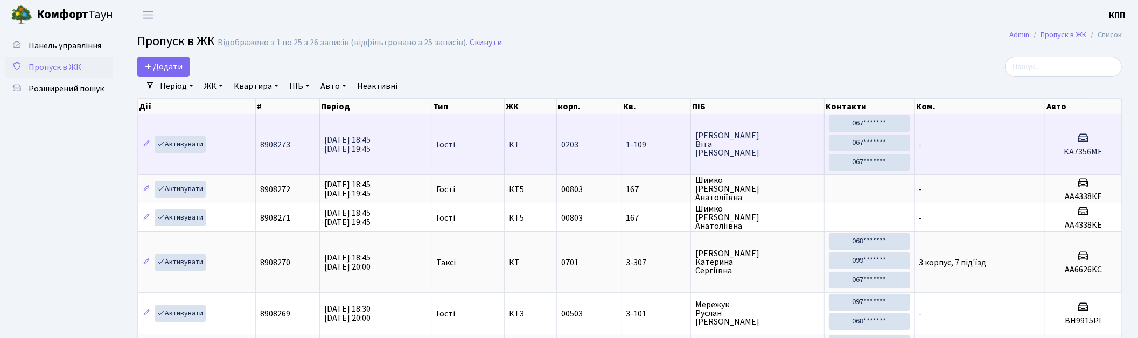
click at [601, 159] on td "0203" at bounding box center [589, 144] width 65 height 60
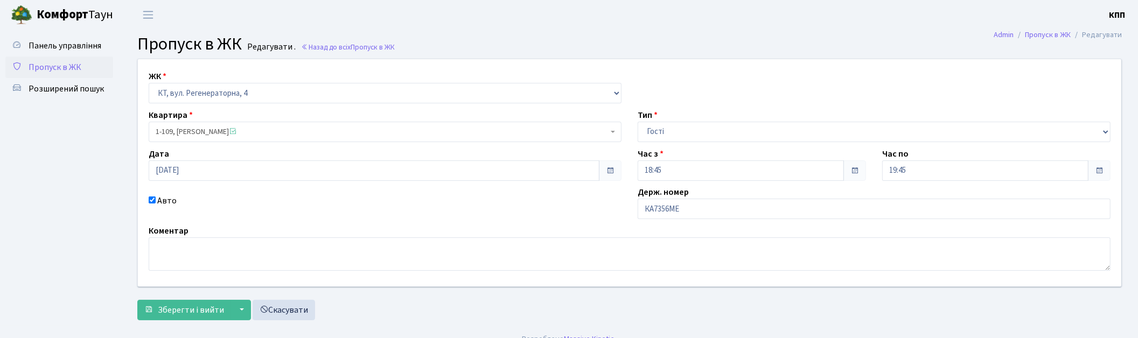
click at [189, 132] on span "1-109, Бейник Віта Петрівна" at bounding box center [382, 132] width 452 height 11
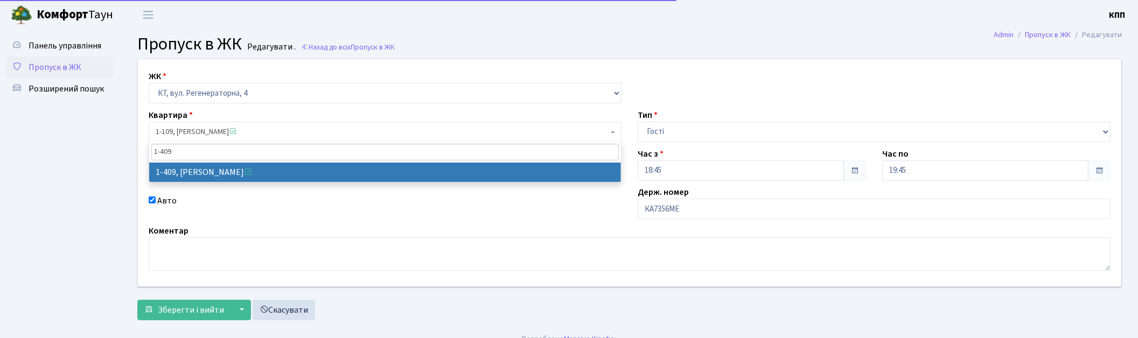
type input "1-409"
select select "460"
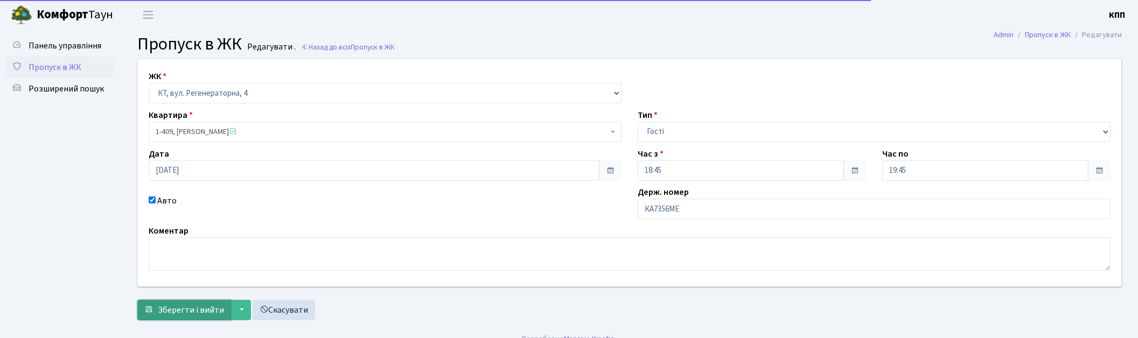
click at [186, 310] on span "Зберегти і вийти" at bounding box center [191, 310] width 66 height 12
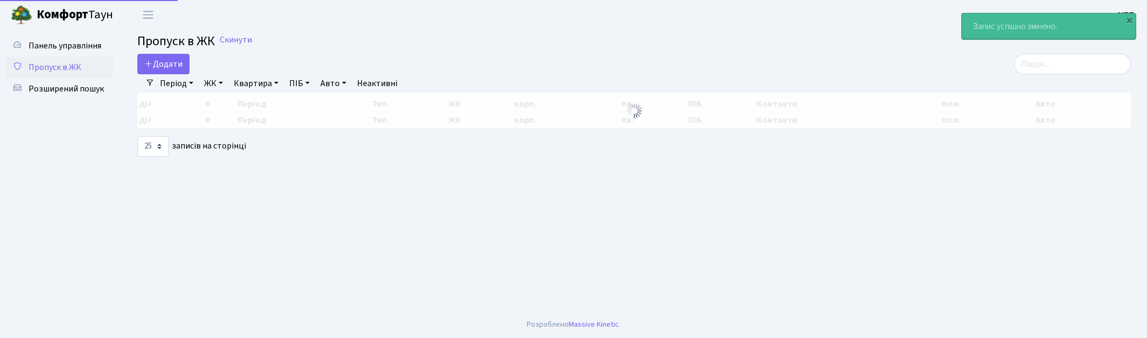
select select "25"
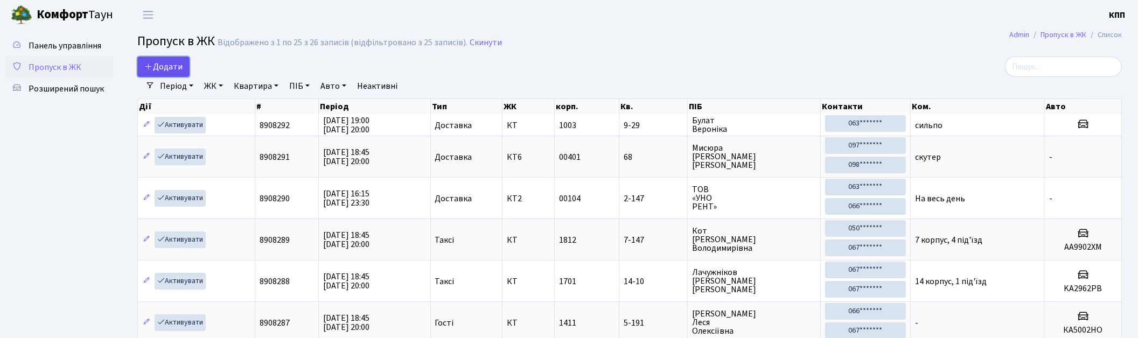
click at [171, 73] on link "Додати" at bounding box center [163, 67] width 52 height 20
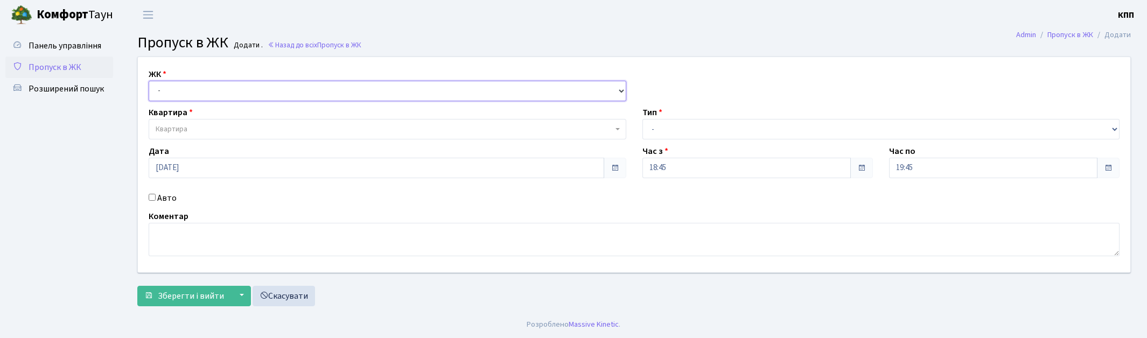
drag, startPoint x: 0, startPoint y: 0, endPoint x: 215, endPoint y: 97, distance: 236.5
click at [215, 97] on select "- КТ, вул. Регенераторна, 4 КТ2, просп. [STREET_ADDRESS] [STREET_ADDRESS] [PERS…" at bounding box center [388, 91] width 478 height 20
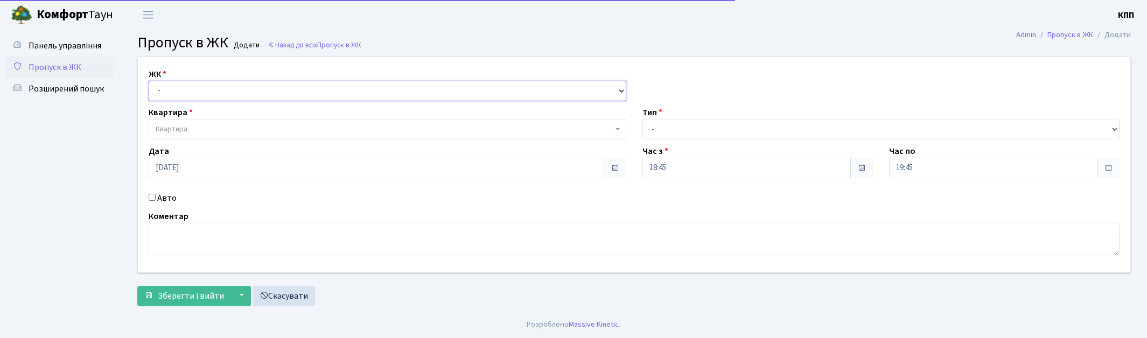
select select "271"
click at [149, 81] on select "- КТ, вул. Регенераторна, 4 КТ2, просп. [STREET_ADDRESS] [STREET_ADDRESS] [PERS…" at bounding box center [388, 91] width 478 height 20
select select
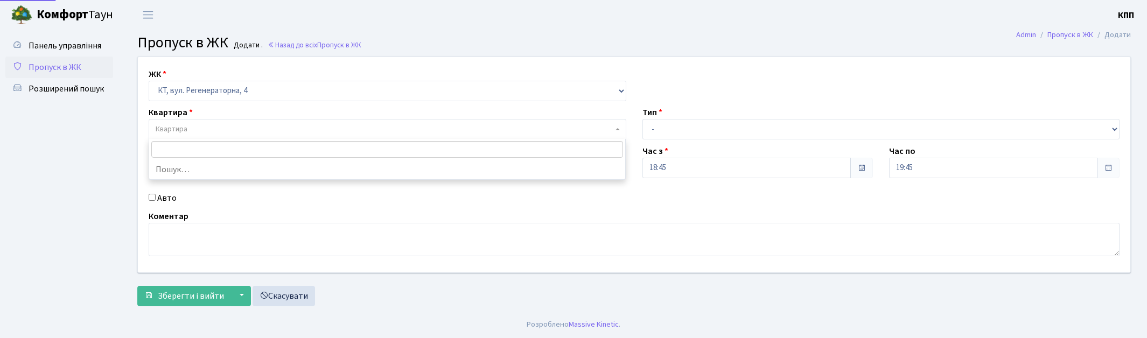
click at [220, 128] on span "Квартира" at bounding box center [384, 129] width 457 height 11
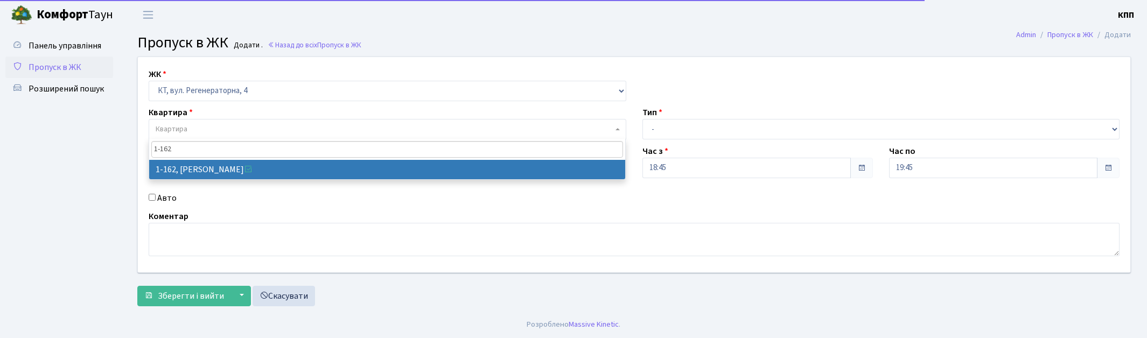
type input "1-162"
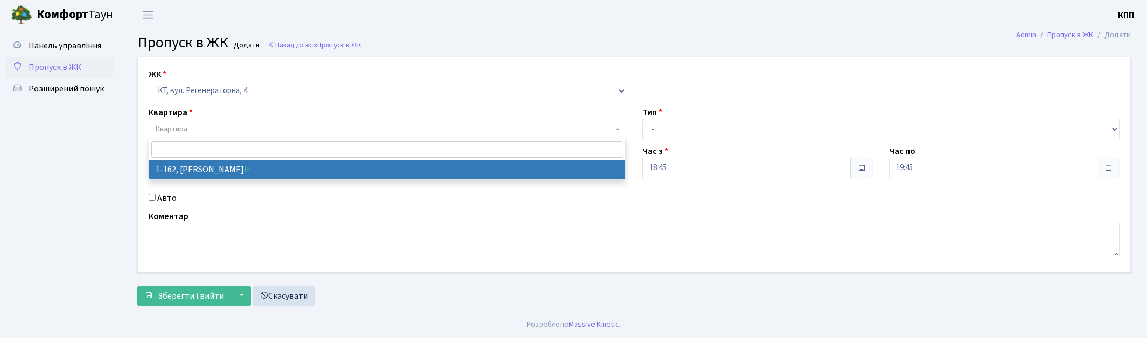
select select "162"
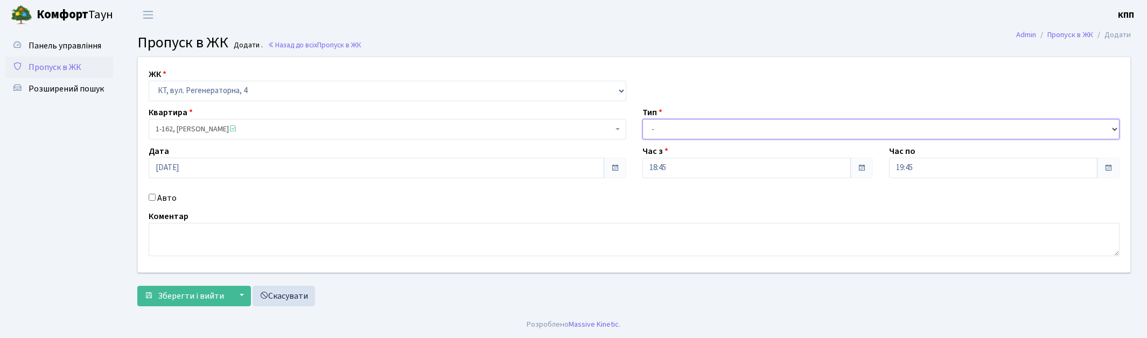
click at [679, 128] on select "- Доставка Таксі Гості Сервіс" at bounding box center [882, 129] width 478 height 20
select select "2"
click at [643, 119] on select "- Доставка Таксі Гості Сервіс" at bounding box center [882, 129] width 478 height 20
click at [158, 200] on label "Авто" at bounding box center [166, 198] width 19 height 13
click at [156, 200] on input "Авто" at bounding box center [152, 197] width 7 height 7
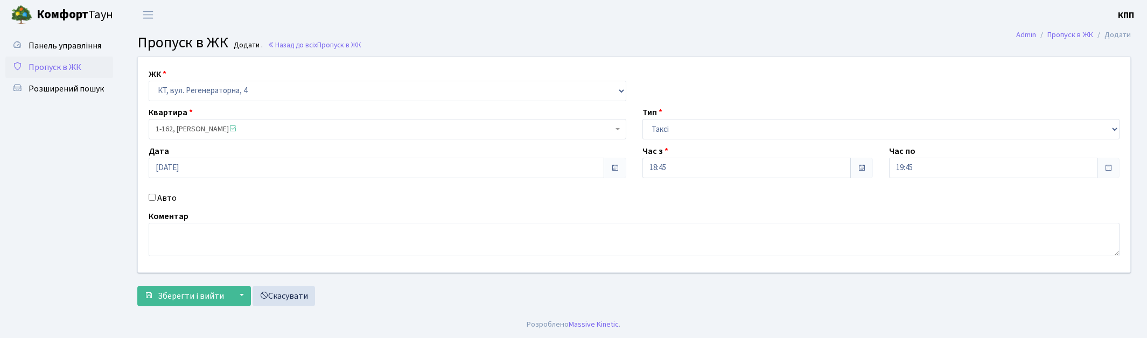
checkbox input "true"
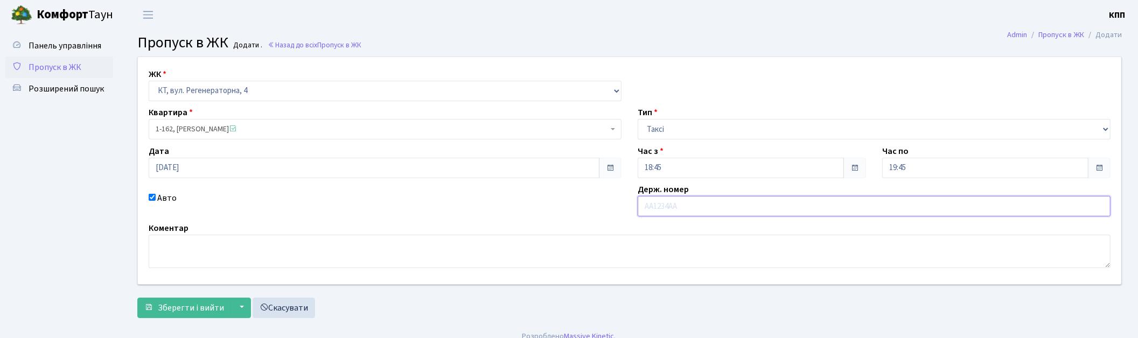
click at [686, 210] on input "text" at bounding box center [874, 206] width 473 height 20
click at [643, 208] on input "7257" at bounding box center [874, 206] width 473 height 20
click at [675, 209] on input "КА7257" at bounding box center [874, 206] width 473 height 20
type input "КА7257МН"
click at [191, 304] on span "Зберегти і вийти" at bounding box center [191, 308] width 66 height 12
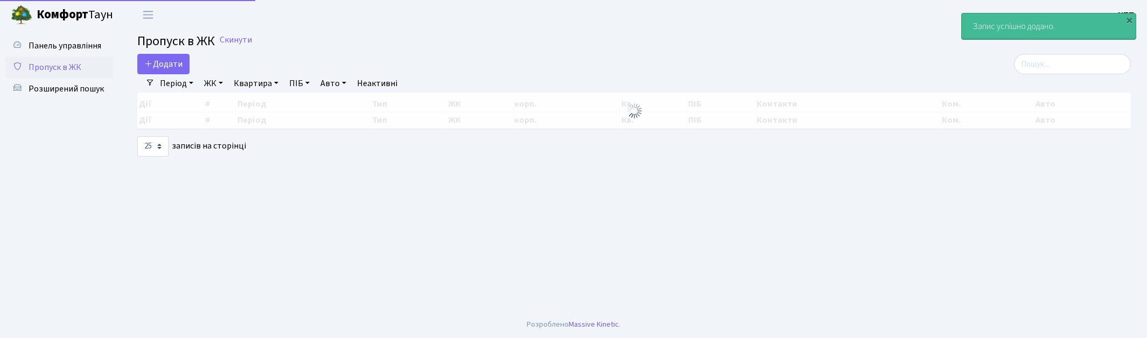
select select "25"
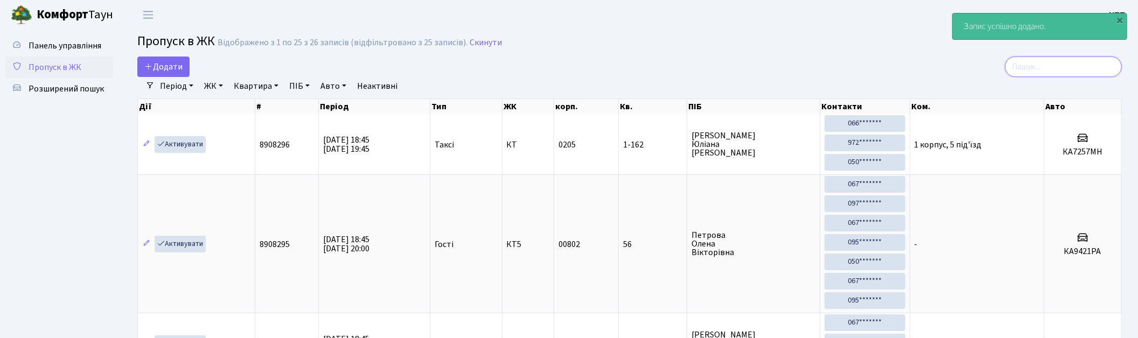
click at [1047, 67] on input "search" at bounding box center [1063, 67] width 117 height 20
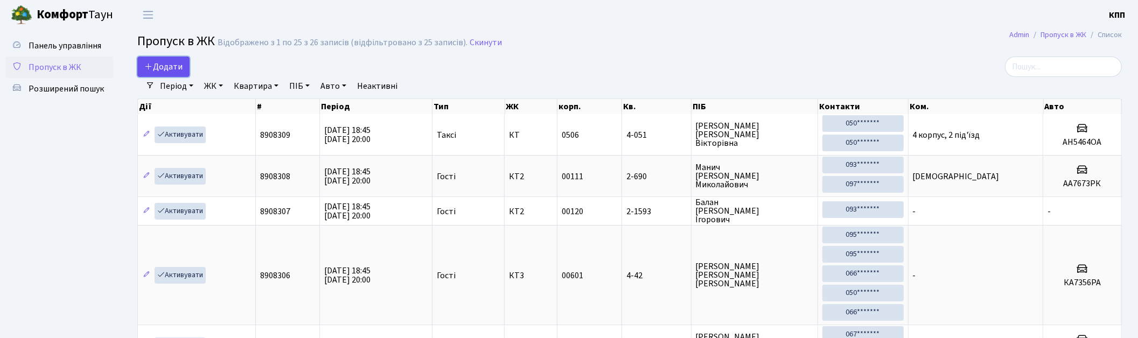
click at [153, 73] on link "Додати" at bounding box center [163, 67] width 52 height 20
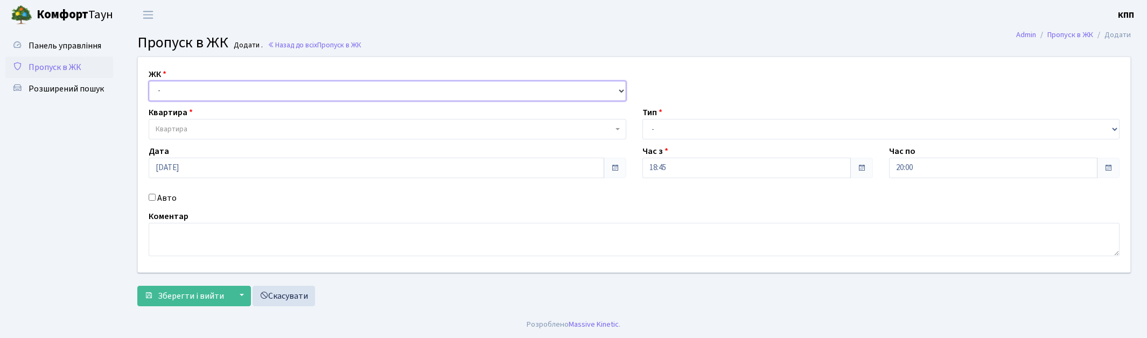
click at [211, 82] on select "- КТ, вул. Регенераторна, 4 КТ2, просп. [STREET_ADDRESS] [STREET_ADDRESS] [PERS…" at bounding box center [388, 91] width 478 height 20
select select "271"
click at [149, 81] on select "- КТ, вул. Регенераторна, 4 КТ2, просп. [STREET_ADDRESS] [STREET_ADDRESS] [PERS…" at bounding box center [388, 91] width 478 height 20
select select
click at [219, 124] on span "Квартира" at bounding box center [384, 129] width 457 height 11
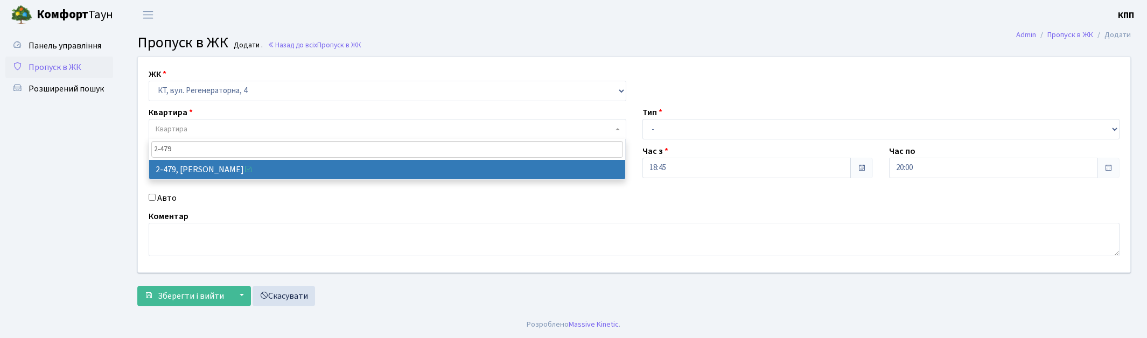
type input "2-479"
select select "1493"
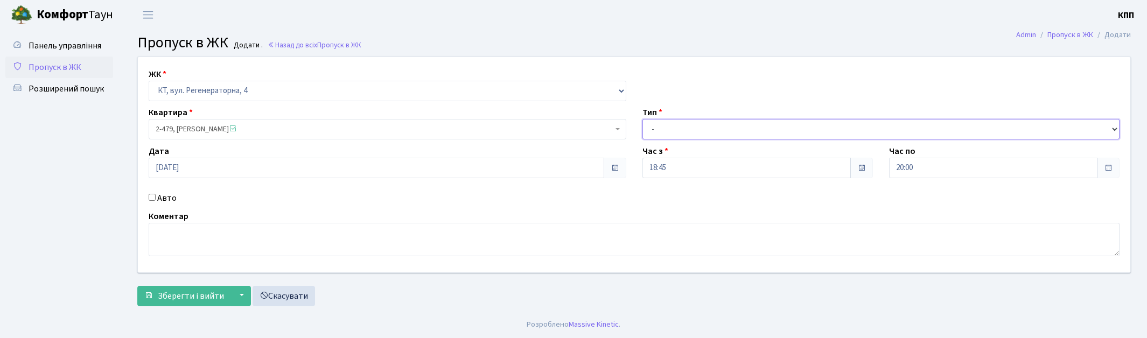
click at [712, 131] on select "- Доставка Таксі Гості Сервіс" at bounding box center [882, 129] width 478 height 20
select select "3"
click at [643, 119] on select "- Доставка Таксі Гості Сервіс" at bounding box center [882, 129] width 478 height 20
click at [212, 295] on span "Зберегти і вийти" at bounding box center [191, 296] width 66 height 12
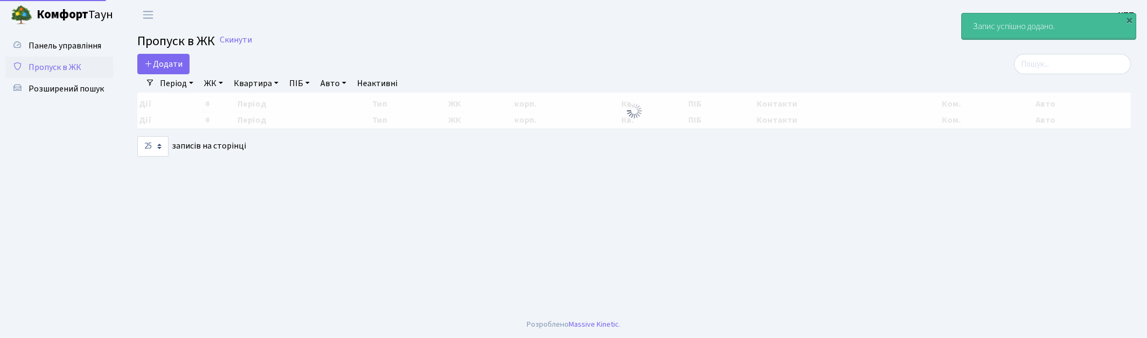
select select "25"
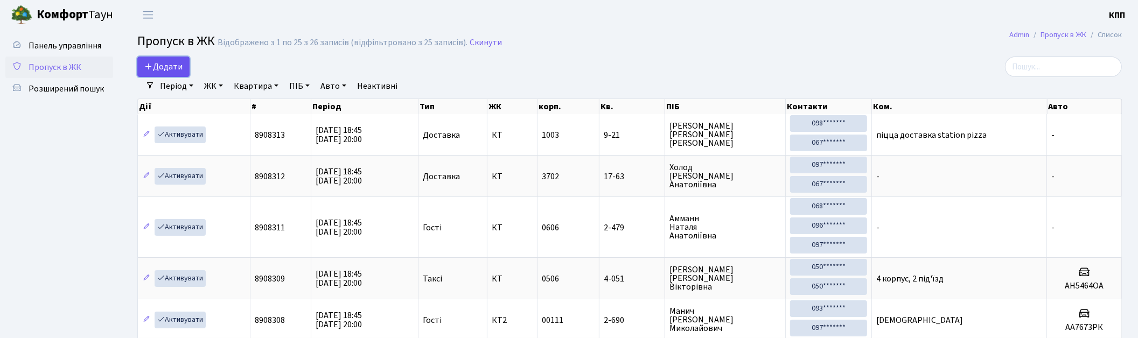
click at [176, 63] on span "Додати" at bounding box center [163, 67] width 38 height 12
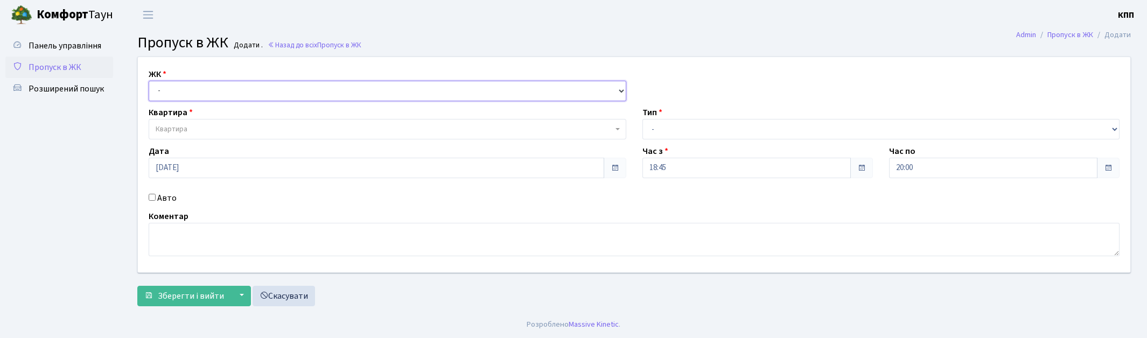
click at [198, 99] on select "- КТ, вул. Регенераторна, 4 КТ2, просп. Соборності, 17 КТ3, вул. Березнева, 16 …" at bounding box center [388, 91] width 478 height 20
select select "271"
click at [149, 81] on select "- КТ, вул. Регенераторна, 4 КТ2, просп. [STREET_ADDRESS] [STREET_ADDRESS] [PERS…" at bounding box center [388, 91] width 478 height 20
select select
click at [204, 125] on span "Квартира" at bounding box center [384, 129] width 457 height 11
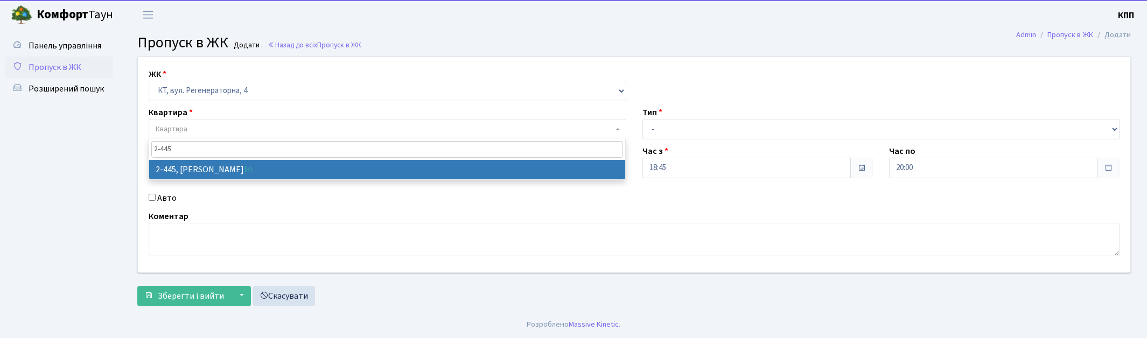
type input "2-445"
select select "1459"
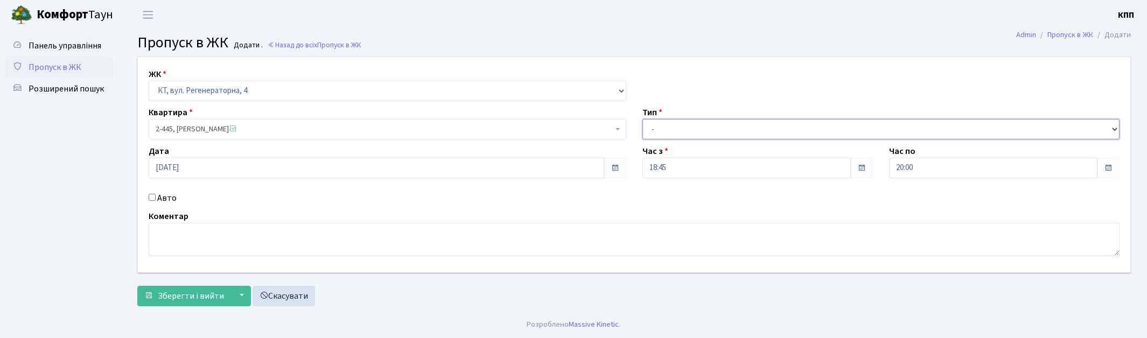
drag, startPoint x: 679, startPoint y: 122, endPoint x: 682, endPoint y: 130, distance: 8.7
click at [680, 122] on select "- Доставка Таксі Гості Сервіс" at bounding box center [882, 129] width 478 height 20
select select "3"
click at [643, 119] on select "- Доставка Таксі Гості Сервіс" at bounding box center [882, 129] width 478 height 20
click at [165, 197] on label "Авто" at bounding box center [166, 198] width 19 height 13
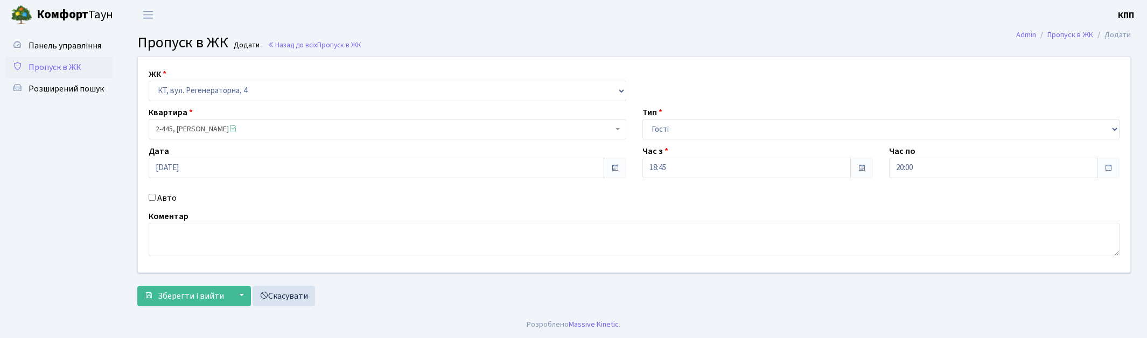
click at [156, 197] on input "Авто" at bounding box center [152, 197] width 7 height 7
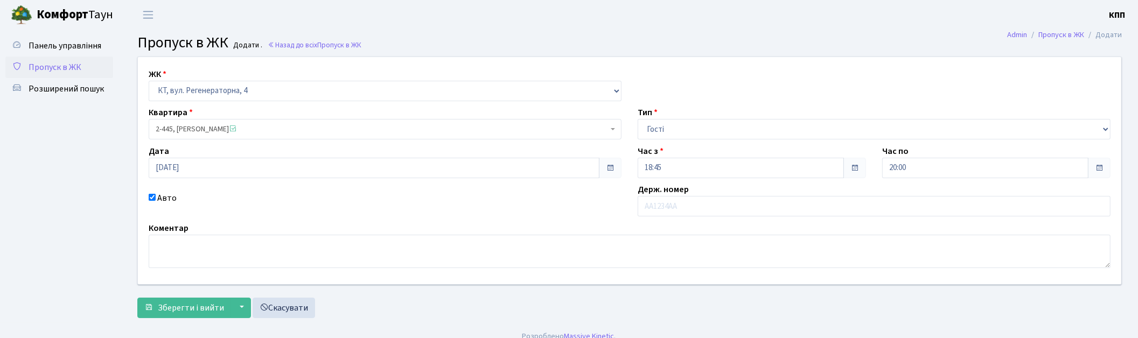
click at [166, 196] on label "Авто" at bounding box center [166, 198] width 19 height 13
click at [156, 196] on input "Авто" at bounding box center [152, 197] width 7 height 7
checkbox input "false"
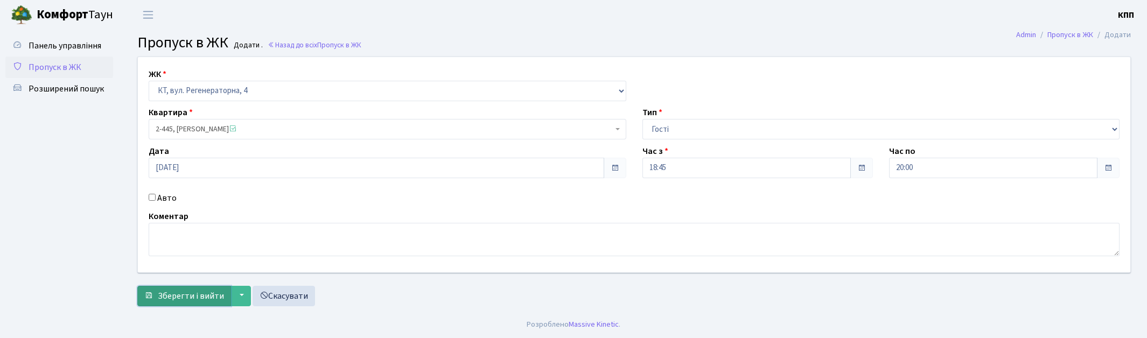
click at [178, 292] on span "Зберегти і вийти" at bounding box center [191, 296] width 66 height 12
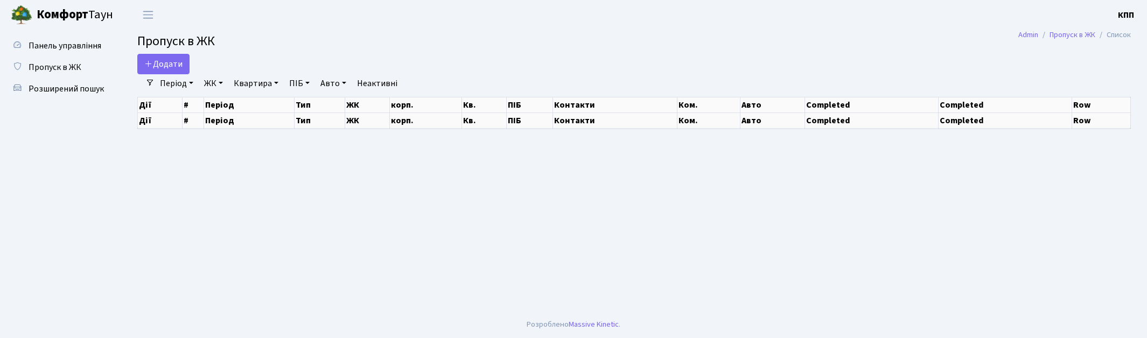
select select "25"
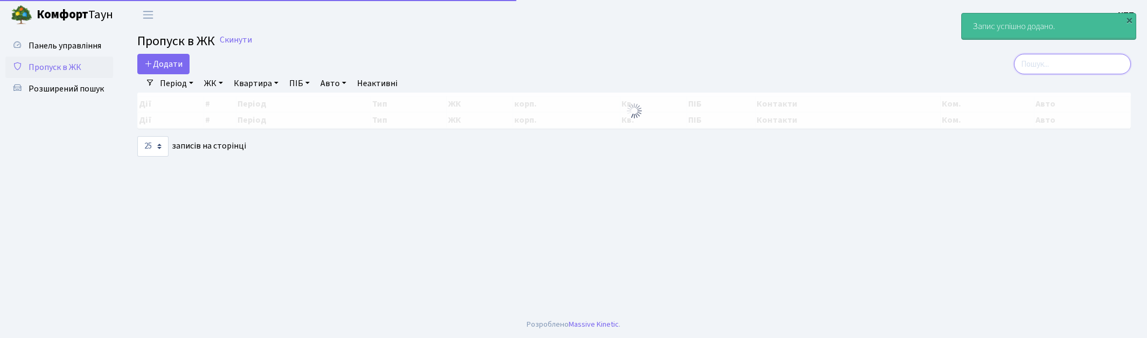
click at [1052, 66] on input "search" at bounding box center [1072, 64] width 117 height 20
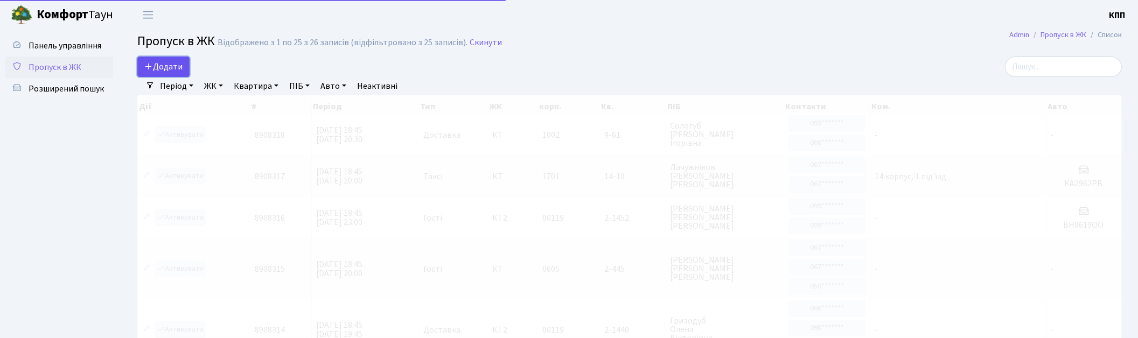
click at [162, 65] on span "Додати" at bounding box center [163, 67] width 38 height 12
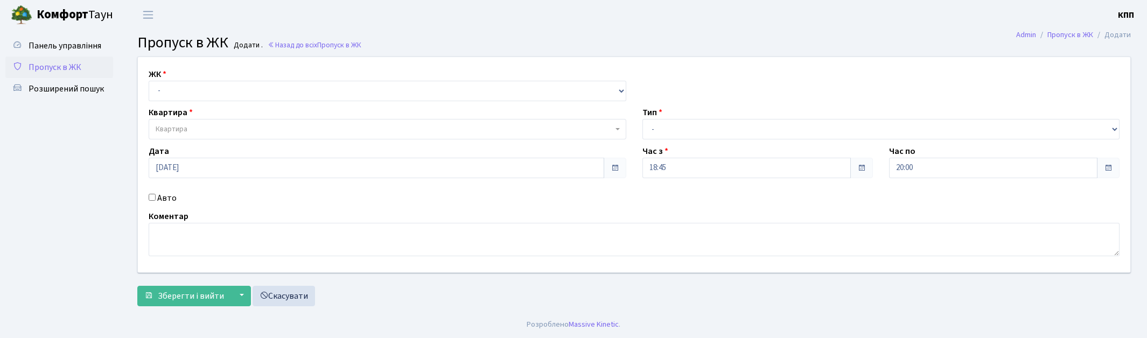
select select "271"
click at [149, 81] on select "- КТ, вул. Регенераторна, 4 КТ2, просп. [STREET_ADDRESS] [STREET_ADDRESS] [PERS…" at bounding box center [388, 91] width 478 height 20
select select
drag, startPoint x: 221, startPoint y: 123, endPoint x: 227, endPoint y: 130, distance: 9.2
click at [221, 124] on span "Квартира" at bounding box center [388, 129] width 478 height 20
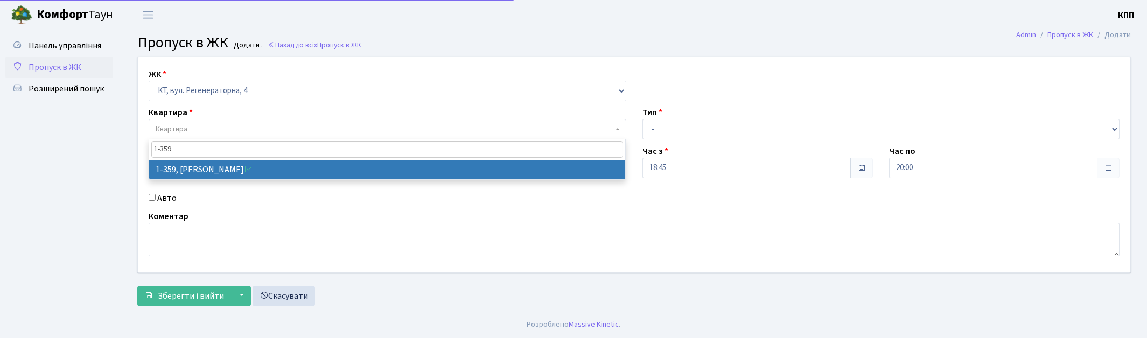
type input "1-359"
select select "359"
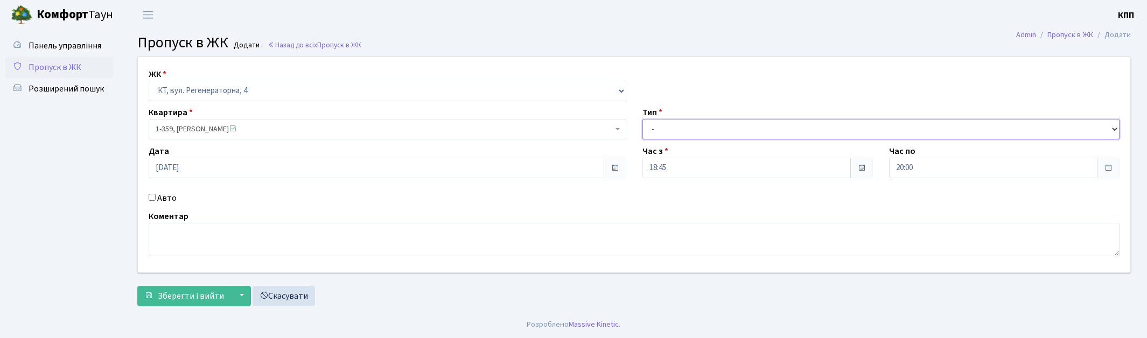
click at [652, 129] on select "- Доставка Таксі Гості Сервіс" at bounding box center [882, 129] width 478 height 20
select select "3"
click at [643, 119] on select "- Доставка Таксі Гості Сервіс" at bounding box center [882, 129] width 478 height 20
click at [172, 314] on footer "Розроблено Massive Kinetic ." at bounding box center [573, 324] width 1147 height 27
click at [179, 292] on span "Зберегти і вийти" at bounding box center [191, 296] width 66 height 12
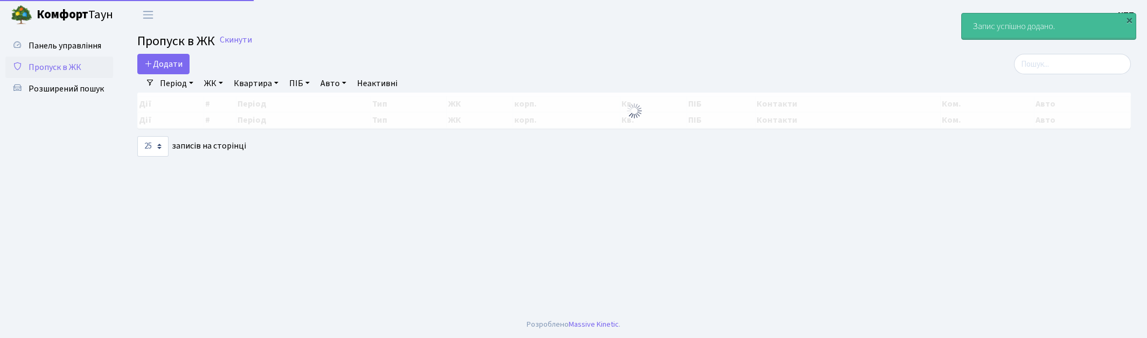
select select "25"
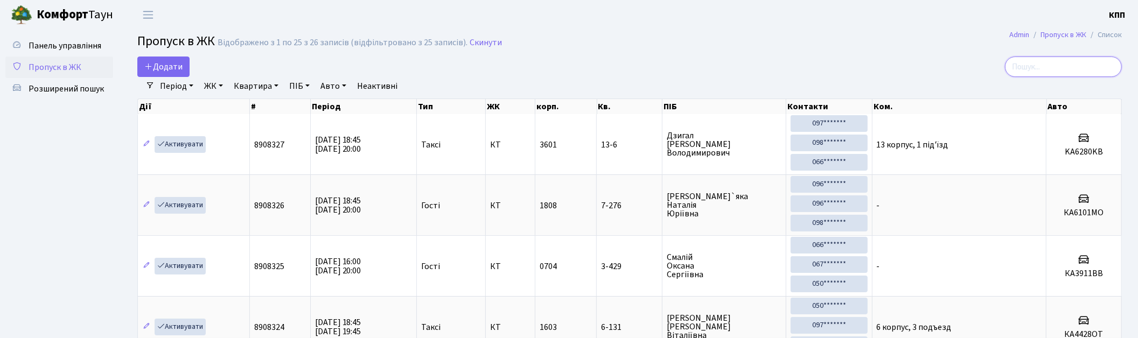
click at [1051, 65] on input "search" at bounding box center [1063, 67] width 117 height 20
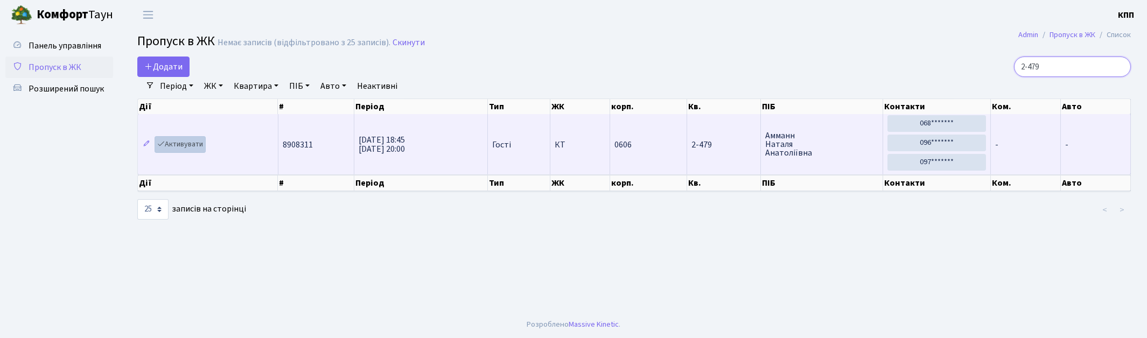
type input "2-479"
click at [162, 148] on link "Активувати" at bounding box center [180, 144] width 51 height 17
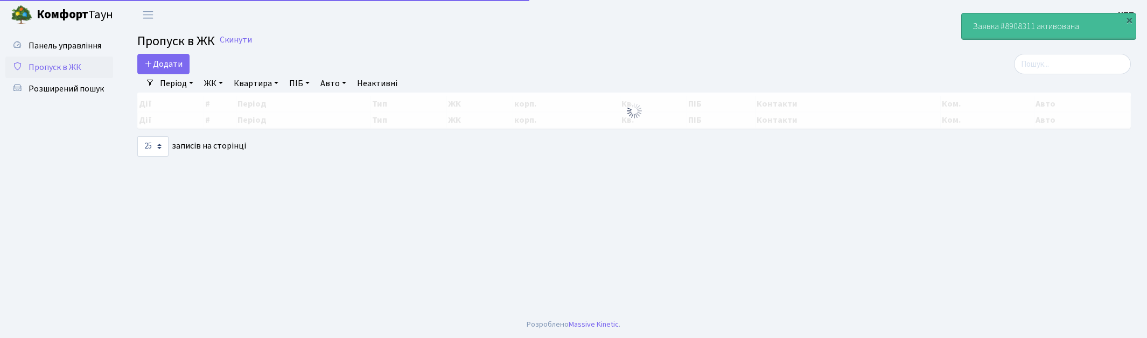
select select "25"
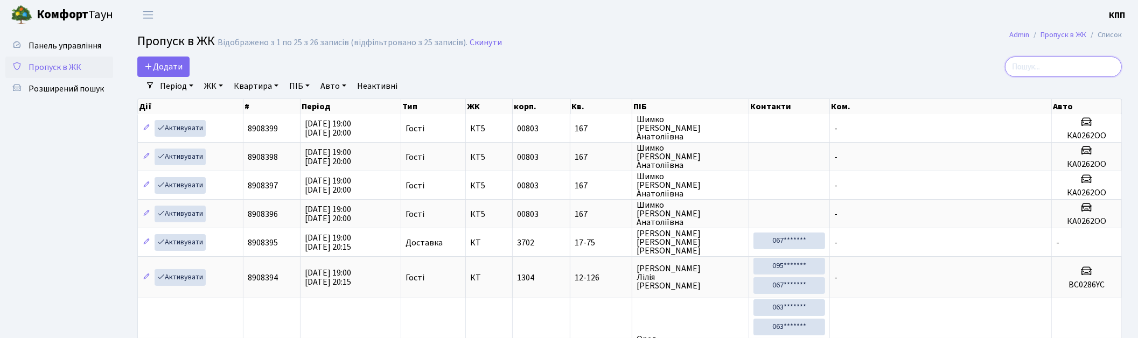
click at [1030, 68] on input "search" at bounding box center [1063, 67] width 117 height 20
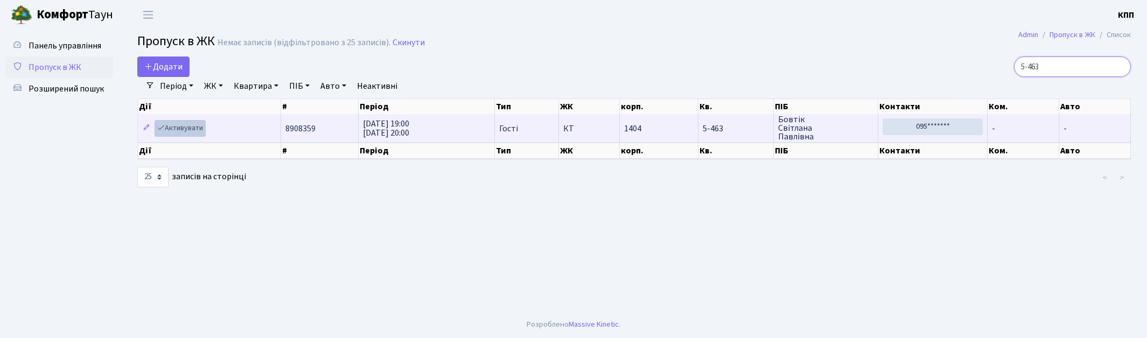
type input "5-463"
click at [182, 130] on link "Активувати" at bounding box center [180, 128] width 51 height 17
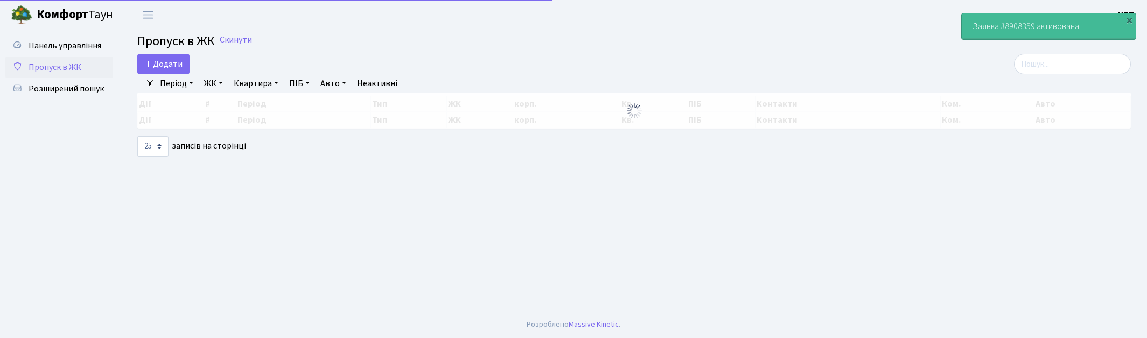
select select "25"
click at [1076, 62] on input "search" at bounding box center [1072, 64] width 117 height 20
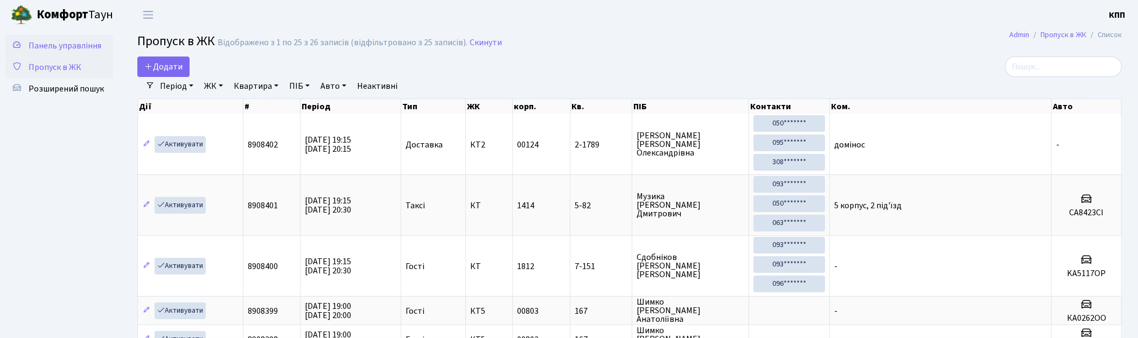
click at [89, 38] on link "Панель управління" at bounding box center [59, 46] width 108 height 22
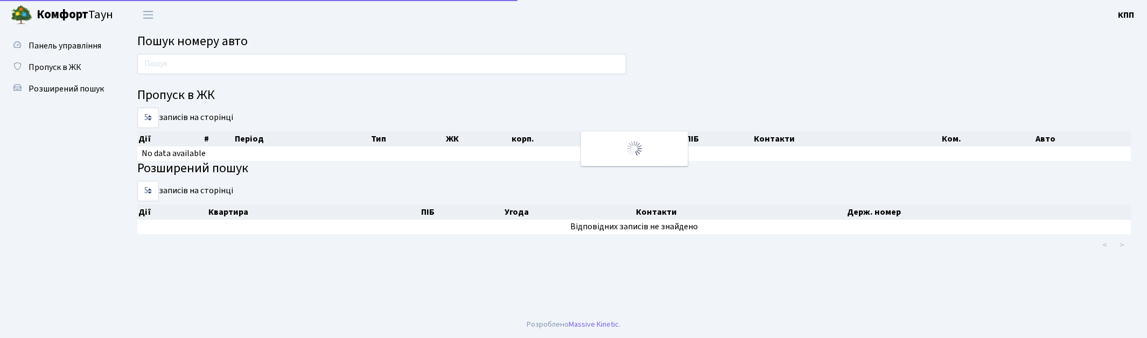
click at [206, 62] on input "text" at bounding box center [381, 64] width 489 height 20
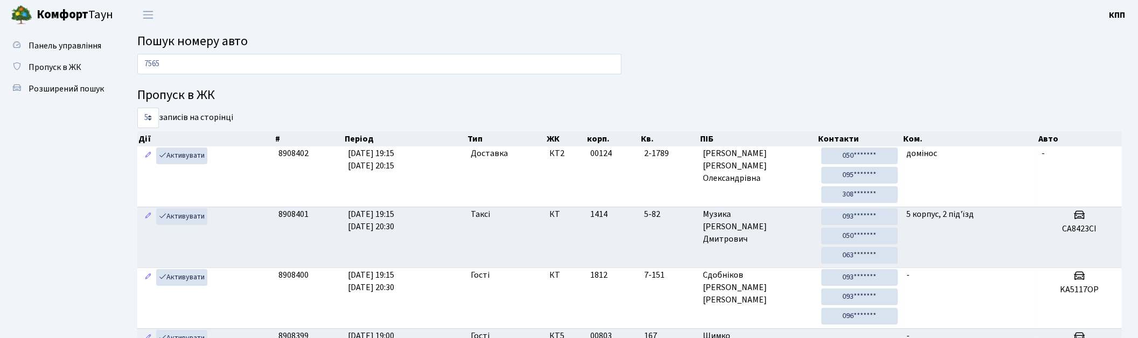
type input "7565"
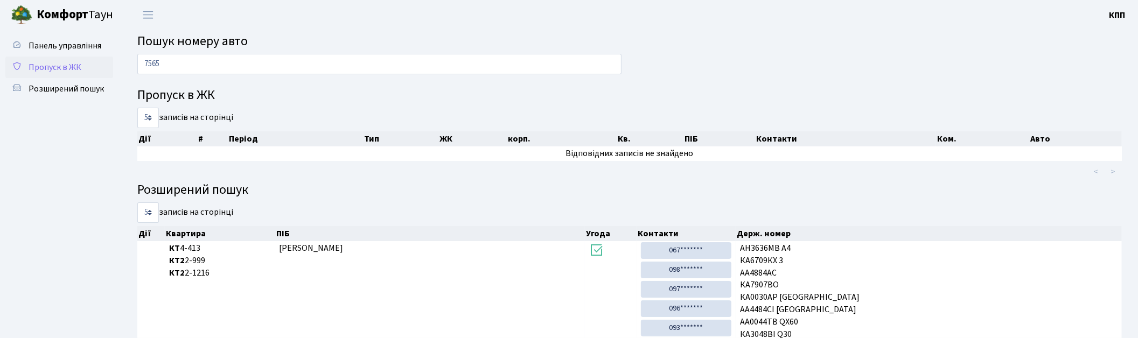
click at [64, 61] on span "Пропуск в ЖК" at bounding box center [55, 67] width 53 height 12
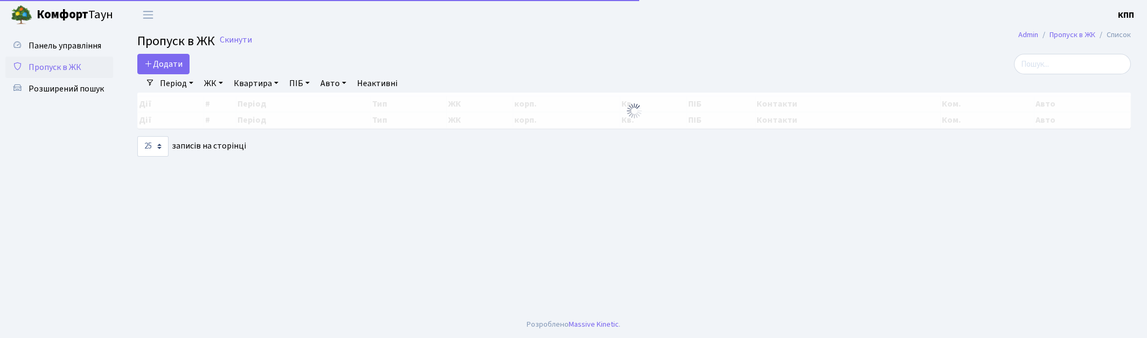
select select "25"
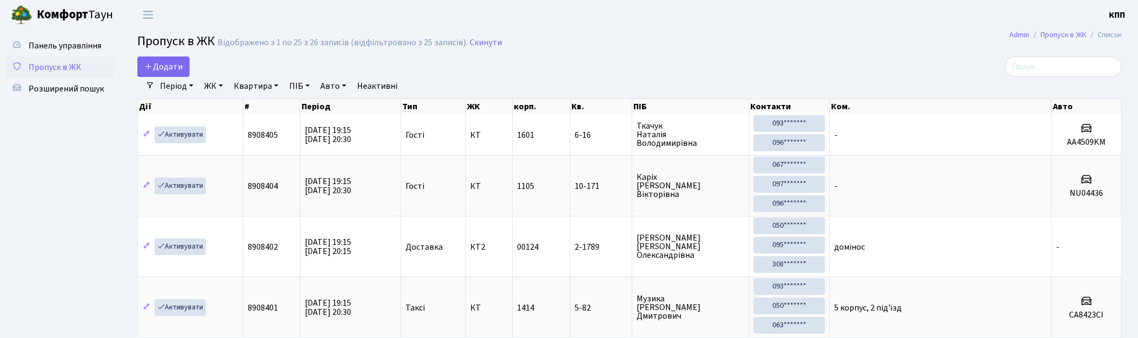
click at [71, 72] on span "Пропуск в ЖК" at bounding box center [55, 67] width 53 height 12
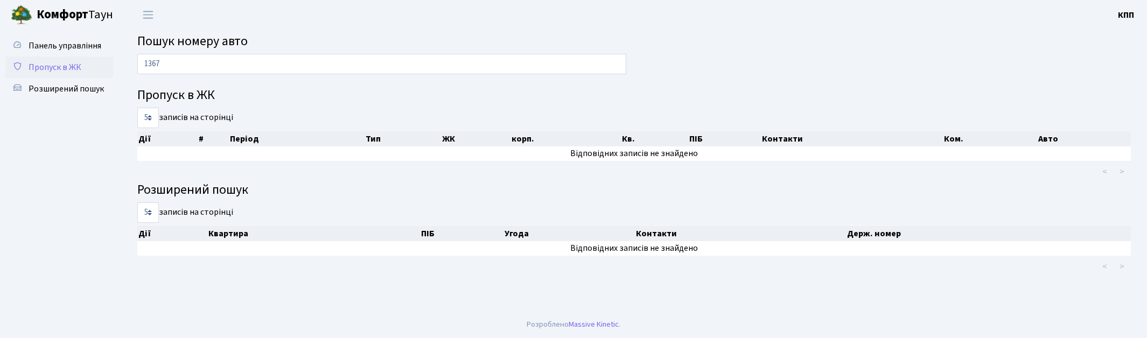
click at [57, 65] on span "Пропуск в ЖК" at bounding box center [55, 67] width 53 height 12
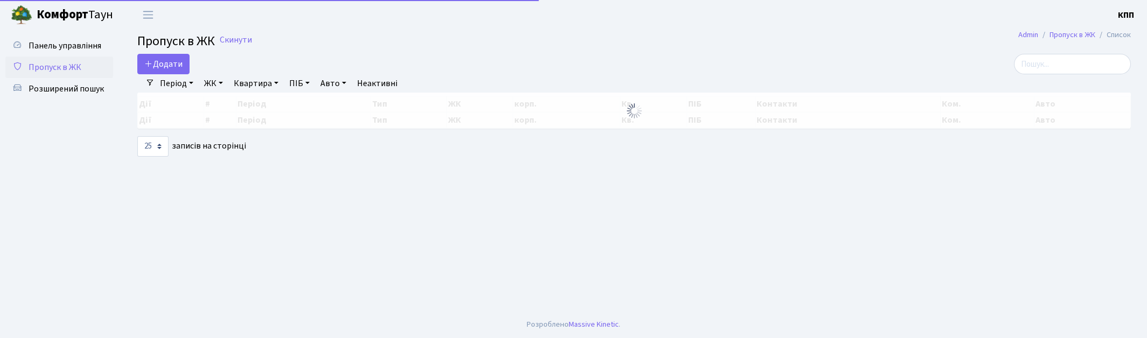
select select "25"
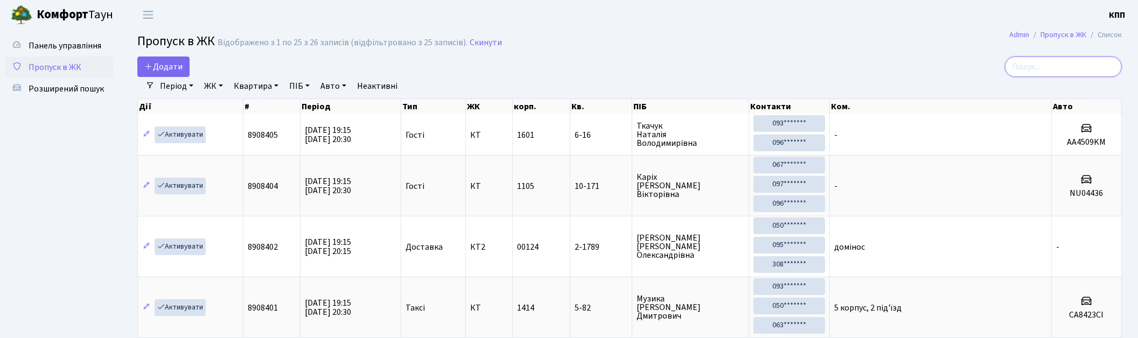
click at [1066, 69] on input "search" at bounding box center [1063, 67] width 117 height 20
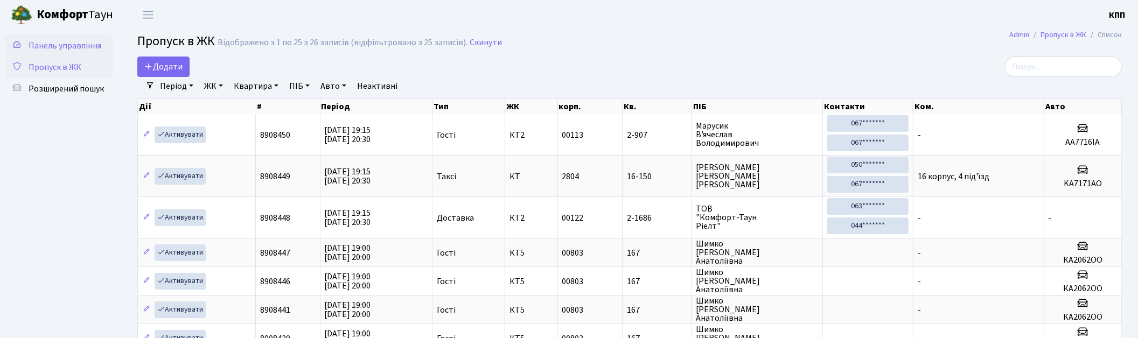
click at [92, 51] on span "Панель управління" at bounding box center [65, 46] width 73 height 12
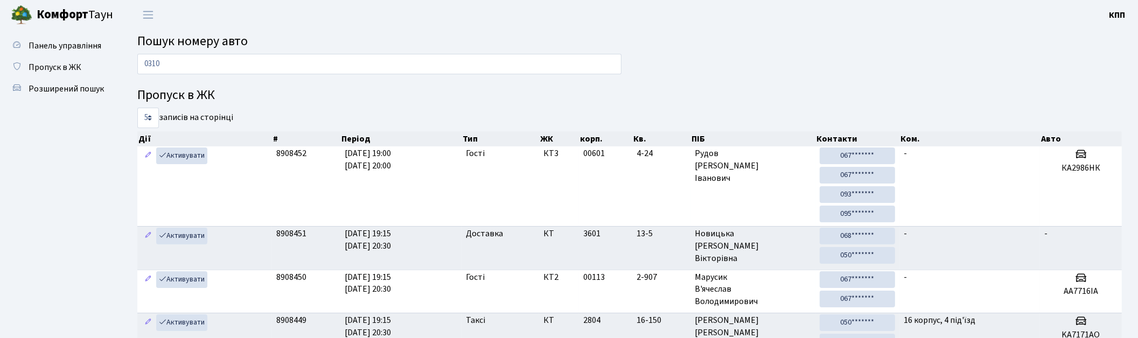
type input "0310"
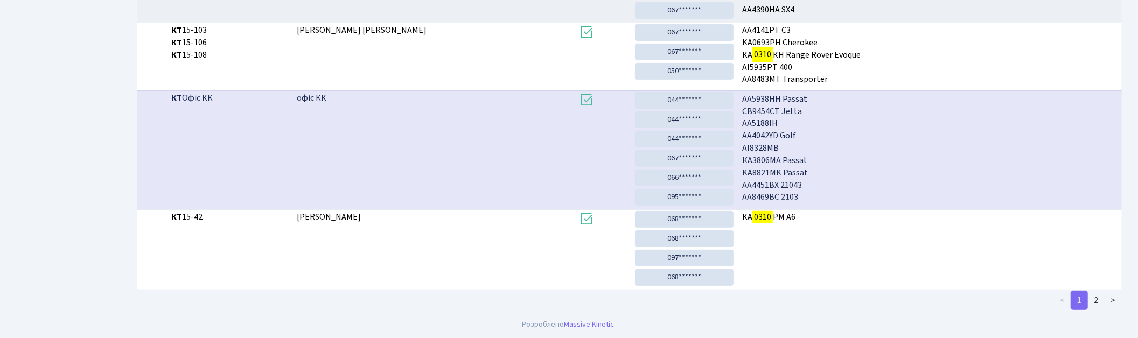
scroll to position [1936, 0]
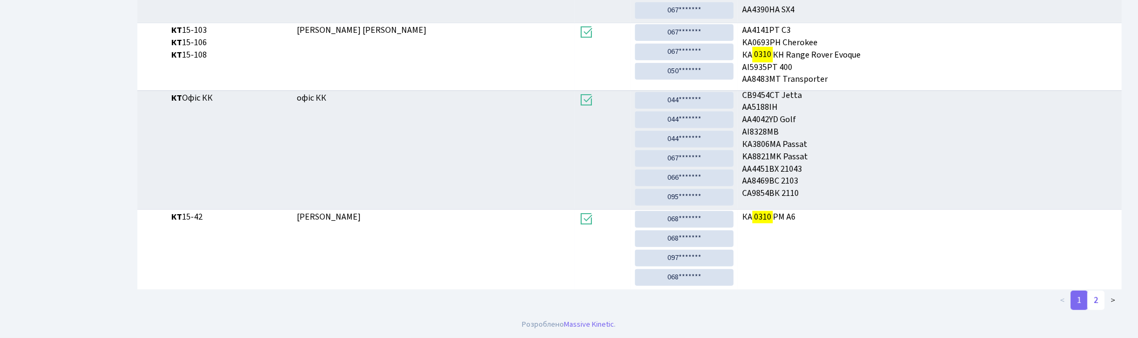
click at [1100, 300] on link "2" at bounding box center [1095, 300] width 17 height 19
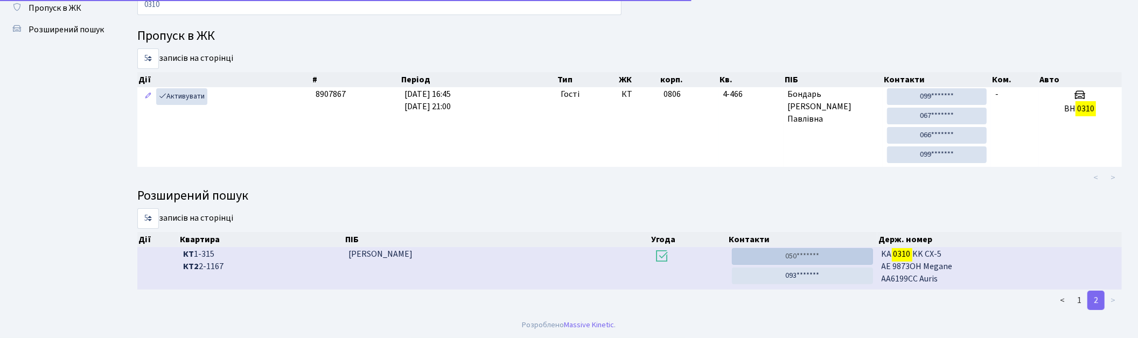
scroll to position [59, 0]
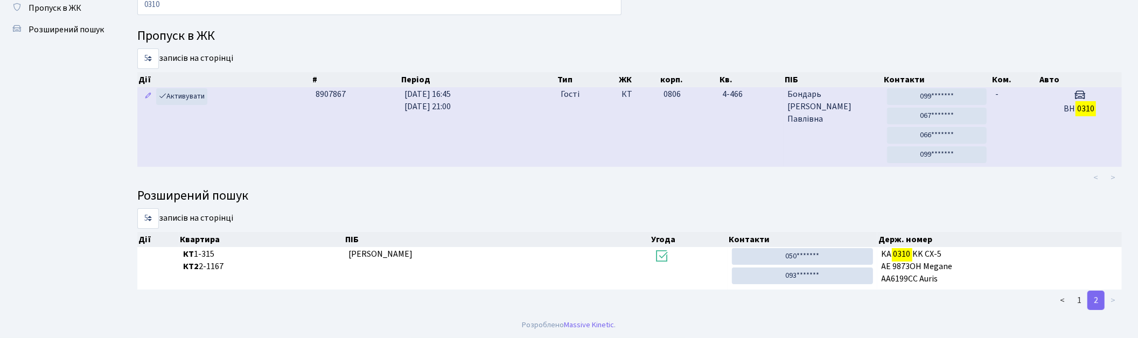
click at [637, 117] on td "КТ" at bounding box center [638, 127] width 42 height 80
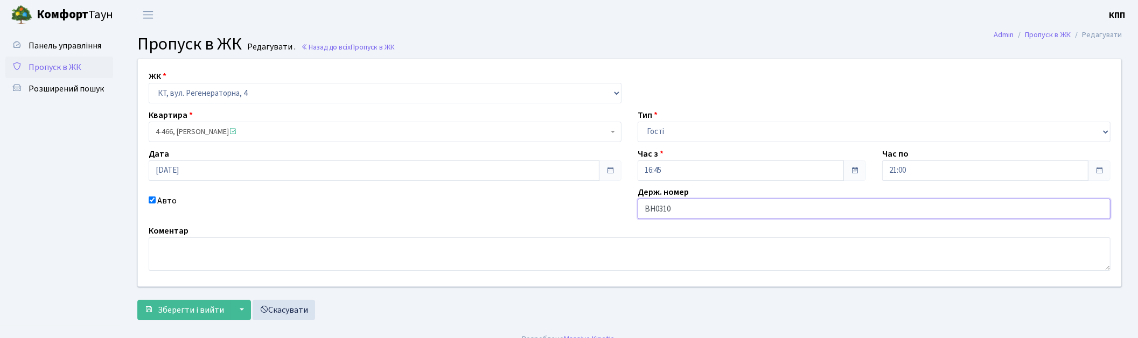
click at [712, 206] on input "ВН0310" at bounding box center [874, 209] width 473 height 20
type input "ВН0310ІО"
click at [177, 314] on span "Зберегти і вийти" at bounding box center [191, 310] width 66 height 12
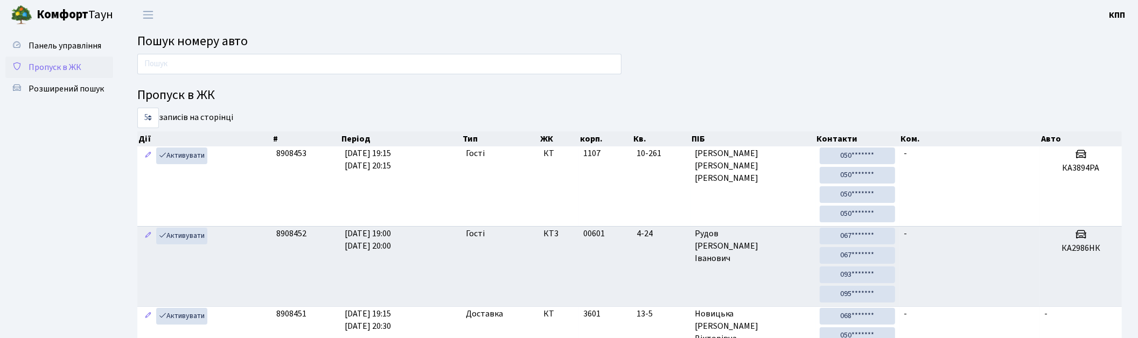
click at [67, 70] on span "Пропуск в ЖК" at bounding box center [55, 67] width 53 height 12
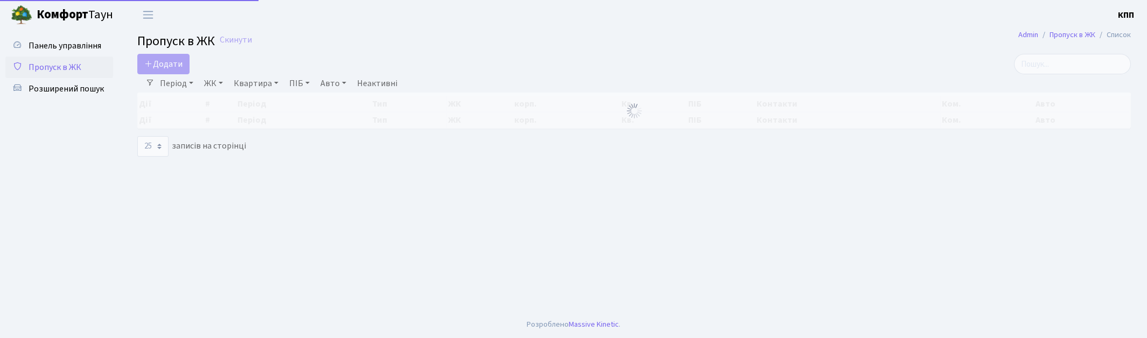
select select "25"
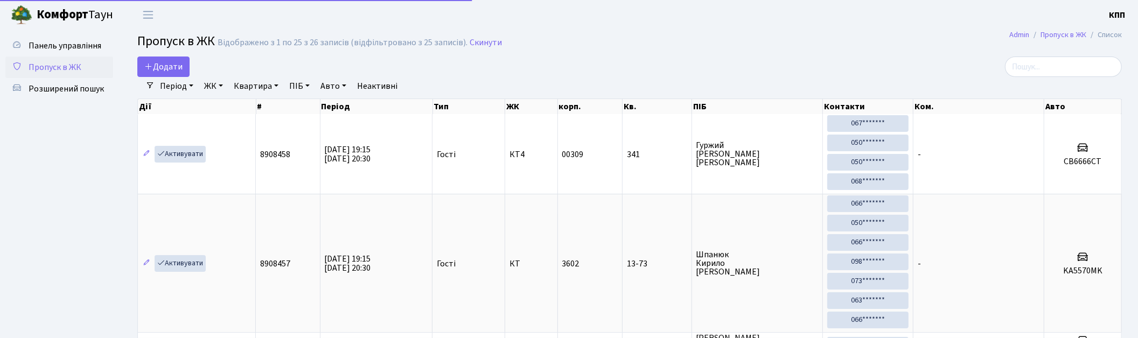
click at [1056, 78] on div "Період [DATE] - [DATE] ЖК - КТ, вул. Регенераторна, 4 КТ2, просп. [STREET_ADDRE…" at bounding box center [634, 86] width 959 height 18
click at [1056, 71] on input "search" at bounding box center [1063, 67] width 117 height 20
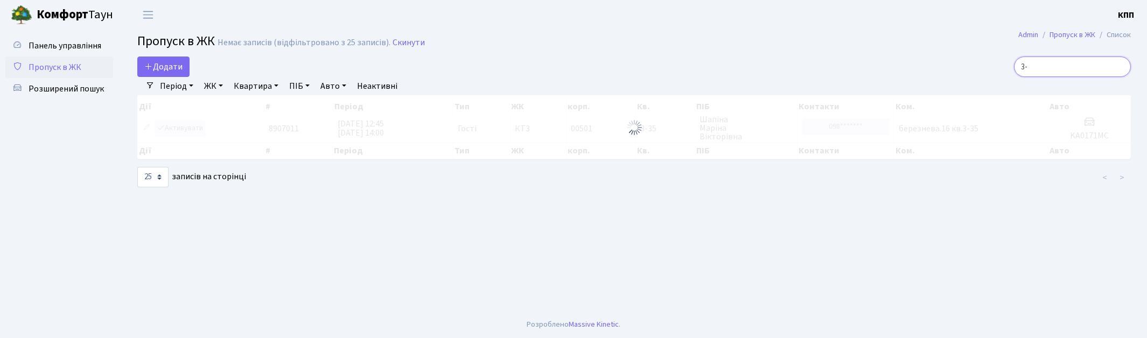
type input "3"
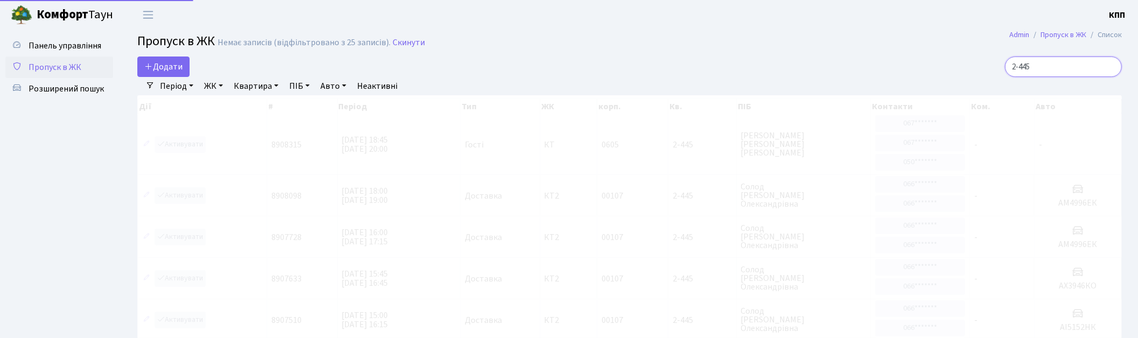
type input "2-445"
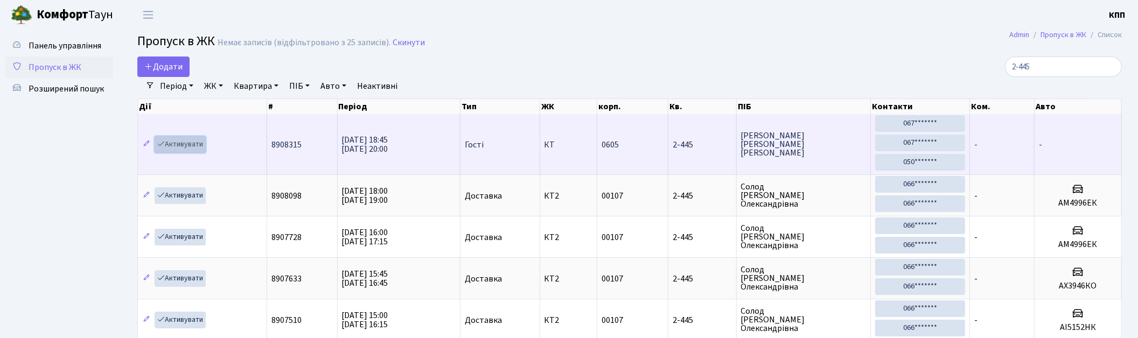
click at [181, 147] on link "Активувати" at bounding box center [180, 144] width 51 height 17
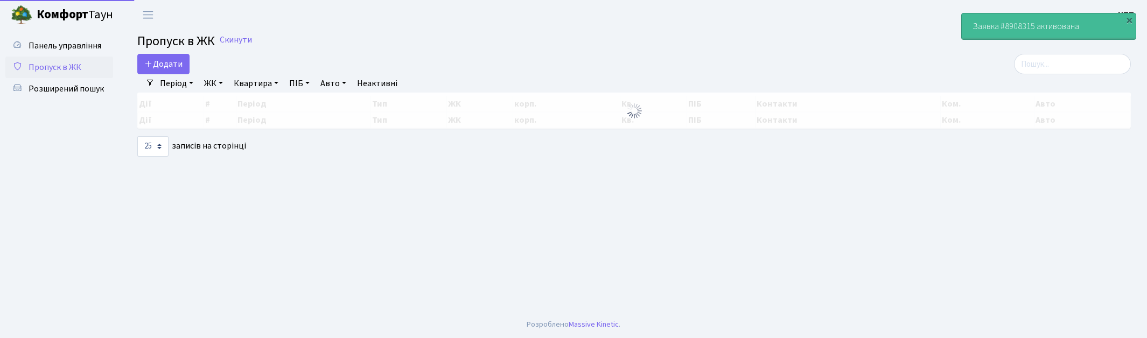
select select "25"
click at [1113, 71] on input "search" at bounding box center [1072, 64] width 117 height 20
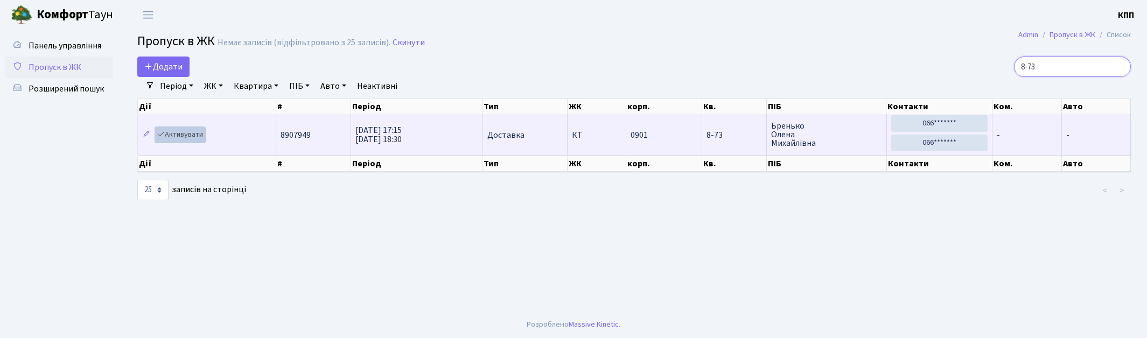
type input "8-73"
click at [189, 140] on link "Активувати" at bounding box center [180, 135] width 51 height 17
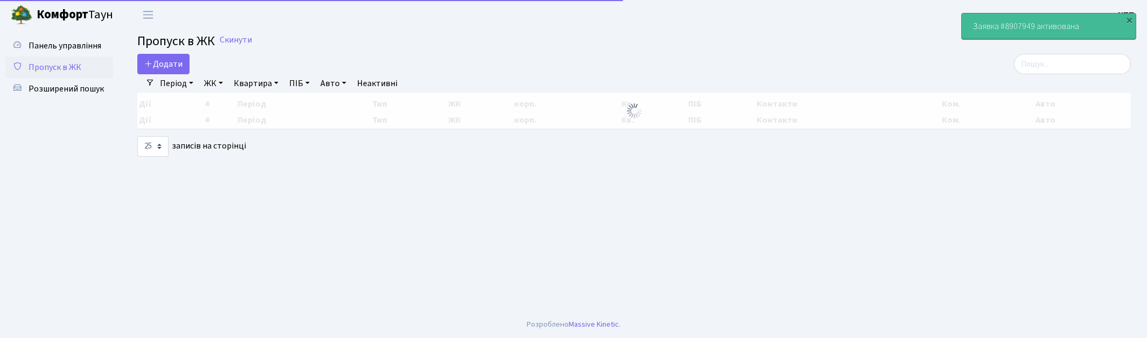
select select "25"
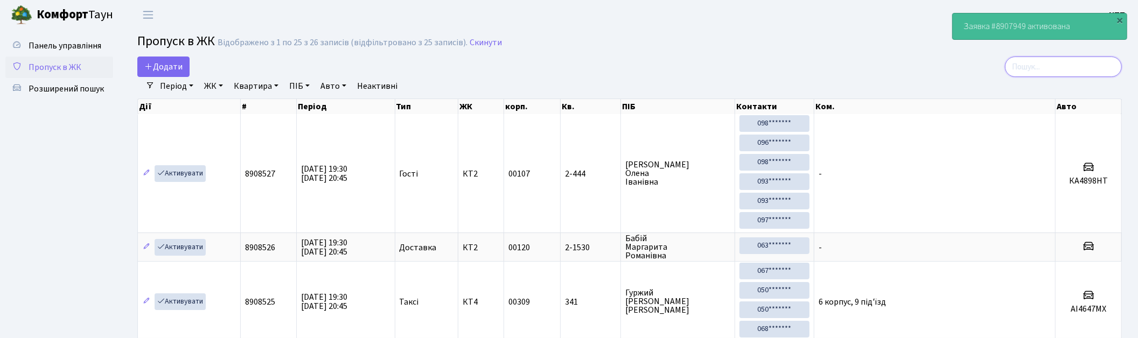
click at [1079, 68] on input "search" at bounding box center [1063, 67] width 117 height 20
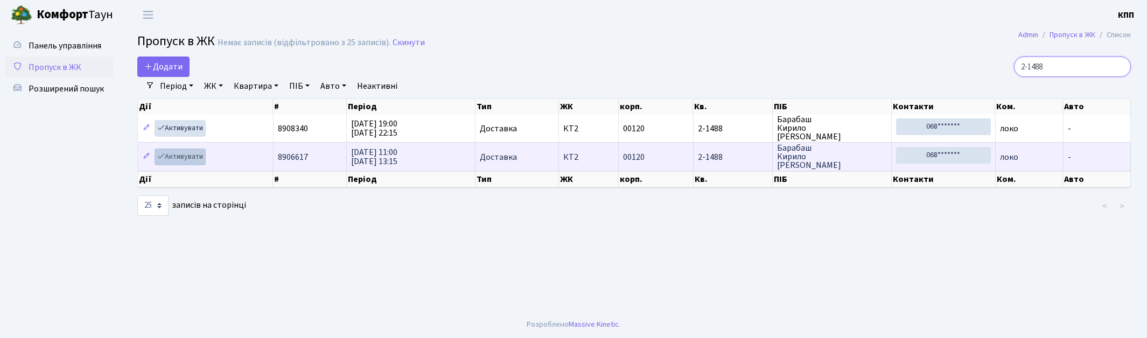
type input "2-1488"
click at [157, 157] on icon at bounding box center [161, 156] width 8 height 8
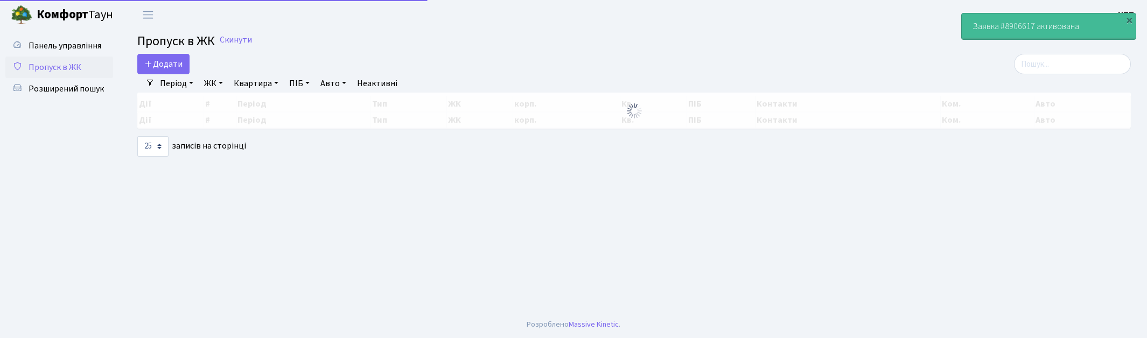
select select "25"
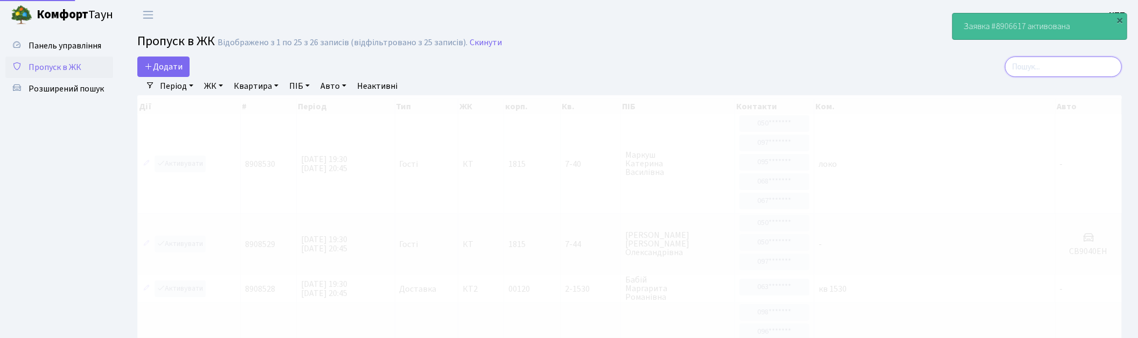
click at [1063, 60] on input "search" at bounding box center [1063, 67] width 117 height 20
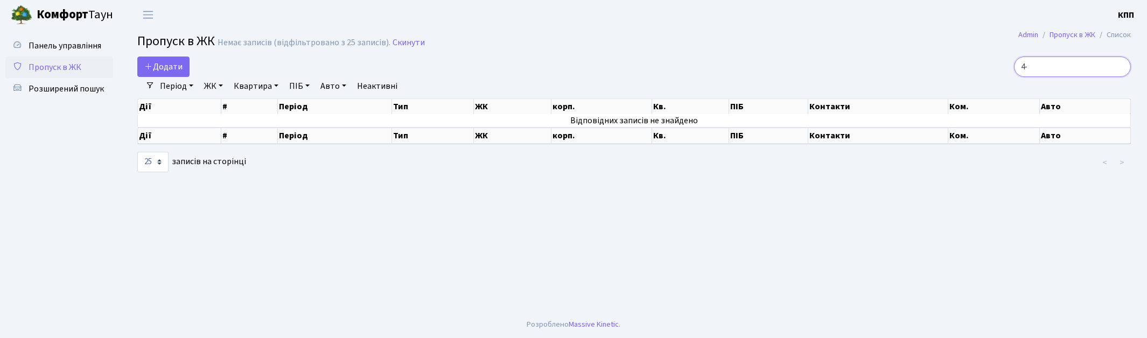
type input "4"
type input "3"
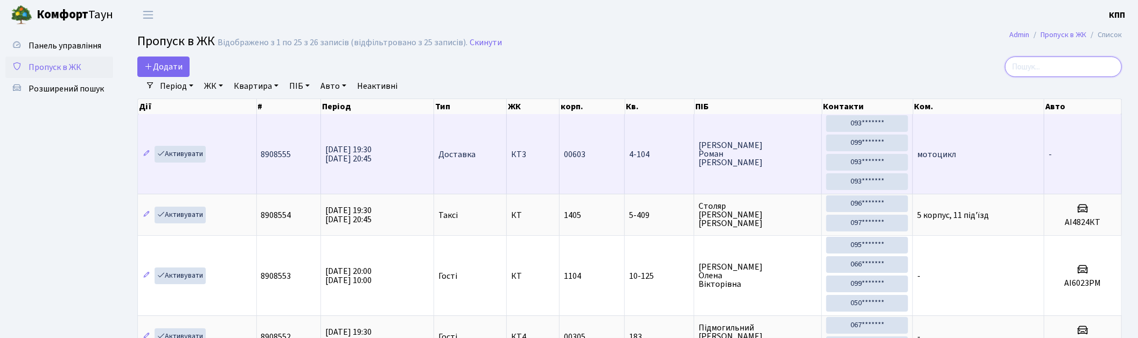
drag, startPoint x: 1036, startPoint y: 54, endPoint x: 800, endPoint y: 167, distance: 260.9
drag, startPoint x: 800, startPoint y: 167, endPoint x: 178, endPoint y: 157, distance: 622.7
click at [178, 157] on link "Активувати" at bounding box center [180, 154] width 51 height 17
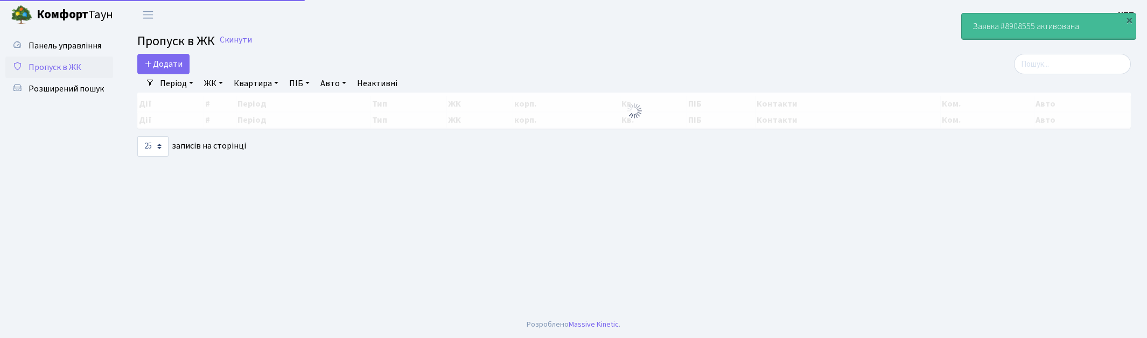
select select "25"
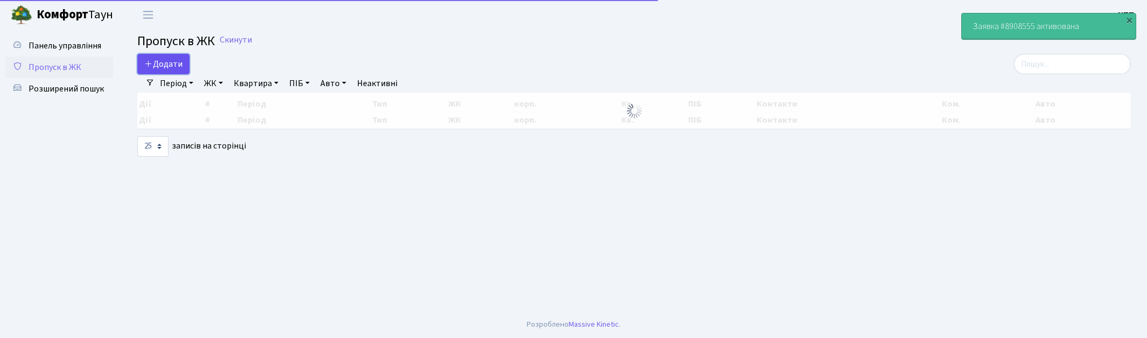
click at [169, 68] on span "Додати" at bounding box center [163, 64] width 38 height 12
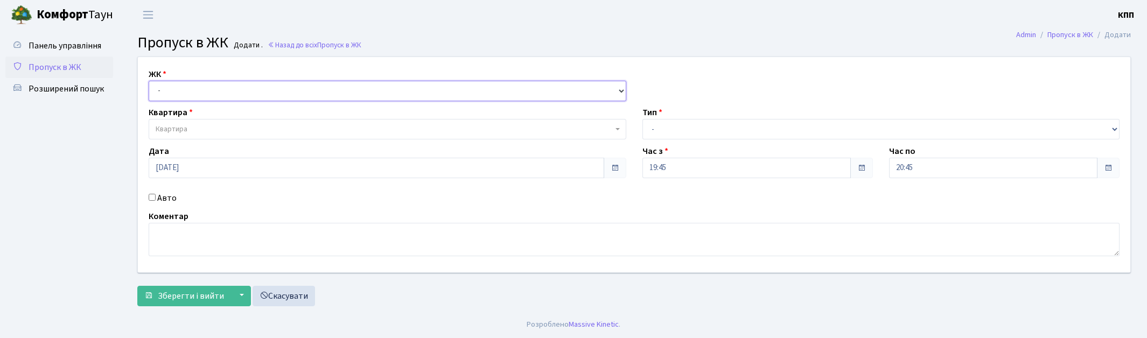
click at [178, 82] on select "- КТ, вул. Регенераторна, 4 КТ2, просп. [STREET_ADDRESS] [STREET_ADDRESS] [PERS…" at bounding box center [388, 91] width 478 height 20
select select "271"
click at [149, 81] on select "- КТ, вул. Регенераторна, 4 КТ2, просп. [STREET_ADDRESS] [STREET_ADDRESS] [PERS…" at bounding box center [388, 91] width 478 height 20
select select
click at [176, 122] on span "Квартира" at bounding box center [388, 129] width 478 height 20
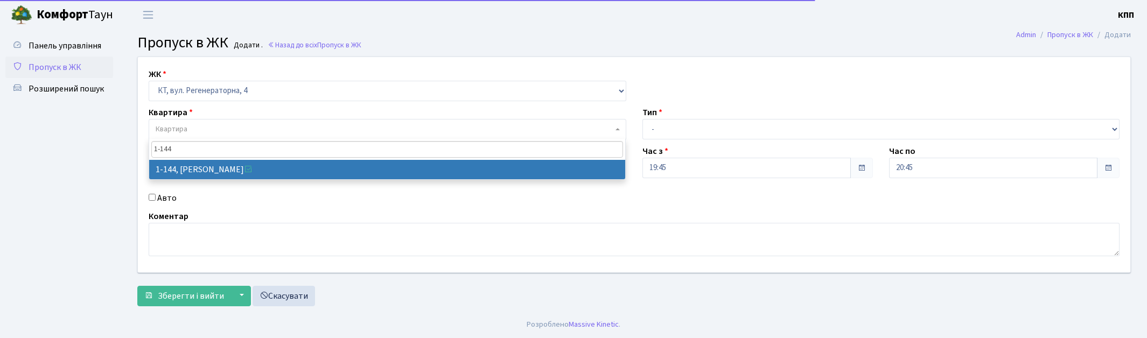
type input "1-144"
select select "144"
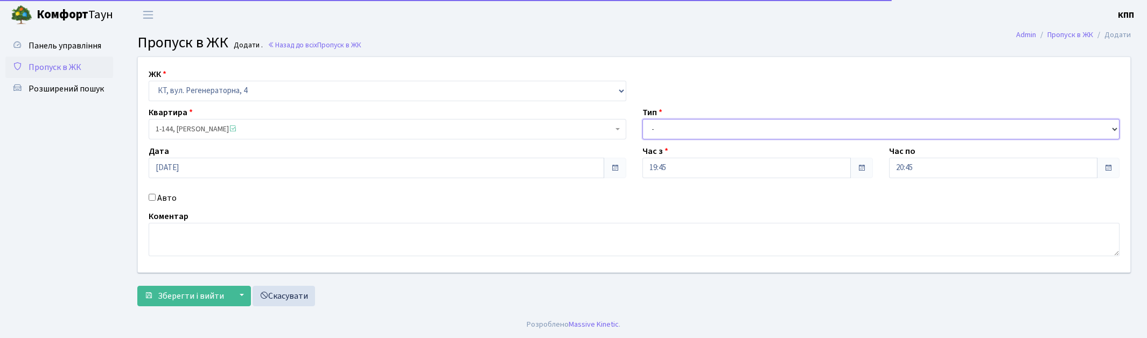
click at [691, 128] on select "- Доставка Таксі Гості Сервіс" at bounding box center [882, 129] width 478 height 20
select select "1"
click at [643, 119] on select "- Доставка Таксі Гості Сервіс" at bounding box center [882, 129] width 478 height 20
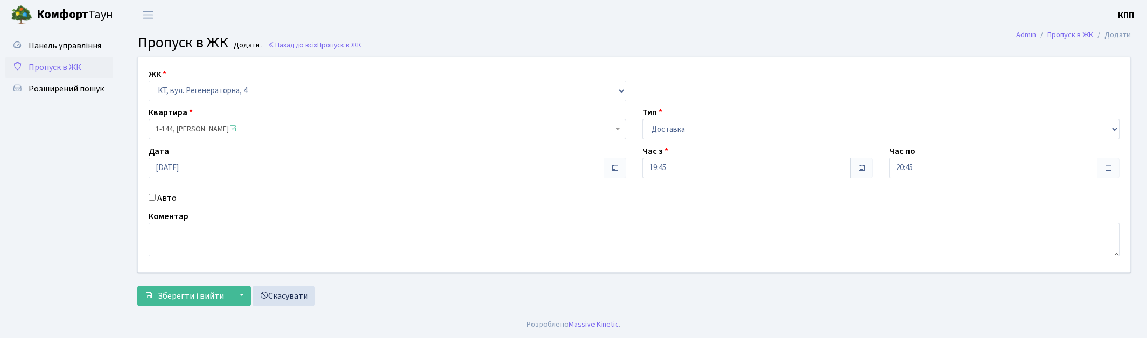
click at [166, 200] on label "Авто" at bounding box center [166, 198] width 19 height 13
click at [156, 200] on input "Авто" at bounding box center [152, 197] width 7 height 7
checkbox input "true"
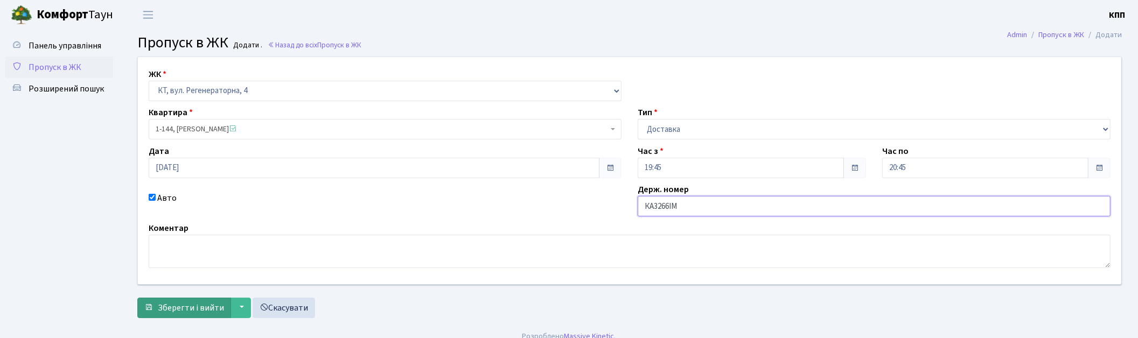
type input "КА3266ІМ"
click at [190, 305] on span "Зберегти і вийти" at bounding box center [191, 308] width 66 height 12
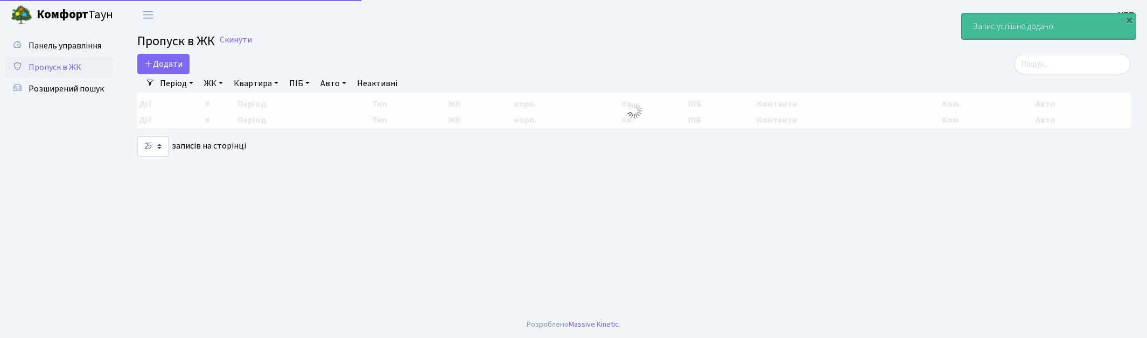
select select "25"
click at [1066, 70] on input "search" at bounding box center [1072, 64] width 117 height 20
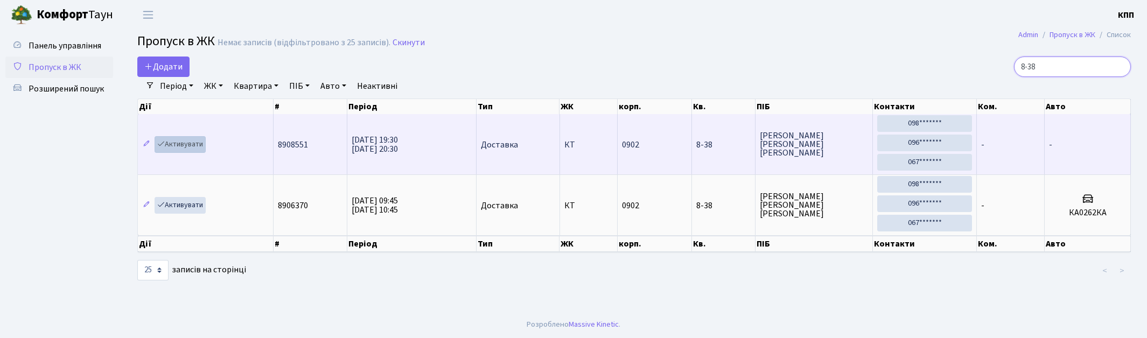
type input "8-38"
click at [157, 143] on icon at bounding box center [161, 144] width 8 height 8
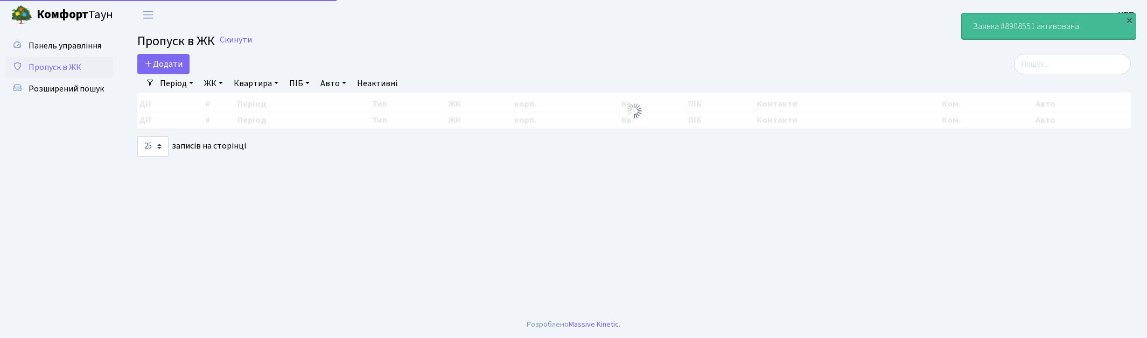
select select "25"
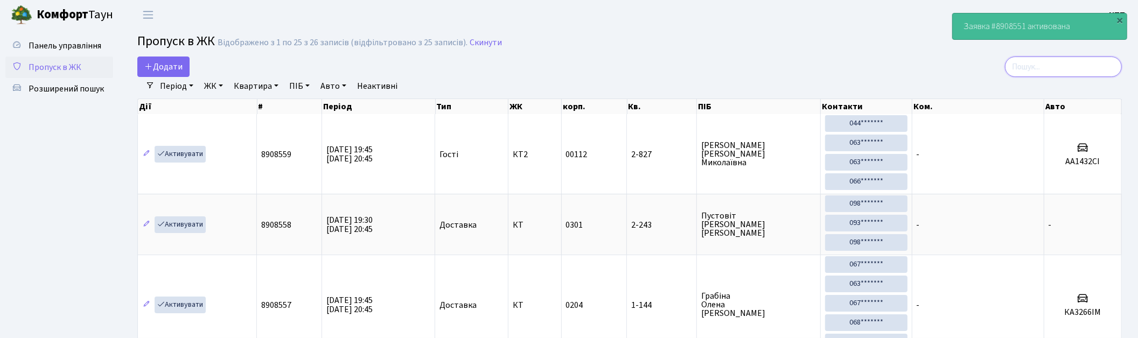
click at [1067, 67] on input "search" at bounding box center [1063, 67] width 117 height 20
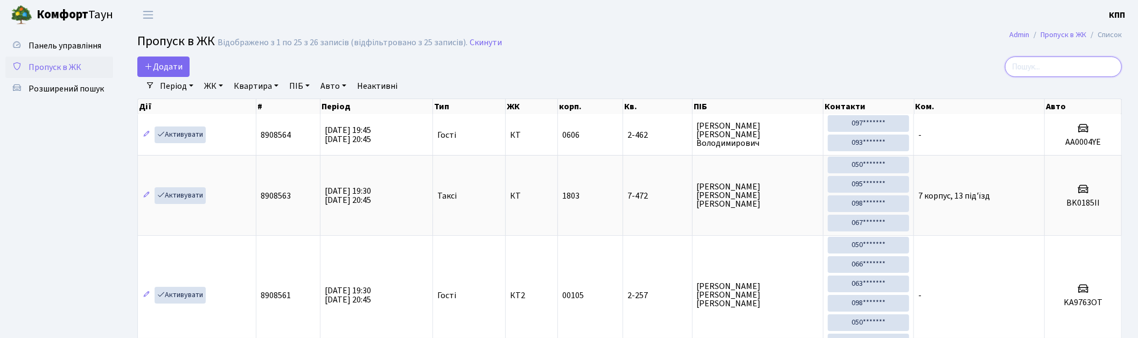
click at [1064, 67] on input "search" at bounding box center [1063, 67] width 117 height 20
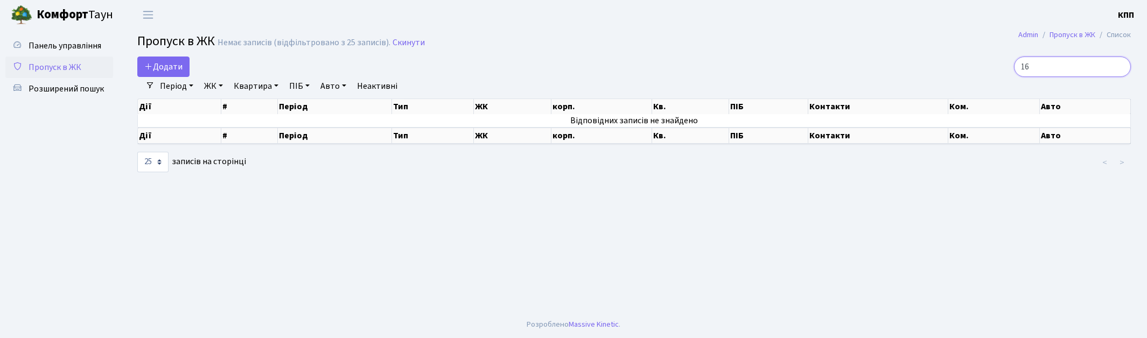
type input "1"
drag, startPoint x: 1073, startPoint y: 65, endPoint x: 943, endPoint y: 50, distance: 131.7
click at [943, 50] on main "Admin Пропуск в ЖК Список Пропуск в ЖК Немає записів (відфільтровано з 25 запис…" at bounding box center [634, 171] width 1026 height 282
type input "1"
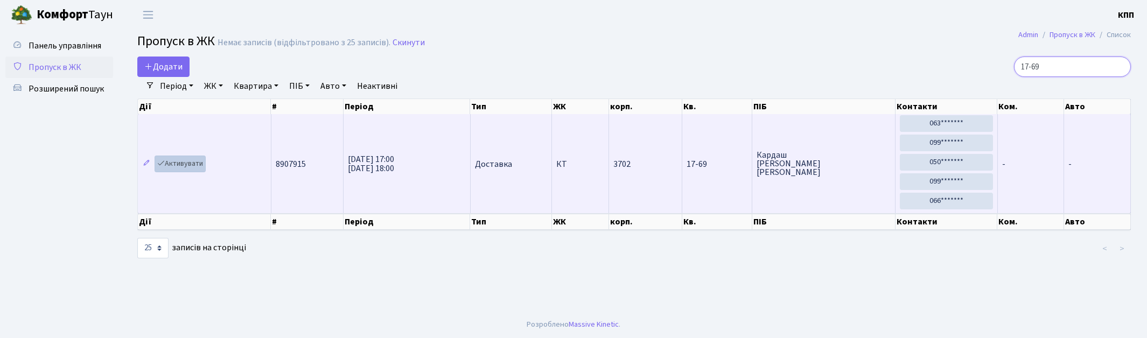
type input "17-69"
click at [190, 160] on link "Активувати" at bounding box center [180, 164] width 51 height 17
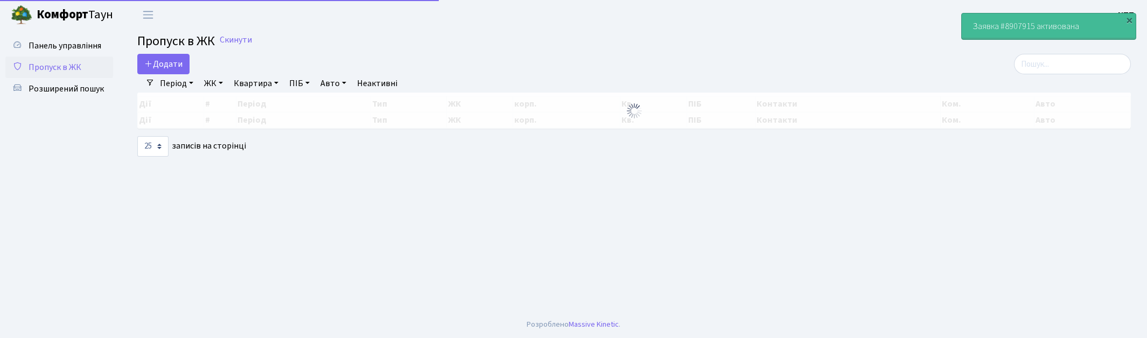
select select "25"
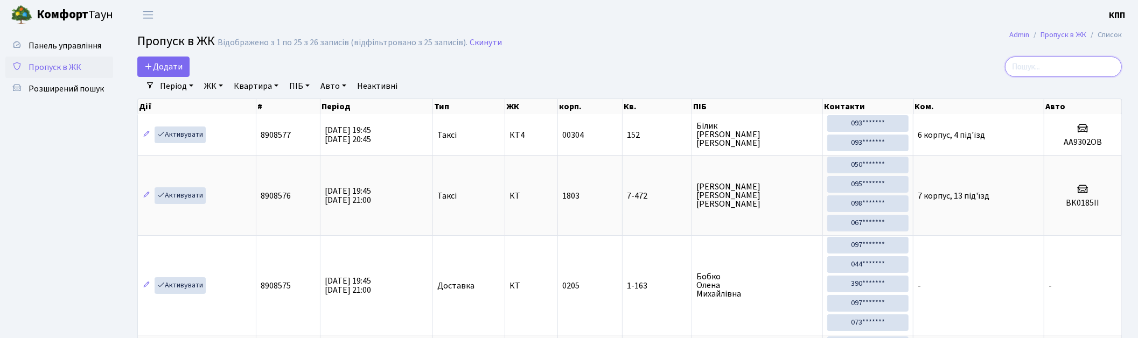
click at [1065, 71] on input "search" at bounding box center [1063, 67] width 117 height 20
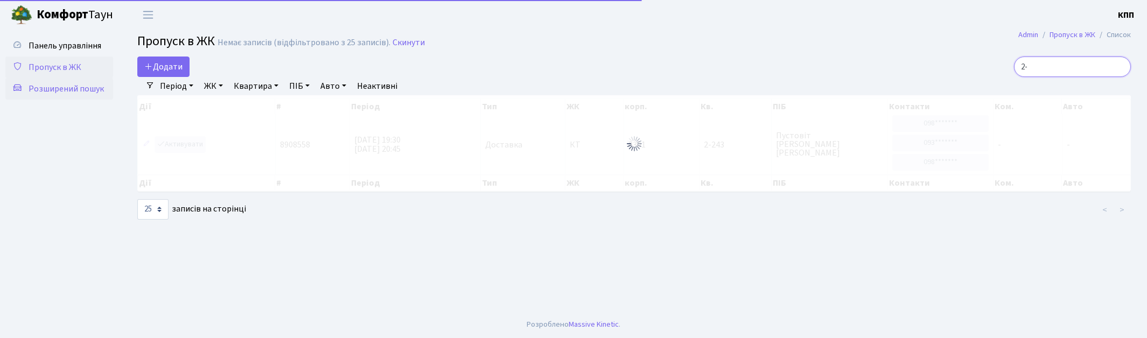
type input "2"
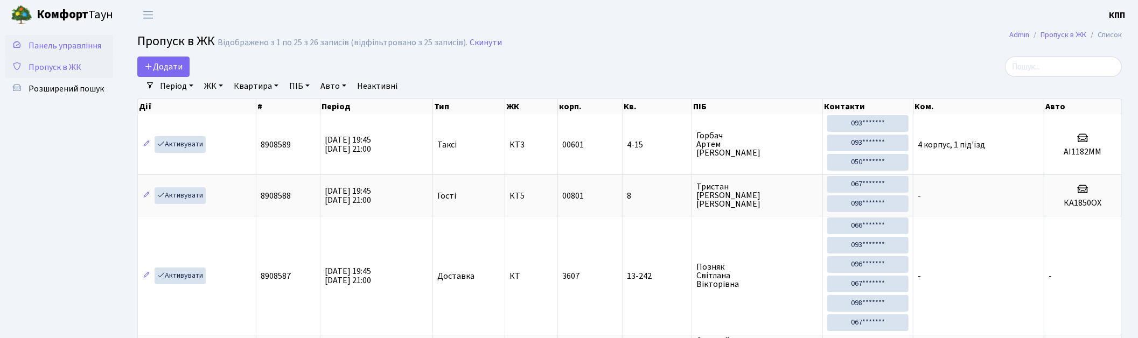
click at [72, 45] on span "Панель управління" at bounding box center [65, 46] width 73 height 12
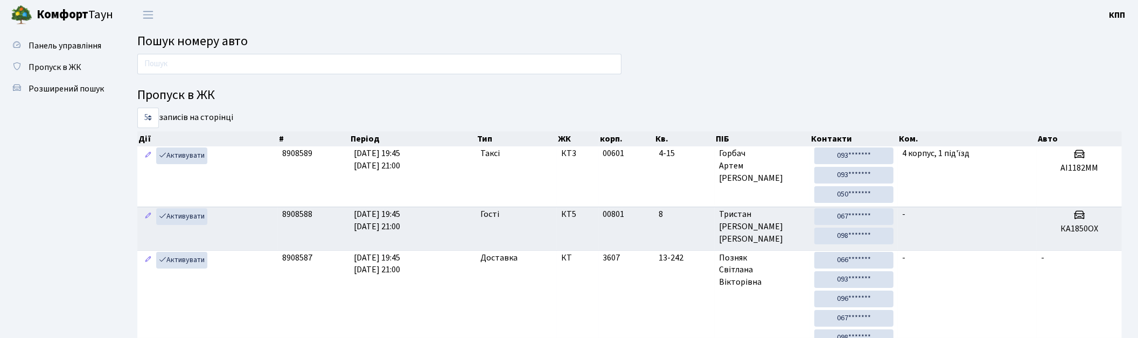
type input "1"
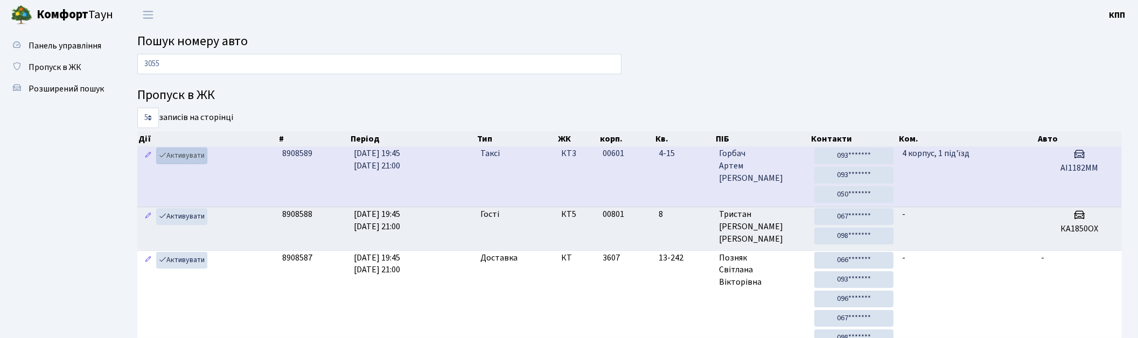
type input "3055"
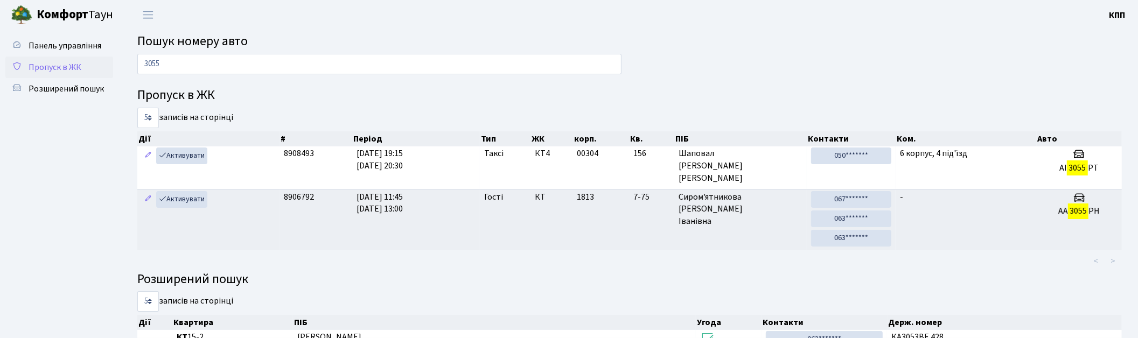
click at [61, 61] on span "Пропуск в ЖК" at bounding box center [55, 67] width 53 height 12
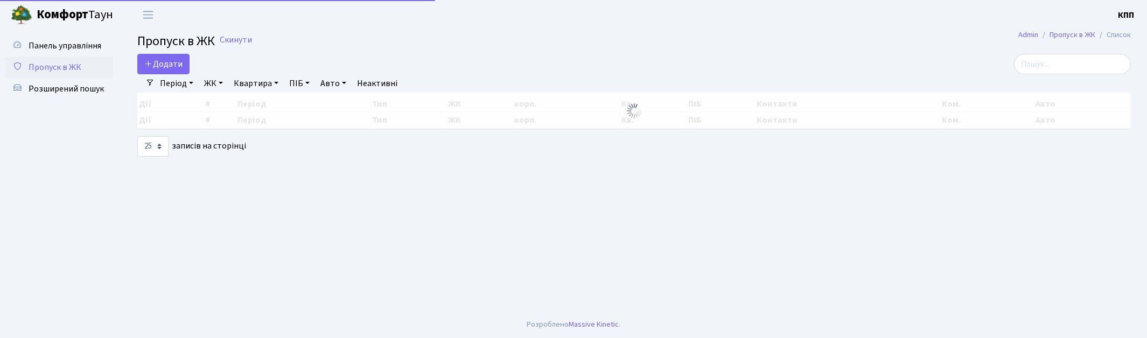
select select "25"
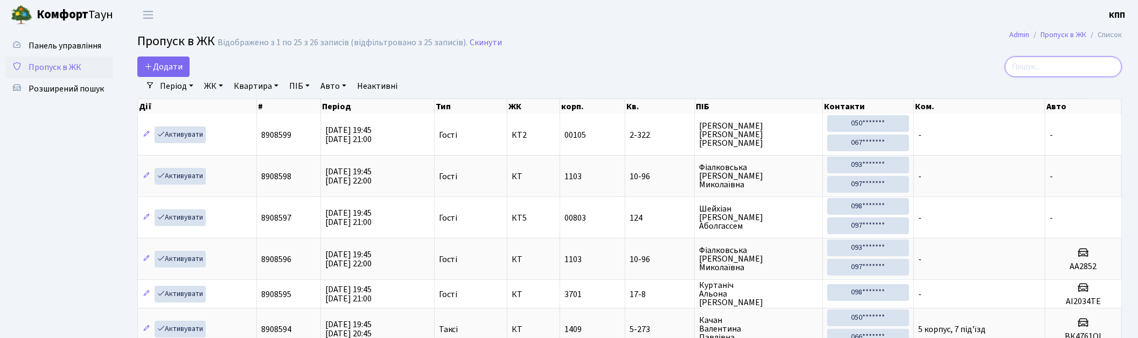
click at [1045, 67] on input "search" at bounding box center [1063, 67] width 117 height 20
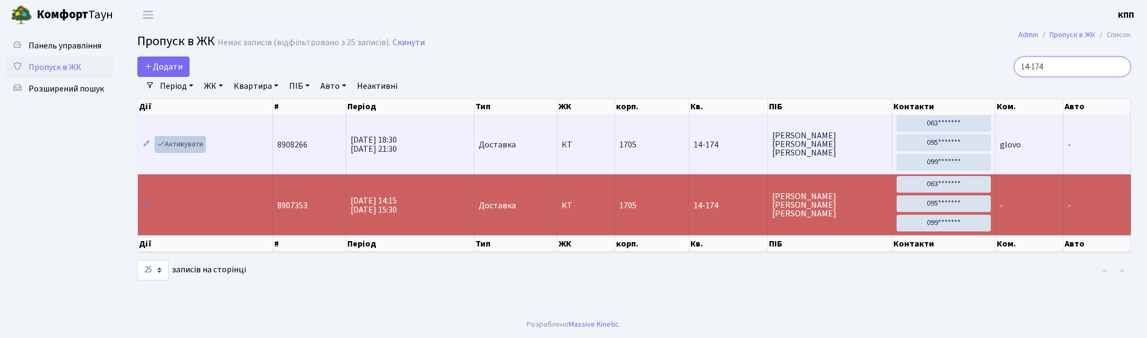
type input "14-174"
click at [199, 141] on link "Активувати" at bounding box center [180, 144] width 51 height 17
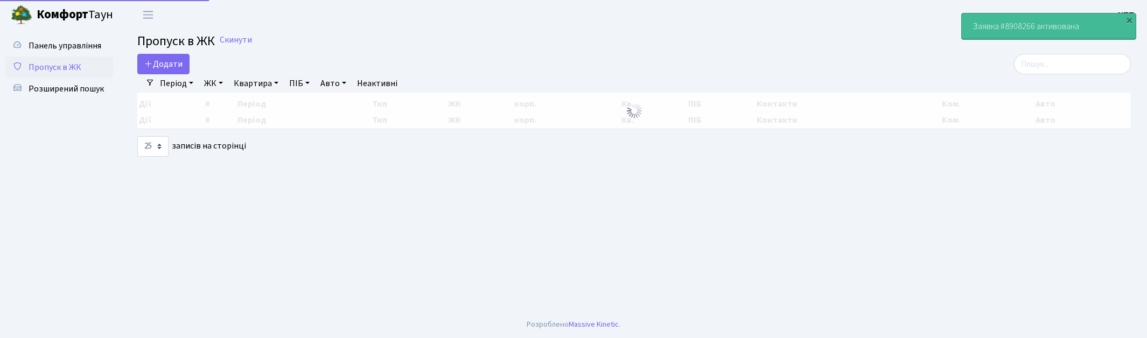
select select "25"
click at [1099, 72] on input "search" at bounding box center [1072, 64] width 117 height 20
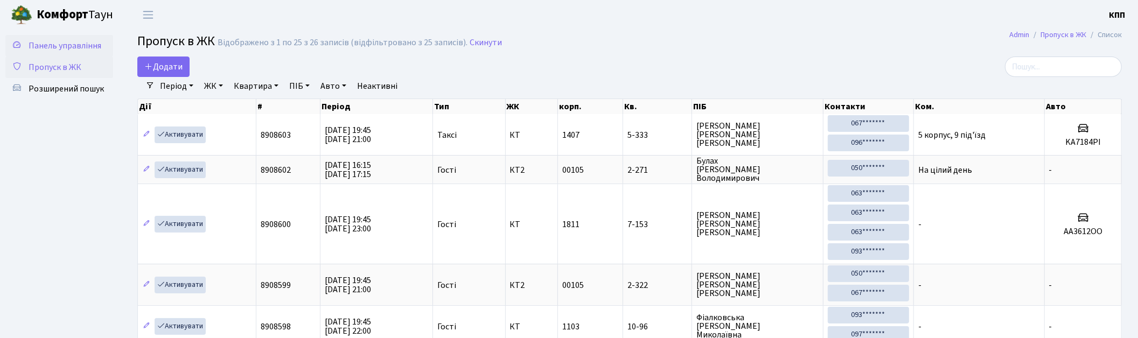
click at [78, 40] on span "Панель управління" at bounding box center [65, 46] width 73 height 12
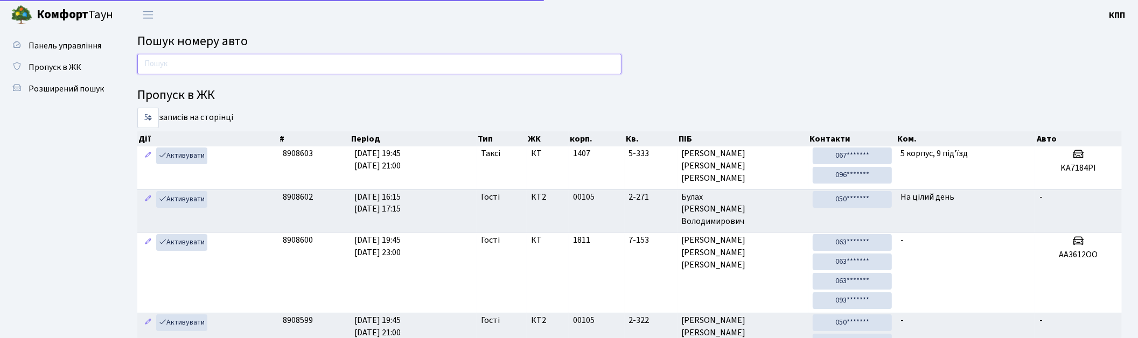
click at [192, 67] on input "text" at bounding box center [379, 64] width 484 height 20
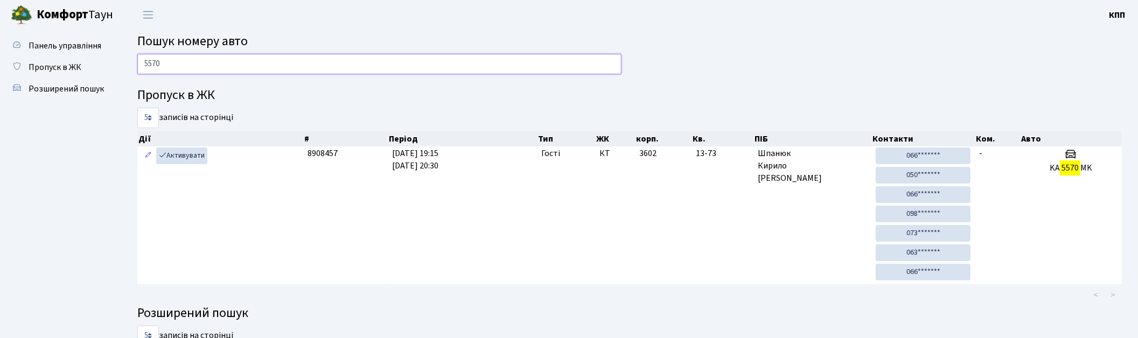
drag, startPoint x: 203, startPoint y: 64, endPoint x: 137, endPoint y: 63, distance: 65.7
click at [137, 63] on input "5570" at bounding box center [379, 64] width 484 height 20
type input "0701"
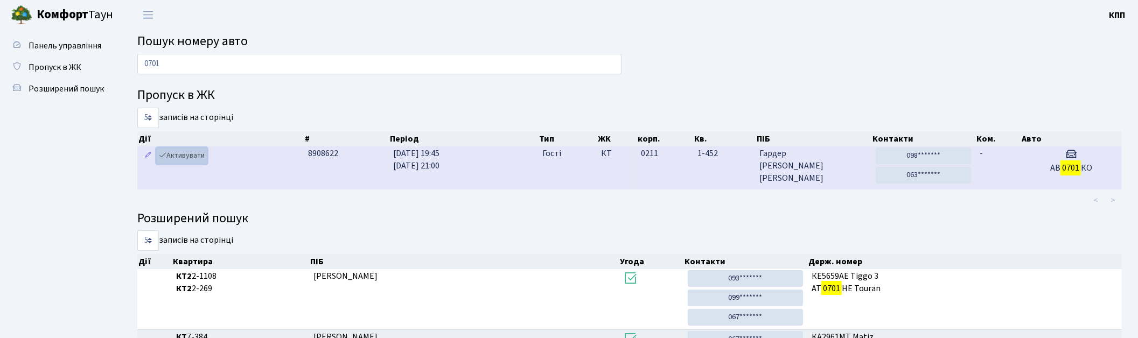
click at [180, 155] on link "Активувати" at bounding box center [181, 156] width 51 height 17
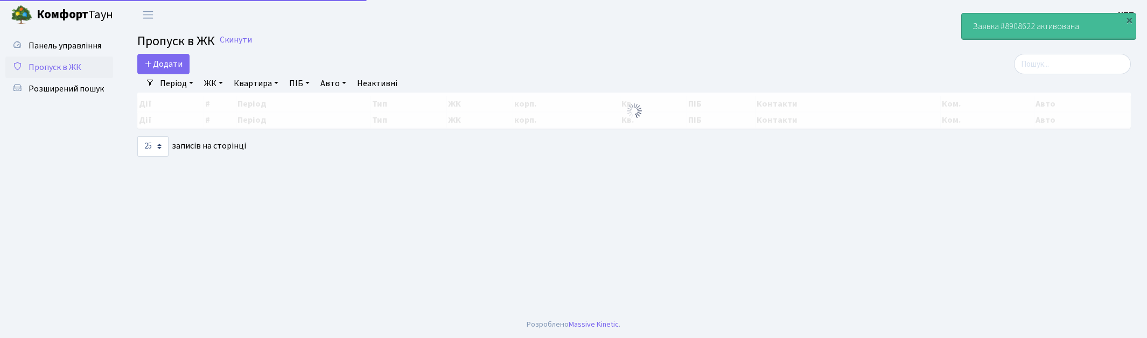
select select "25"
click at [1057, 71] on input "search" at bounding box center [1072, 64] width 117 height 20
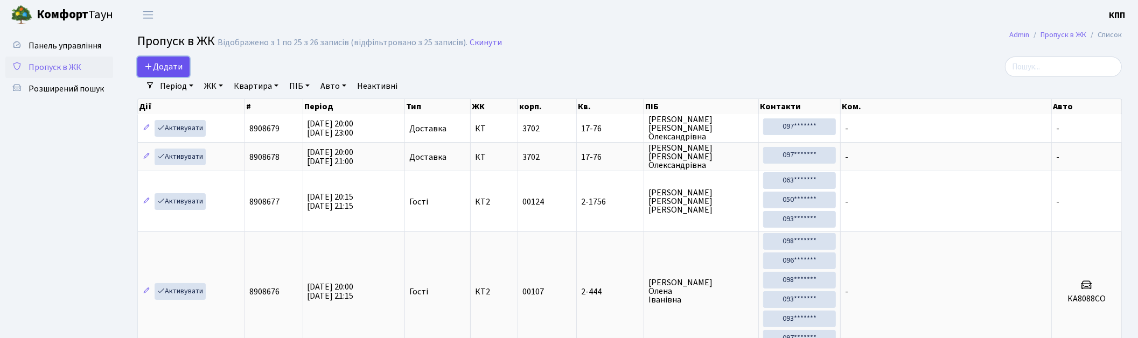
click at [158, 73] on link "Додати" at bounding box center [163, 67] width 52 height 20
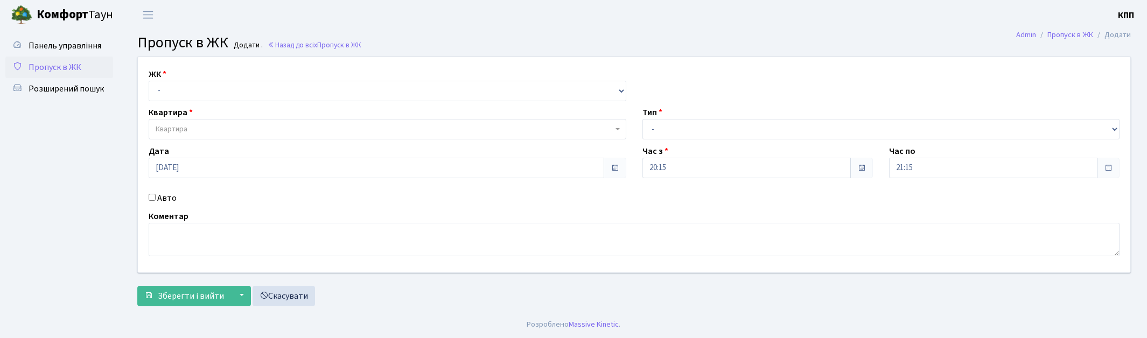
click at [229, 95] on select "- КТ, вул. Регенераторна, 4 КТ2, просп. [STREET_ADDRESS] [STREET_ADDRESS] [PERS…" at bounding box center [388, 91] width 478 height 20
select select "271"
click at [149, 81] on select "- КТ, вул. Регенераторна, 4 КТ2, просп. [STREET_ADDRESS] [STREET_ADDRESS] [PERS…" at bounding box center [388, 91] width 478 height 20
select select
click at [254, 129] on span "Квартира" at bounding box center [384, 129] width 457 height 11
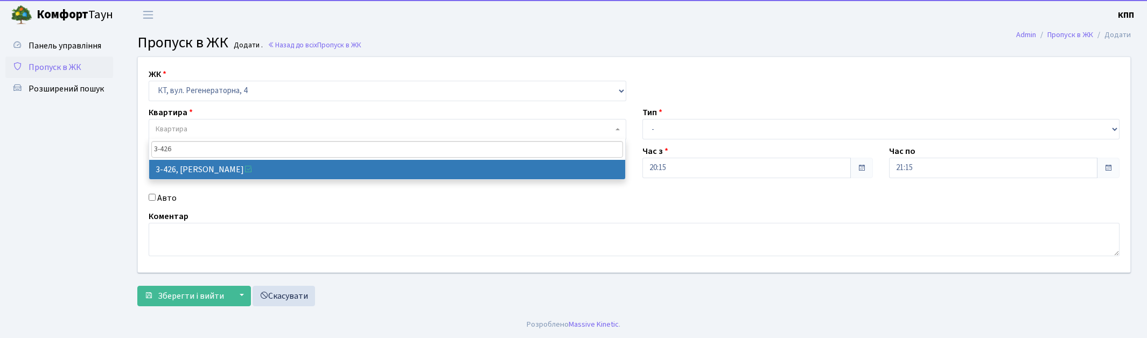
type input "3-426"
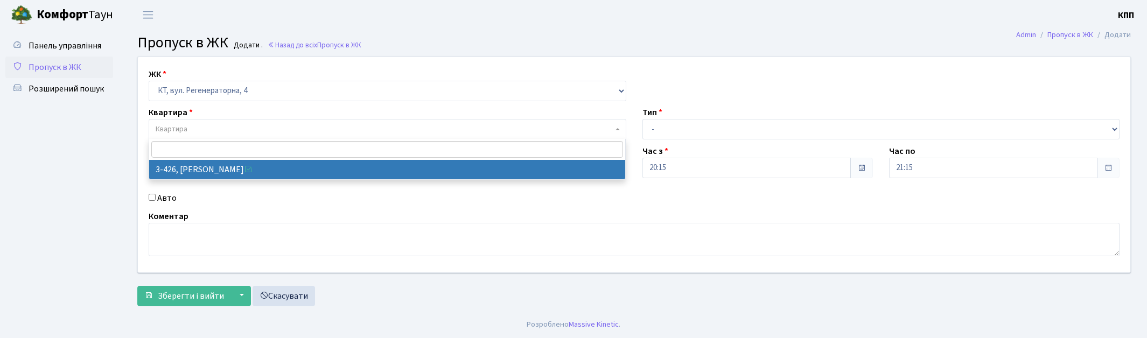
select select "1644"
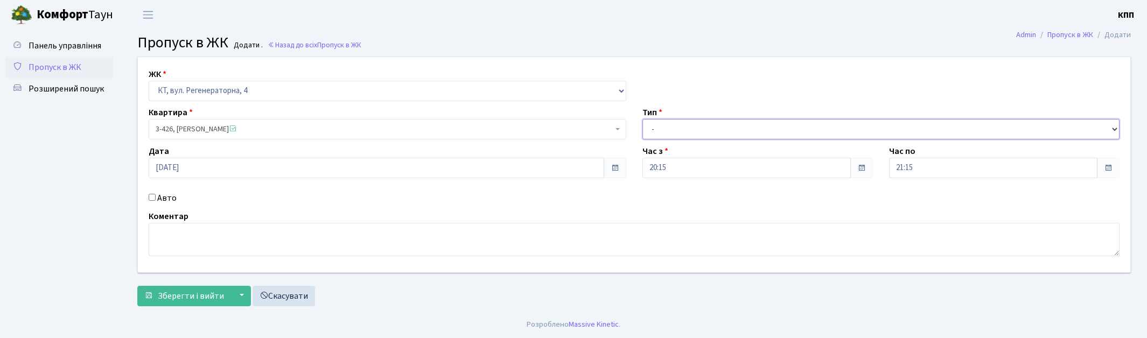
drag, startPoint x: 698, startPoint y: 124, endPoint x: 693, endPoint y: 130, distance: 8.0
click at [698, 124] on select "- Доставка Таксі Гості Сервіс" at bounding box center [882, 129] width 478 height 20
select select "1"
click at [643, 119] on select "- Доставка Таксі Гості Сервіс" at bounding box center [882, 129] width 478 height 20
click at [163, 198] on label "Авто" at bounding box center [166, 198] width 19 height 13
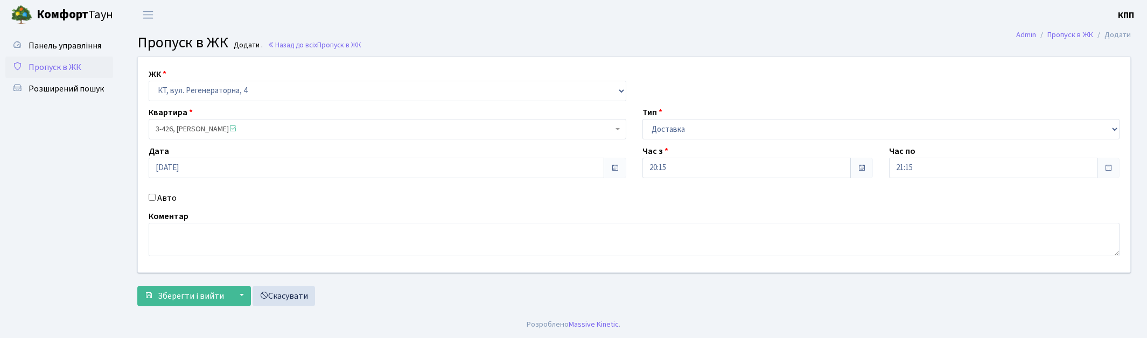
click at [156, 198] on input "Авто" at bounding box center [152, 197] width 7 height 7
checkbox input "true"
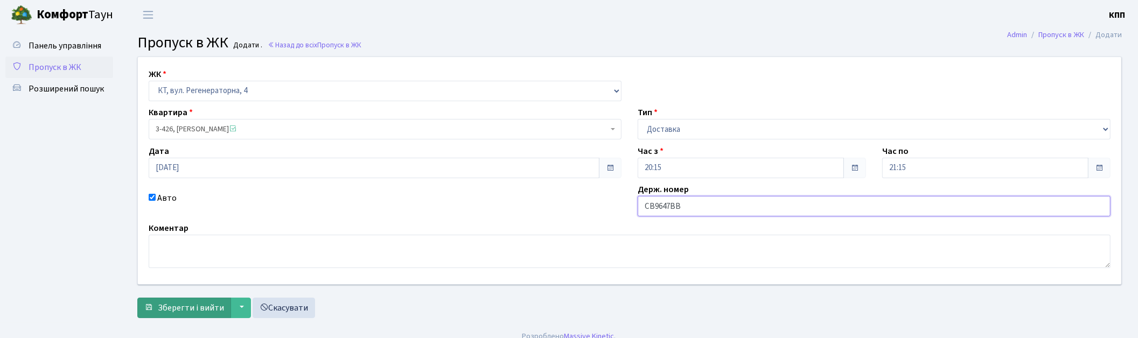
type input "СВ9647ВВ"
click at [198, 315] on button "Зберегти і вийти" at bounding box center [184, 308] width 94 height 20
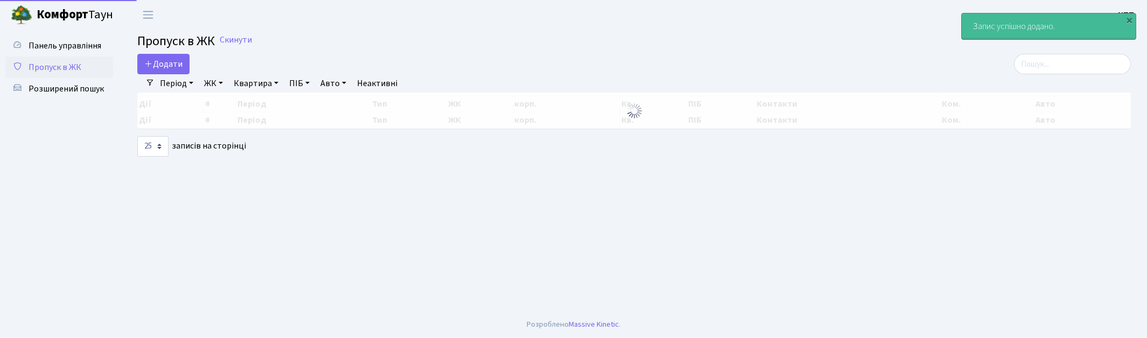
select select "25"
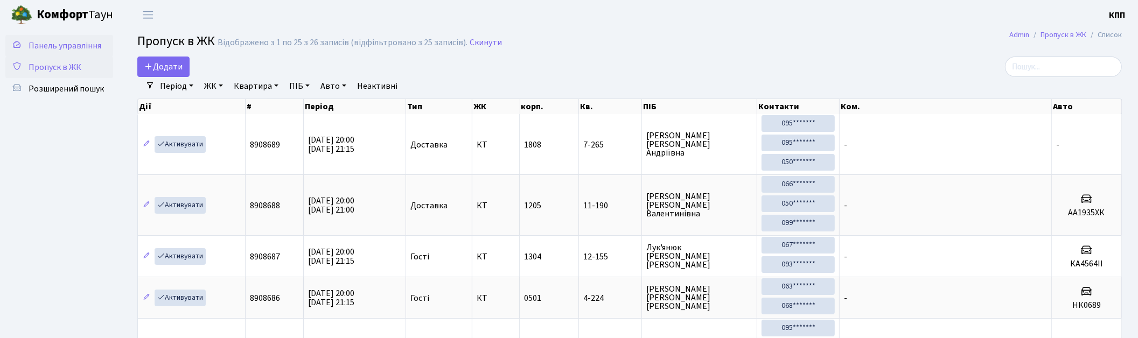
click at [76, 45] on span "Панель управління" at bounding box center [65, 46] width 73 height 12
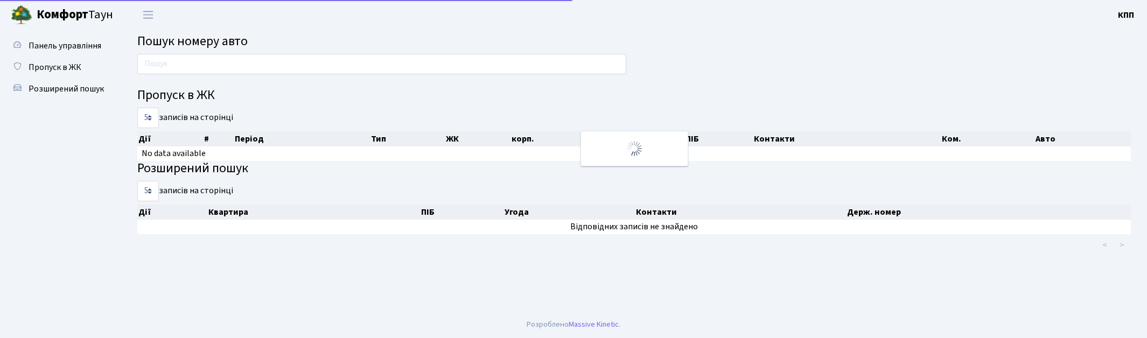
click at [264, 54] on input "text" at bounding box center [381, 64] width 489 height 20
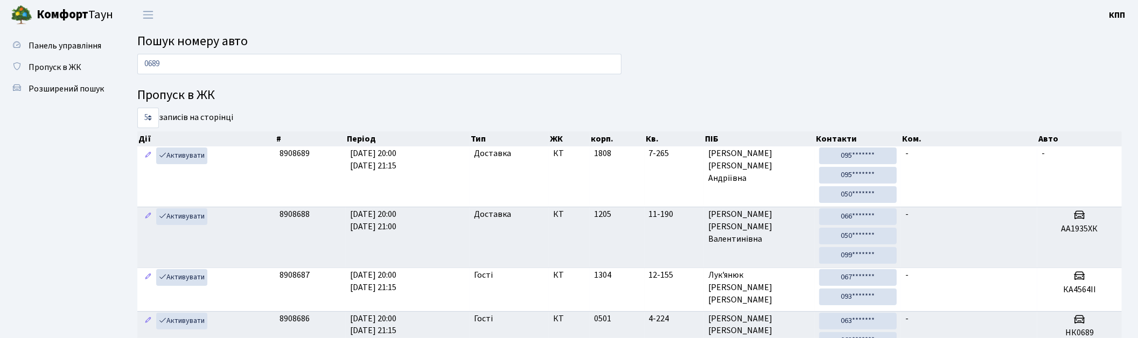
type input "0689"
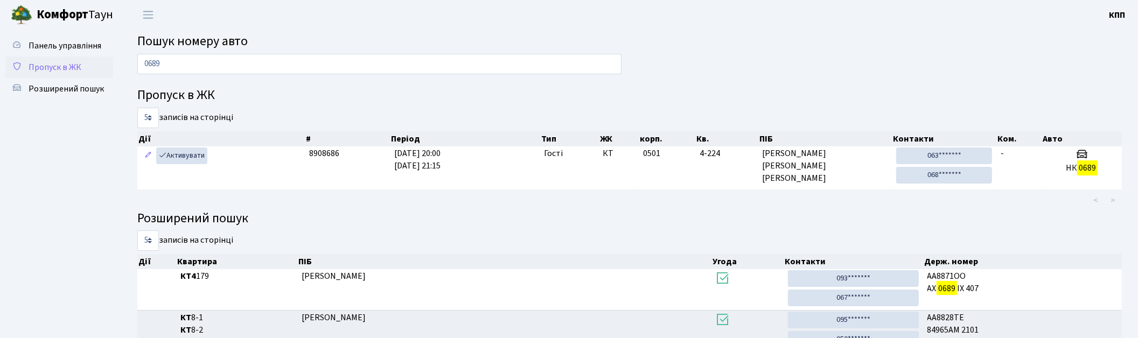
click at [62, 68] on span "Пропуск в ЖК" at bounding box center [55, 67] width 53 height 12
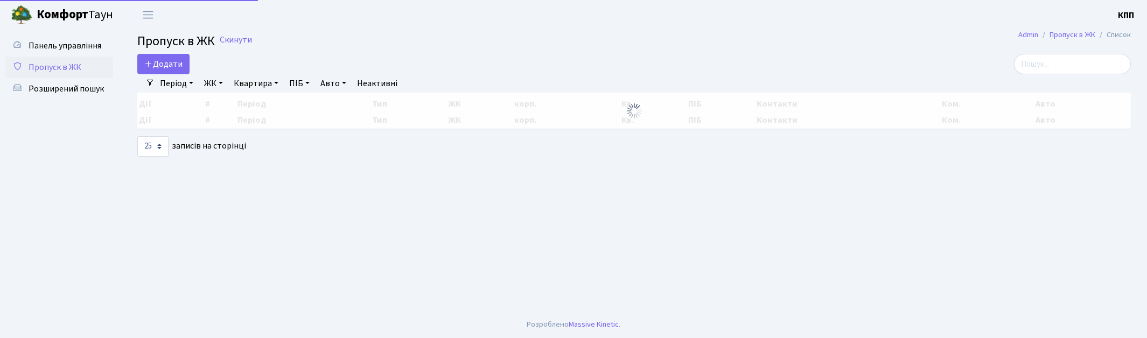
select select "25"
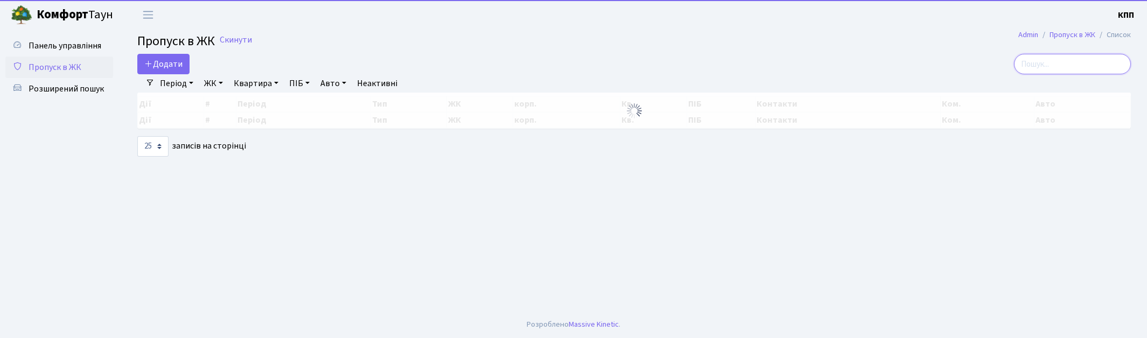
click at [1099, 67] on input "search" at bounding box center [1072, 64] width 117 height 20
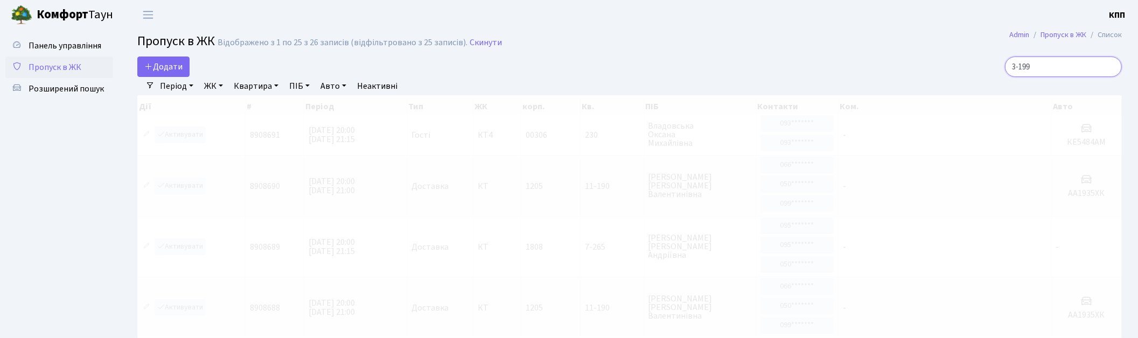
type input "3-199"
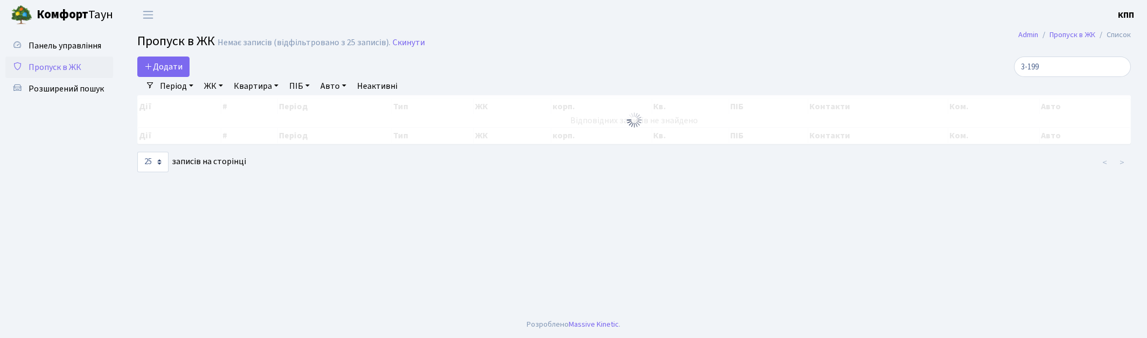
click at [67, 63] on span "Пропуск в ЖК" at bounding box center [55, 67] width 53 height 12
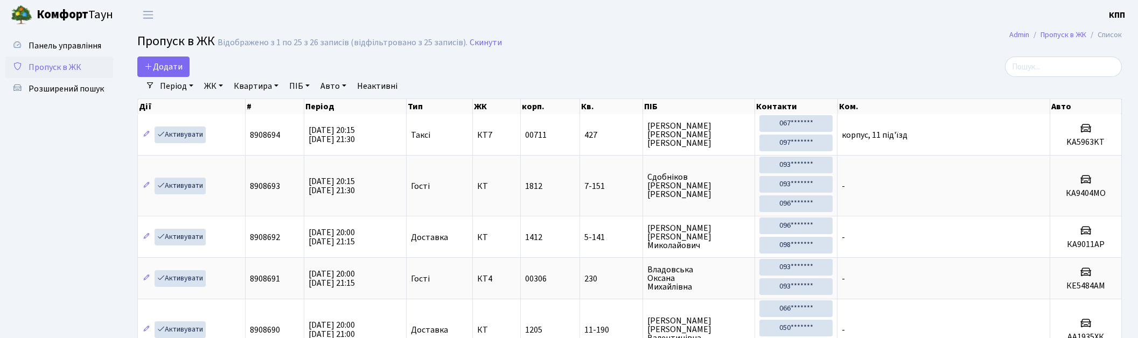
select select "25"
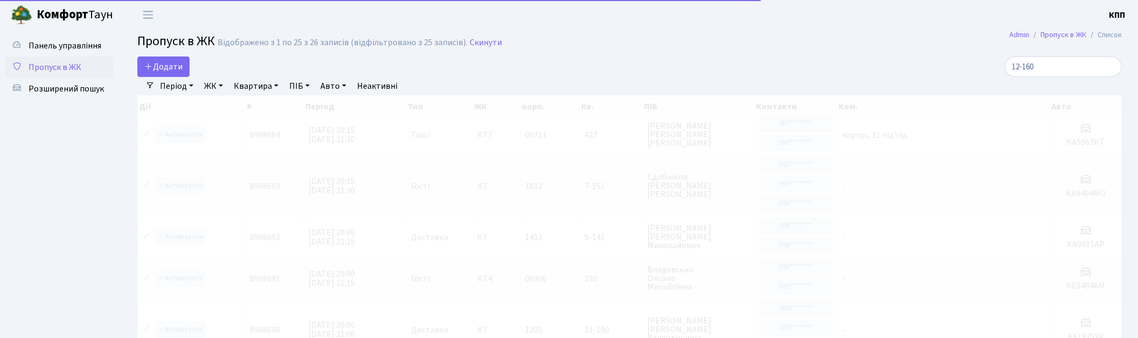
type input "12-160"
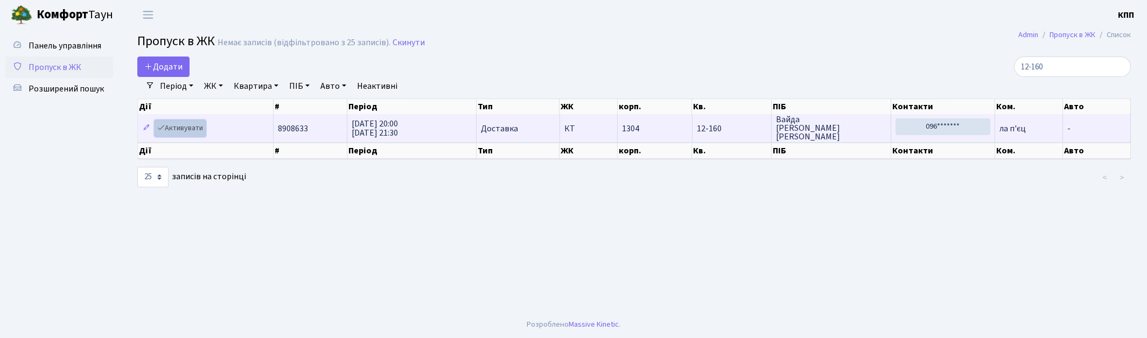
click at [190, 135] on link "Активувати" at bounding box center [180, 128] width 51 height 17
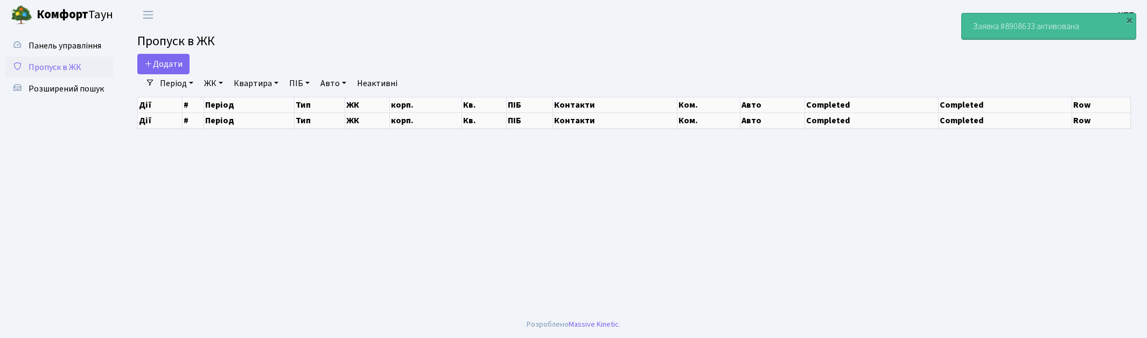
select select "25"
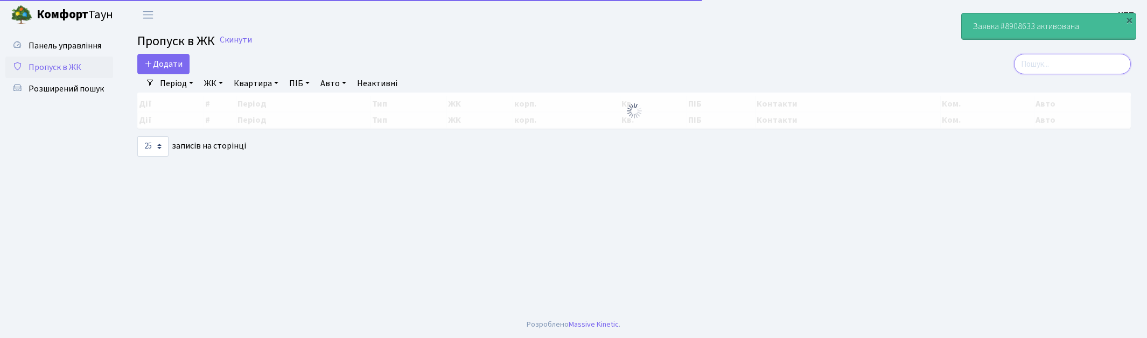
click at [1087, 67] on input "search" at bounding box center [1072, 64] width 117 height 20
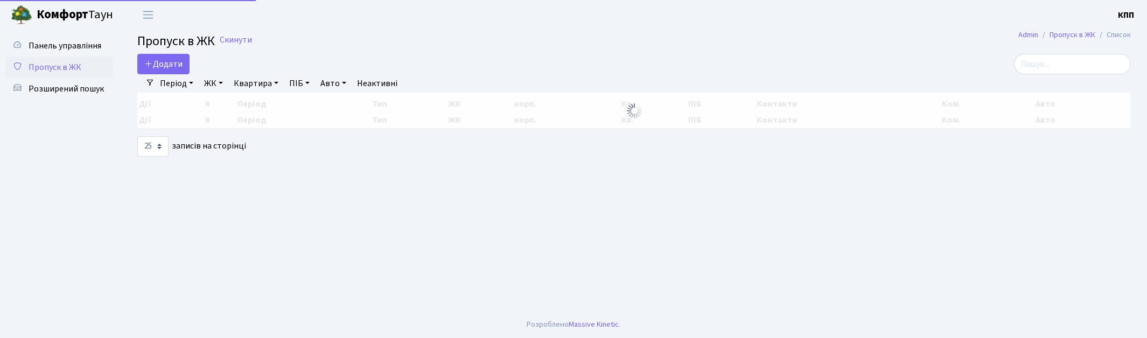
select select "25"
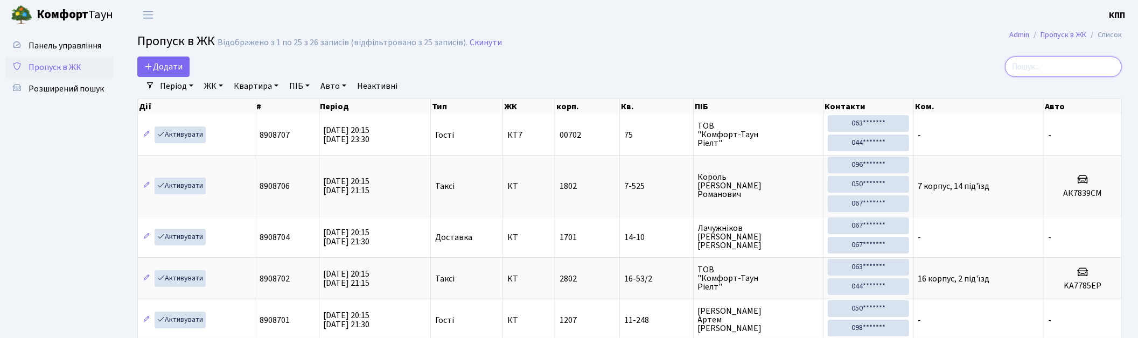
click at [1030, 71] on input "search" at bounding box center [1063, 67] width 117 height 20
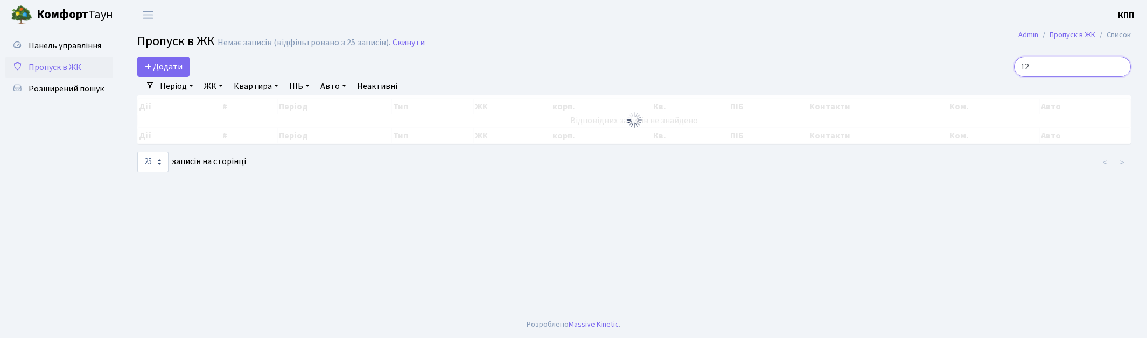
type input "1"
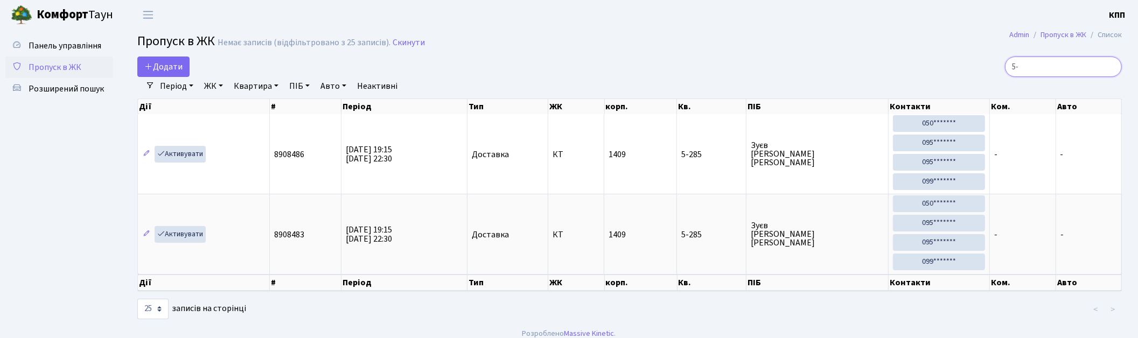
type input "5"
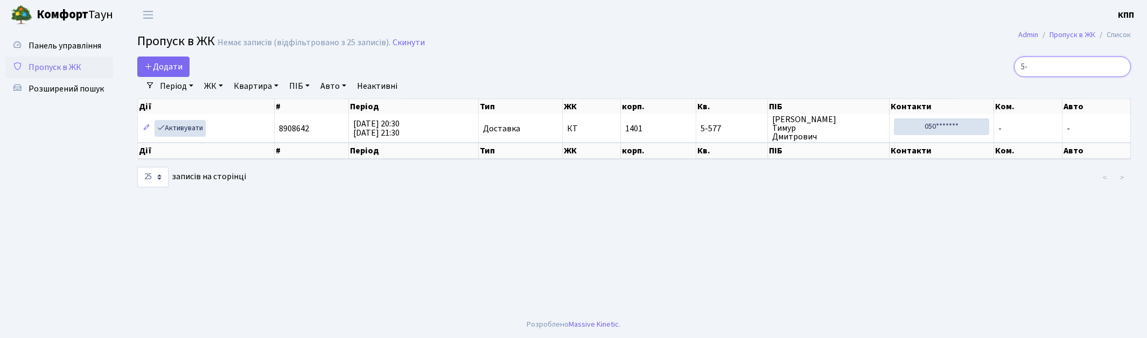
type input "5"
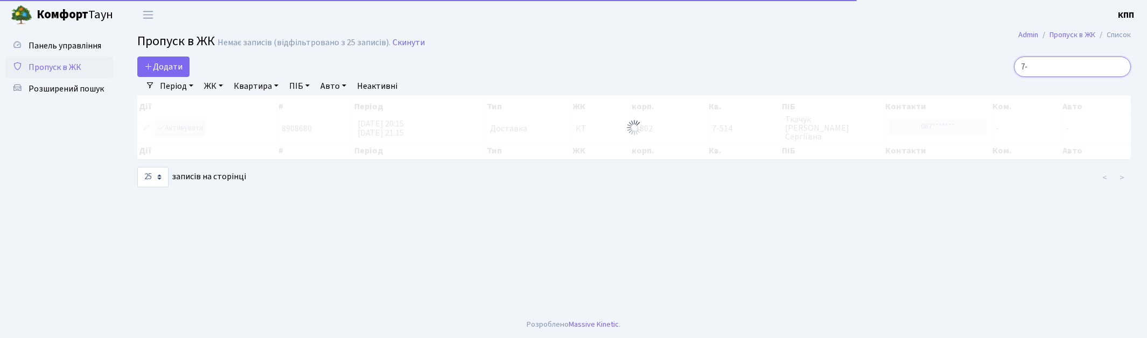
type input "7"
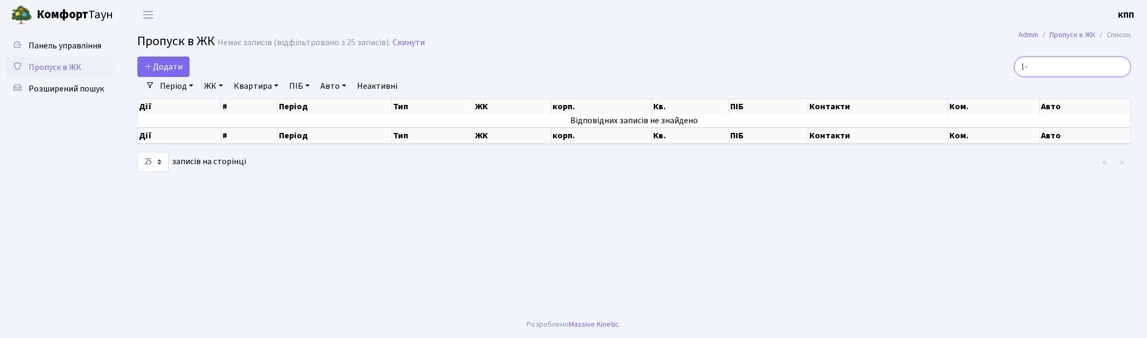
type input "1"
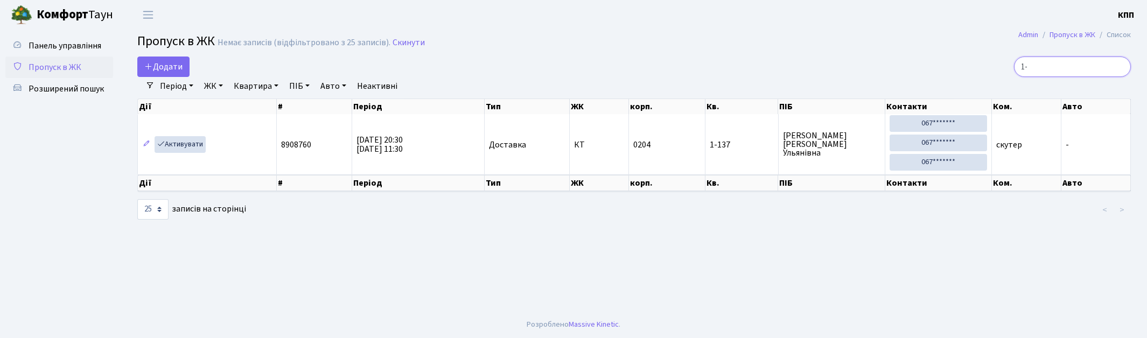
type input "1"
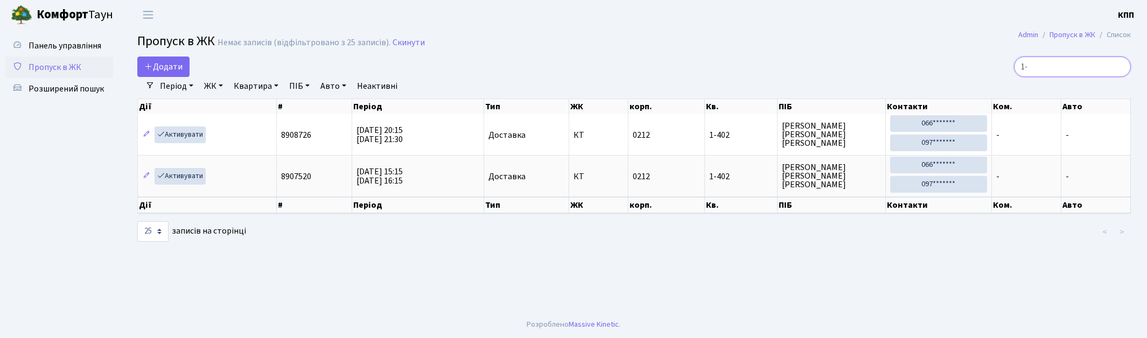
type input "1"
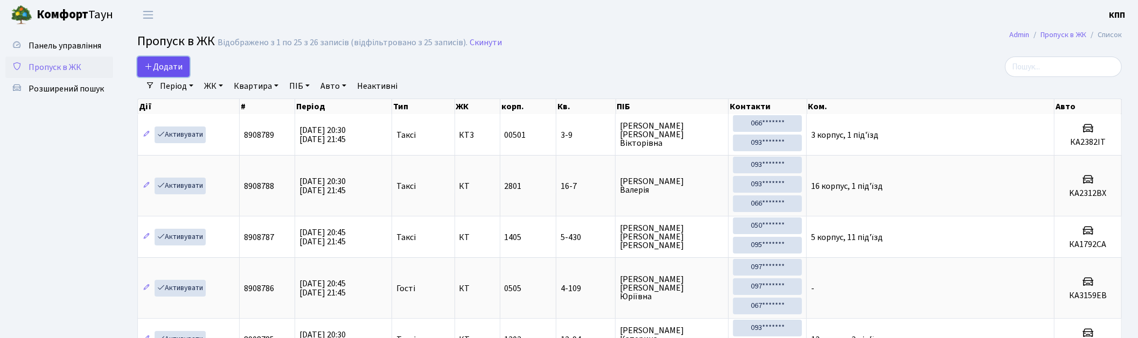
click at [157, 62] on span "Додати" at bounding box center [163, 67] width 38 height 12
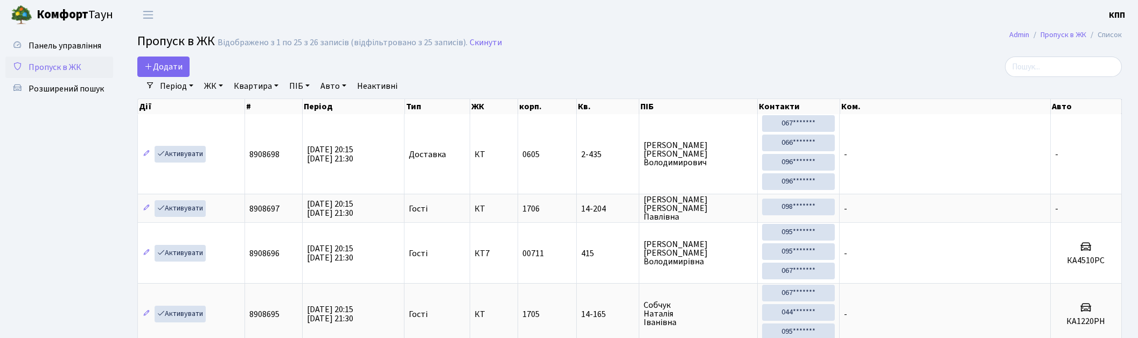
select select "25"
click at [72, 50] on span "Панель управління" at bounding box center [65, 46] width 73 height 12
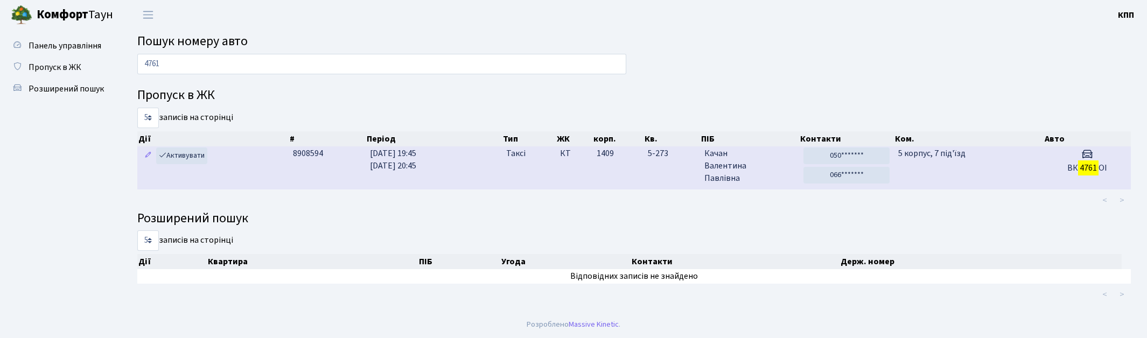
type input "4761"
click at [588, 165] on td "КТ" at bounding box center [574, 168] width 36 height 43
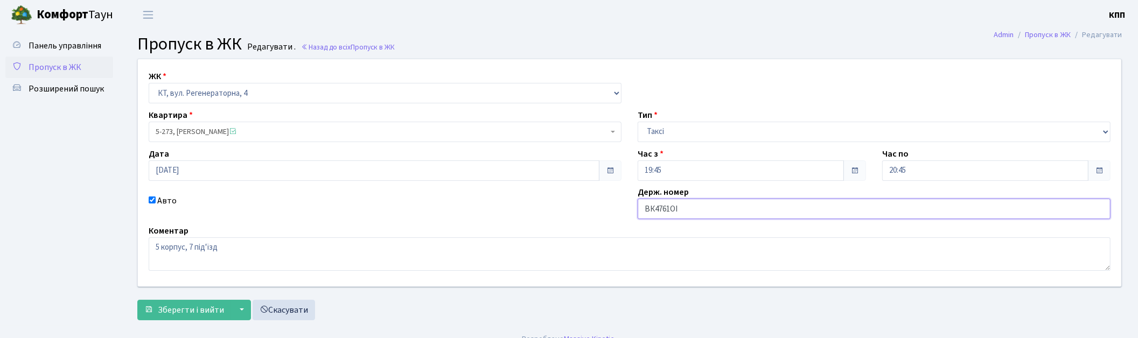
click at [685, 208] on input "ВК4761ОІ" at bounding box center [874, 209] width 473 height 20
type input "ВК4761ІО"
click at [185, 311] on span "Зберегти і вийти" at bounding box center [191, 310] width 66 height 12
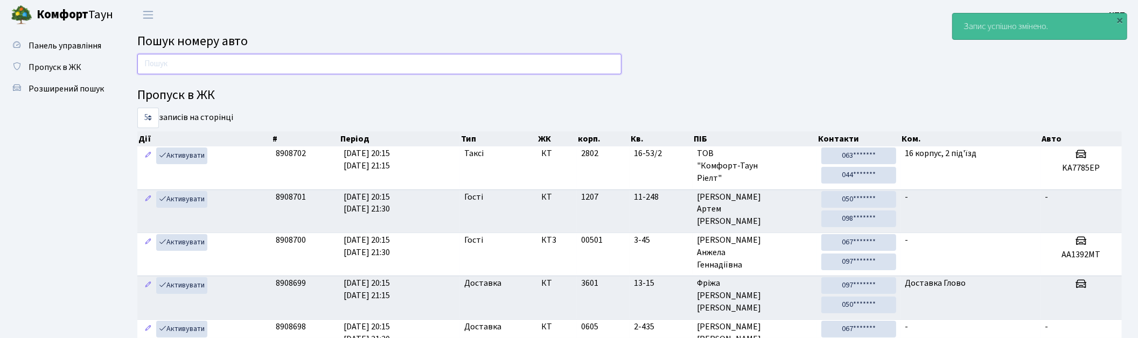
click at [468, 60] on input "text" at bounding box center [379, 64] width 484 height 20
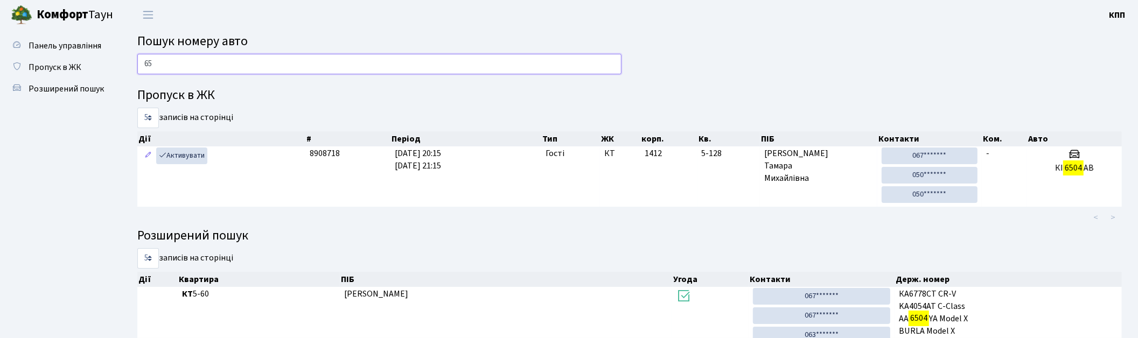
type input "6"
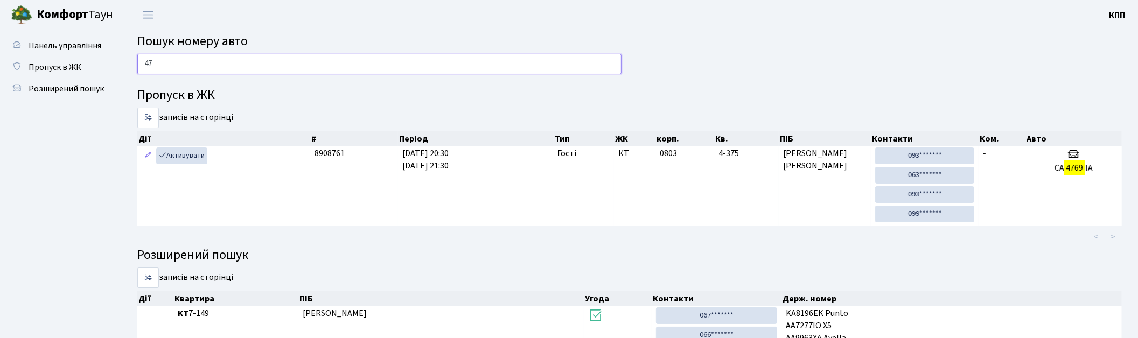
type input "4"
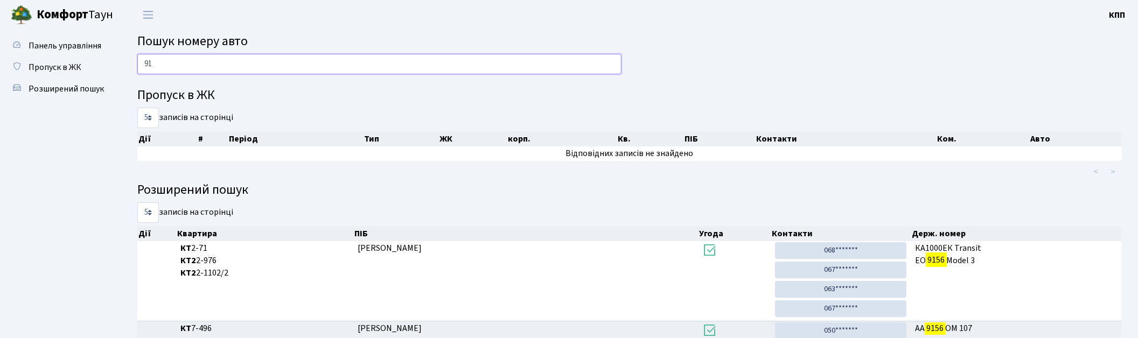
type input "9"
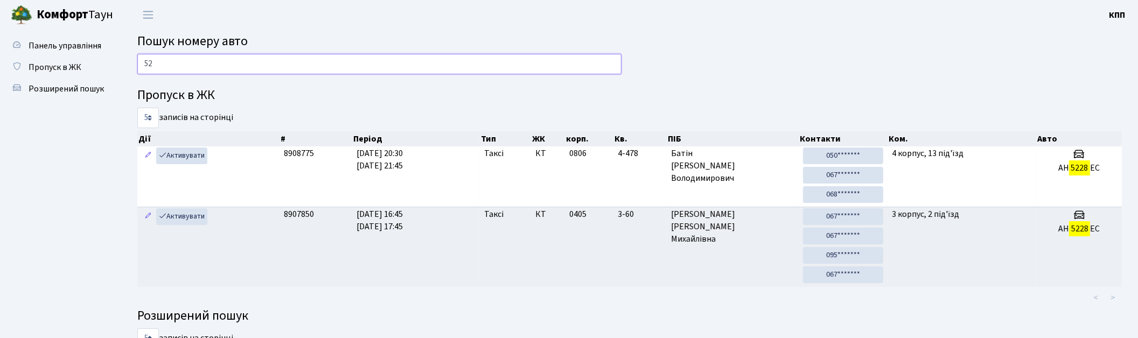
type input "5"
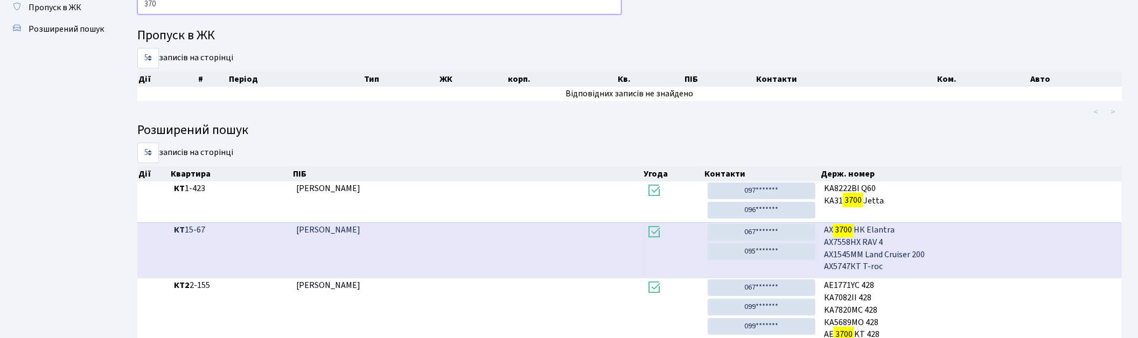
scroll to position [58, 0]
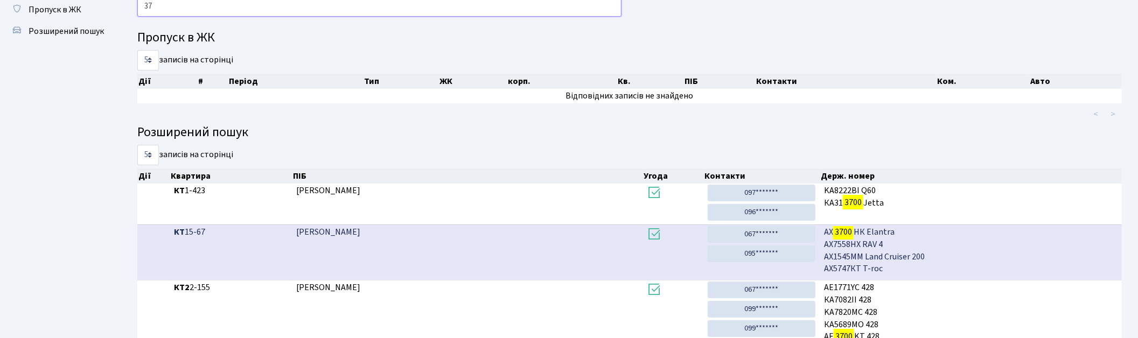
type input "3"
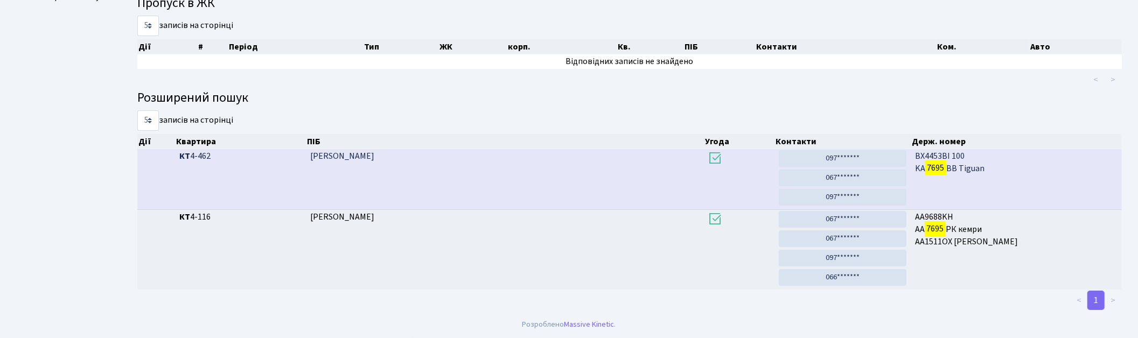
scroll to position [0, 0]
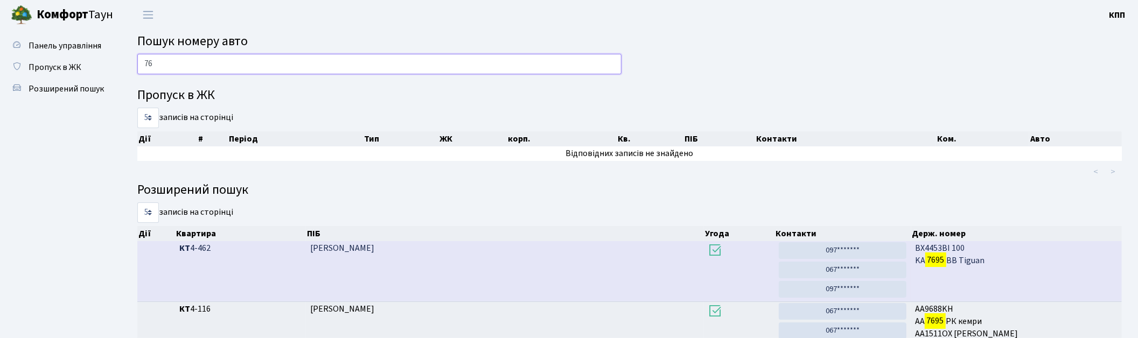
type input "7"
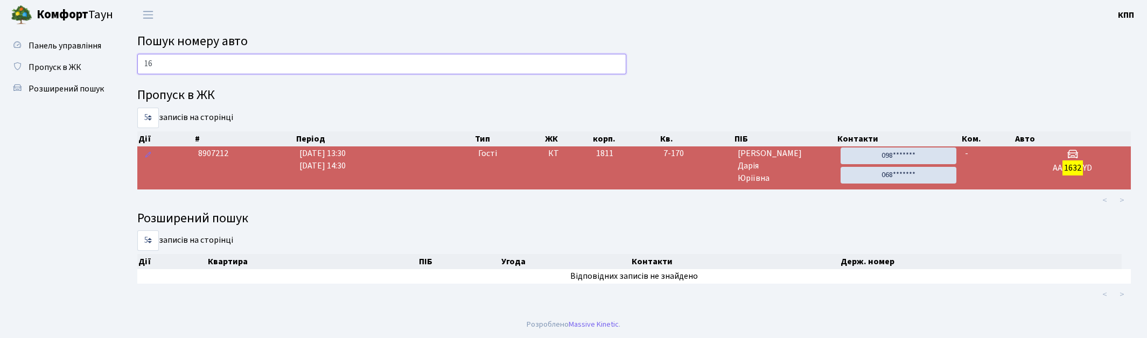
type input "1"
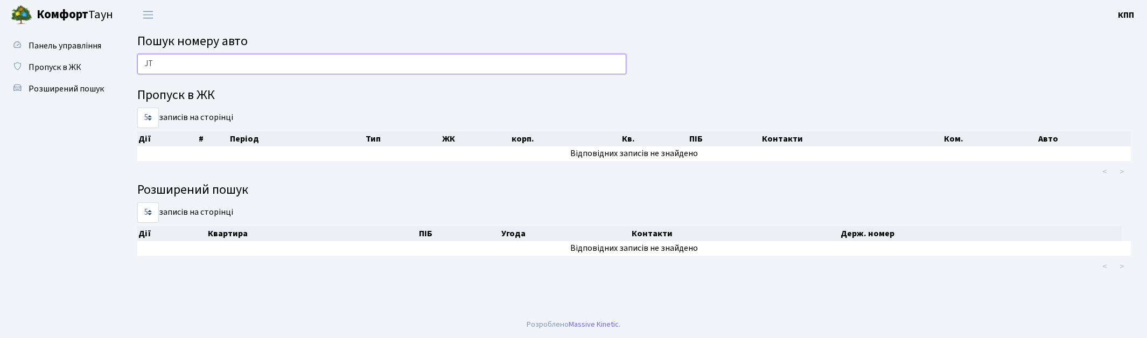
type input "J"
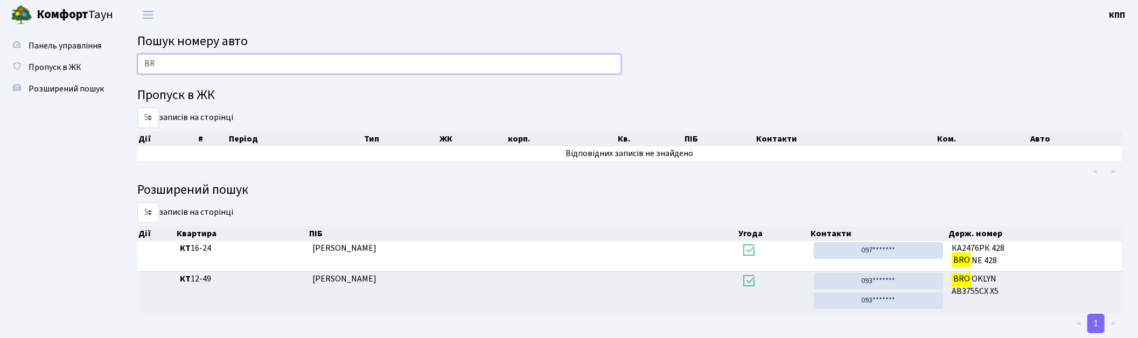
type input "B"
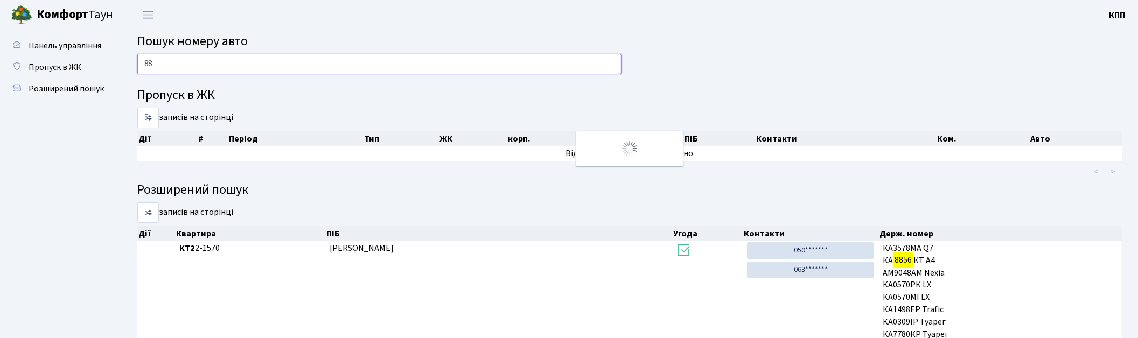
type input "8"
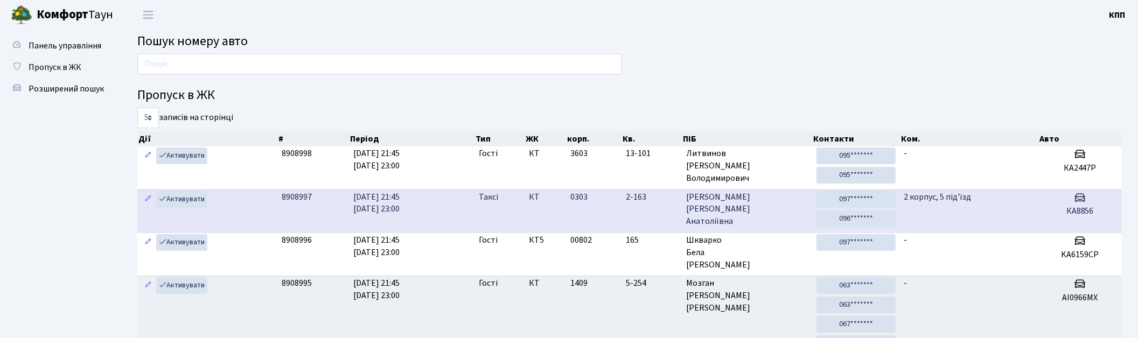
click at [970, 212] on td "2 корпус, 5 під'їзд" at bounding box center [969, 211] width 138 height 43
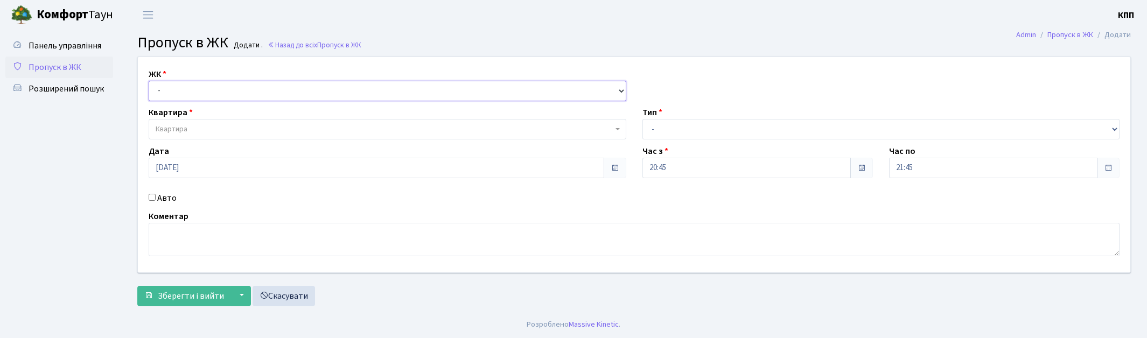
drag, startPoint x: 0, startPoint y: 0, endPoint x: 191, endPoint y: 89, distance: 210.9
click at [191, 89] on select "- КТ, вул. Регенераторна, 4 КТ2, просп. [STREET_ADDRESS] [STREET_ADDRESS] [PERS…" at bounding box center [388, 91] width 478 height 20
select select "271"
click at [149, 81] on select "- КТ, вул. Регенераторна, 4 КТ2, просп. [STREET_ADDRESS] [STREET_ADDRESS] [PERS…" at bounding box center [388, 91] width 478 height 20
select select
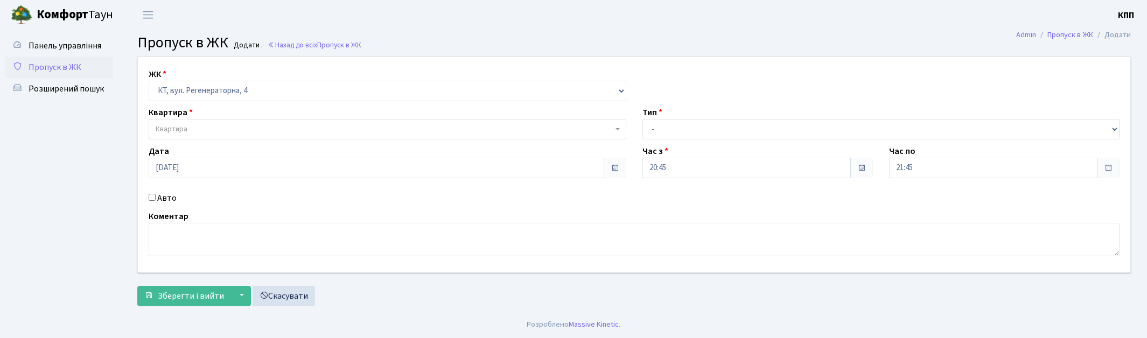
click at [219, 132] on span "Квартира" at bounding box center [384, 129] width 457 height 11
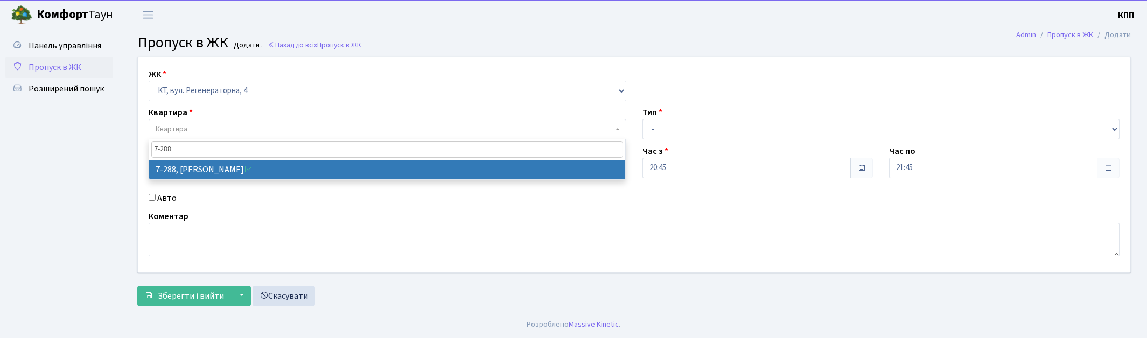
type input "7-288"
select select "4896"
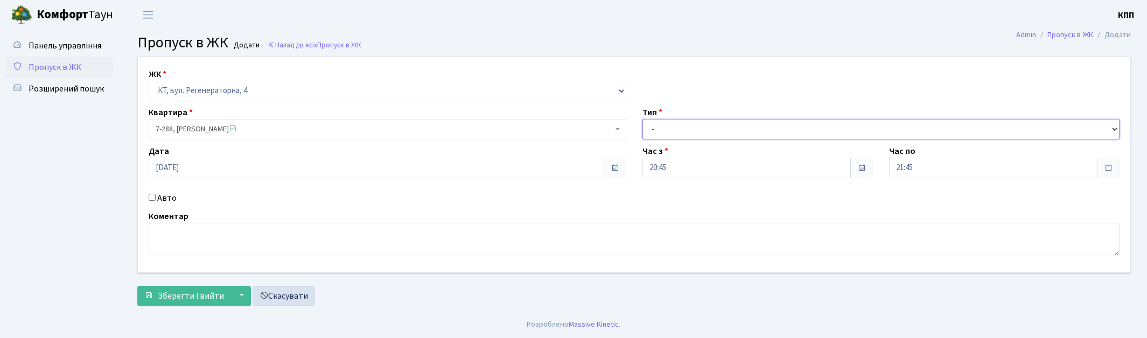
click at [694, 132] on select "- Доставка Таксі Гості Сервіс" at bounding box center [882, 129] width 478 height 20
select select "1"
click at [643, 119] on select "- Доставка Таксі Гості Сервіс" at bounding box center [882, 129] width 478 height 20
click at [158, 292] on span "Зберегти і вийти" at bounding box center [191, 296] width 66 height 12
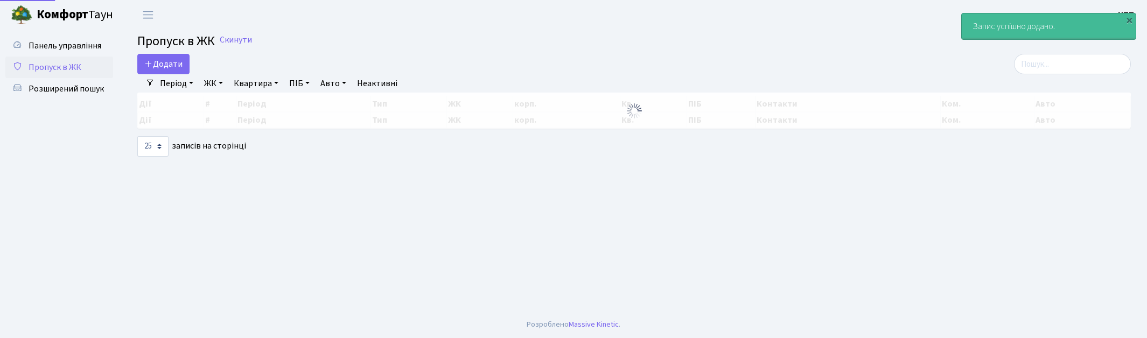
select select "25"
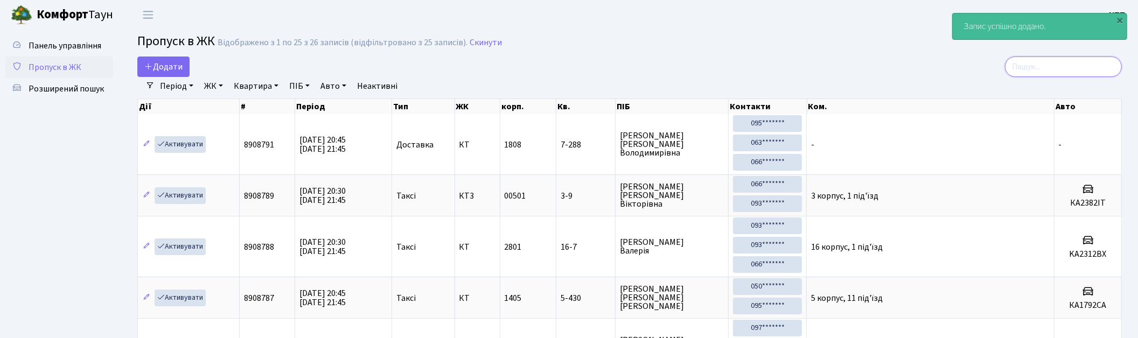
click at [1077, 71] on input "search" at bounding box center [1063, 67] width 117 height 20
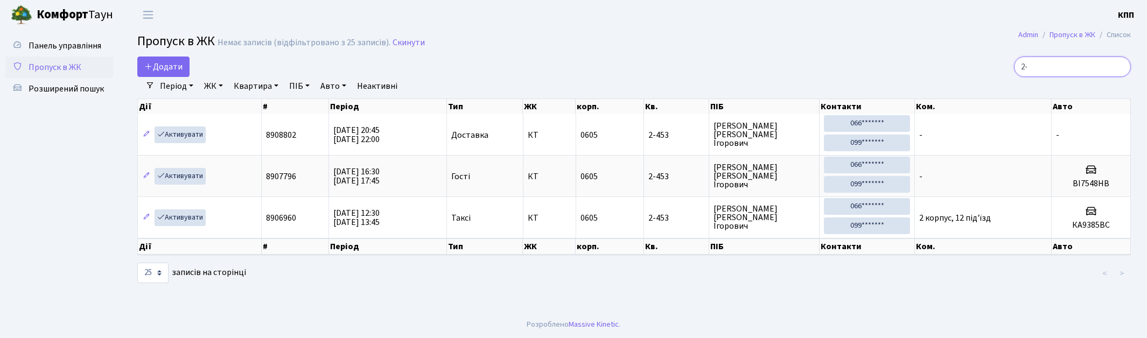
type input "2"
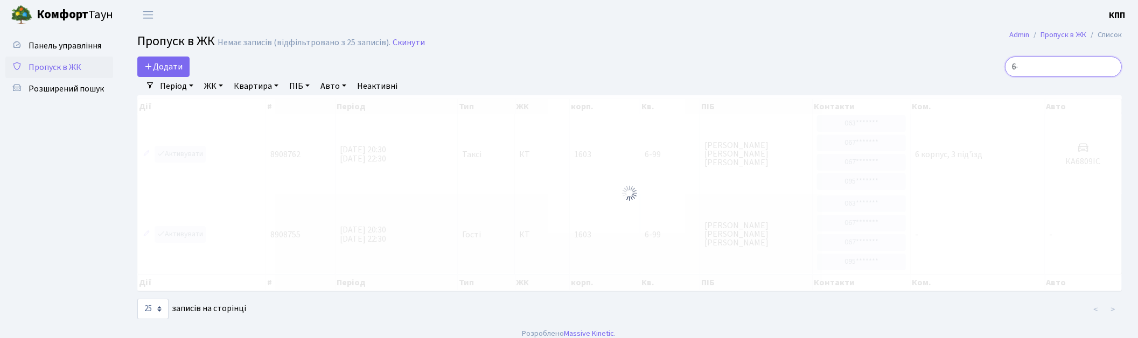
type input "6"
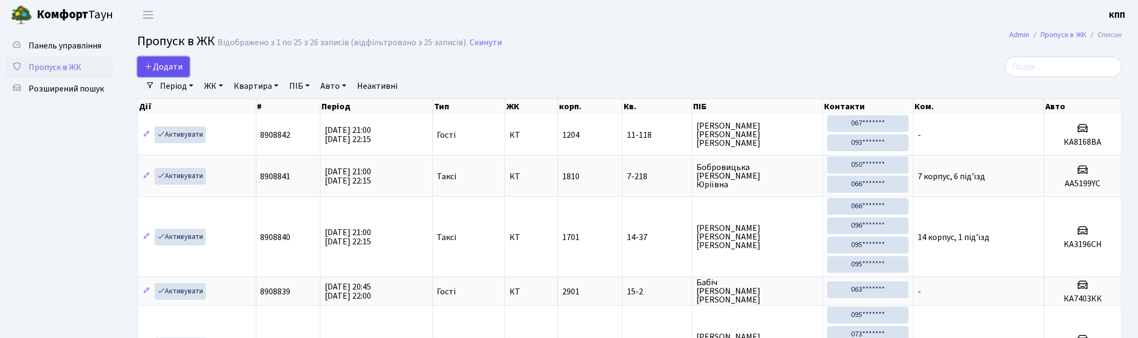
click at [147, 67] on icon at bounding box center [148, 66] width 9 height 9
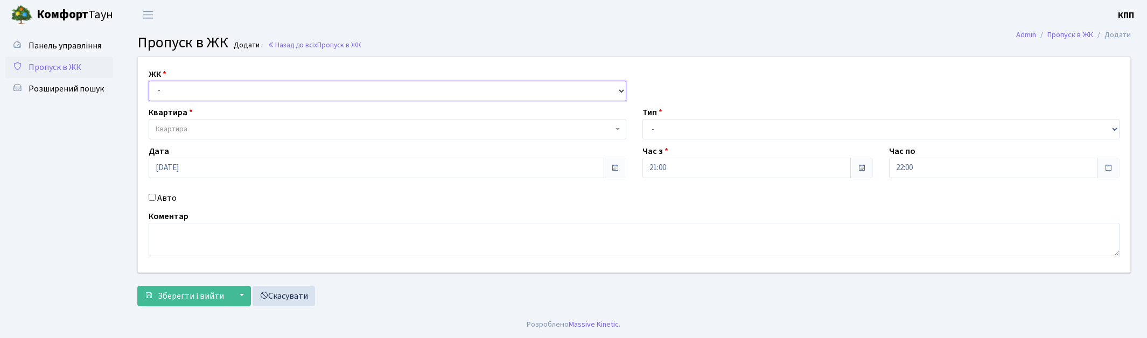
click at [184, 88] on select "- КТ, вул. Регенераторна, 4 КТ2, просп. [STREET_ADDRESS] [STREET_ADDRESS] [PERS…" at bounding box center [388, 91] width 478 height 20
select select "271"
click at [149, 81] on select "- КТ, вул. Регенераторна, 4 КТ2, просп. [STREET_ADDRESS] [STREET_ADDRESS] [PERS…" at bounding box center [388, 91] width 478 height 20
select select
click at [161, 198] on label "Авто" at bounding box center [166, 198] width 19 height 13
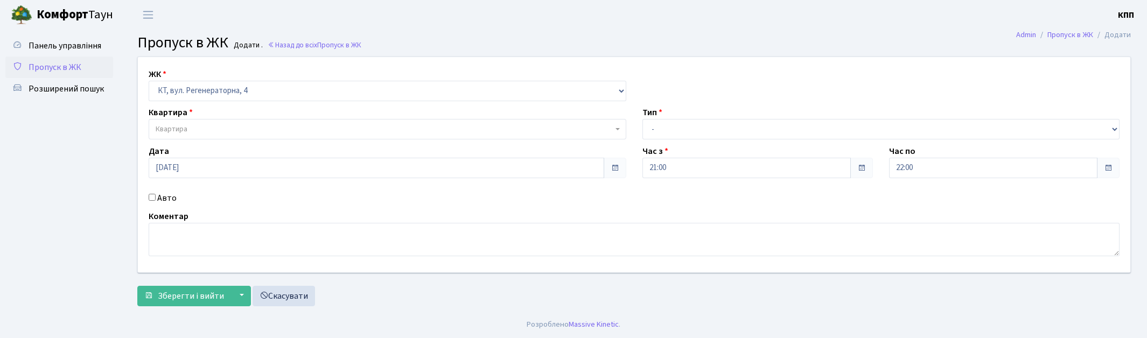
click at [156, 198] on input "Авто" at bounding box center [152, 197] width 7 height 7
checkbox input "true"
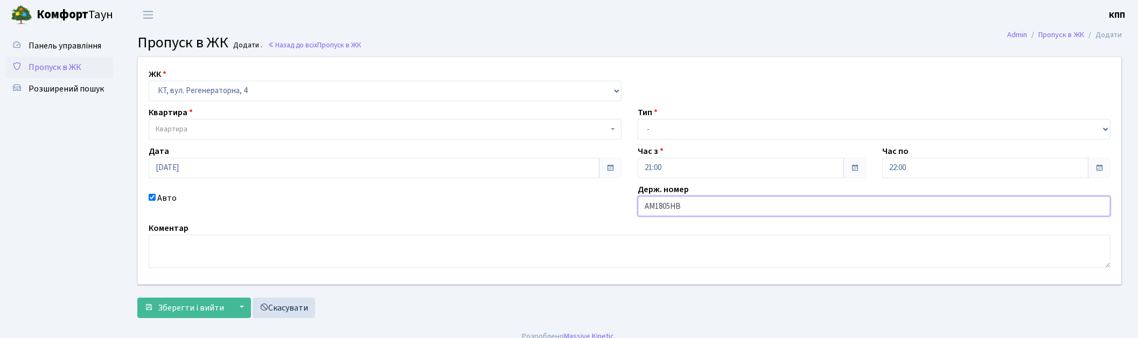
type input "АМ1805НВ"
click at [211, 132] on span "Квартира" at bounding box center [382, 129] width 452 height 11
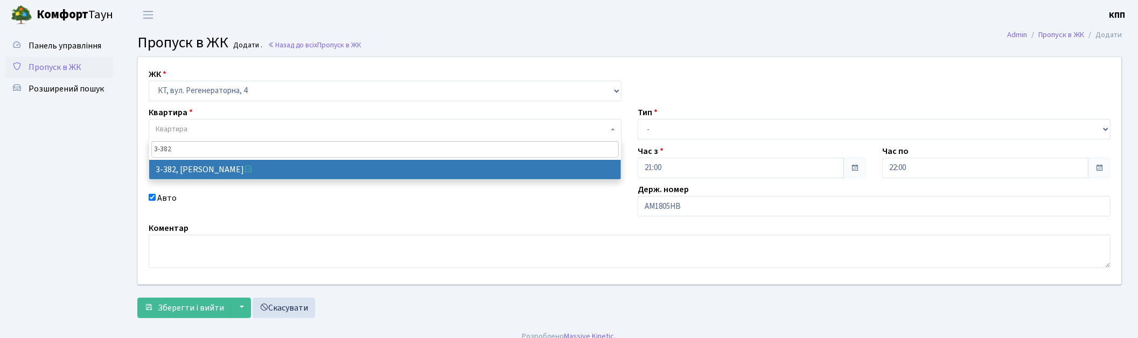
type input "3-382"
select select "1600"
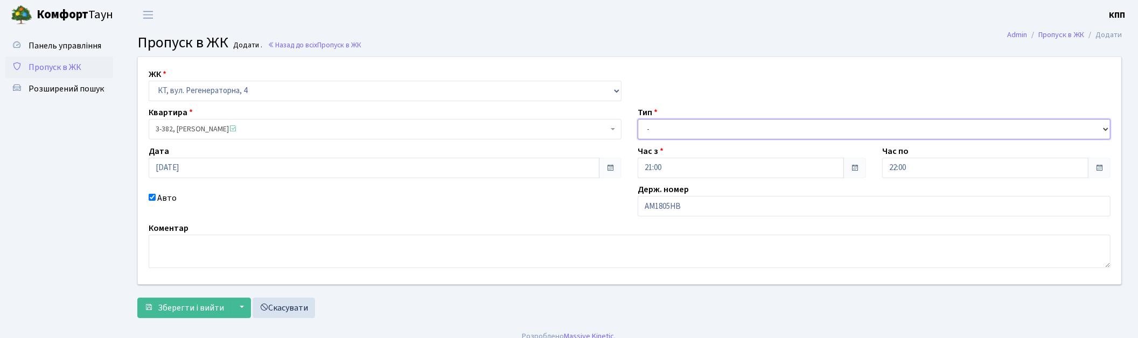
click at [666, 131] on select "- Доставка Таксі Гості Сервіс" at bounding box center [874, 129] width 473 height 20
select select "2"
click at [638, 119] on select "- Доставка Таксі Гості Сервіс" at bounding box center [874, 129] width 473 height 20
click at [170, 304] on span "Зберегти і вийти" at bounding box center [191, 308] width 66 height 12
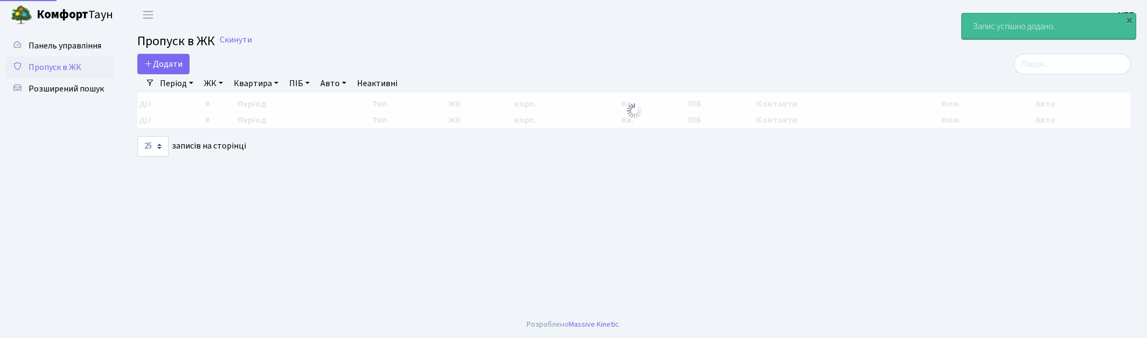
select select "25"
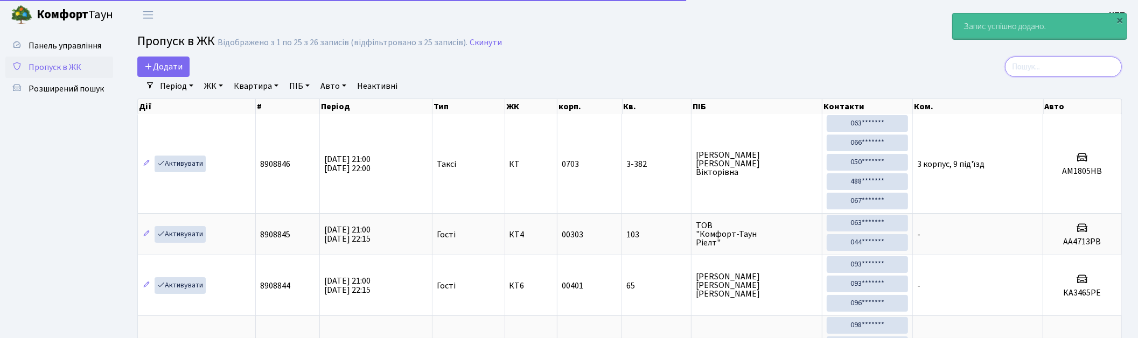
click at [1048, 68] on input "search" at bounding box center [1063, 67] width 117 height 20
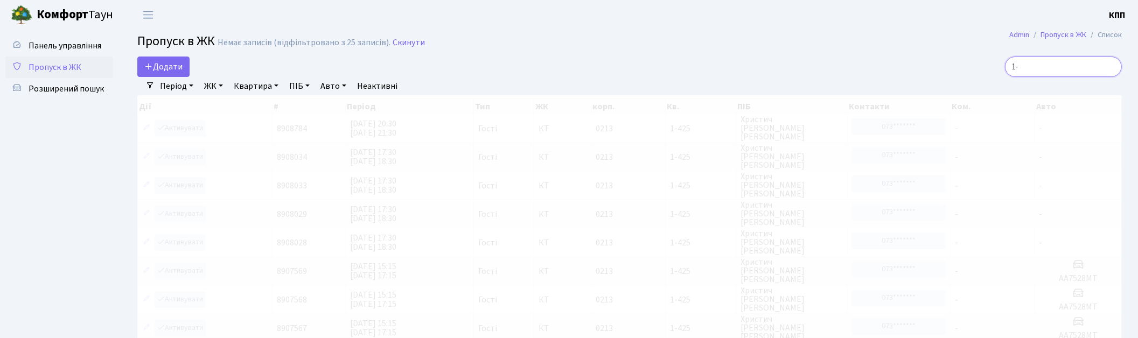
type input "1"
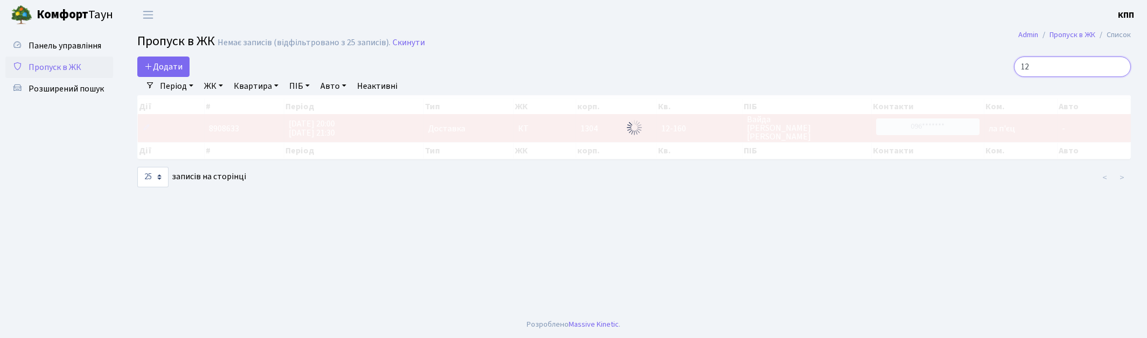
type input "1"
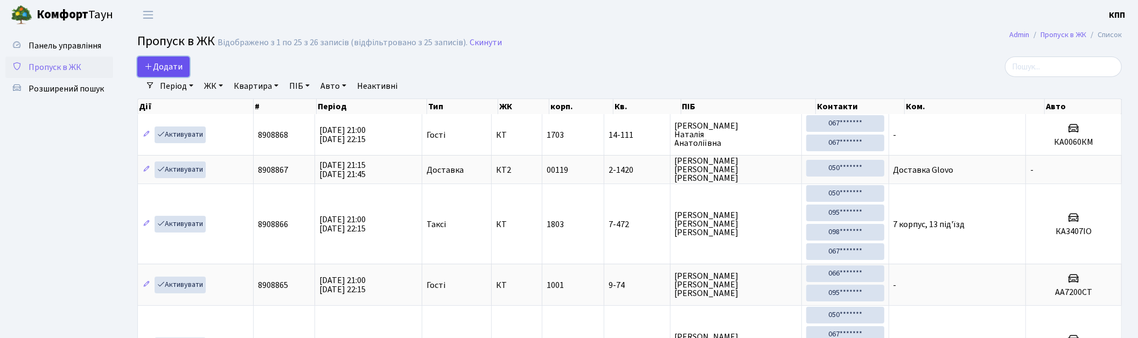
click at [162, 68] on span "Додати" at bounding box center [163, 67] width 38 height 12
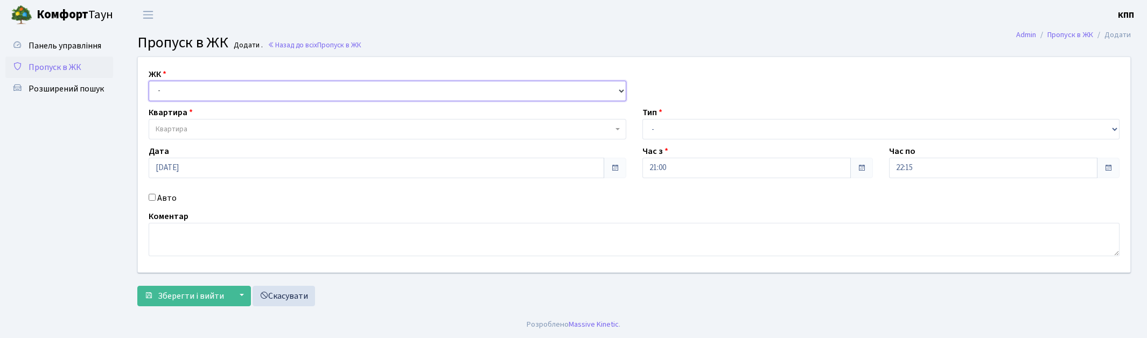
click at [223, 93] on select "- КТ, вул. Регенераторна, 4 КТ2, просп. [STREET_ADDRESS] [STREET_ADDRESS] [PERS…" at bounding box center [388, 91] width 478 height 20
select select "271"
click at [149, 81] on select "- КТ, вул. Регенераторна, 4 КТ2, просп. [STREET_ADDRESS] [STREET_ADDRESS] [PERS…" at bounding box center [388, 91] width 478 height 20
select select
click at [225, 132] on span "Квартира" at bounding box center [384, 129] width 457 height 11
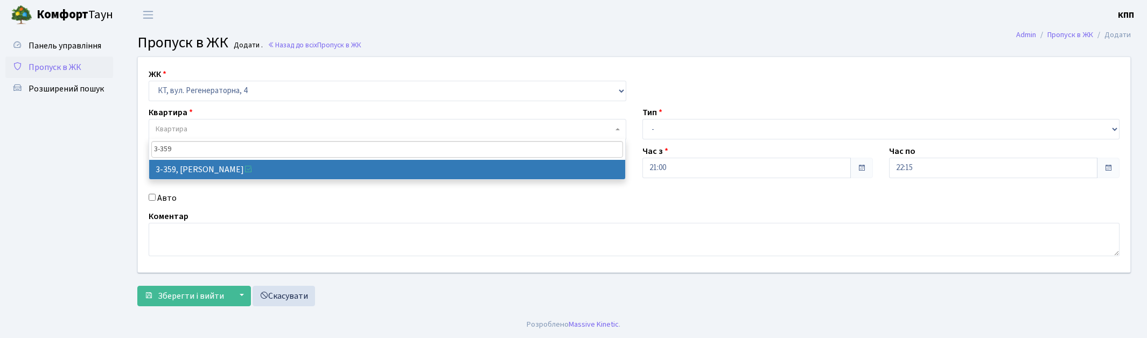
type input "3-359"
select select "1577"
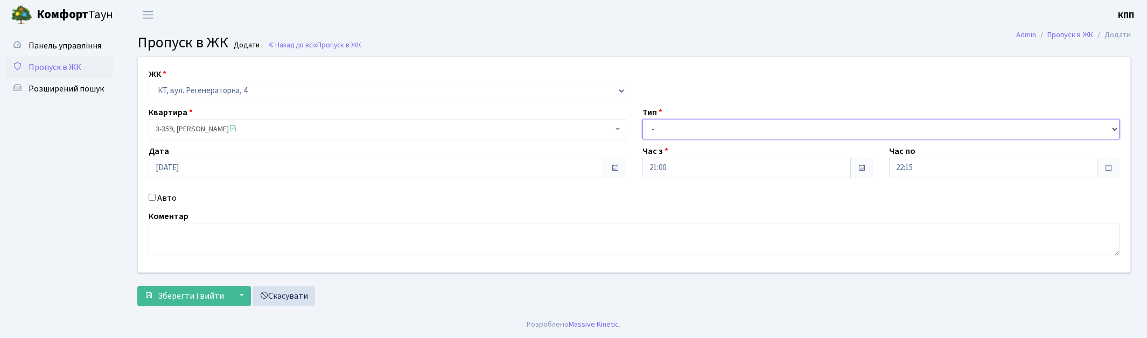
drag, startPoint x: 704, startPoint y: 123, endPoint x: 698, endPoint y: 127, distance: 7.0
click at [704, 123] on select "- Доставка Таксі Гості Сервіс" at bounding box center [882, 129] width 478 height 20
select select "1"
click at [643, 119] on select "- Доставка Таксі Гості Сервіс" at bounding box center [882, 129] width 478 height 20
click at [217, 299] on span "Зберегти і вийти" at bounding box center [191, 296] width 66 height 12
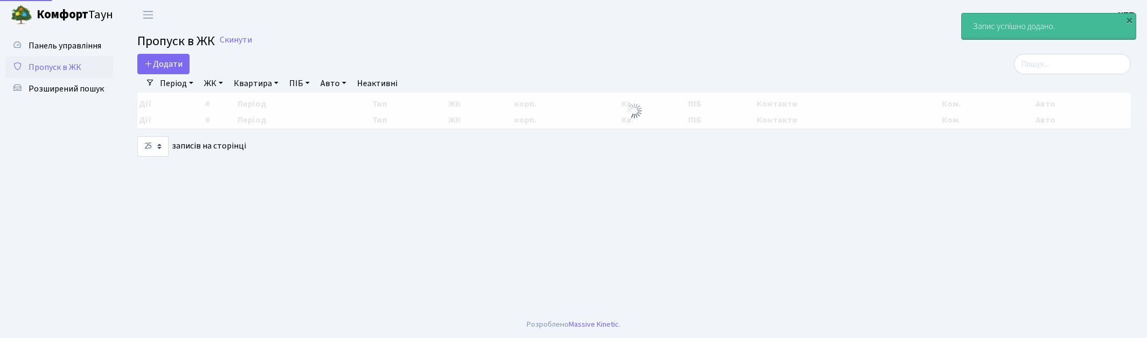
select select "25"
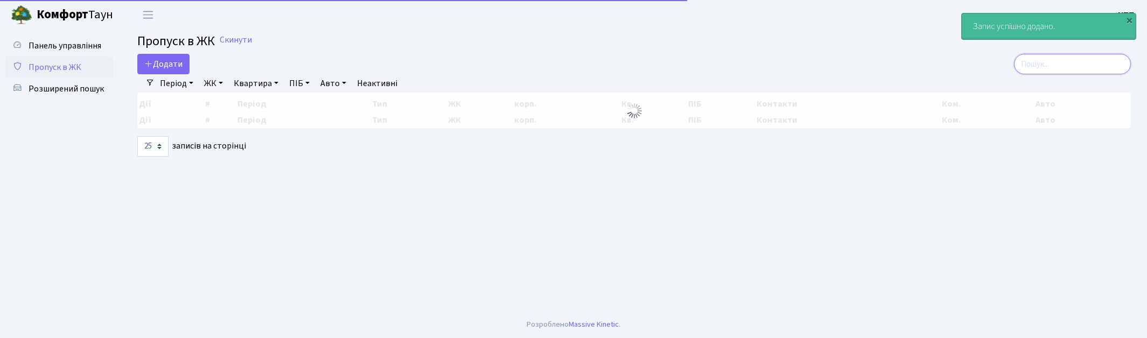
click input "search"
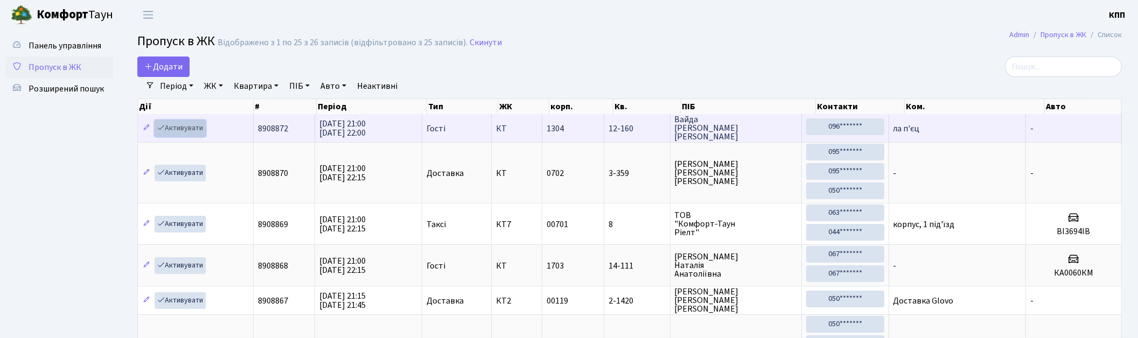
click link "Активувати"
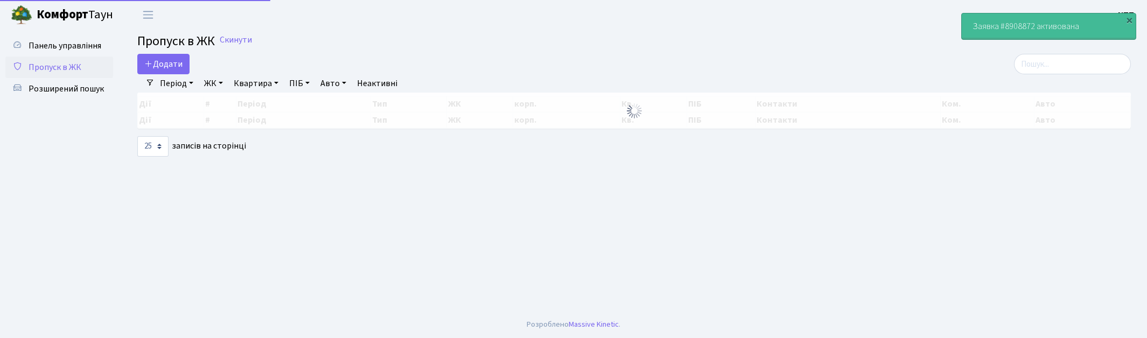
select select "25"
click at [1054, 66] on input "search" at bounding box center [1072, 64] width 117 height 20
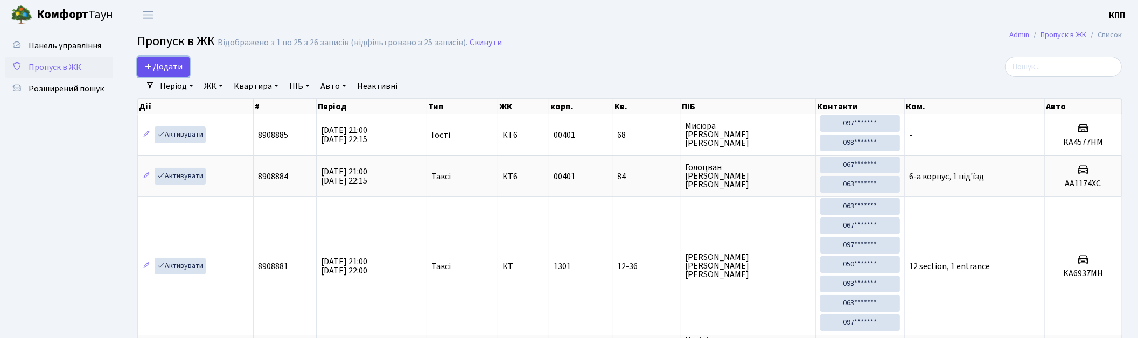
click at [152, 66] on icon at bounding box center [148, 66] width 9 height 9
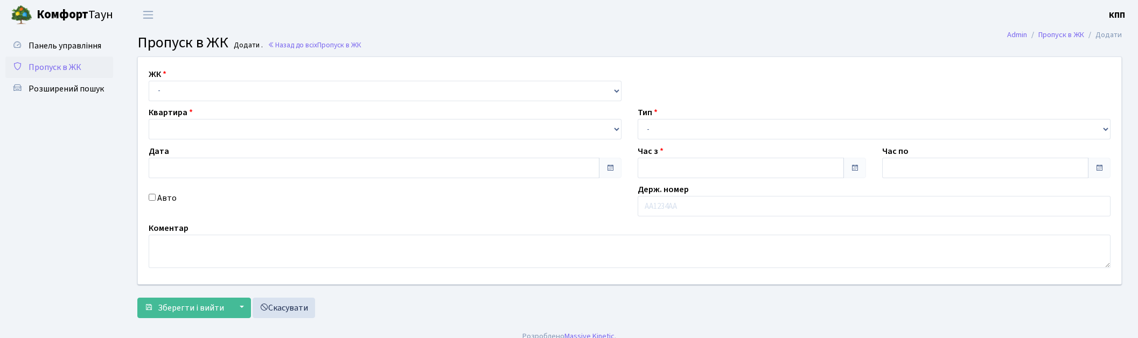
type input "[DATE]"
type input "21:15"
type input "22:15"
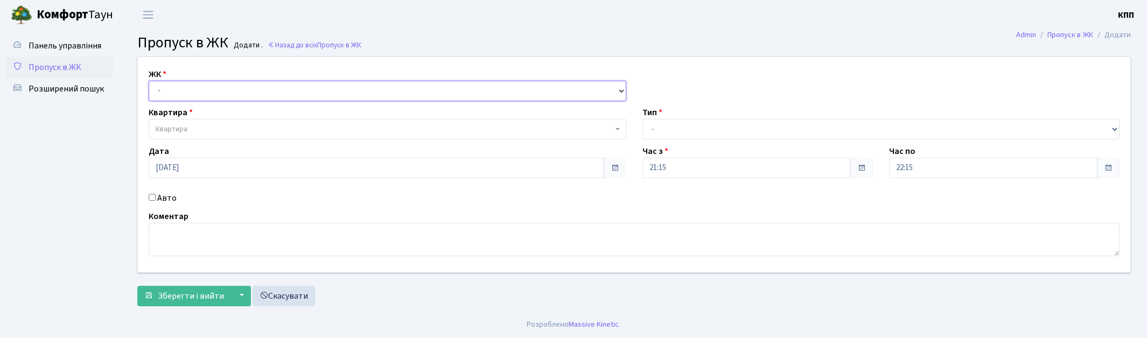
click at [175, 81] on select "- КТ, вул. Регенераторна, 4 КТ2, просп. Соборності, 17 КТ3, вул. Березнева, 16 …" at bounding box center [388, 91] width 478 height 20
select select "271"
click at [149, 81] on select "- КТ, вул. Регенераторна, 4 КТ2, просп. [STREET_ADDRESS] [STREET_ADDRESS] [PERS…" at bounding box center [388, 91] width 478 height 20
select select
click at [200, 128] on span "Квартира" at bounding box center [384, 129] width 457 height 11
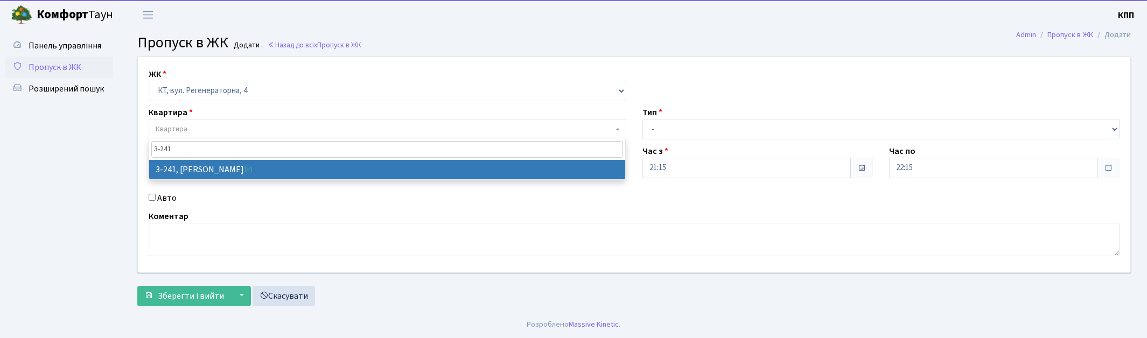
type input "3-241"
select select "742"
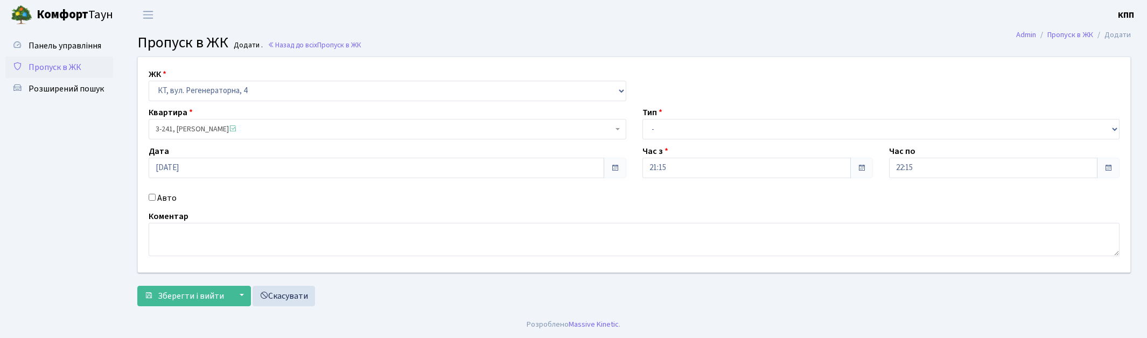
click at [171, 202] on label "Авто" at bounding box center [166, 198] width 19 height 13
click at [156, 201] on input "Авто" at bounding box center [152, 197] width 7 height 7
checkbox input "true"
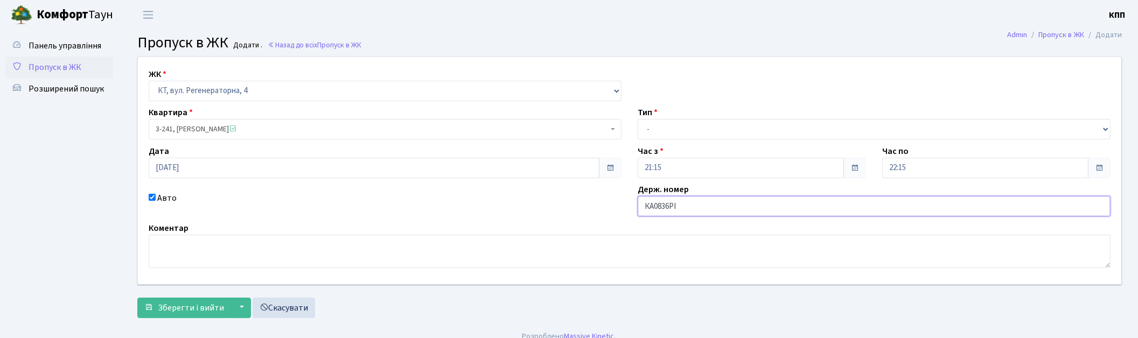
type input "КА0836РІ"
click at [668, 125] on select "- Доставка Таксі Гості Сервіс" at bounding box center [874, 129] width 473 height 20
select select "2"
click at [638, 119] on select "- Доставка Таксі Гості Сервіс" at bounding box center [874, 129] width 473 height 20
click at [182, 313] on span "Зберегти і вийти" at bounding box center [191, 308] width 66 height 12
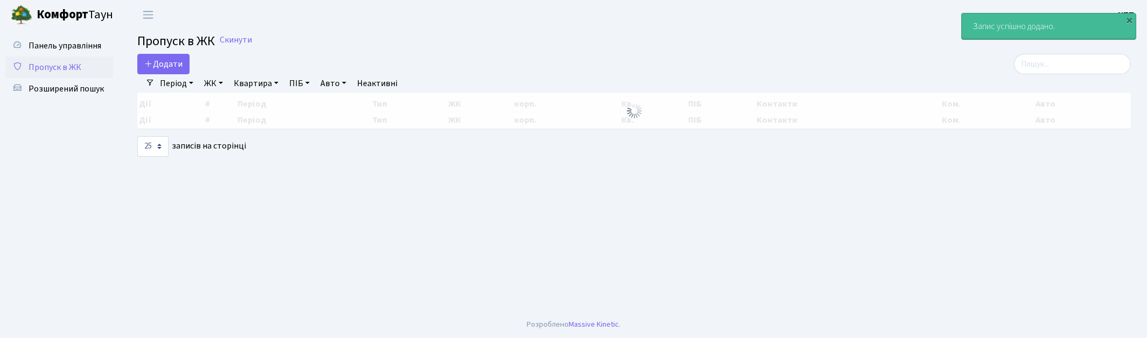
select select "25"
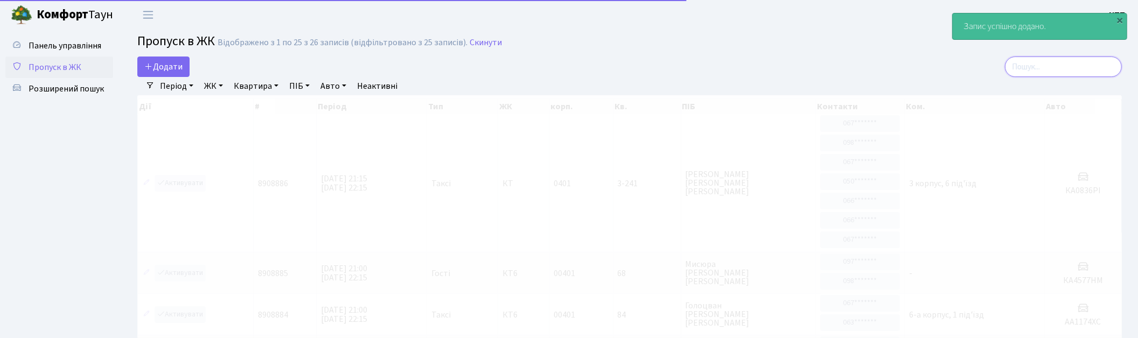
click at [1051, 70] on input "search" at bounding box center [1063, 67] width 117 height 20
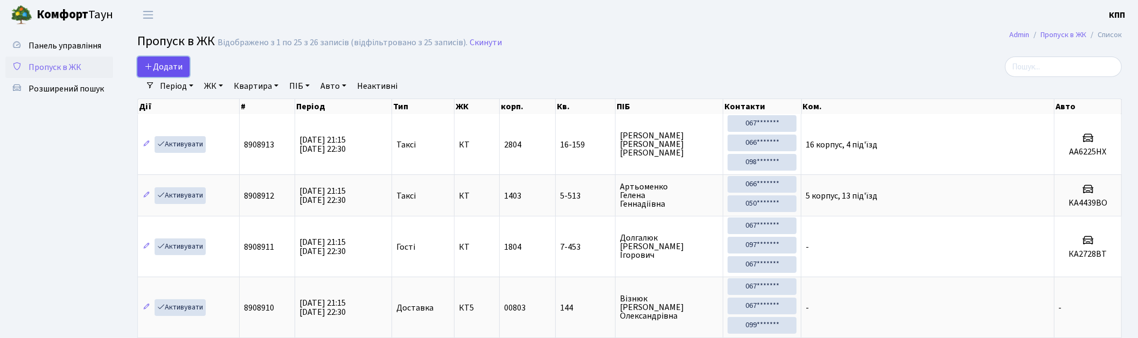
click at [158, 68] on span "Додати" at bounding box center [163, 67] width 38 height 12
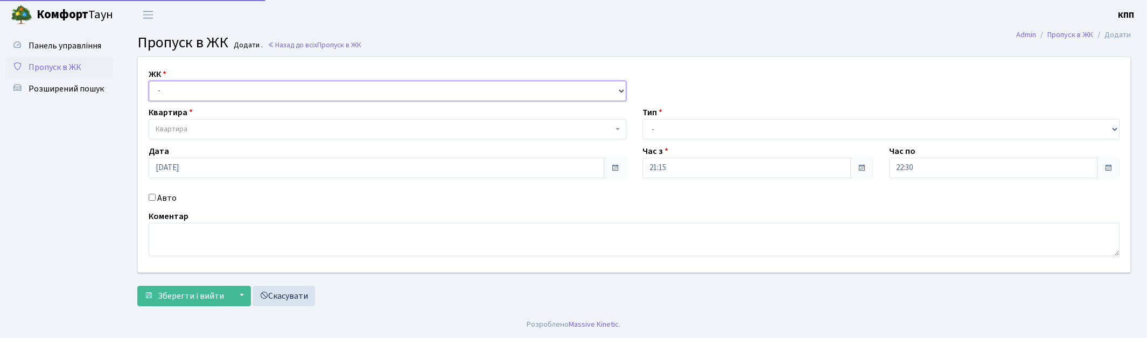
drag, startPoint x: 0, startPoint y: 0, endPoint x: 170, endPoint y: 94, distance: 194.3
click at [192, 99] on select "- КТ, вул. Регенераторна, 4 КТ2, просп. [STREET_ADDRESS] [STREET_ADDRESS] [PERS…" at bounding box center [388, 91] width 478 height 20
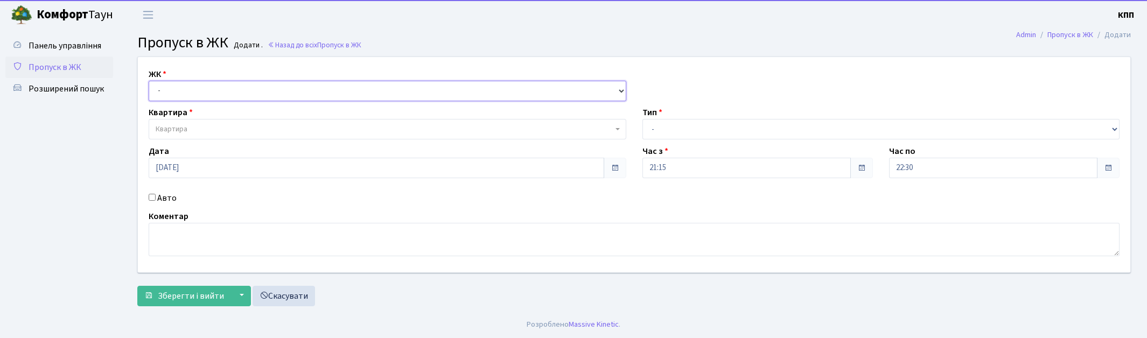
select select "271"
click at [149, 81] on select "- КТ, вул. Регенераторна, 4 КТ2, просп. [STREET_ADDRESS] [STREET_ADDRESS] [PERS…" at bounding box center [388, 91] width 478 height 20
select select
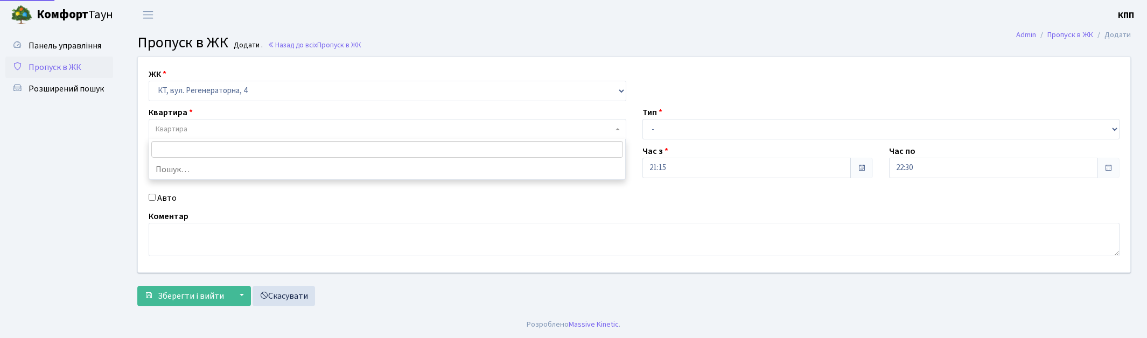
click at [176, 124] on span "Квартира" at bounding box center [172, 129] width 32 height 11
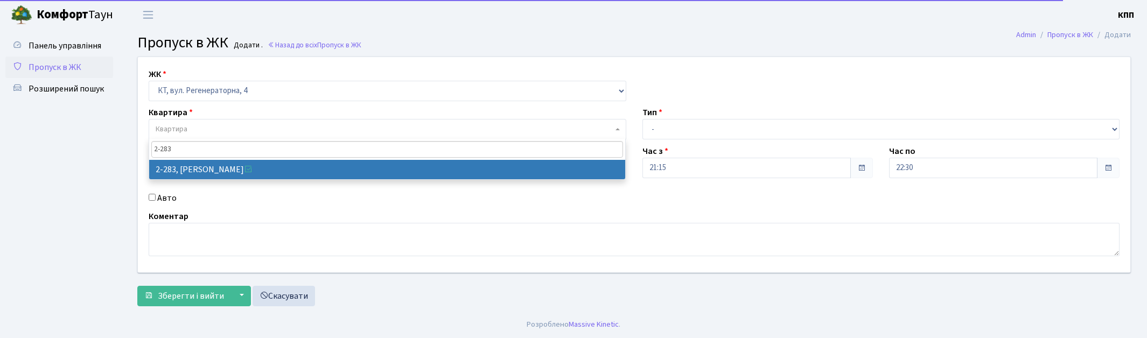
type input "2-283"
select select "1297"
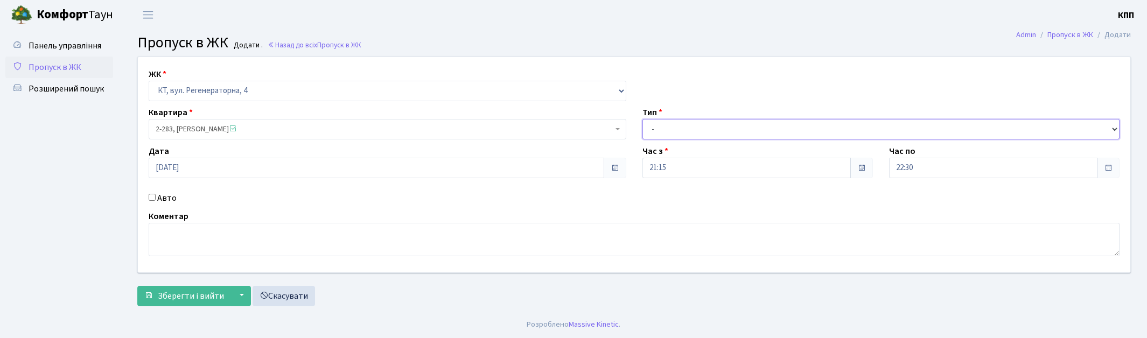
click at [671, 137] on select "- Доставка Таксі Гості Сервіс" at bounding box center [882, 129] width 478 height 20
select select "3"
click at [643, 119] on select "- Доставка Таксі Гості Сервіс" at bounding box center [882, 129] width 478 height 20
click at [213, 304] on button "Зберегти і вийти" at bounding box center [184, 296] width 94 height 20
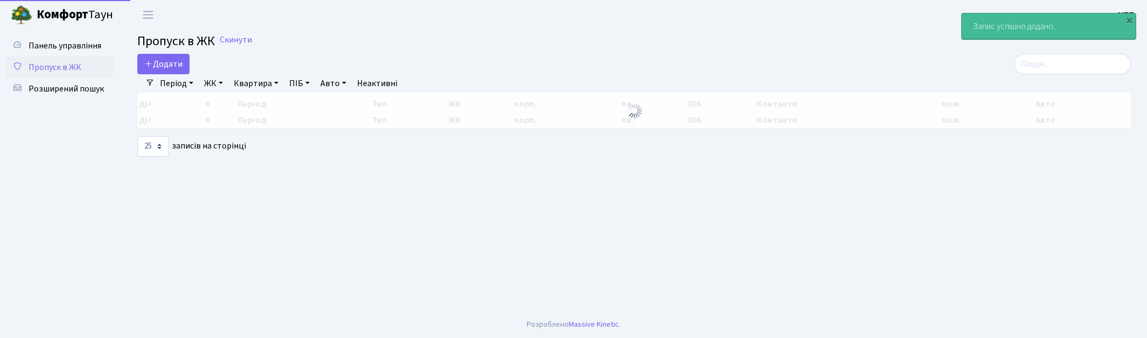
select select "25"
click at [1056, 61] on input "search" at bounding box center [1072, 64] width 117 height 20
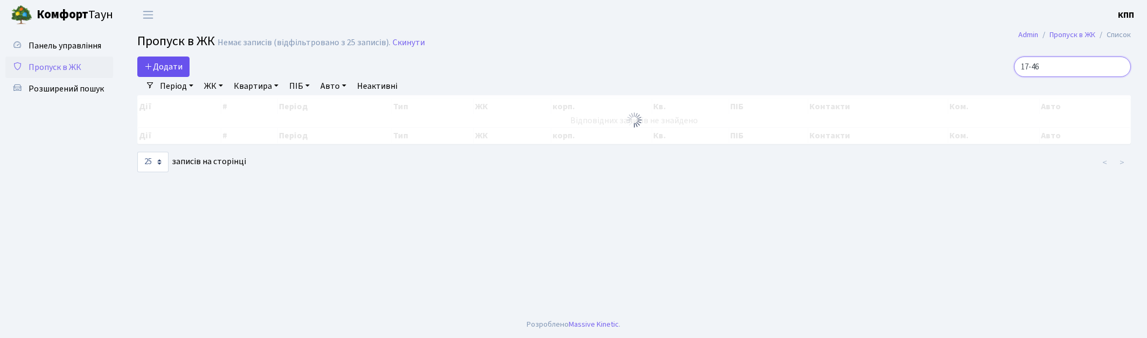
type input "17-46"
click at [164, 70] on span "Додати" at bounding box center [163, 67] width 38 height 12
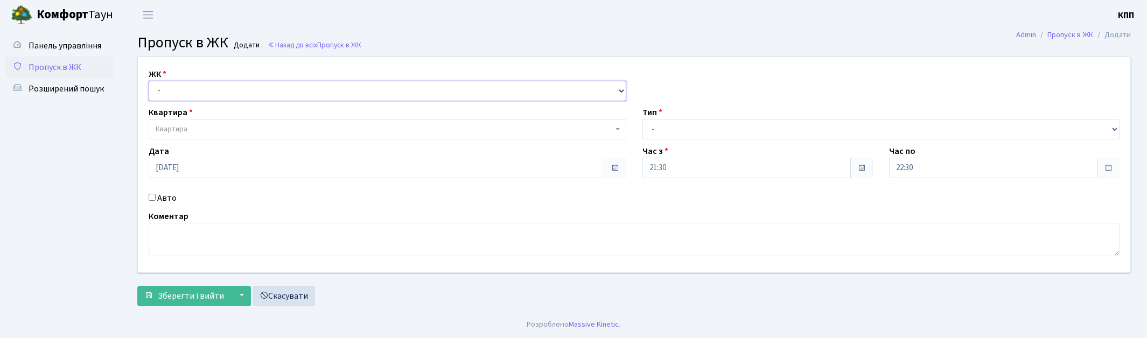
click at [178, 92] on select "- КТ, вул. Регенераторна, 4 КТ2, просп. [STREET_ADDRESS] [STREET_ADDRESS] [PERS…" at bounding box center [388, 91] width 478 height 20
select select "271"
click at [149, 81] on select "- КТ, вул. Регенераторна, 4 КТ2, просп. [STREET_ADDRESS] [STREET_ADDRESS] [PERS…" at bounding box center [388, 91] width 478 height 20
select select
click at [190, 122] on span "Квартира" at bounding box center [388, 129] width 478 height 20
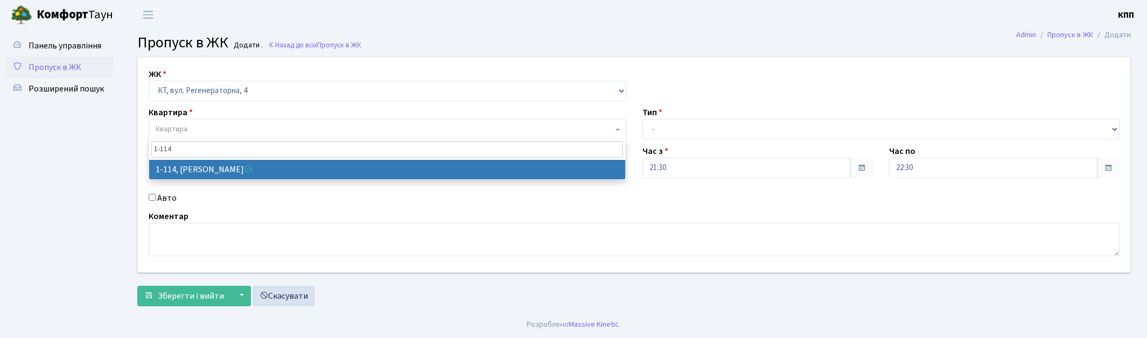
type input "1-114"
select select "114"
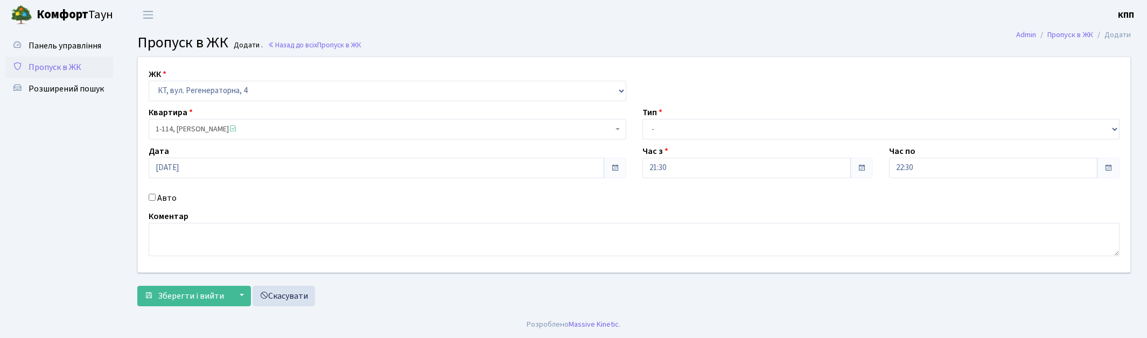
click at [173, 199] on label "Авто" at bounding box center [166, 198] width 19 height 13
click at [156, 199] on input "Авто" at bounding box center [152, 197] width 7 height 7
checkbox input "true"
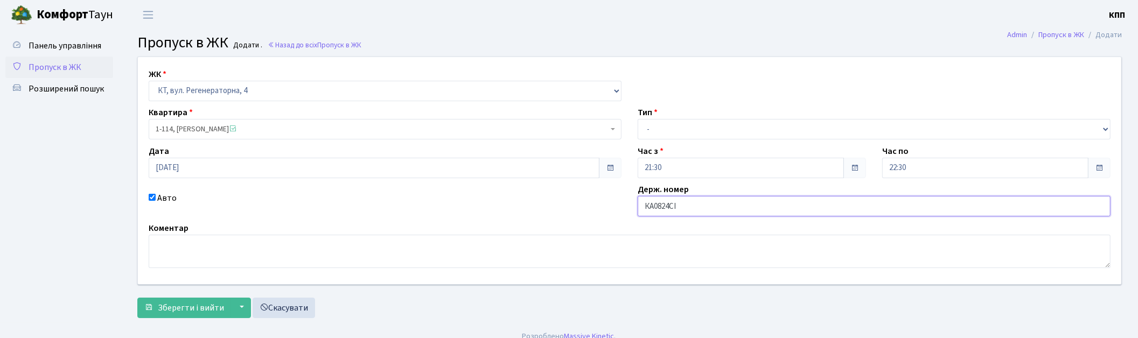
type input "КА0824СІ"
click at [687, 132] on select "- Доставка Таксі Гості Сервіс" at bounding box center [874, 129] width 473 height 20
select select "3"
click at [638, 119] on select "- Доставка Таксі Гості Сервіс" at bounding box center [874, 129] width 473 height 20
click at [171, 308] on span "Зберегти і вийти" at bounding box center [191, 308] width 66 height 12
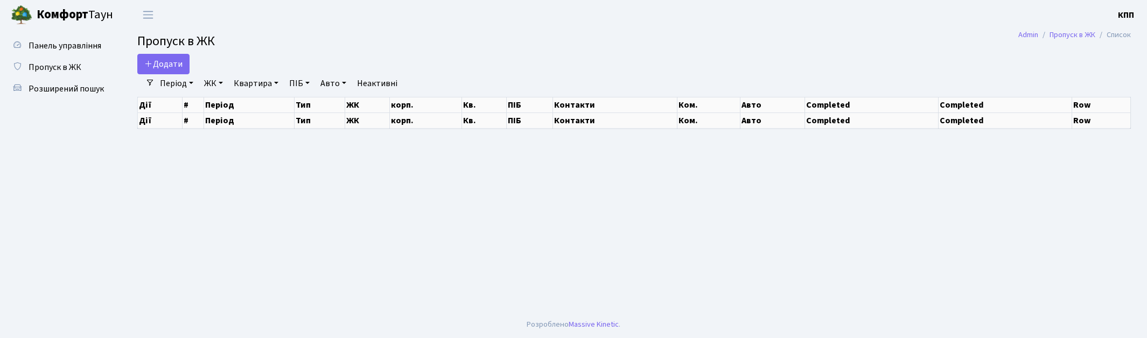
select select "25"
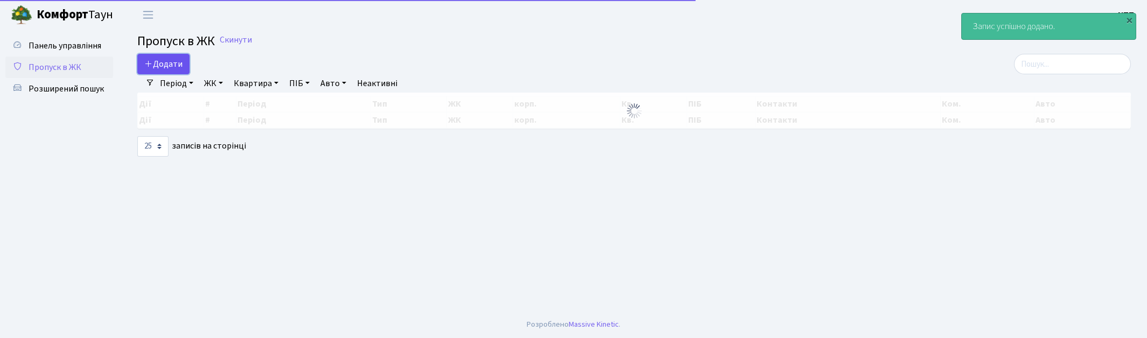
click at [175, 67] on span "Додати" at bounding box center [163, 64] width 38 height 12
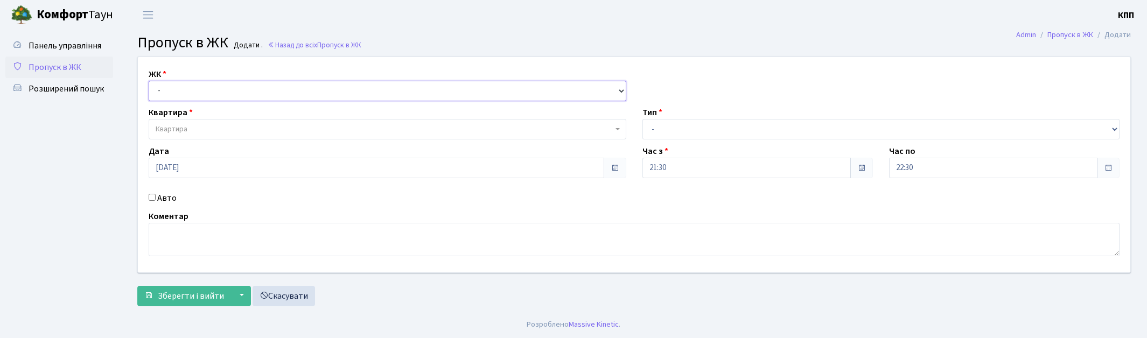
drag, startPoint x: 0, startPoint y: 0, endPoint x: 220, endPoint y: 98, distance: 240.6
click at [220, 98] on select "- КТ, вул. Регенераторна, 4 КТ2, просп. [STREET_ADDRESS] [STREET_ADDRESS] [PERS…" at bounding box center [388, 91] width 478 height 20
select select "271"
click at [149, 81] on select "- КТ, вул. Регенераторна, 4 КТ2, просп. [STREET_ADDRESS] [STREET_ADDRESS] [PERS…" at bounding box center [388, 91] width 478 height 20
select select
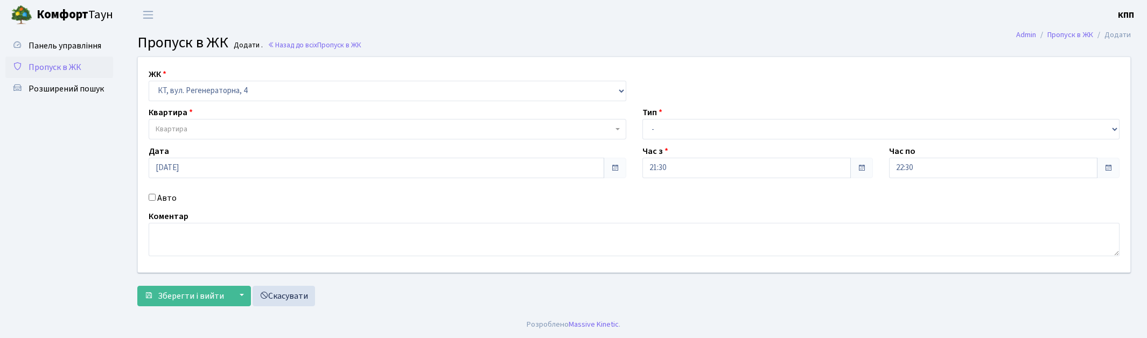
click at [225, 127] on span "Квартира" at bounding box center [384, 129] width 457 height 11
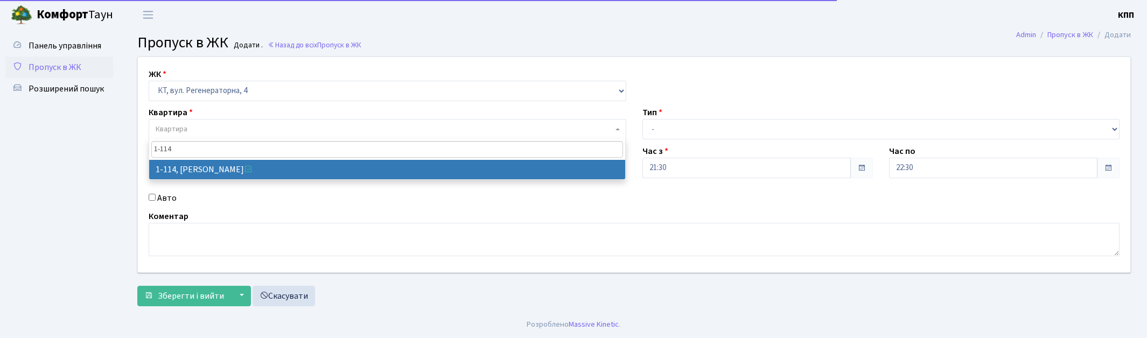
type input "1-114"
select select "114"
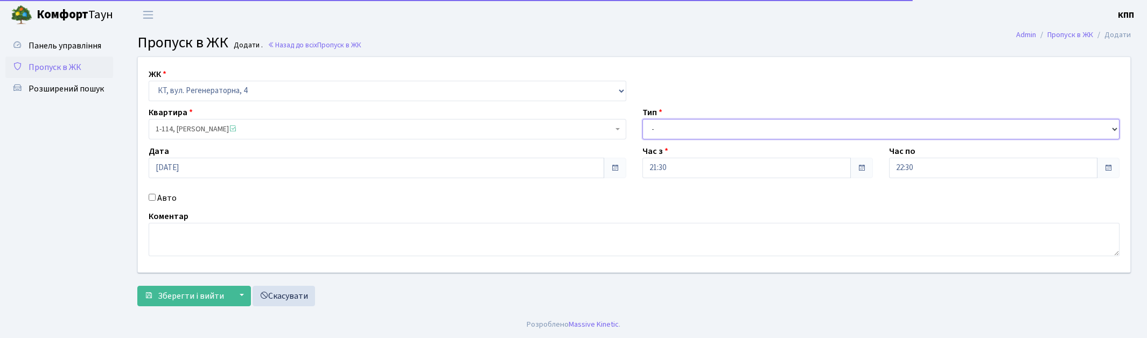
click at [696, 134] on select "- Доставка Таксі Гості Сервіс" at bounding box center [882, 129] width 478 height 20
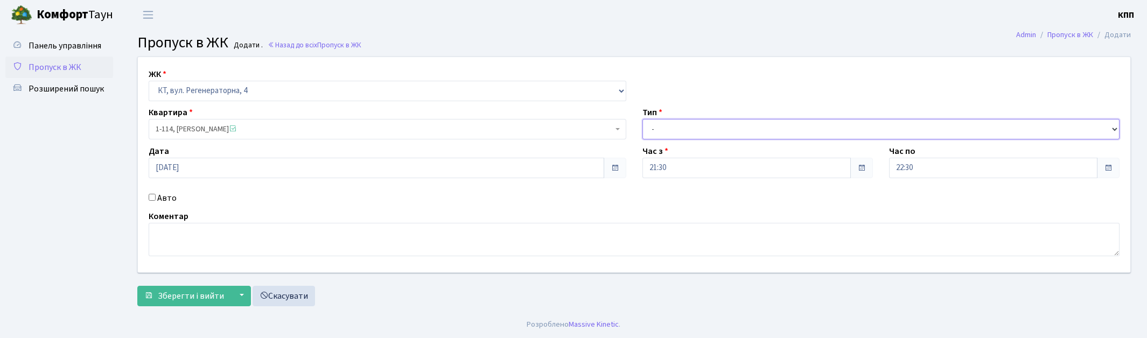
select select "3"
click at [643, 119] on select "- Доставка Таксі Гості Сервіс" at bounding box center [882, 129] width 478 height 20
click at [156, 201] on div "Авто" at bounding box center [388, 198] width 494 height 13
click at [160, 200] on label "Авто" at bounding box center [166, 198] width 19 height 13
click at [156, 200] on input "Авто" at bounding box center [152, 197] width 7 height 7
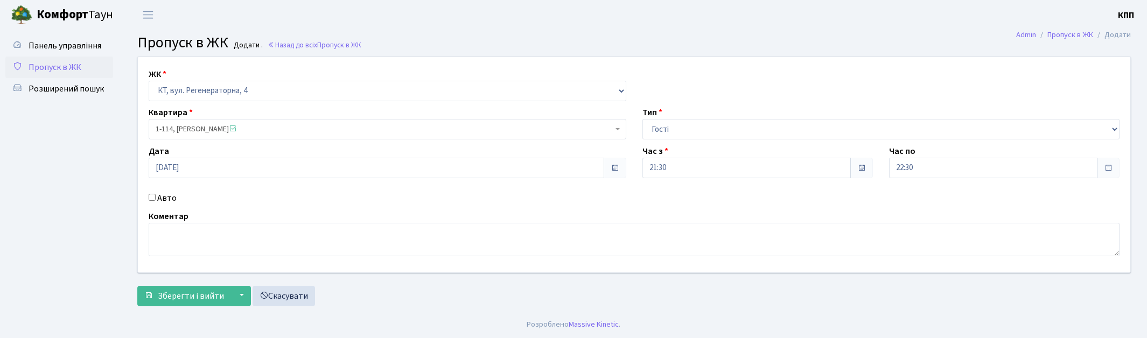
checkbox input "true"
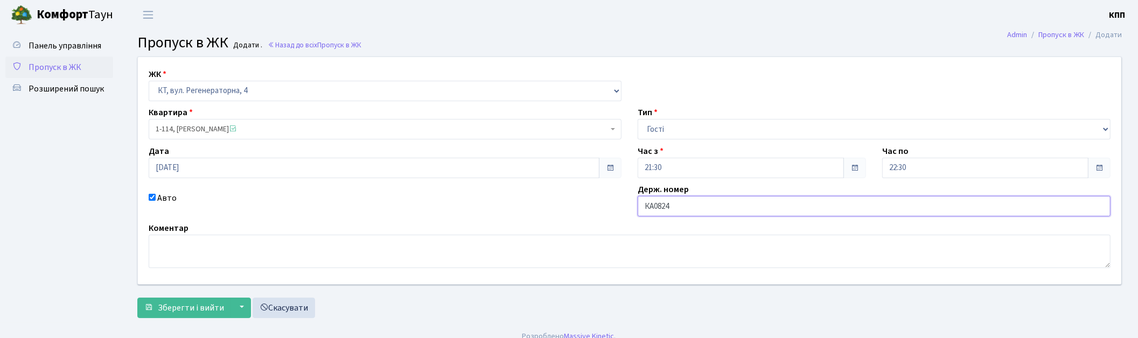
type input "КА0824СІ"
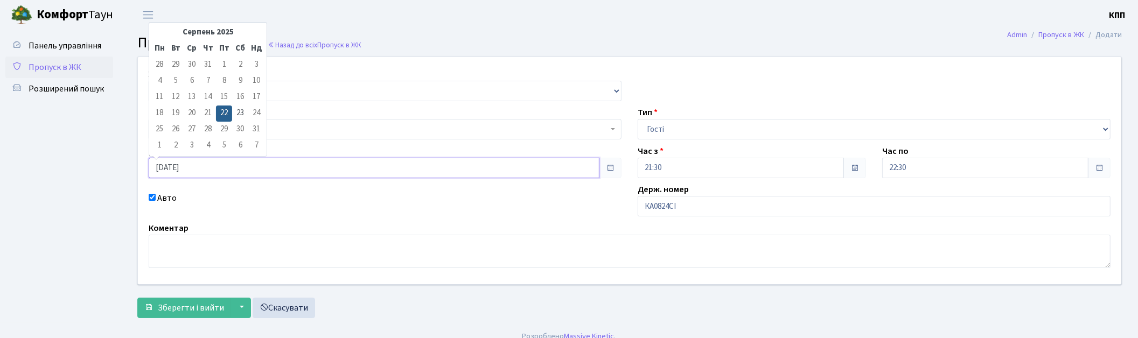
click at [194, 168] on input "[DATE]" at bounding box center [374, 168] width 451 height 20
click at [234, 114] on td "23" at bounding box center [240, 114] width 16 height 16
type input "23.08.2025"
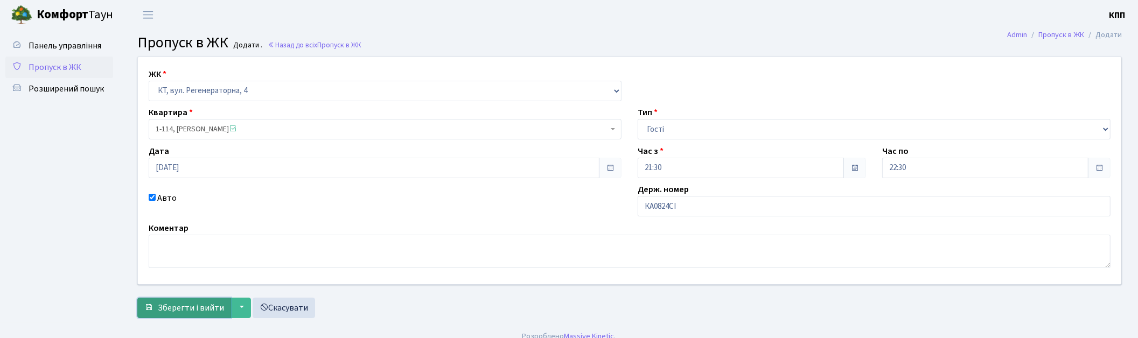
click at [194, 306] on span "Зберегти і вийти" at bounding box center [191, 308] width 66 height 12
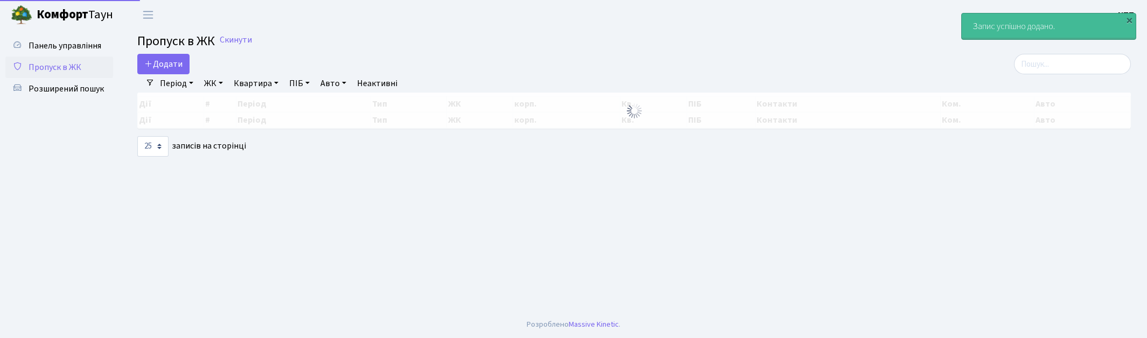
select select "25"
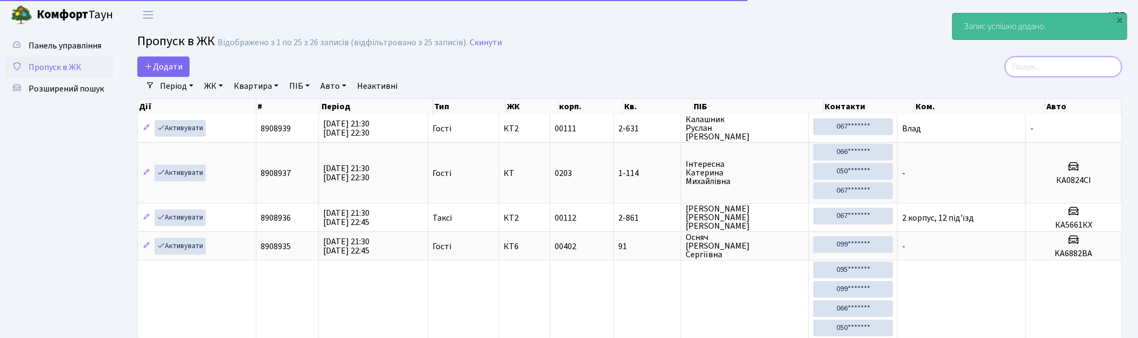
click at [1073, 57] on input "search" at bounding box center [1063, 67] width 117 height 20
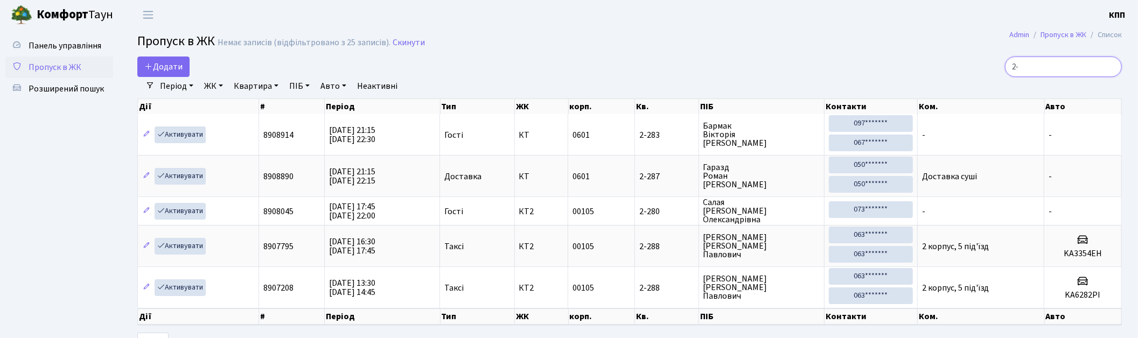
type input "2"
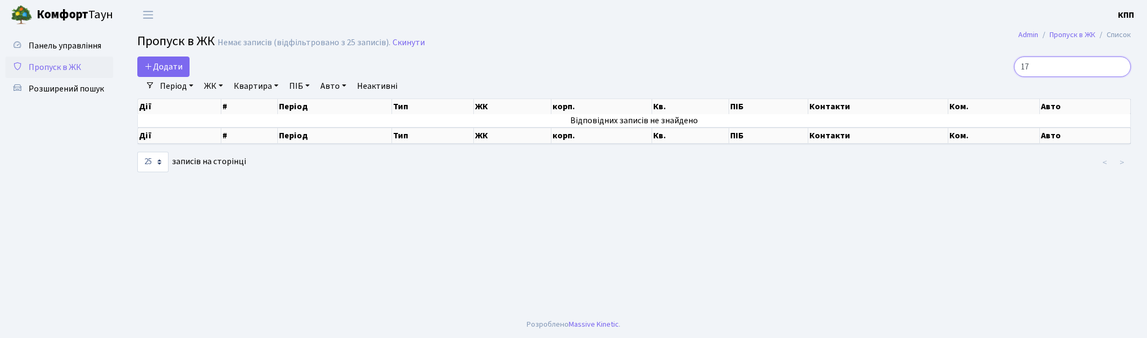
type input "1"
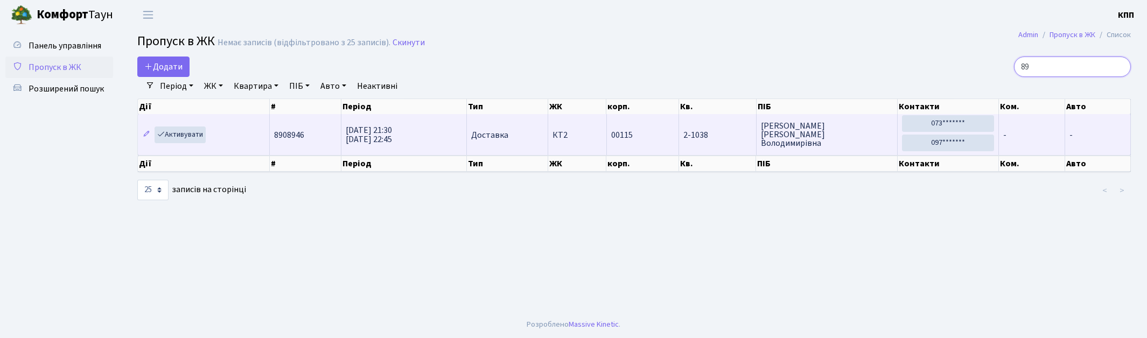
type input "8"
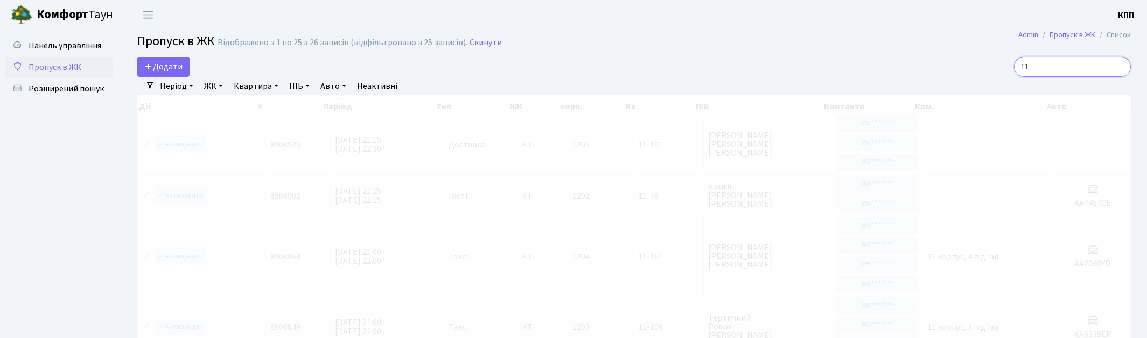
type input "1"
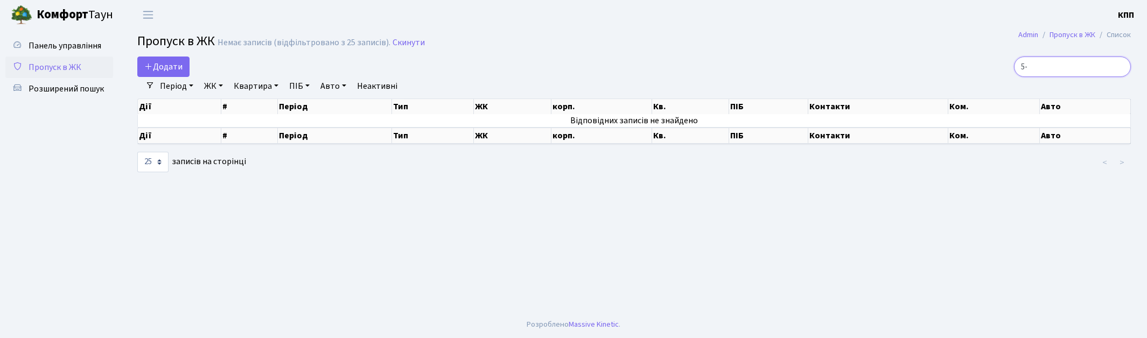
type input "5"
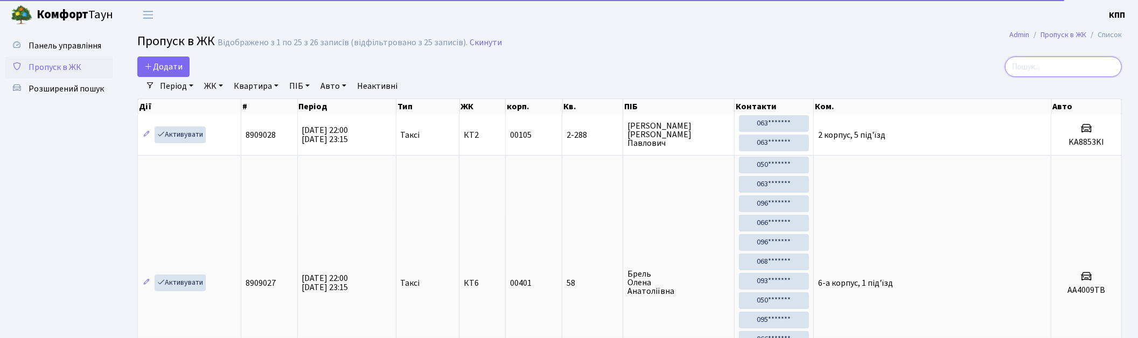
type input "4"
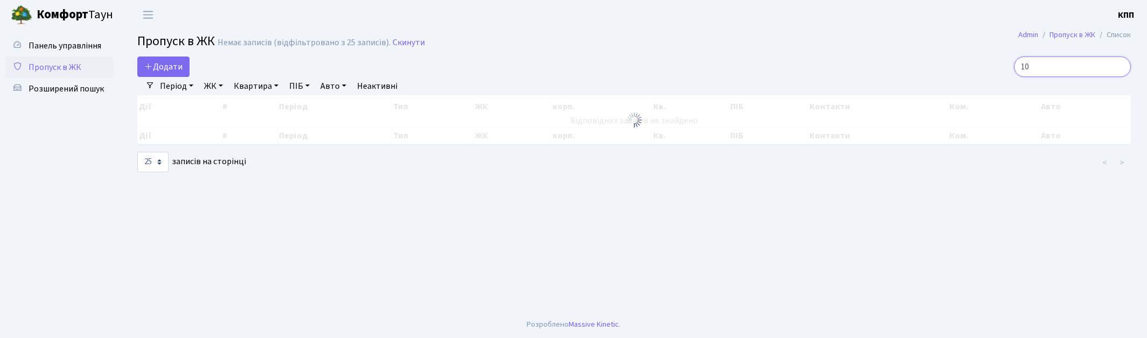
type input "1"
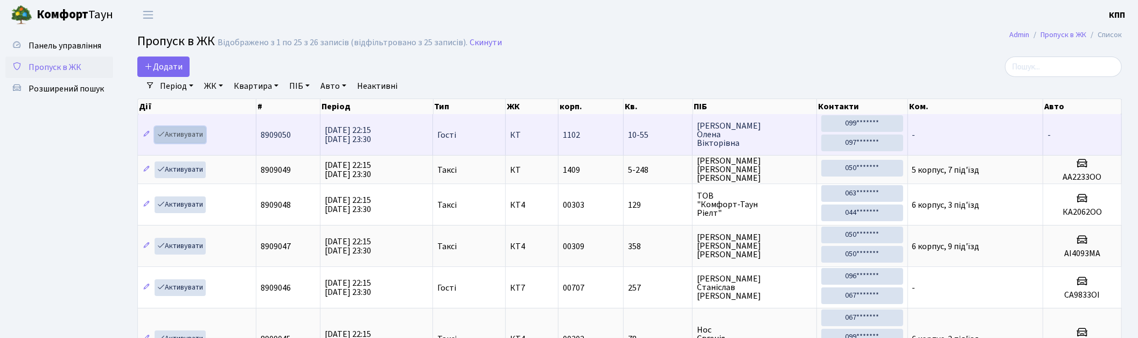
click at [174, 138] on link "Активувати" at bounding box center [180, 135] width 51 height 17
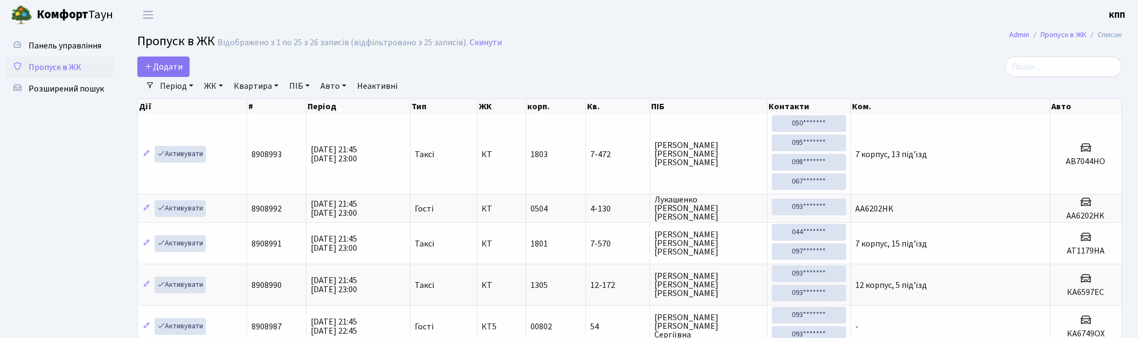
select select "25"
click at [76, 96] on link "Розширений пошук" at bounding box center [59, 89] width 108 height 22
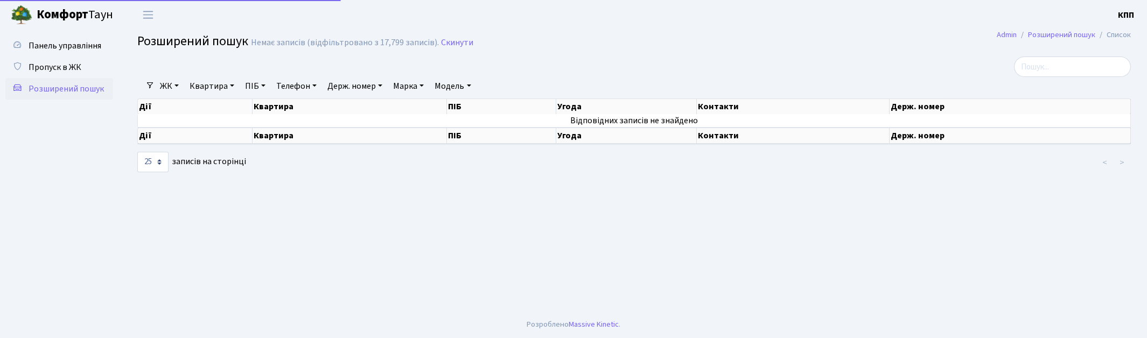
select select "25"
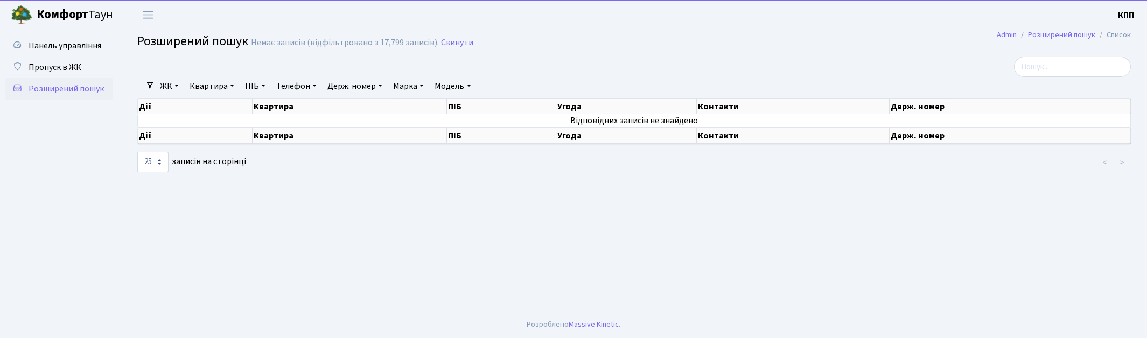
click at [219, 90] on link "Квартира" at bounding box center [211, 86] width 53 height 18
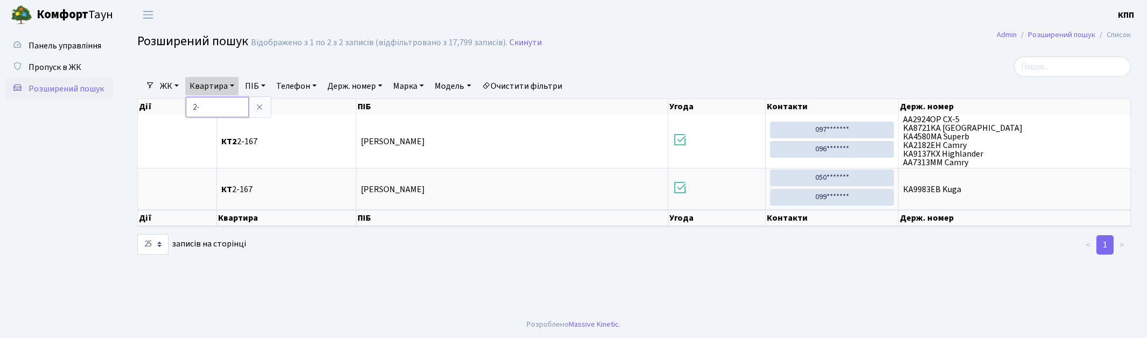
type input "2"
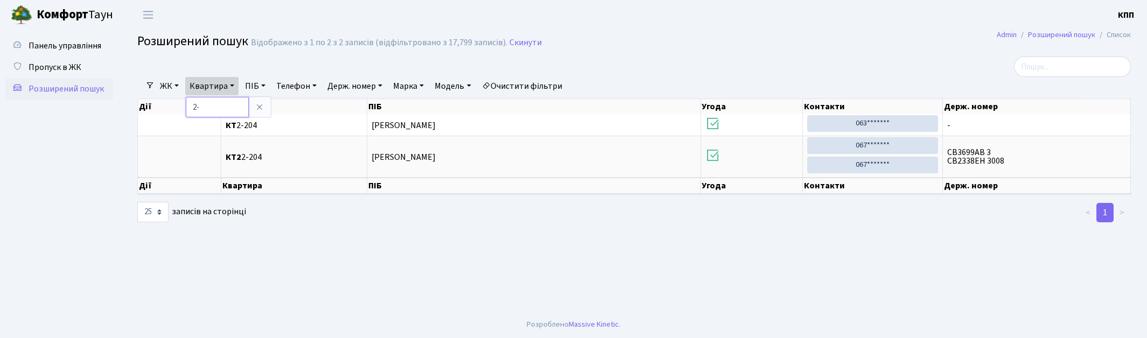
type input "2"
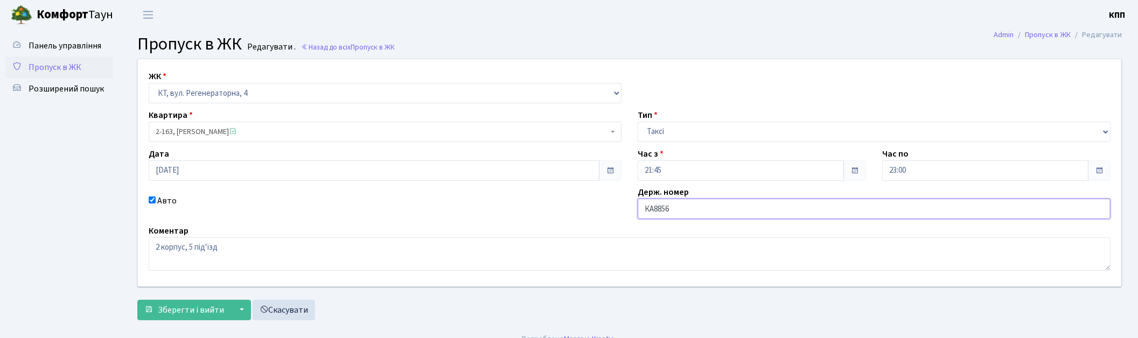
click at [704, 207] on input "КА8856" at bounding box center [874, 209] width 473 height 20
type input "КА8856ОО"
click at [168, 305] on span "Зберегти і вийти" at bounding box center [191, 310] width 66 height 12
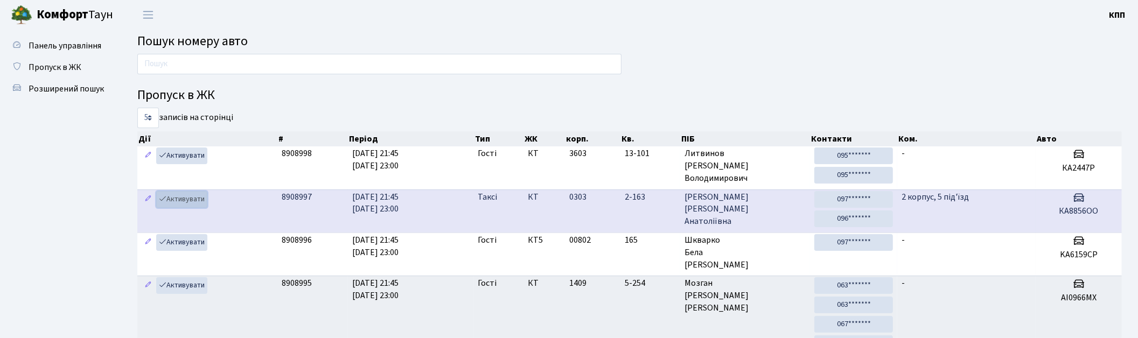
click at [181, 203] on link "Активувати" at bounding box center [181, 199] width 51 height 17
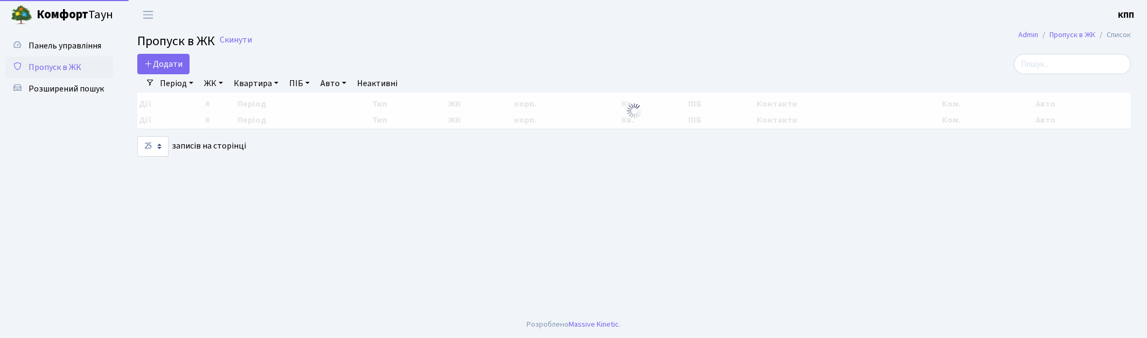
select select "25"
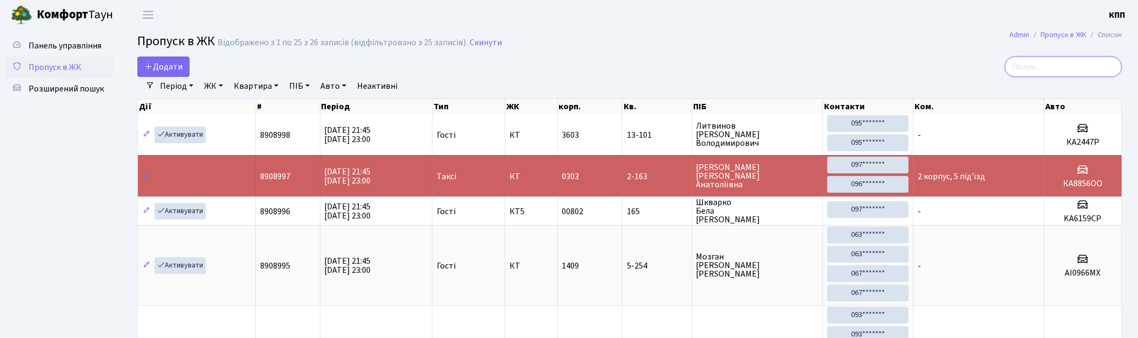
click at [1053, 75] on input "search" at bounding box center [1063, 67] width 117 height 20
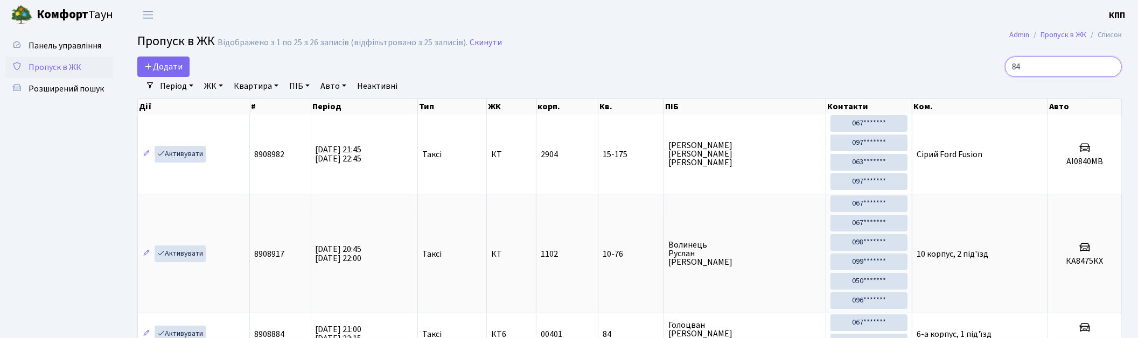
type input "8"
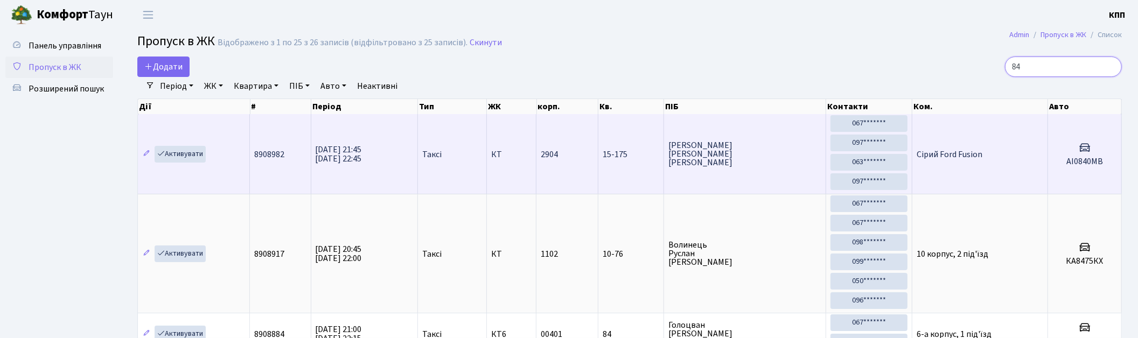
type input "8"
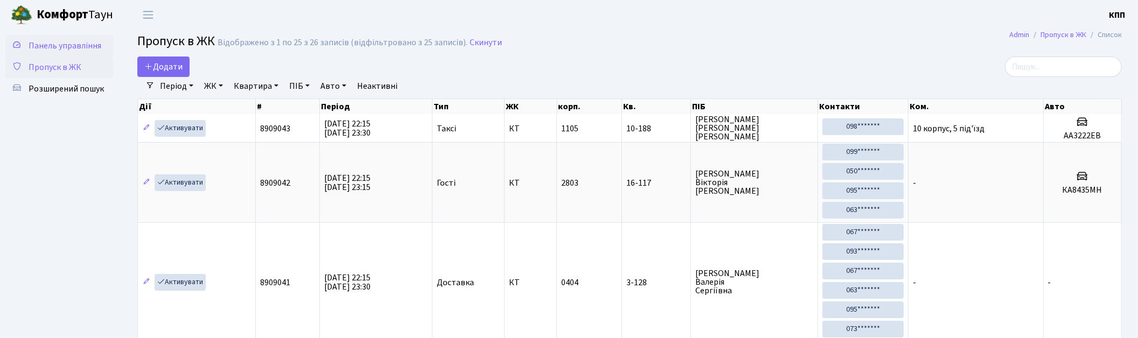
click at [62, 48] on span "Панель управління" at bounding box center [65, 46] width 73 height 12
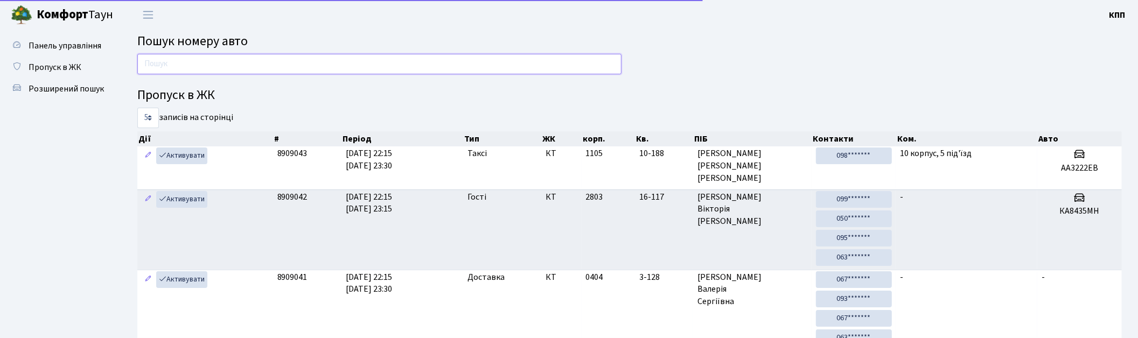
click at [255, 67] on input "text" at bounding box center [379, 64] width 484 height 20
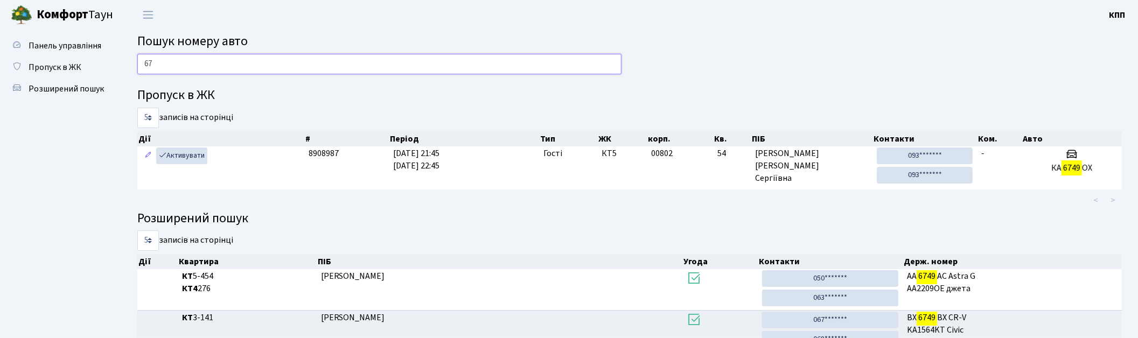
type input "6"
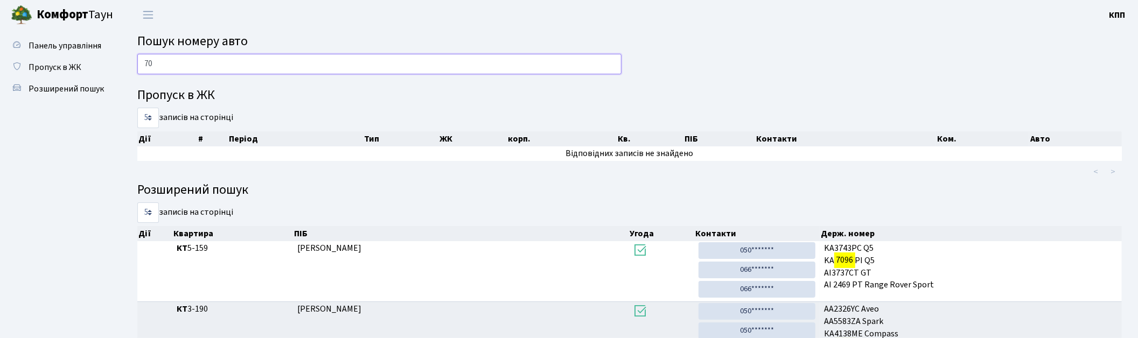
type input "7"
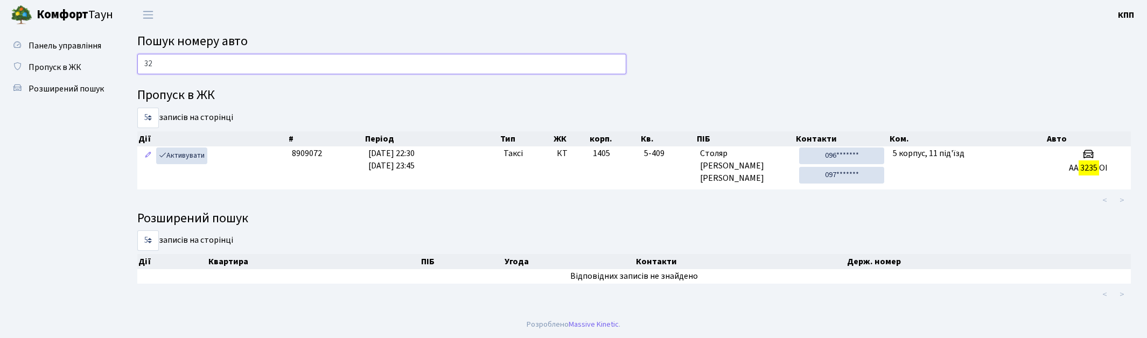
type input "3"
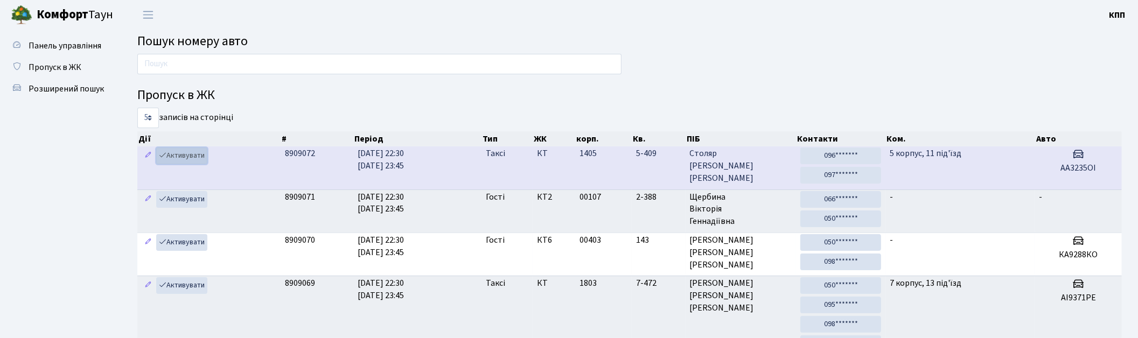
click at [163, 157] on icon at bounding box center [163, 155] width 8 height 8
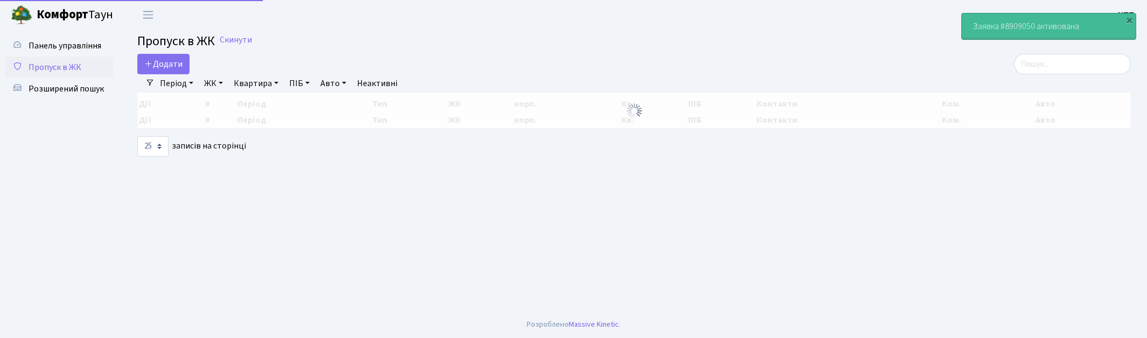
select select "25"
click at [1067, 62] on input "search" at bounding box center [1072, 64] width 117 height 20
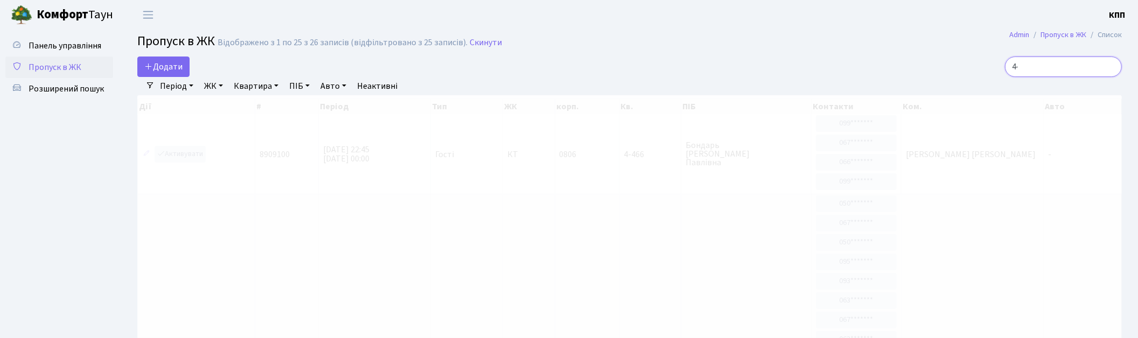
type input "4"
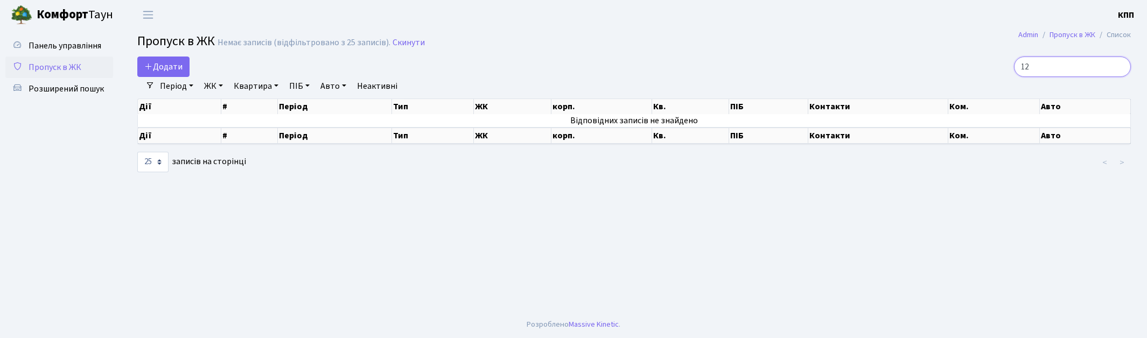
type input "1"
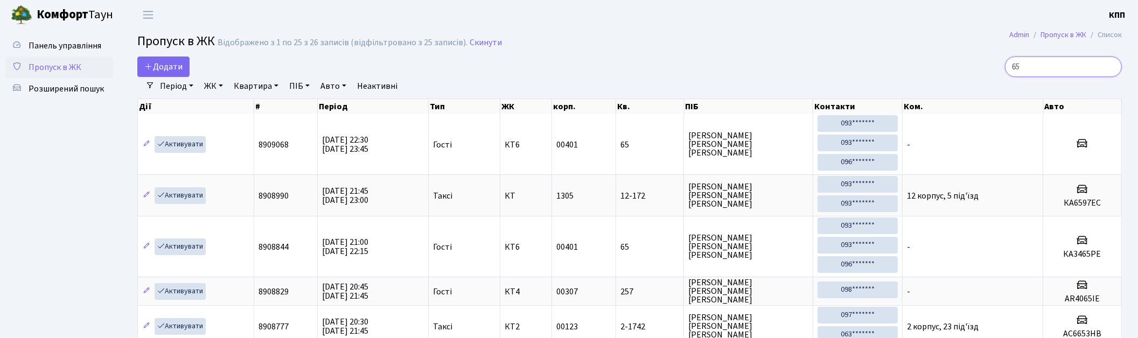
type input "6"
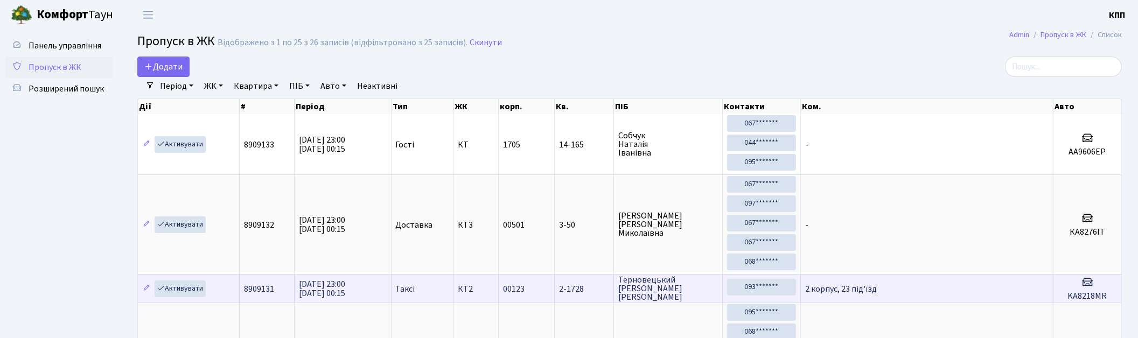
click at [855, 287] on span "2 корпус, 23 під'їзд" at bounding box center [841, 289] width 72 height 12
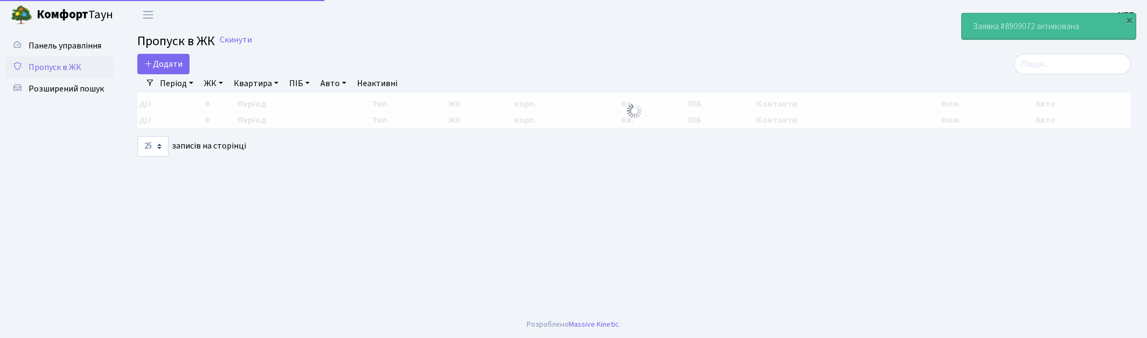
select select "25"
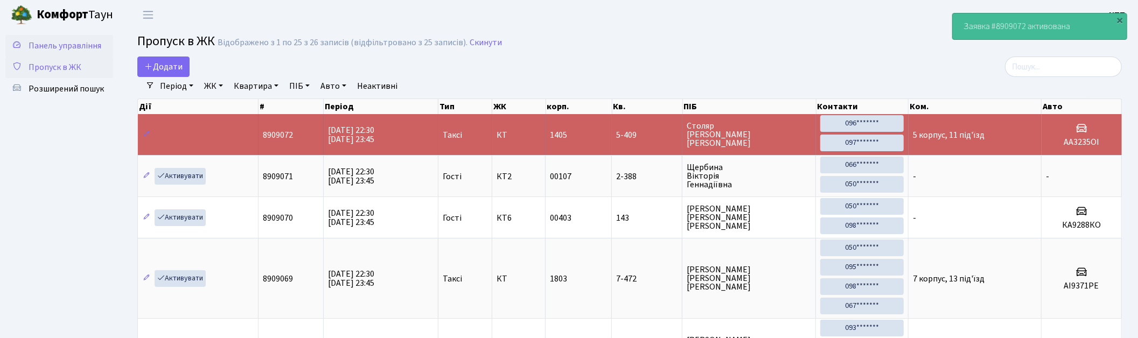
click at [72, 44] on span "Панель управління" at bounding box center [65, 46] width 73 height 12
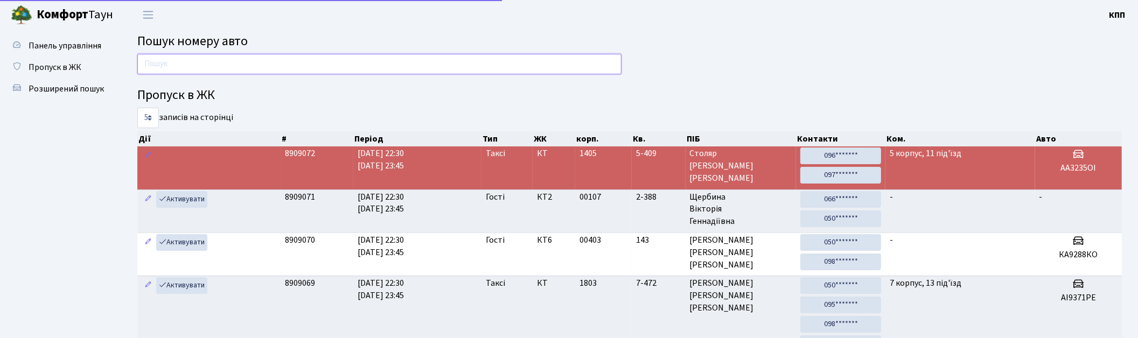
click at [263, 71] on input "text" at bounding box center [379, 64] width 484 height 20
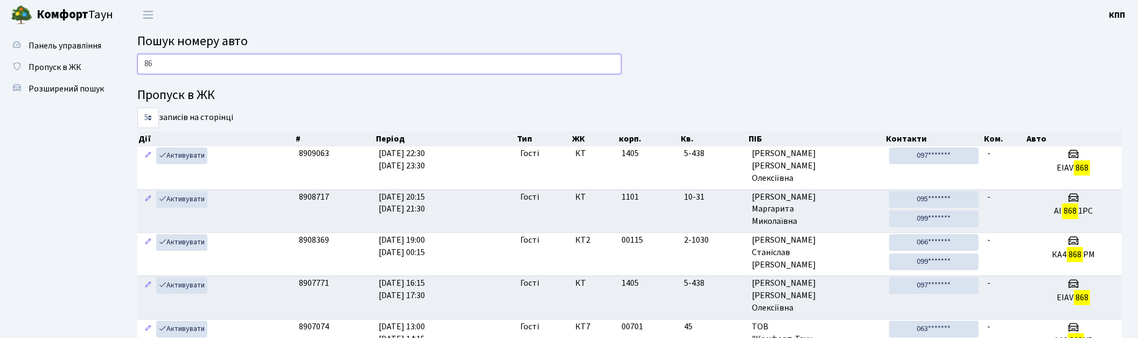
type input "8"
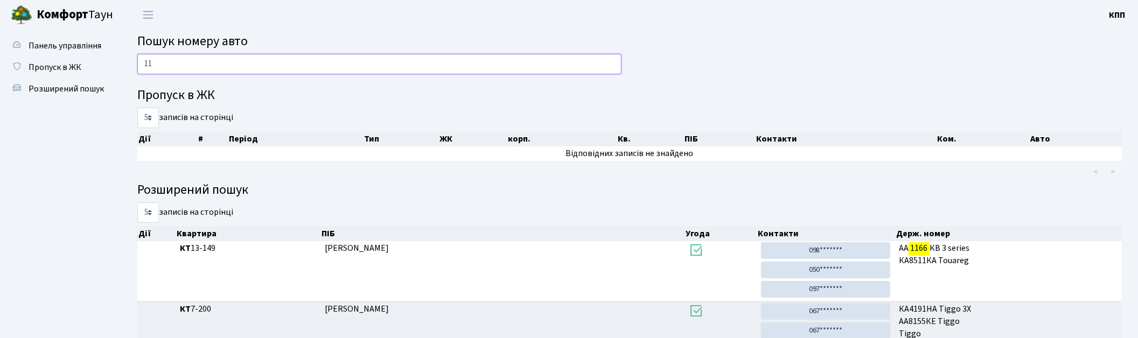
type input "1"
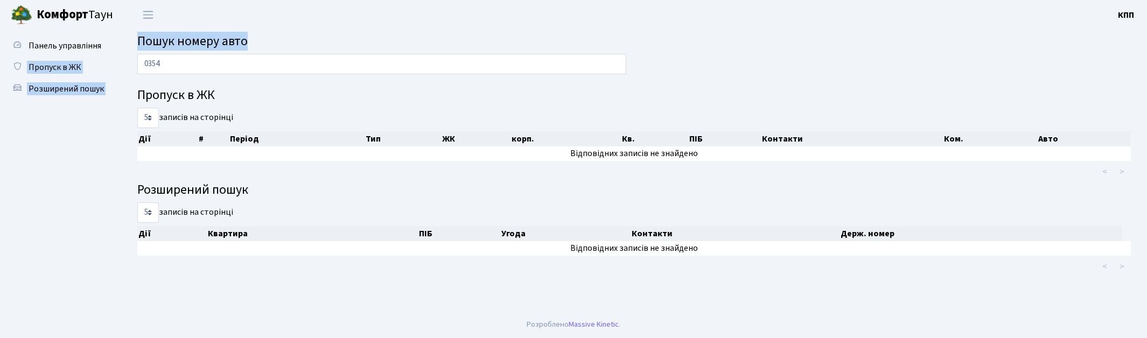
drag, startPoint x: 245, startPoint y: 41, endPoint x: 118, endPoint y: 42, distance: 126.6
click at [118, 42] on div "Панель управління Пропуск в ЖК Розширений пошук Пошук номеру авто 0354 Пропуск …" at bounding box center [573, 171] width 1147 height 282
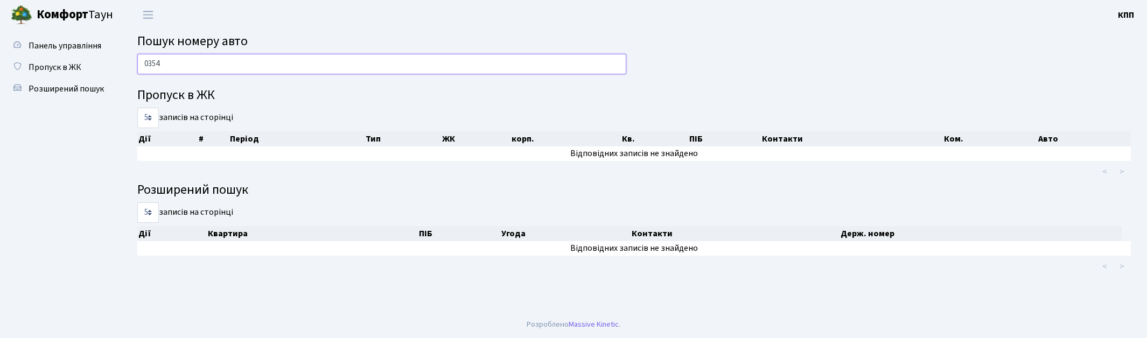
click at [164, 57] on input "0354" at bounding box center [381, 64] width 489 height 20
type input "0"
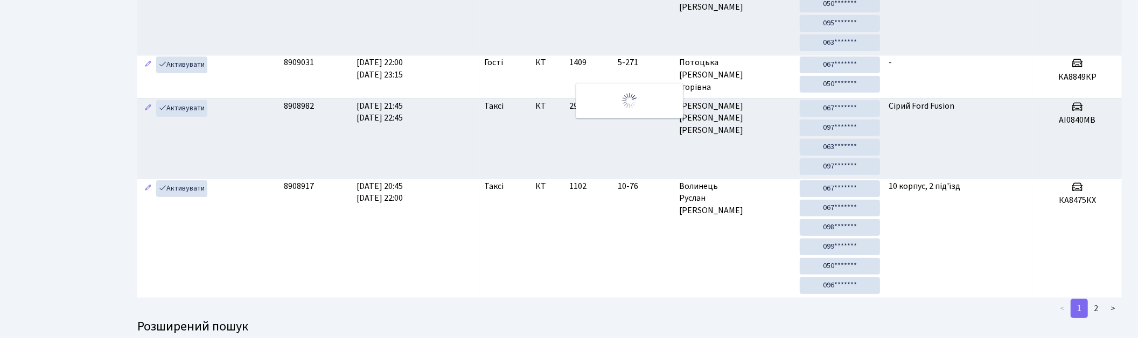
scroll to position [53, 0]
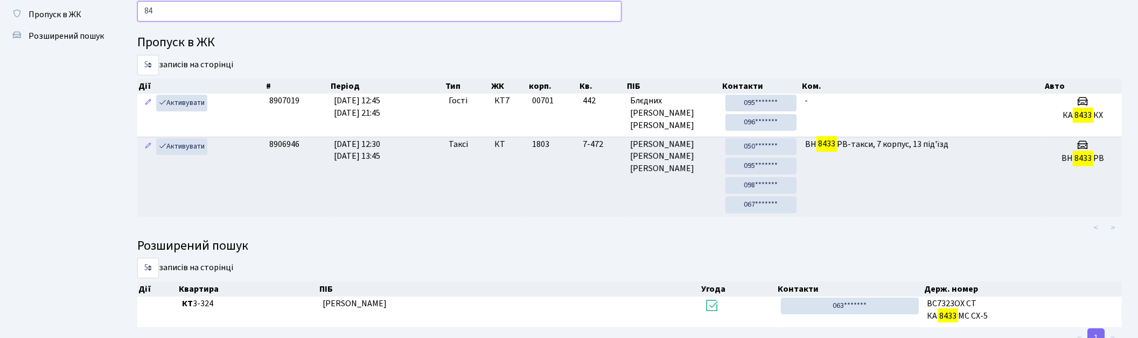
type input "8"
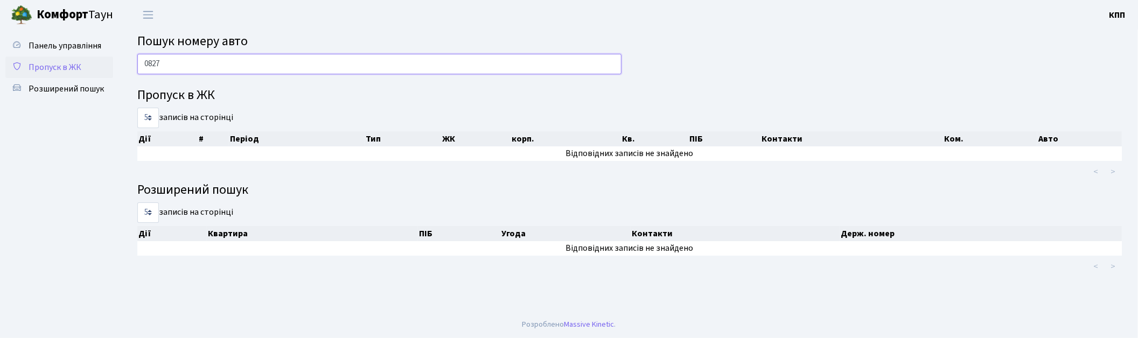
scroll to position [0, 0]
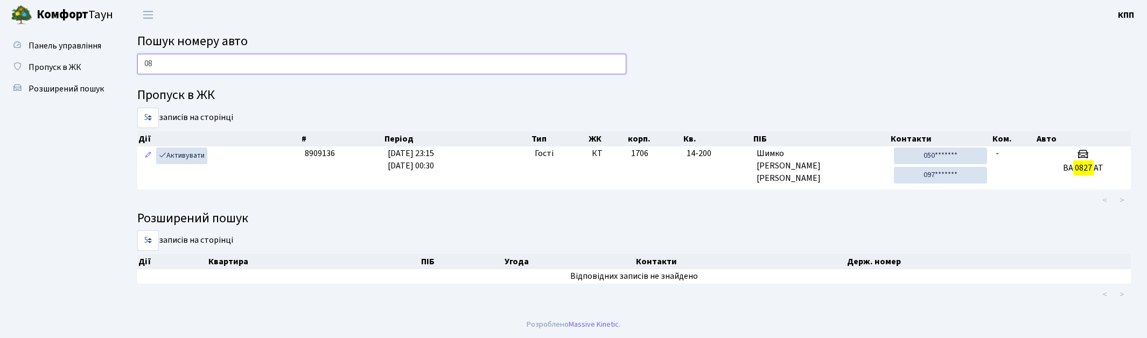
type input "0"
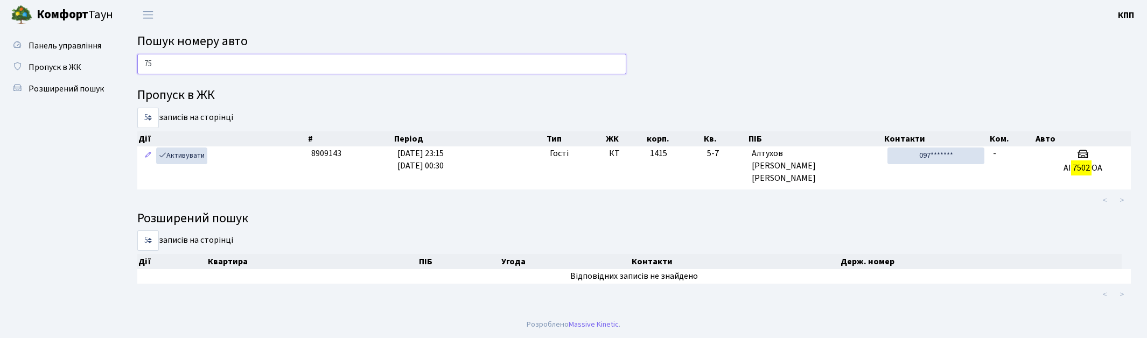
type input "7"
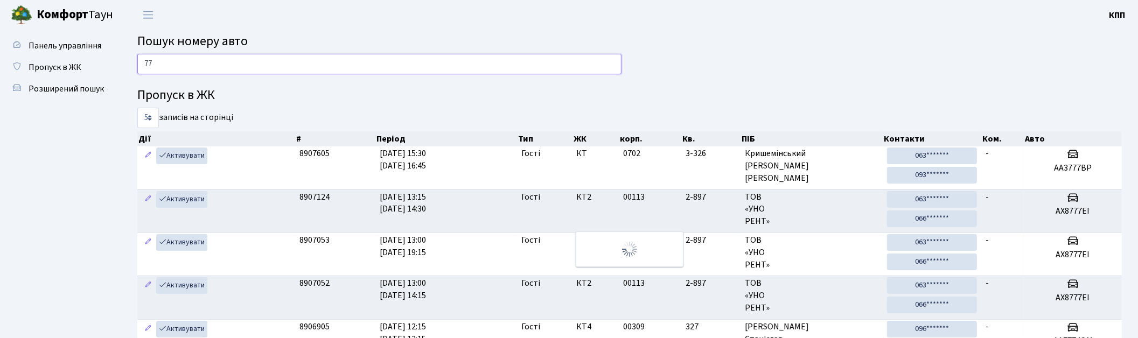
type input "7"
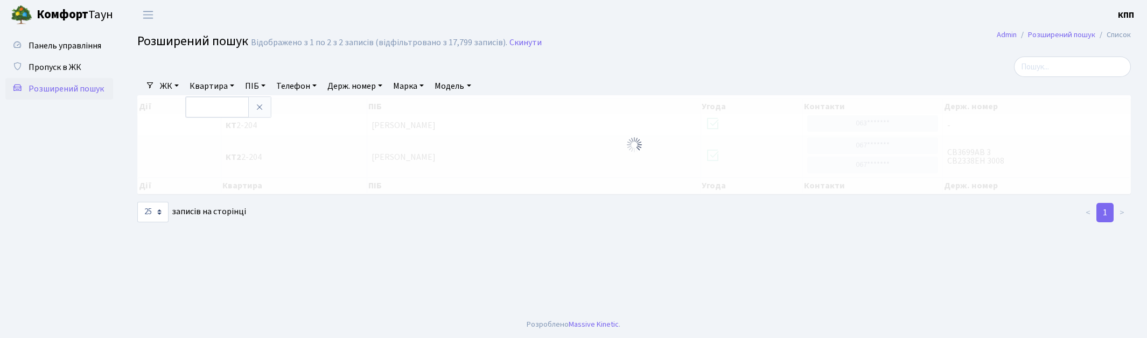
select select "25"
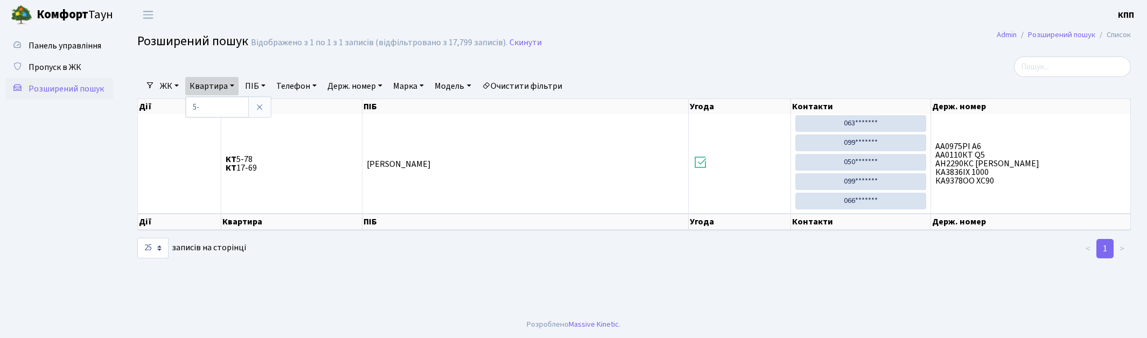
type input "5"
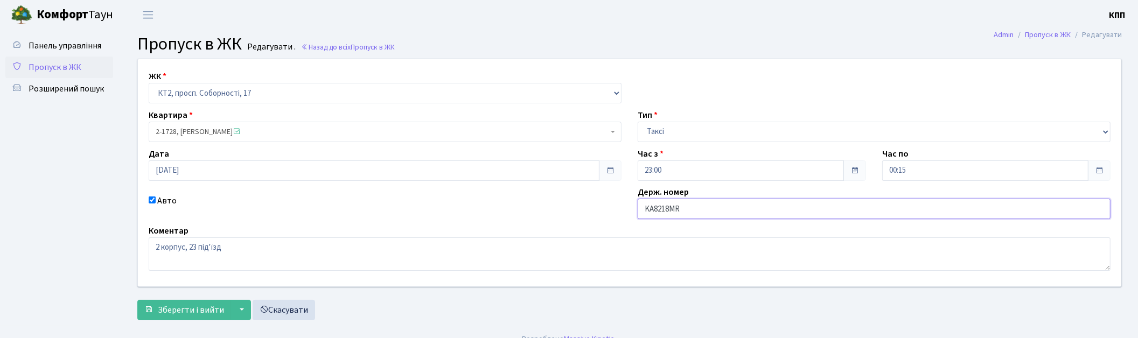
click at [698, 213] on input "KA8218MR" at bounding box center [874, 209] width 473 height 20
type input "KA8218MР"
click at [172, 314] on span "Зберегти і вийти" at bounding box center [191, 310] width 66 height 12
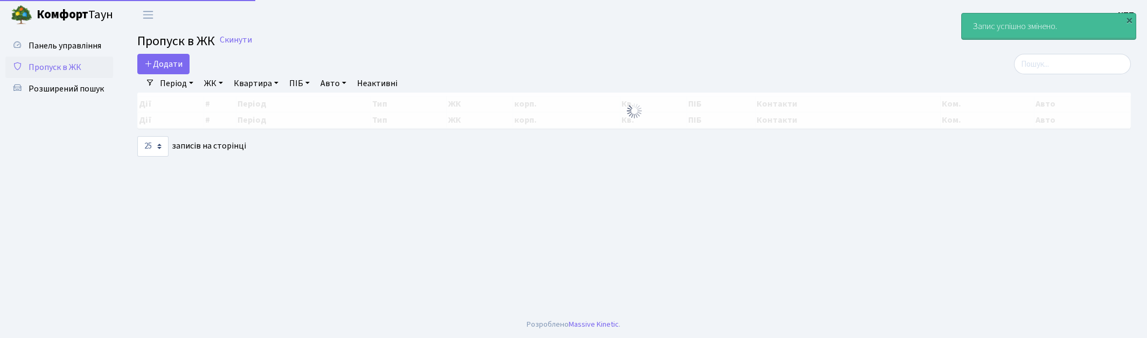
select select "25"
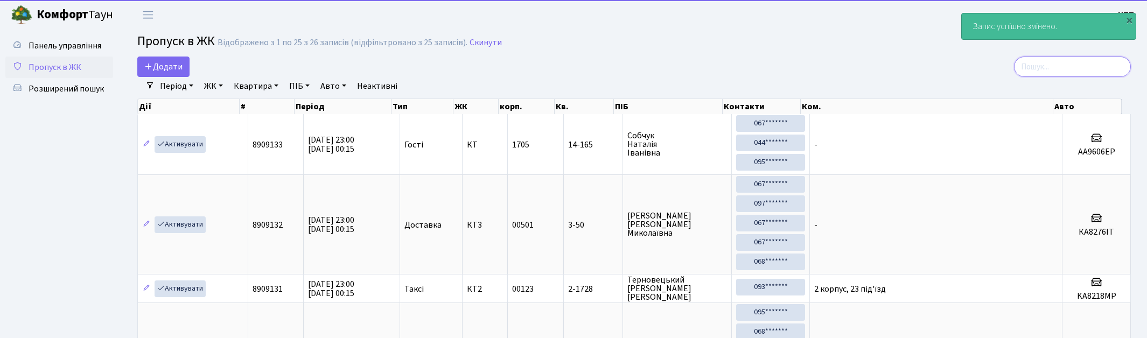
drag, startPoint x: 1045, startPoint y: 75, endPoint x: 1022, endPoint y: 82, distance: 24.0
click at [1043, 76] on input "search" at bounding box center [1072, 67] width 117 height 20
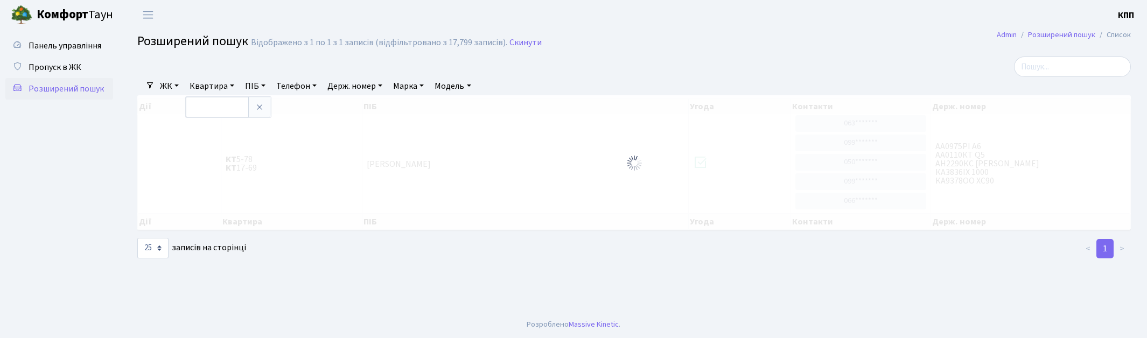
select select "25"
